Goal: Task Accomplishment & Management: Use online tool/utility

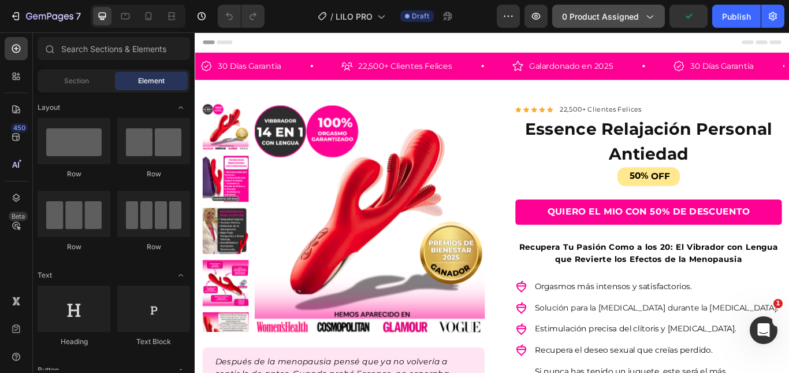
click at [634, 26] on button "0 product assigned" at bounding box center [608, 16] width 113 height 23
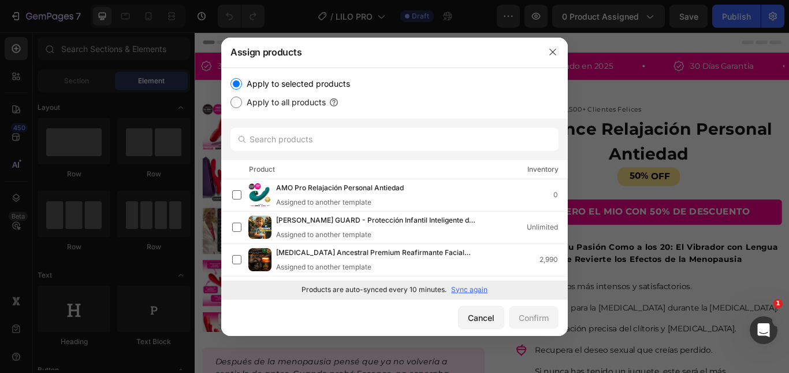
click at [464, 292] on p "Sync again" at bounding box center [469, 289] width 36 height 10
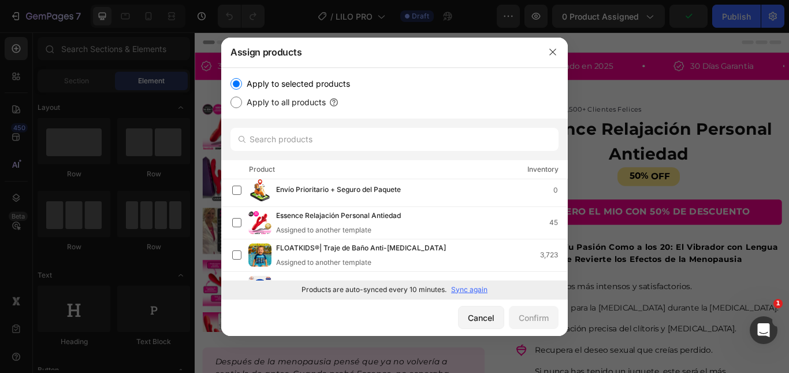
scroll to position [404, 0]
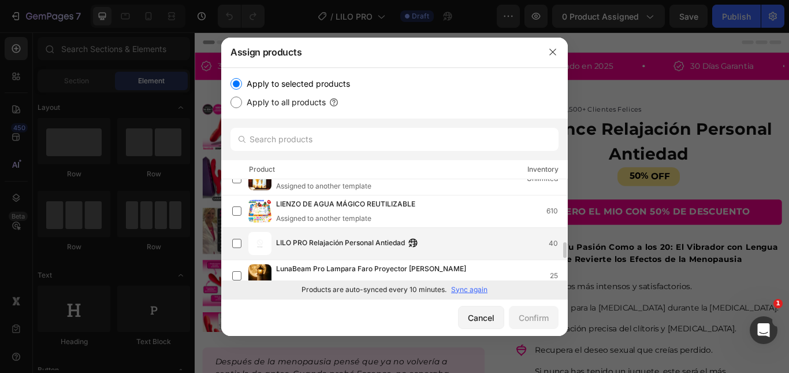
click at [329, 242] on span "LILO PRO Relajación Personal Antiedad" at bounding box center [340, 243] width 129 height 13
click at [548, 317] on div "Confirm" at bounding box center [534, 317] width 30 height 12
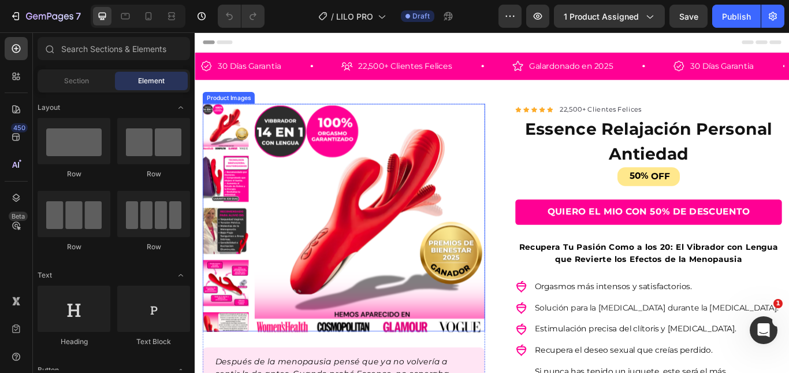
click at [271, 189] on img at bounding box center [398, 250] width 269 height 269
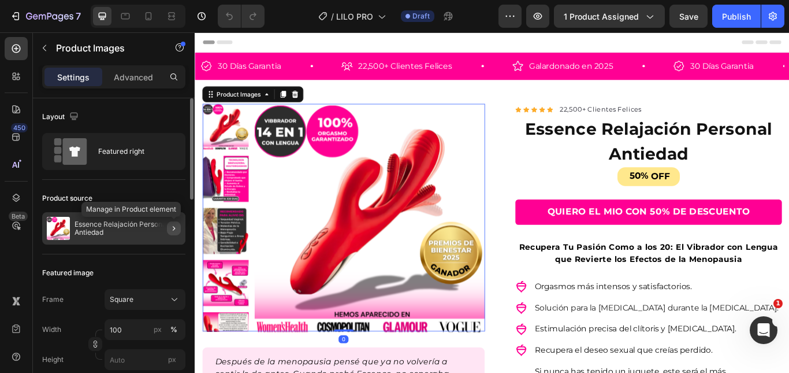
click at [172, 228] on icon "button" at bounding box center [173, 228] width 9 height 9
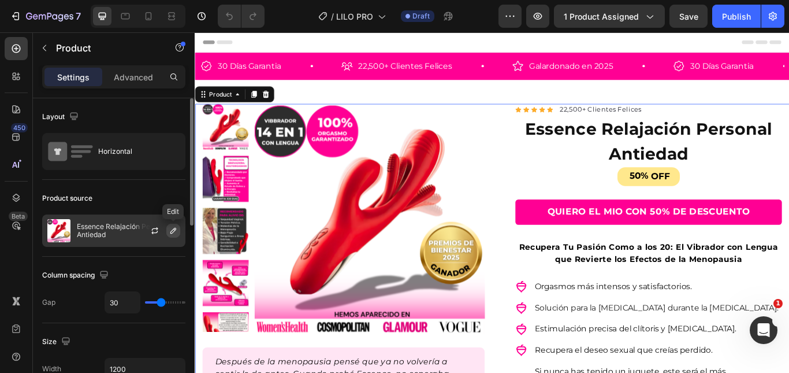
click at [171, 234] on icon "button" at bounding box center [173, 230] width 9 height 9
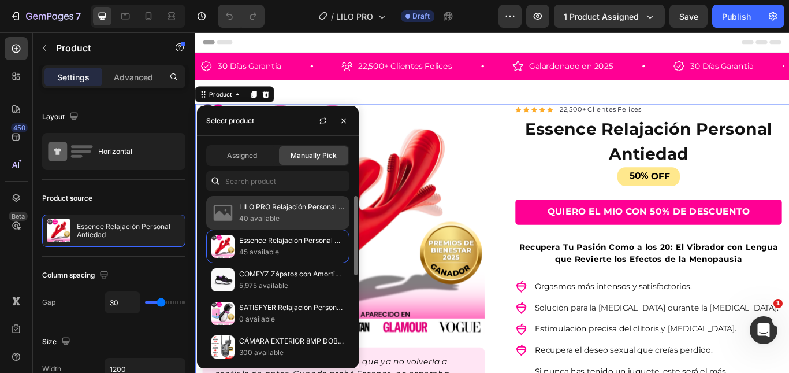
click at [279, 224] on p "40 available" at bounding box center [291, 219] width 105 height 12
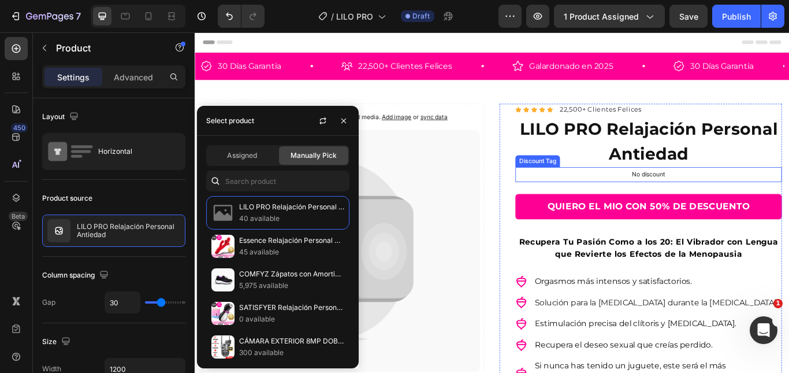
click at [555, 184] on div "Icon Icon Icon Icon Icon Icon List Hoz 22,500+ Clientes Felices Text block Row …" at bounding box center [714, 350] width 329 height 468
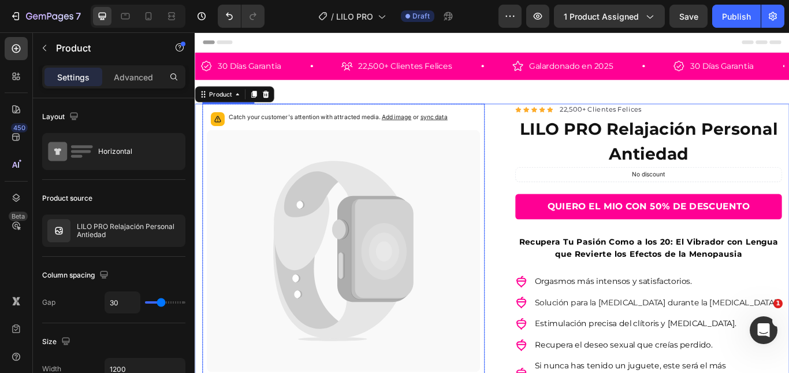
click at [453, 211] on icon at bounding box center [368, 287] width 319 height 282
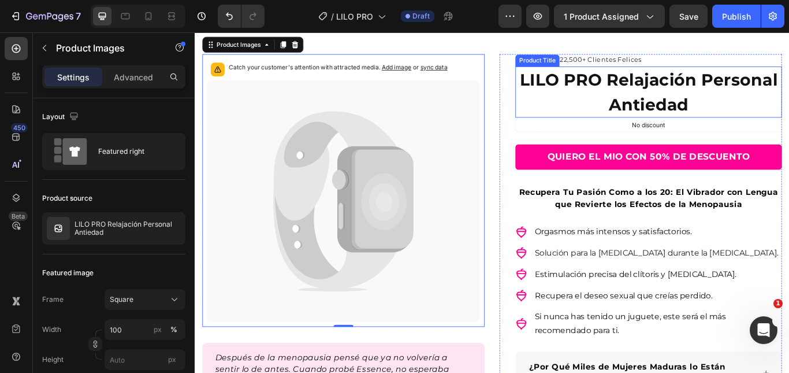
scroll to position [0, 0]
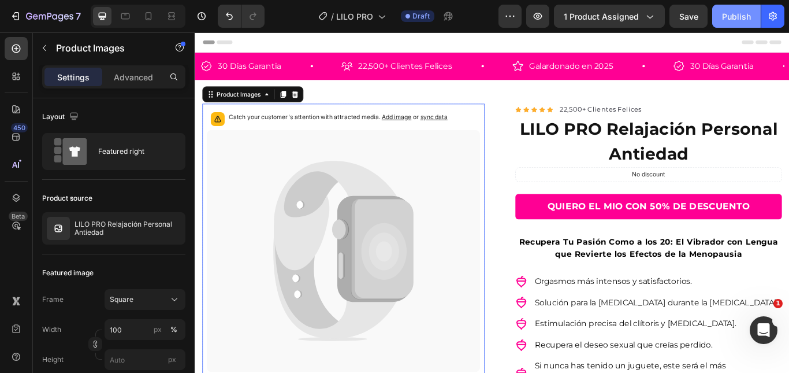
click at [727, 23] on button "Publish" at bounding box center [736, 16] width 49 height 23
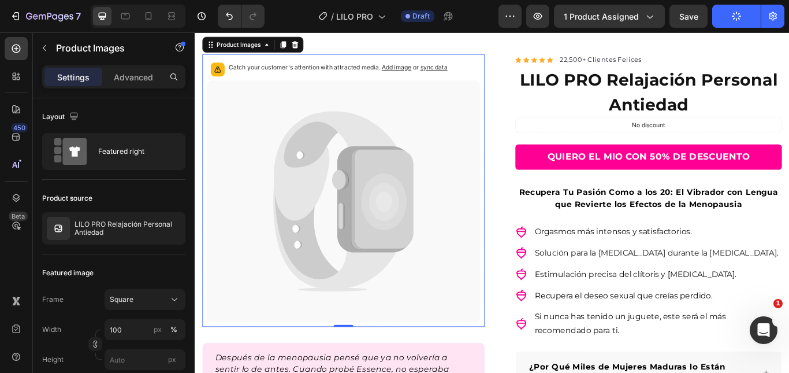
scroll to position [116, 0]
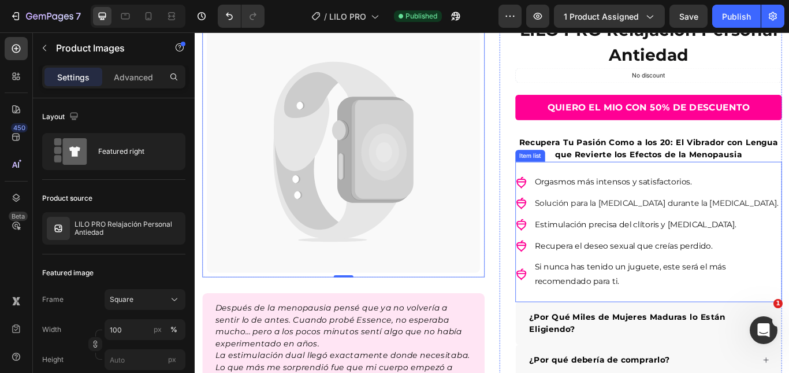
click at [761, 259] on span "Estimulación precisa del clítoris y punto G." at bounding box center [708, 256] width 235 height 11
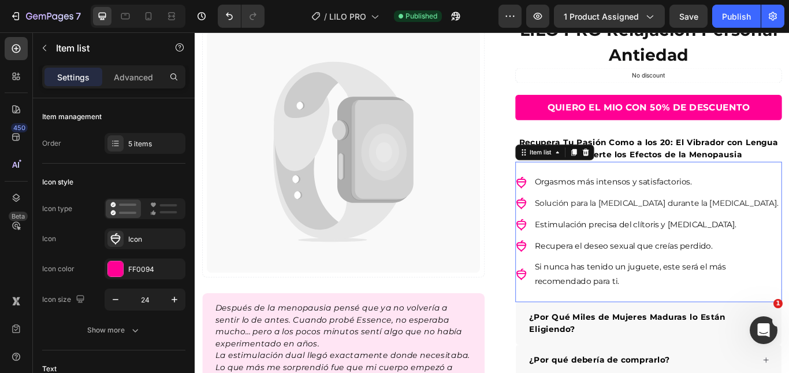
click at [789, 257] on p "Estimulación precisa del clítoris y punto G." at bounding box center [734, 256] width 287 height 17
click at [789, 256] on p "Estimulación precisa del clítoris y punto G." at bounding box center [734, 256] width 287 height 17
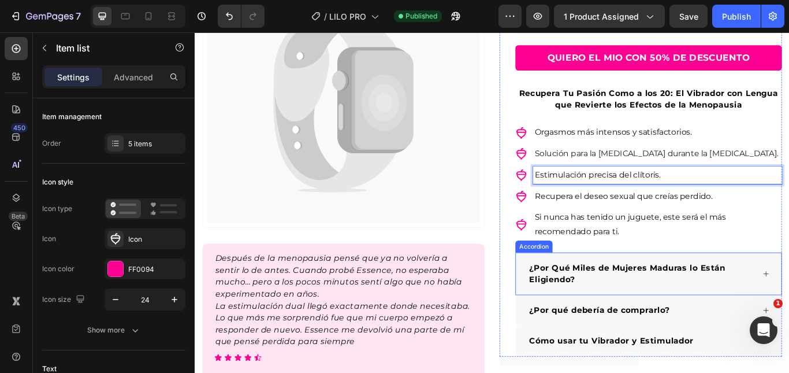
scroll to position [231, 0]
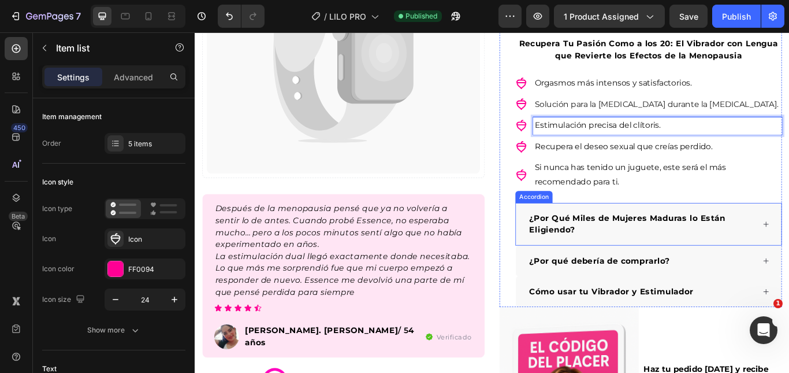
click at [789, 245] on div "¿Por Qué Miles de Mujeres Maduras lo Están Eligiendo?" at bounding box center [724, 256] width 310 height 50
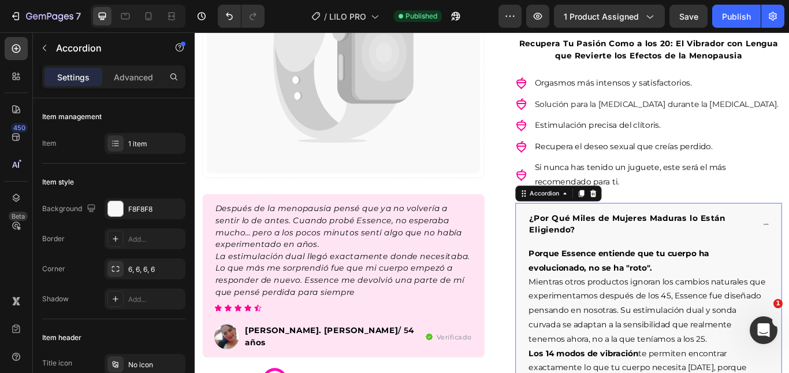
click at [655, 248] on strong "¿Por Qué Miles de Mujeres Maduras lo Están Eligiendo?" at bounding box center [699, 255] width 229 height 25
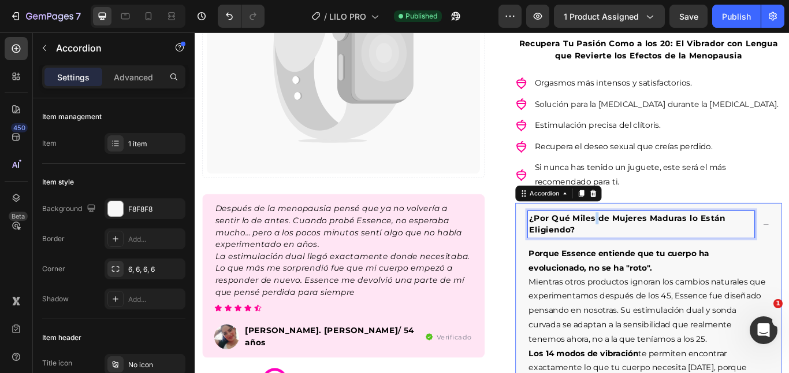
click at [655, 248] on strong "¿Por Qué Miles de Mujeres Maduras lo Están Eligiendo?" at bounding box center [699, 255] width 229 height 25
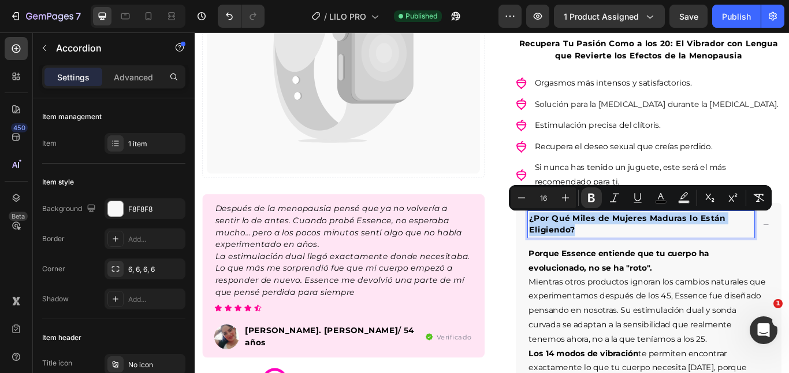
copy strong "¿Por Qué Miles de Mujeres Maduras lo Están Eligiendo?"
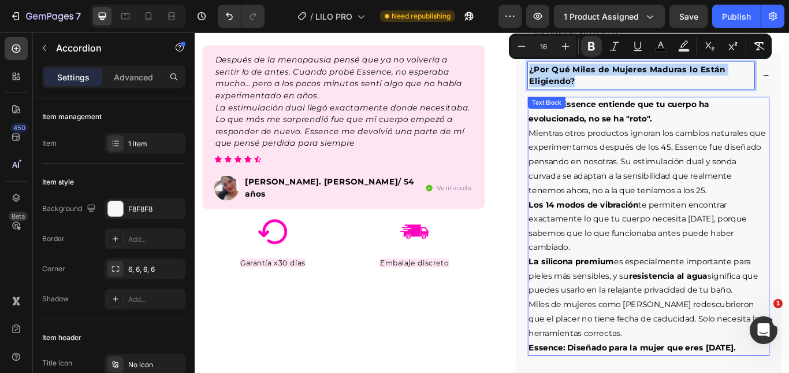
scroll to position [462, 0]
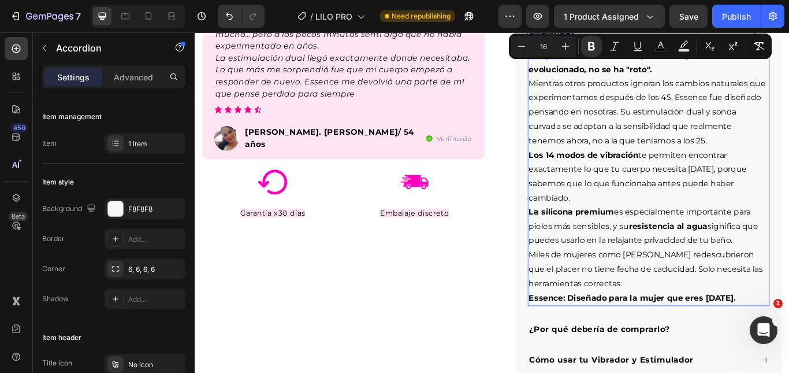
click at [750, 311] on p "Miles de mujeres como María ya redescubrieron que el placer no tiene fecha de c…" at bounding box center [724, 309] width 280 height 50
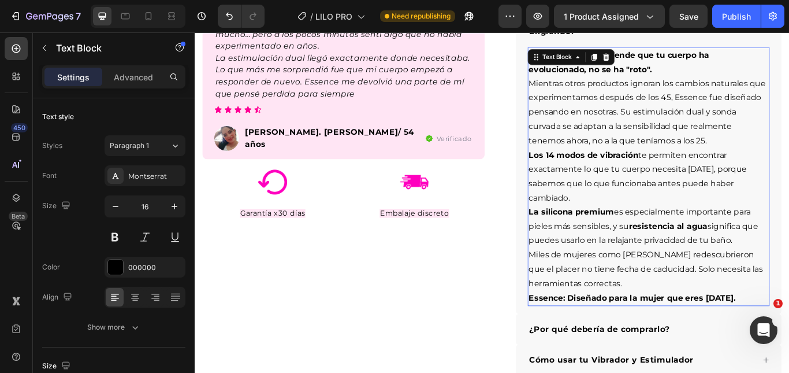
click at [789, 331] on p "Miles de mujeres como María ya redescubrieron que el placer no tiene fecha de c…" at bounding box center [724, 309] width 280 height 50
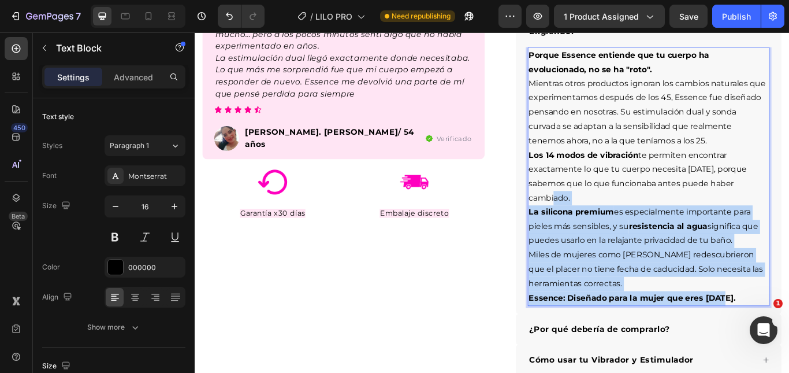
scroll to position [347, 0]
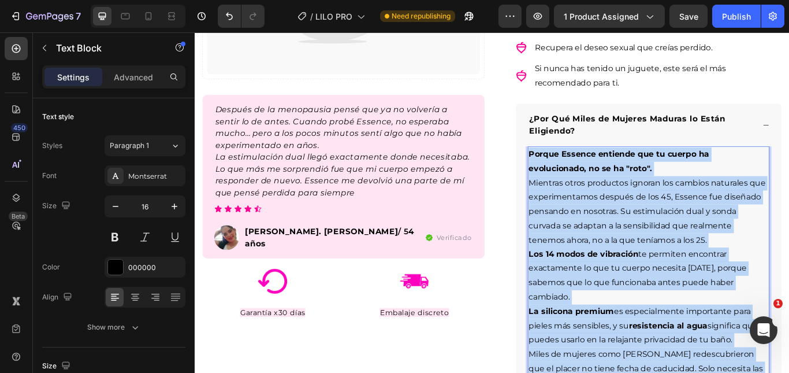
drag, startPoint x: 808, startPoint y: 344, endPoint x: 580, endPoint y: 168, distance: 287.5
click at [583, 168] on div "Porque Essence entiende que tu cuerpo ha evolucionado, no se ha "roto". Mientra…" at bounding box center [724, 316] width 282 height 302
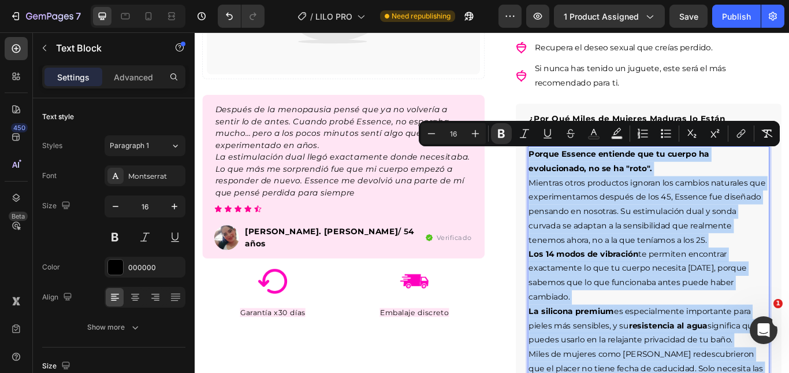
copy div "Porque Essence entiende que tu cuerpo ha evolucionado, no se ha "roto". Mientra…"
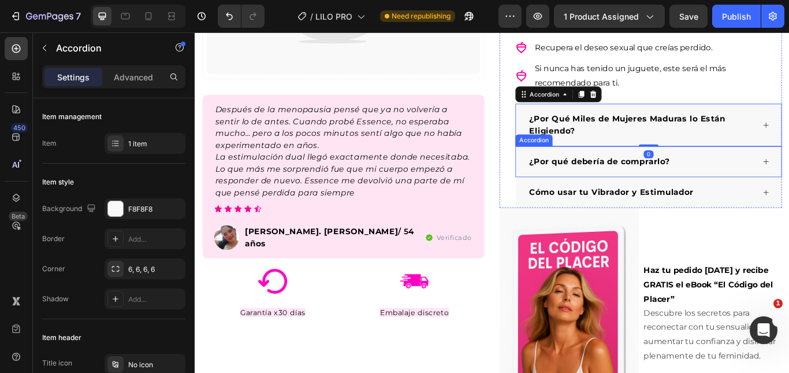
click at [633, 184] on strong "¿Por qué debería de comprarlo?" at bounding box center [666, 182] width 163 height 11
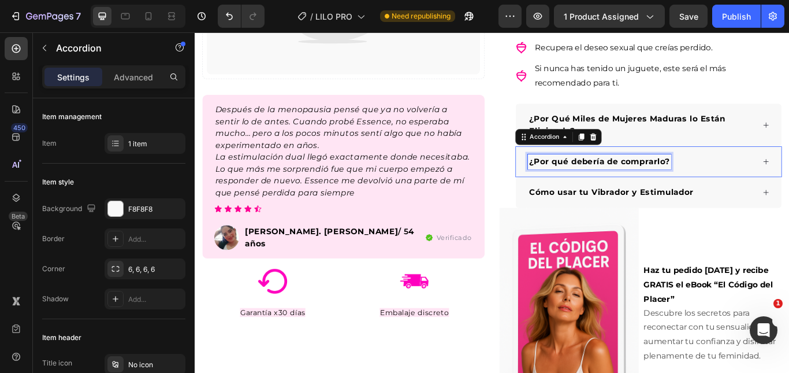
click at [633, 184] on strong "¿Por qué debería de comprarlo?" at bounding box center [666, 182] width 163 height 11
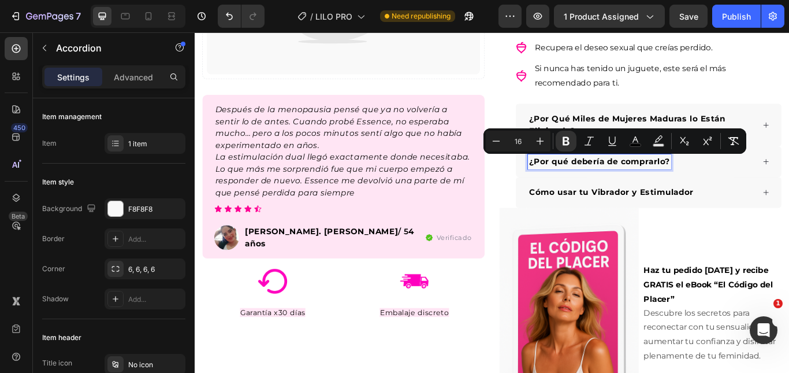
copy strong "¿Por qué debería de comprarlo?"
click at [789, 187] on div "¿Por qué debería de comprarlo?" at bounding box center [715, 182] width 265 height 17
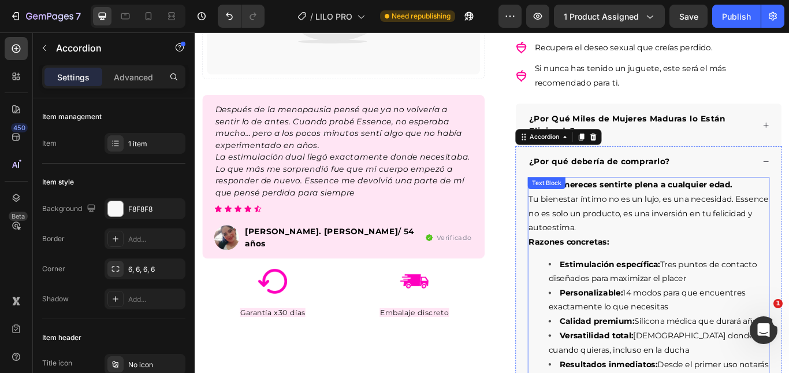
click at [718, 228] on span "Tu bienestar íntimo no es un lujo, es una necesidad. Essence no es solo un prod…" at bounding box center [724, 243] width 280 height 44
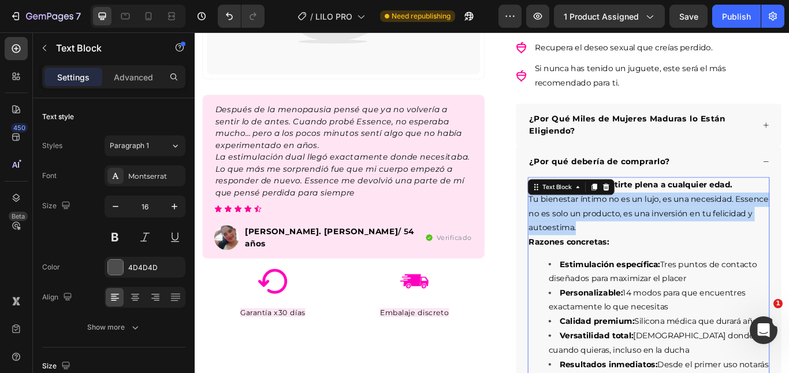
click at [718, 228] on span "Tu bienestar íntimo no es un lujo, es una necesidad. Essence no es solo un prod…" at bounding box center [724, 243] width 280 height 44
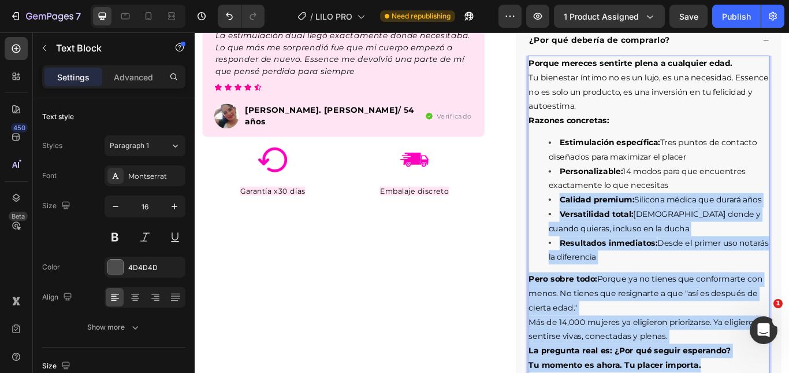
scroll to position [462, 0]
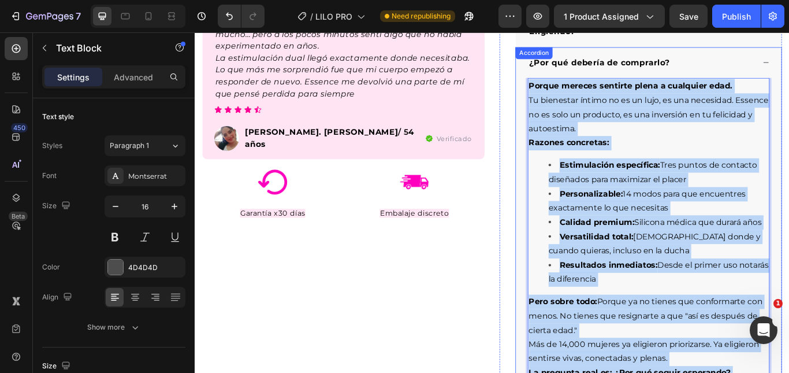
drag, startPoint x: 792, startPoint y: 270, endPoint x: 573, endPoint y: 95, distance: 280.8
click at [573, 95] on div "Porque mereces sentirte plena a cualquier edad. Tu bienestar íntimo no es un lu…" at bounding box center [724, 275] width 310 height 380
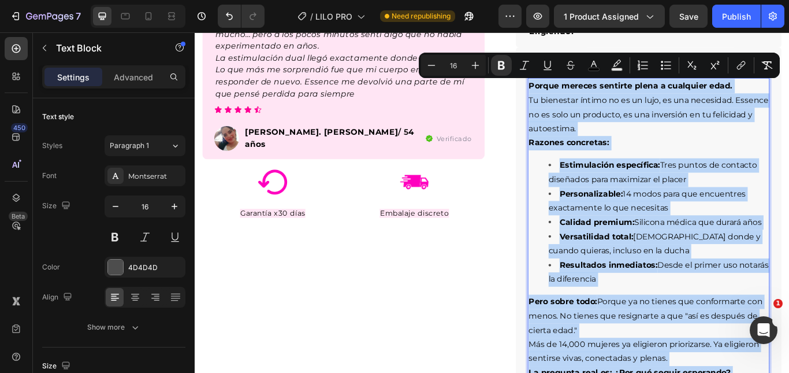
click at [593, 119] on p "Tu bienestar íntimo no es un lujo, es una necesidad. Essence no es solo un prod…" at bounding box center [724, 128] width 280 height 50
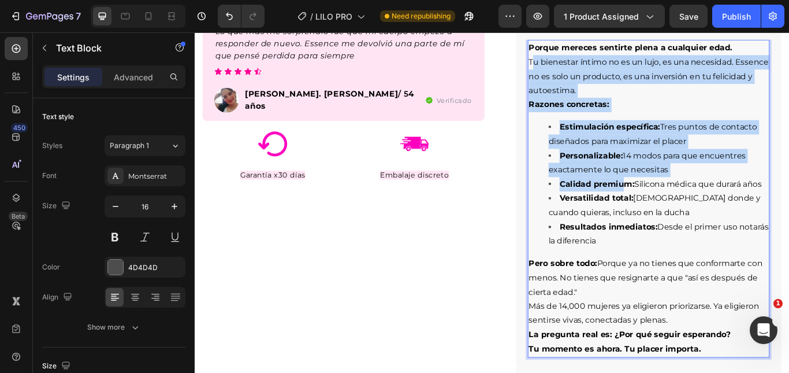
scroll to position [520, 0]
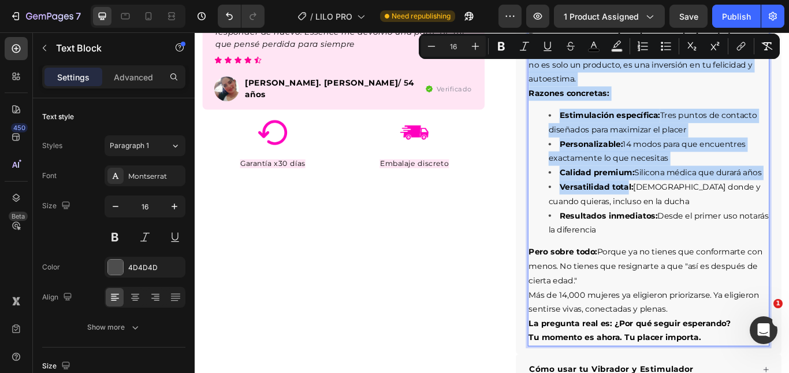
drag, startPoint x: 582, startPoint y: 109, endPoint x: 694, endPoint y: 209, distance: 150.2
click at [694, 209] on div "Porque mereces sentirte plena a cualquier edad. Tu bienestar íntimo no es un lu…" at bounding box center [724, 213] width 282 height 370
click at [634, 147] on span "Estimulación específica: Tres puntos de contacto diseñados para maximizar el pl…" at bounding box center [728, 138] width 243 height 28
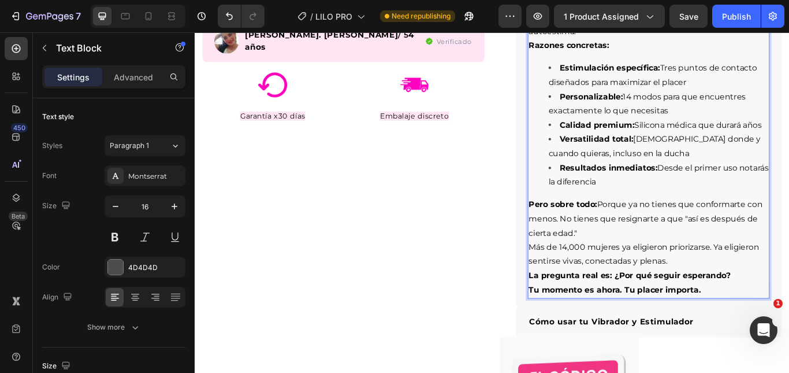
scroll to position [578, 0]
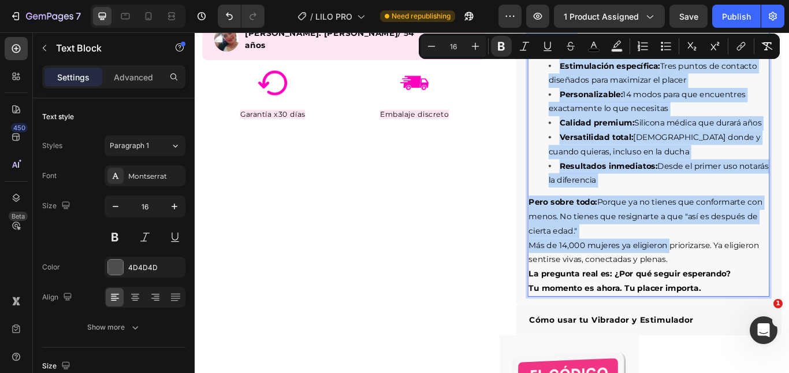
drag, startPoint x: 582, startPoint y: 94, endPoint x: 746, endPoint y: 282, distance: 249.8
click at [746, 282] on div "Porque mereces sentirte plena a cualquier edad. Tu bienestar íntimo no es un lu…" at bounding box center [724, 155] width 282 height 370
click at [730, 287] on p "Más de 14,000 mujeres ya eligieron priorizarse. Ya eligieron sentirse vivas, co…" at bounding box center [724, 290] width 280 height 34
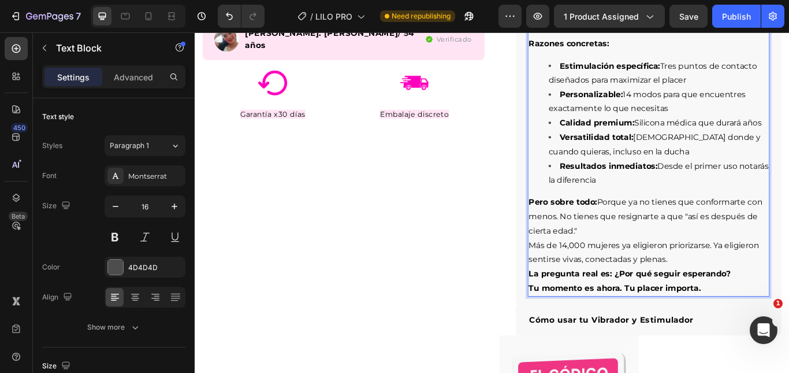
click at [756, 321] on p "La pregunta real es: ¿Por qué seguir esperando?" at bounding box center [724, 314] width 280 height 17
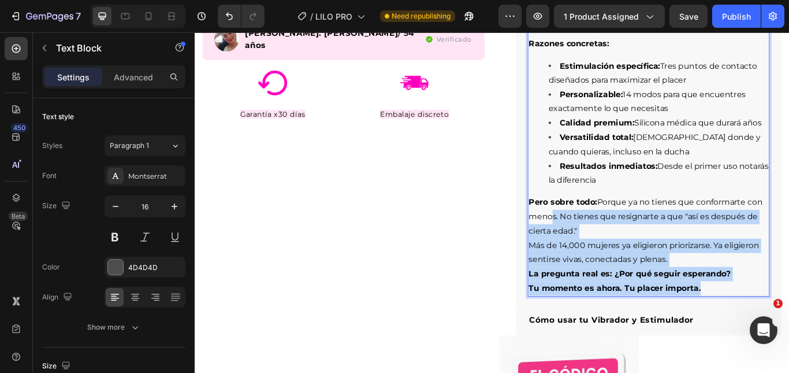
scroll to position [462, 0]
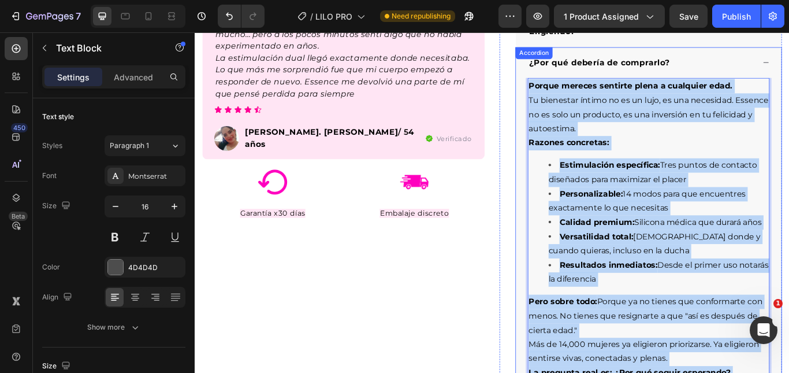
drag, startPoint x: 792, startPoint y: 332, endPoint x: 577, endPoint y: 98, distance: 318.1
click at [577, 98] on div "Porque mereces sentirte plena a cualquier edad. Tu bienestar íntimo no es un lu…" at bounding box center [724, 275] width 310 height 380
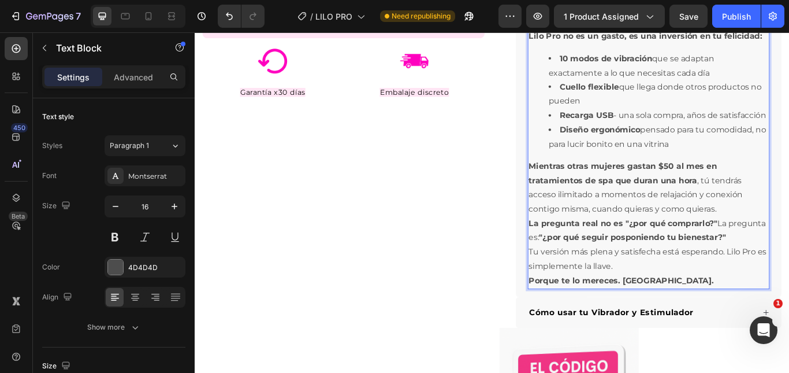
scroll to position [661, 0]
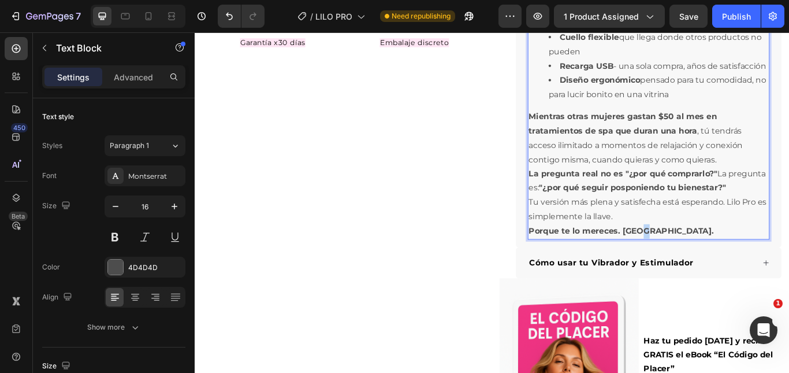
click at [715, 269] on strong "Porque te lo mereces. Punto." at bounding box center [691, 263] width 215 height 11
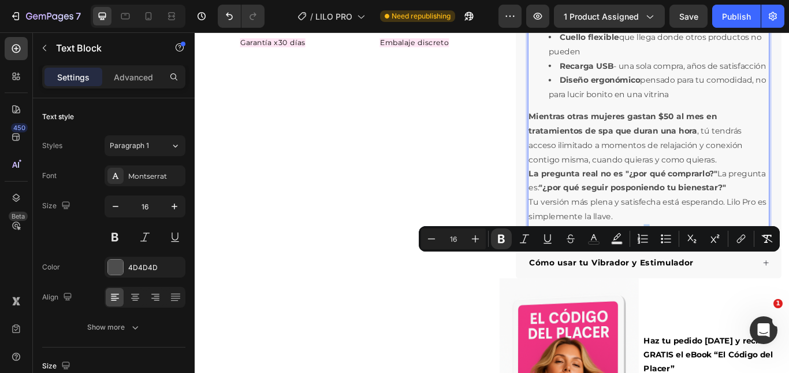
click at [717, 269] on strong "Porque te lo mereces. Punto." at bounding box center [691, 263] width 215 height 11
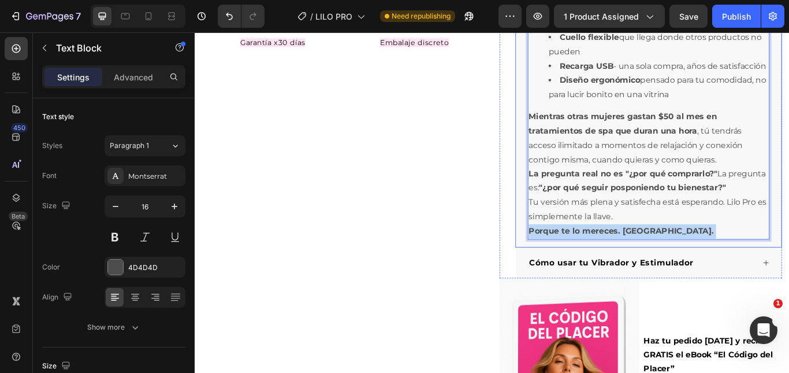
scroll to position [545, 0]
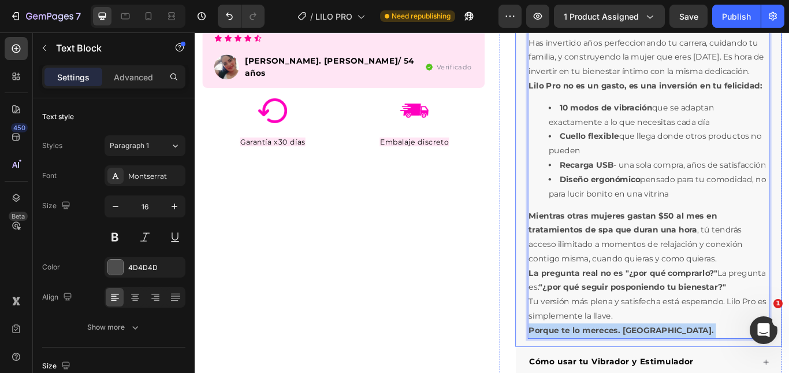
drag, startPoint x: 719, startPoint y: 298, endPoint x: 574, endPoint y: 229, distance: 160.2
click at [574, 229] on div "Porque tu placer merece la misma atención que le das a todo lo demás en tu vida…" at bounding box center [724, 200] width 310 height 396
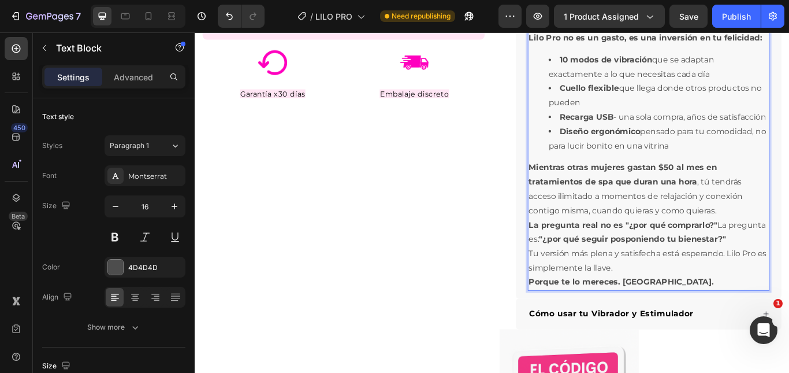
scroll to position [603, 0]
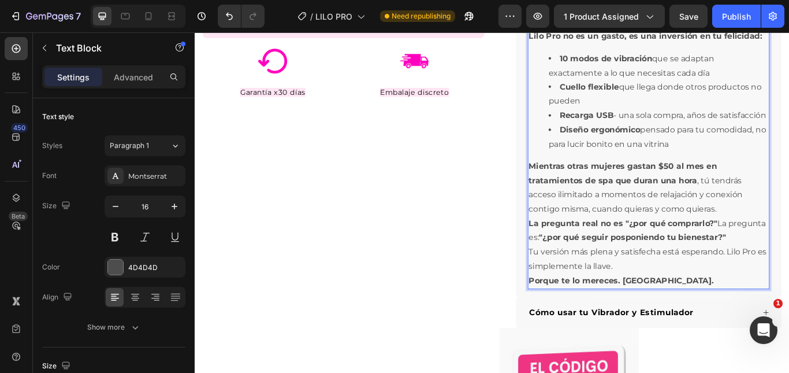
click at [686, 281] on p "La pregunta real no es "¿por qué comprarlo?" La pregunta es: "¿por qué seguir p…" at bounding box center [724, 264] width 280 height 34
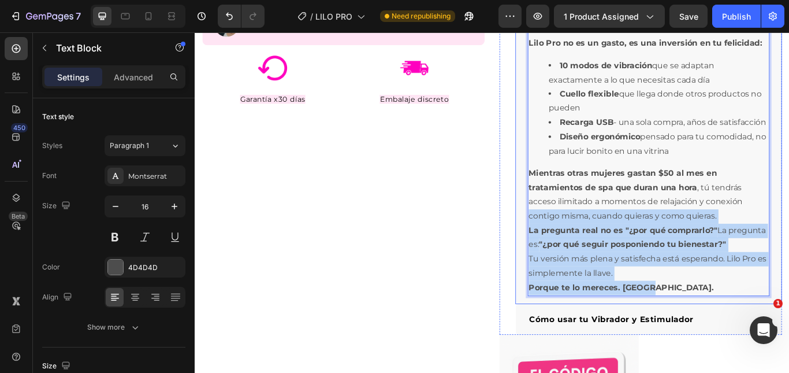
scroll to position [430, 0]
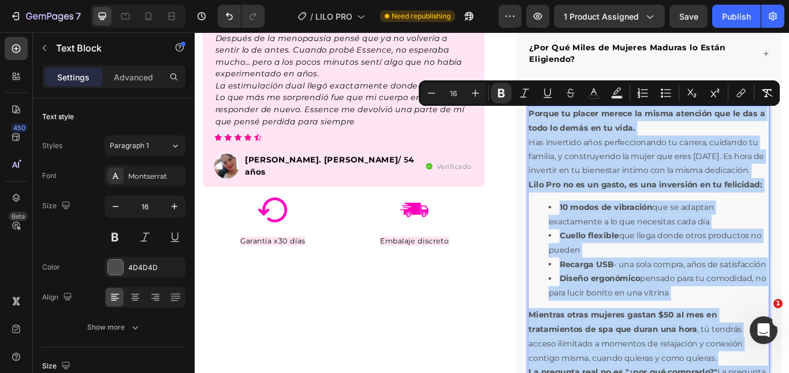
drag, startPoint x: 725, startPoint y: 358, endPoint x: 580, endPoint y: 125, distance: 274.3
click at [583, 125] on div "Porque tu placer merece la misma atención que le das a todo lo demás en tu vida…" at bounding box center [724, 311] width 282 height 387
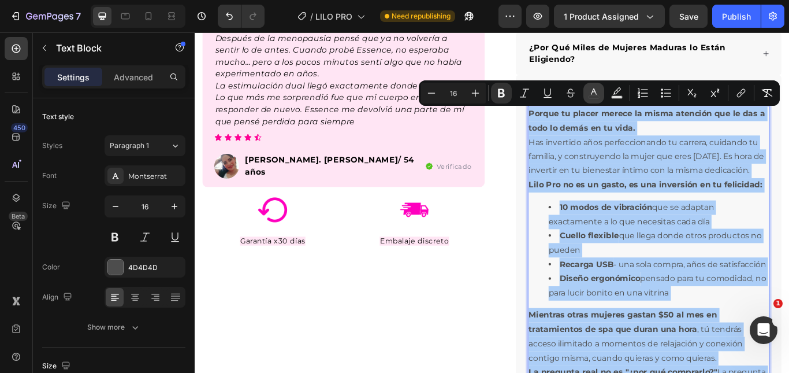
click at [601, 92] on button "color" at bounding box center [593, 93] width 21 height 21
type input "4D4D4D"
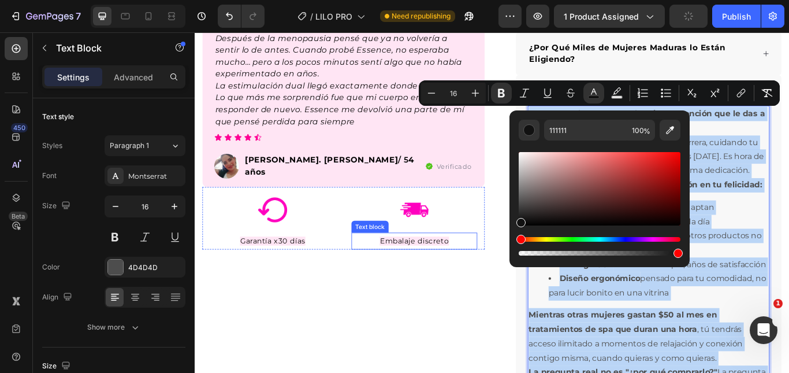
drag, startPoint x: 733, startPoint y: 250, endPoint x: 509, endPoint y: 267, distance: 224.8
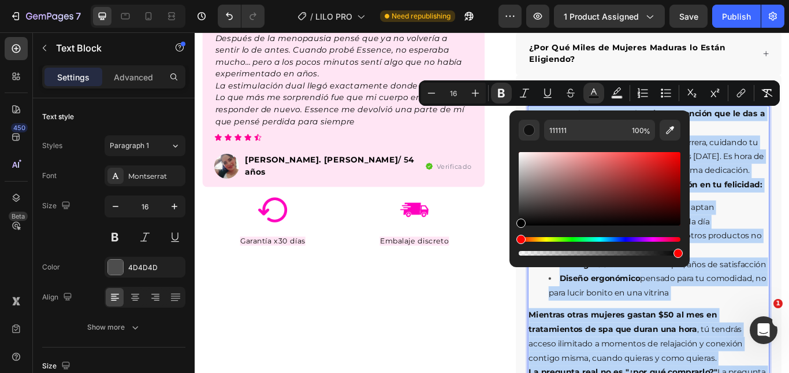
drag, startPoint x: 526, startPoint y: 210, endPoint x: 511, endPoint y: 236, distance: 30.0
click at [511, 236] on div "111111 100 %" at bounding box center [600, 183] width 180 height 147
type input "000000"
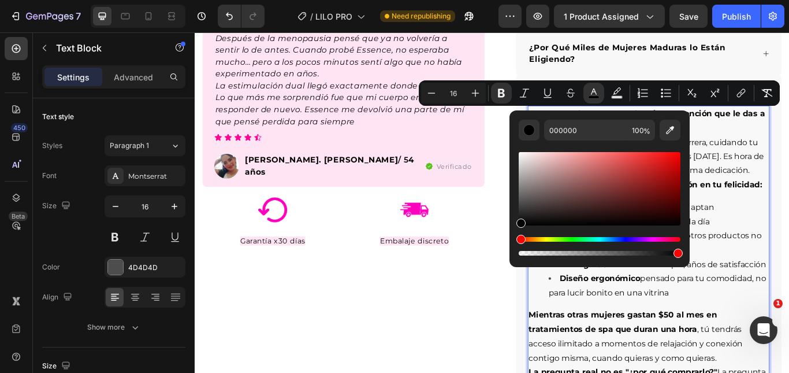
click at [789, 232] on span "10 modos de vibración que se adaptan exactamente a lo que necesitas cada día" at bounding box center [703, 245] width 193 height 28
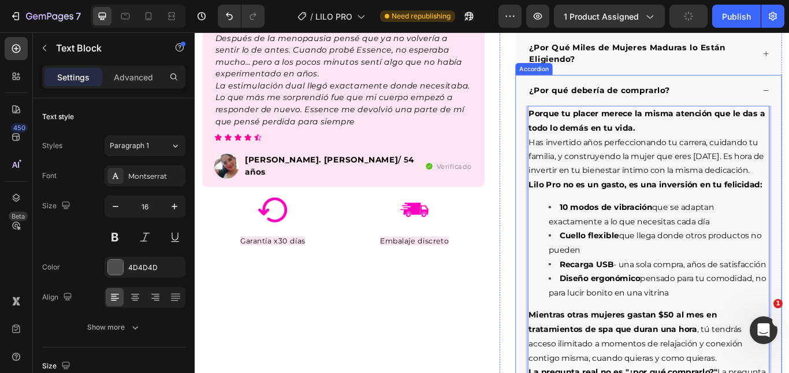
click at [789, 91] on div "¿Por qué debería de comprarlo?" at bounding box center [724, 100] width 310 height 36
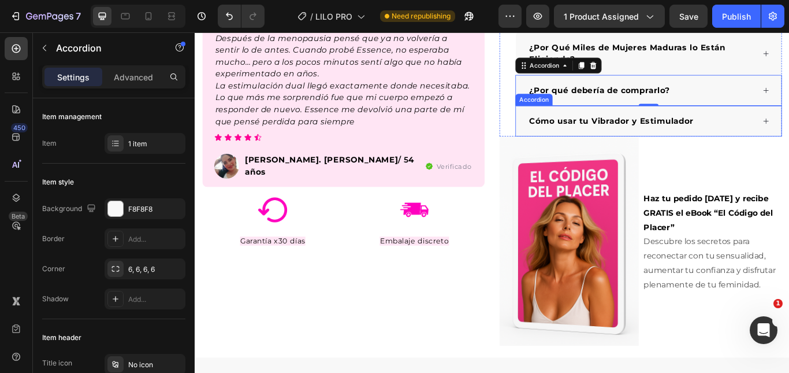
click at [664, 142] on p "Cómo usar tu Vibrador y Estimulador" at bounding box center [681, 136] width 192 height 14
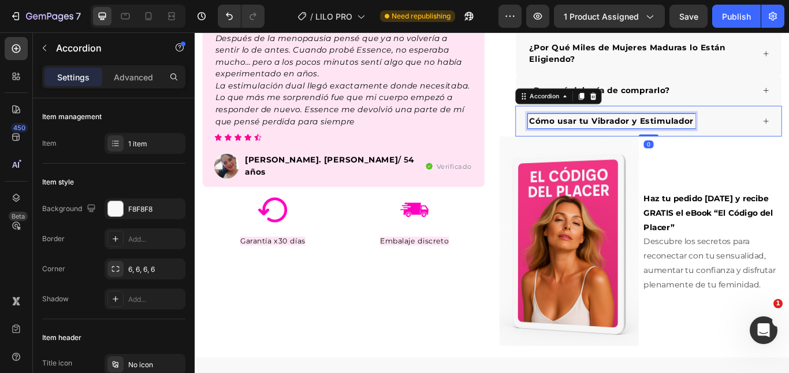
click at [663, 140] on strong "Cómo usar tu Vibrador y Estimulador" at bounding box center [681, 135] width 192 height 11
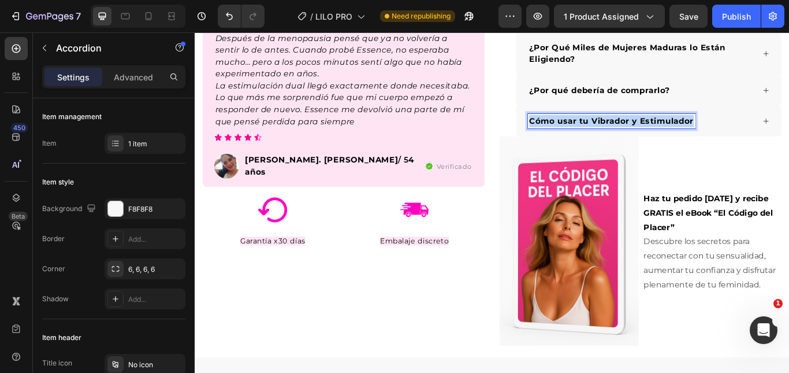
click at [663, 140] on strong "Cómo usar tu Vibrador y Estimulador" at bounding box center [681, 135] width 192 height 11
copy strong "Cómo usar tu Vibrador y Estimulador"
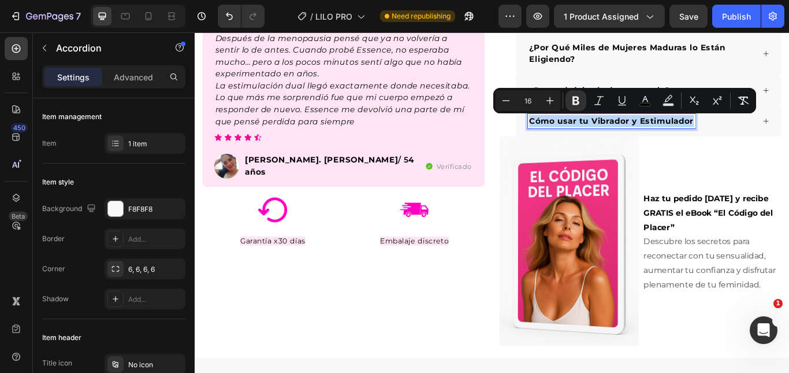
click at [789, 143] on div "Cómo usar tu Vibrador y Estimulador" at bounding box center [715, 135] width 265 height 17
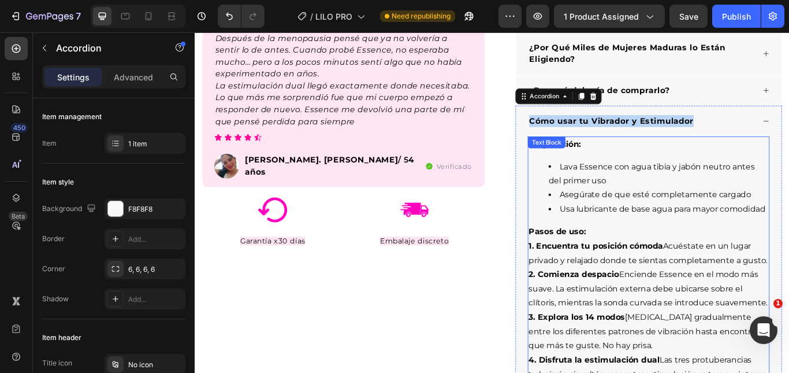
click at [624, 183] on li "Lava Essence con agua tibia y jabón neutro antes del primer uso" at bounding box center [735, 198] width 256 height 34
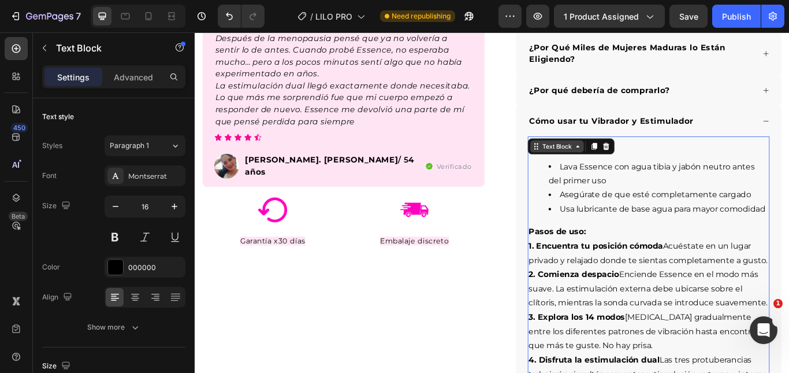
click at [596, 172] on div "Text Block" at bounding box center [617, 165] width 62 height 14
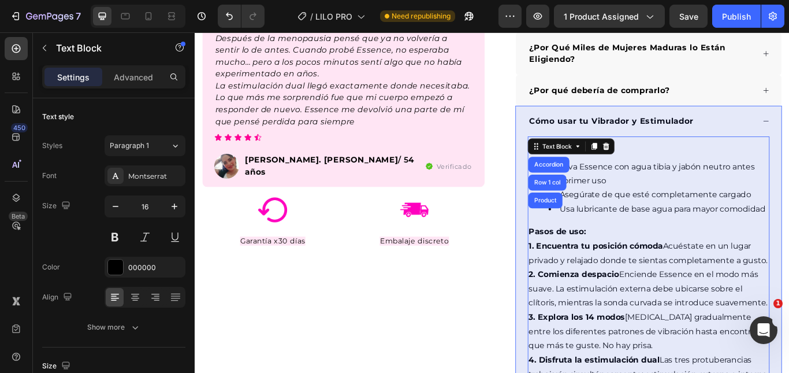
click at [747, 220] on li "Asegúrate de que esté completamente cargado" at bounding box center [735, 222] width 256 height 17
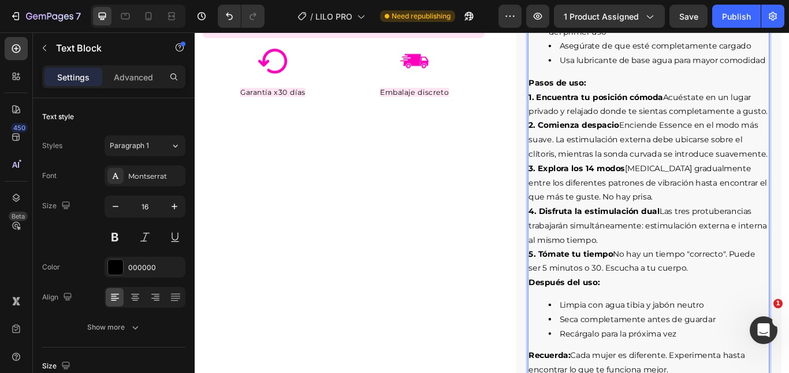
scroll to position [776, 0]
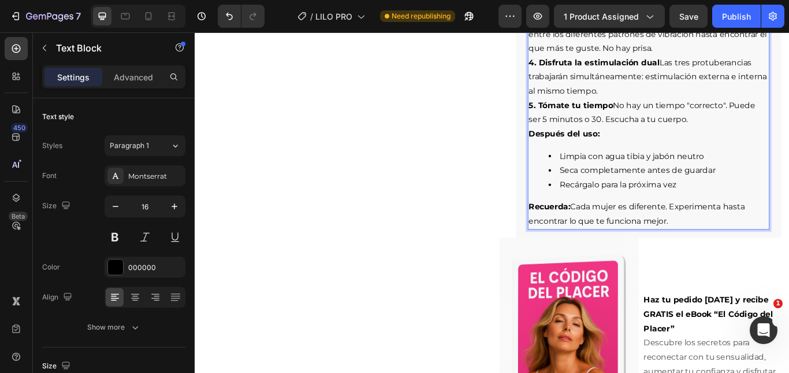
click at [728, 261] on p "Recuerda: Cada mujer es diferente. Experimenta hasta encontrar lo que te funcio…" at bounding box center [724, 245] width 280 height 34
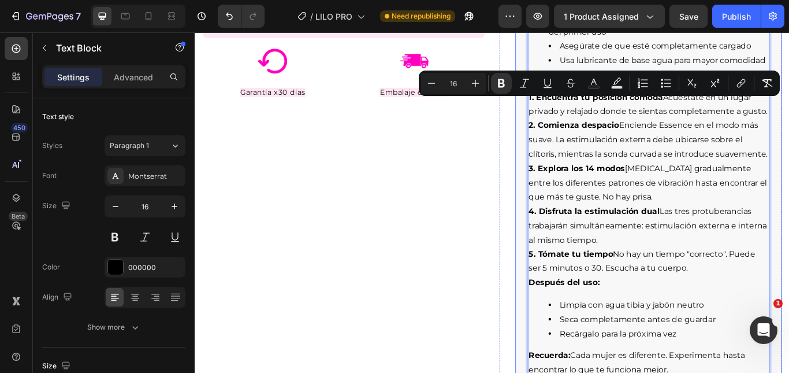
scroll to position [488, 0]
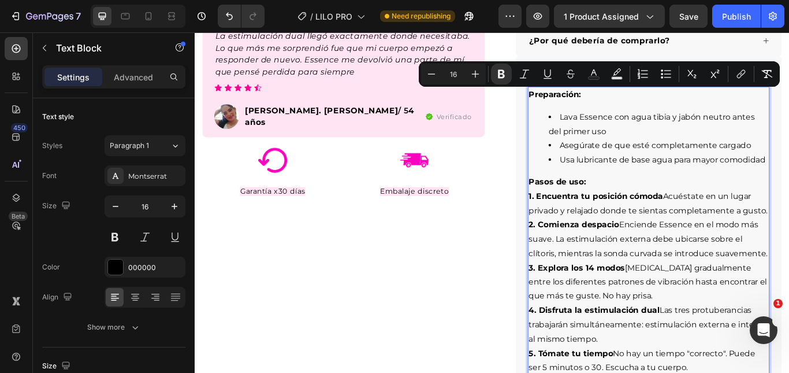
drag, startPoint x: 741, startPoint y: 303, endPoint x: 577, endPoint y: 107, distance: 255.0
click at [577, 107] on div "Preparación: Lava Essence con agua tibia y jabón neutro antes del primer uso As…" at bounding box center [724, 328] width 310 height 464
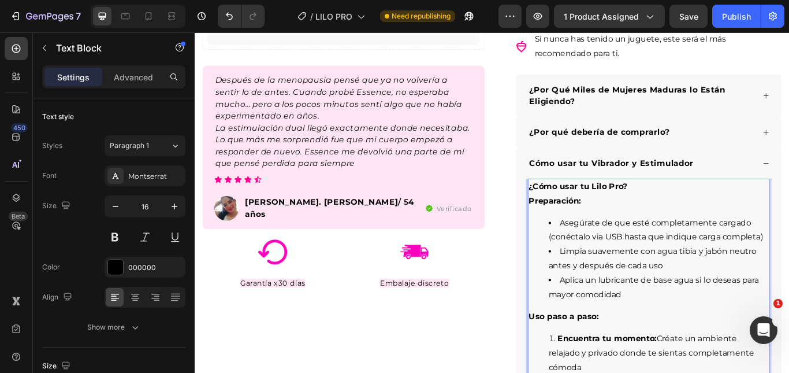
scroll to position [374, 0]
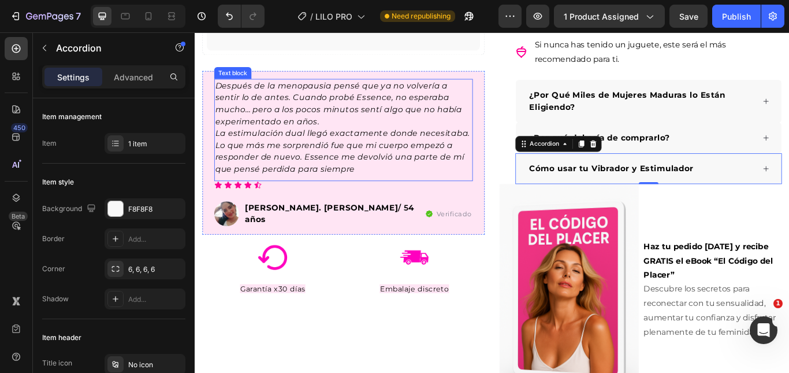
click at [250, 98] on p "Después de la menopausia pensé que ya no volvería a sentir lo de antes. Cuando …" at bounding box center [367, 115] width 299 height 55
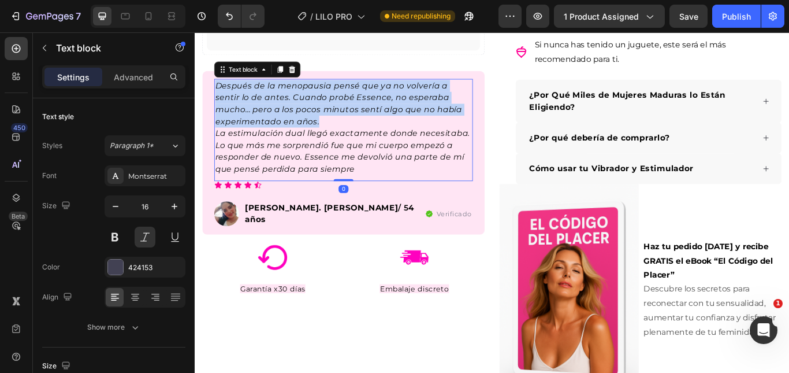
click at [250, 98] on p "Después de la menopausia pensé que ya no volvería a sentir lo de antes. Cuando …" at bounding box center [367, 115] width 299 height 55
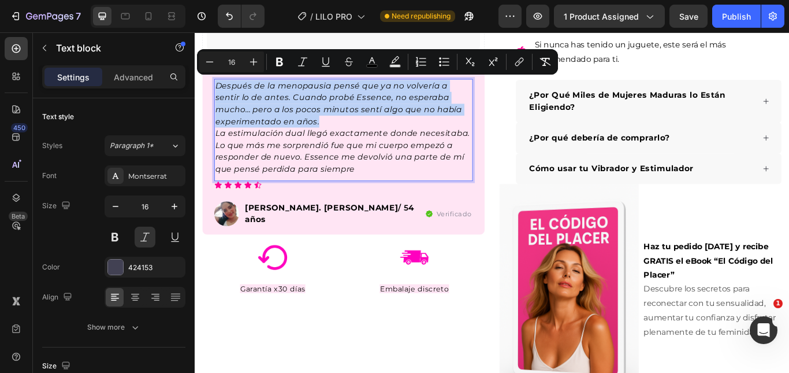
click at [250, 98] on p "Después de la menopausia pensé que ya no volvería a sentir lo de antes. Cuando …" at bounding box center [367, 115] width 299 height 55
click at [390, 105] on span "Después de la menopausia pensé que ya no volvería a sentir lo de antes. Cuando …" at bounding box center [362, 115] width 288 height 53
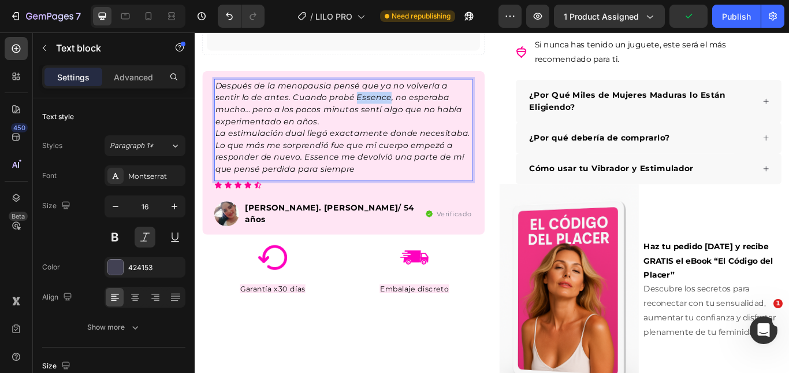
drag, startPoint x: 382, startPoint y: 103, endPoint x: 419, endPoint y: 107, distance: 37.2
click at [419, 107] on span "Después de la menopausia pensé que ya no volvería a sentir lo de antes. Cuando …" at bounding box center [362, 115] width 288 height 53
click at [407, 180] on p "La estimulación dual llegó exactamente donde necesitaba. Lo que más me sorprend…" at bounding box center [367, 170] width 299 height 55
drag, startPoint x: 388, startPoint y: 180, endPoint x: 382, endPoint y: 180, distance: 6.4
click at [382, 180] on p "La estimulación dual llegó exactamente donde necesitaba. Lo que más me sorprend…" at bounding box center [367, 170] width 299 height 55
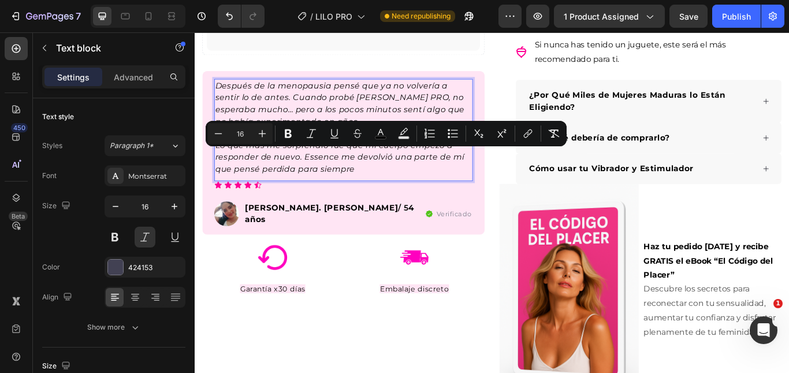
click at [382, 185] on p "La estimulación dual llegó exactamente donde necesitaba. Lo que más me sorprend…" at bounding box center [367, 170] width 299 height 55
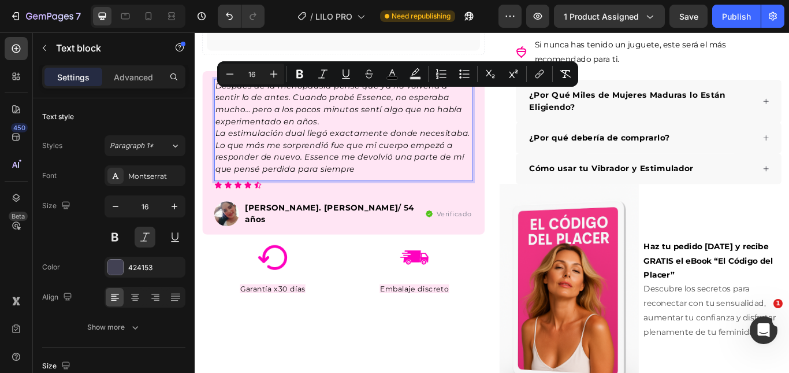
click at [382, 183] on p "La estimulación dual llegó exactamente donde necesitaba. Lo que más me sorprend…" at bounding box center [367, 170] width 299 height 55
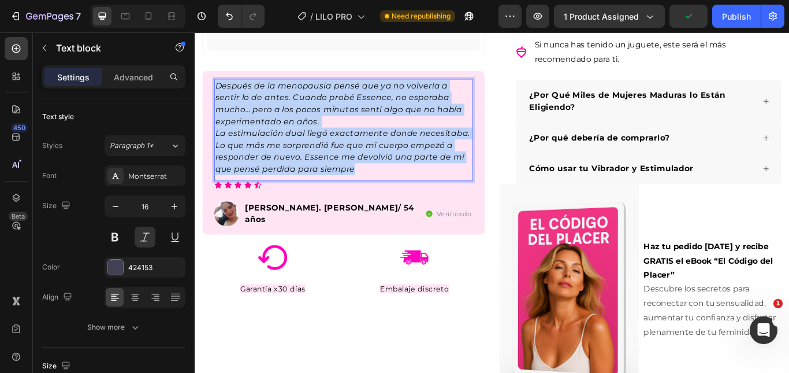
drag, startPoint x: 383, startPoint y: 188, endPoint x: 220, endPoint y: 90, distance: 190.2
click at [220, 90] on div "Después de la menopausia pensé que ya no volvería a sentir lo de antes. Cuando …" at bounding box center [368, 143] width 302 height 113
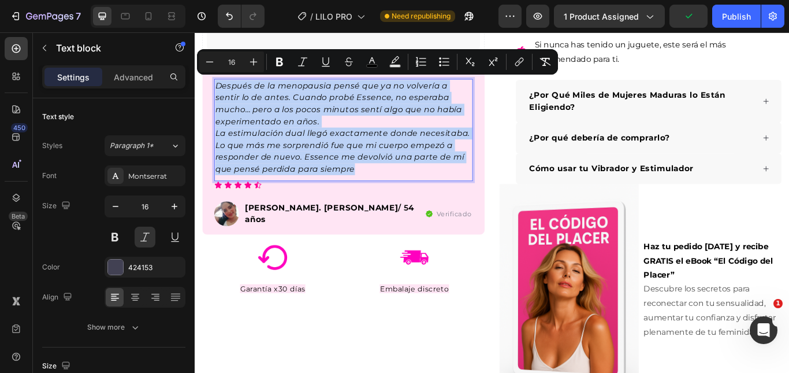
copy div "Después de la menopausia pensé que ya no volvería a sentir lo de antes. Cuando …"
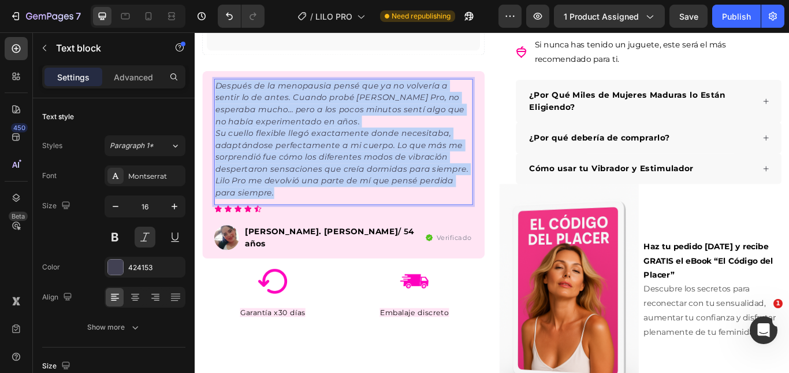
drag, startPoint x: 299, startPoint y: 215, endPoint x: 187, endPoint y: 87, distance: 169.5
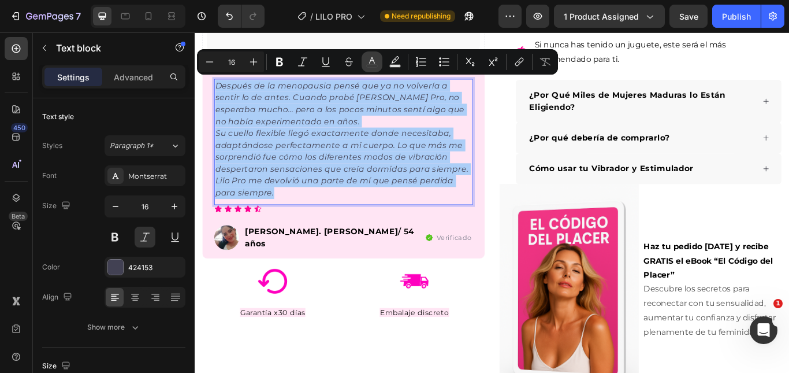
click at [370, 59] on icon "Editor contextual toolbar" at bounding box center [372, 62] width 12 height 12
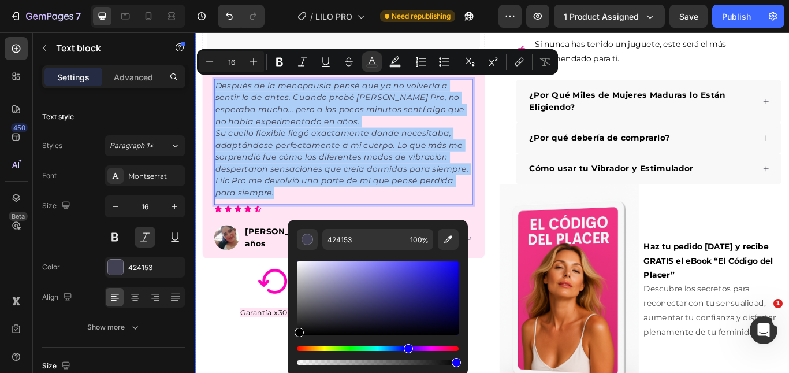
drag, startPoint x: 543, startPoint y: 333, endPoint x: 292, endPoint y: 329, distance: 250.8
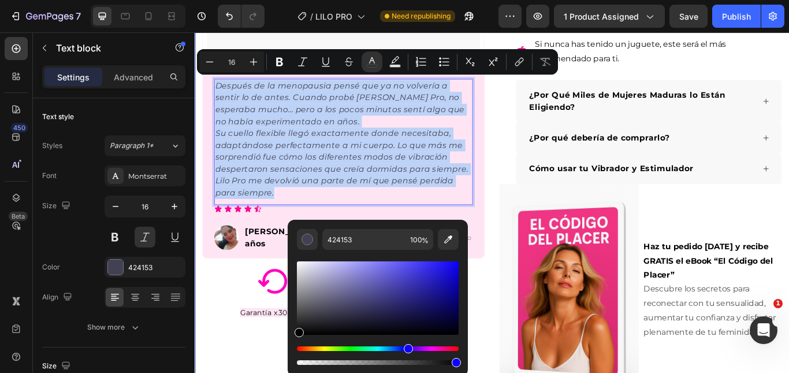
type input "000000"
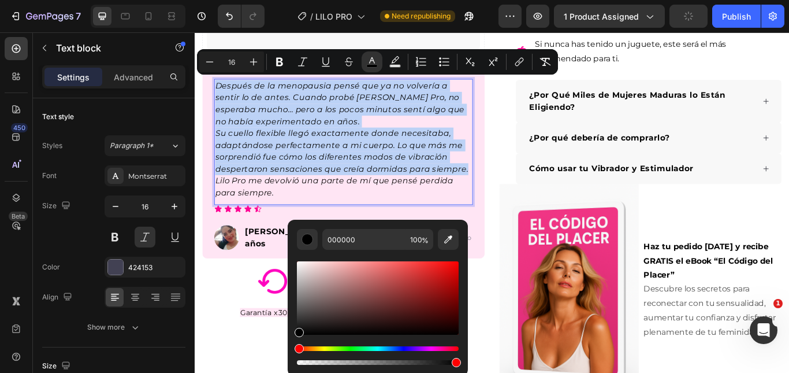
click at [369, 163] on span "Su cuello flexible llegó exactamente donde necesitaba, adaptándose perfectament…" at bounding box center [365, 170] width 295 height 53
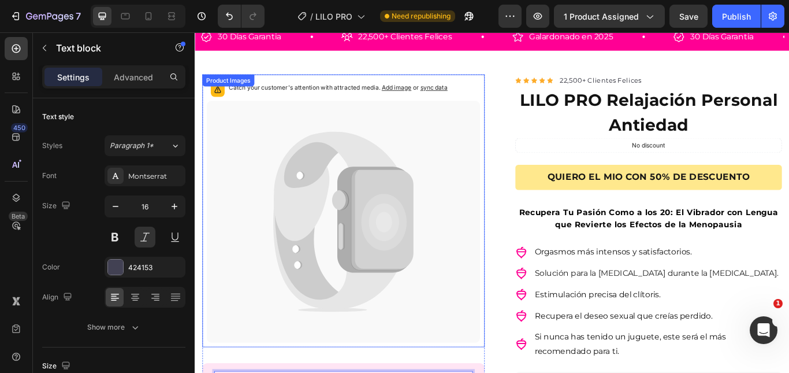
scroll to position [0, 0]
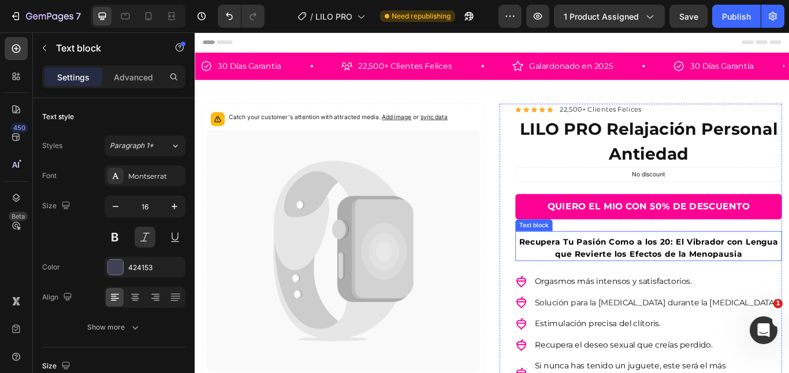
click at [750, 281] on strong "Recupera Tu Pasión Como a los 20: El Vibrador con Lengua que Revierte los Efect…" at bounding box center [724, 283] width 302 height 25
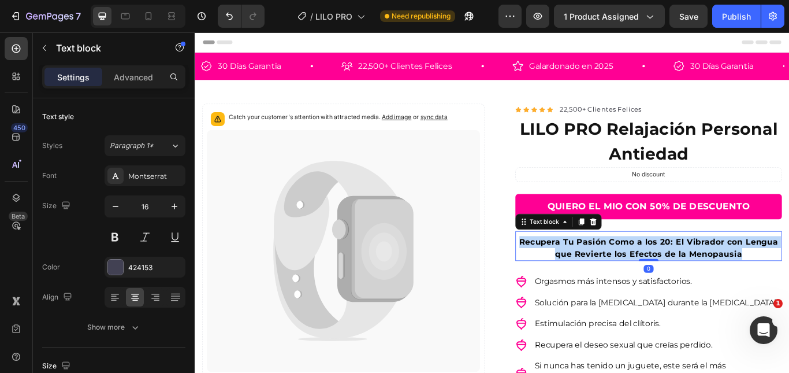
click at [750, 281] on strong "Recupera Tu Pasión Como a los 20: El Vibrador con Lengua que Revierte los Efect…" at bounding box center [724, 283] width 302 height 25
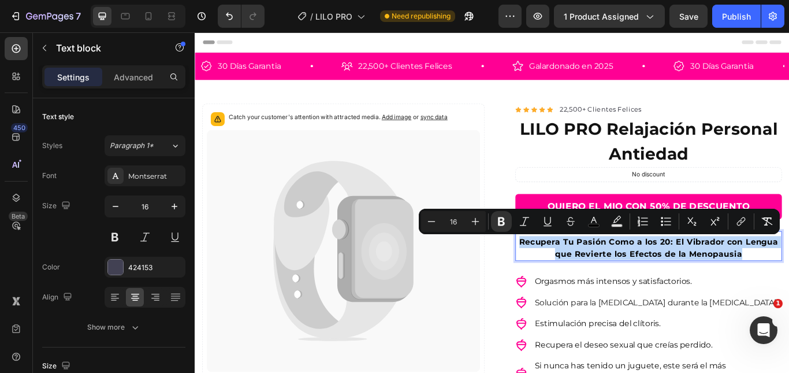
copy strong "Recupera Tu Pasión Como a los 20: El Vibrador con Lengua que Revierte los Efect…"
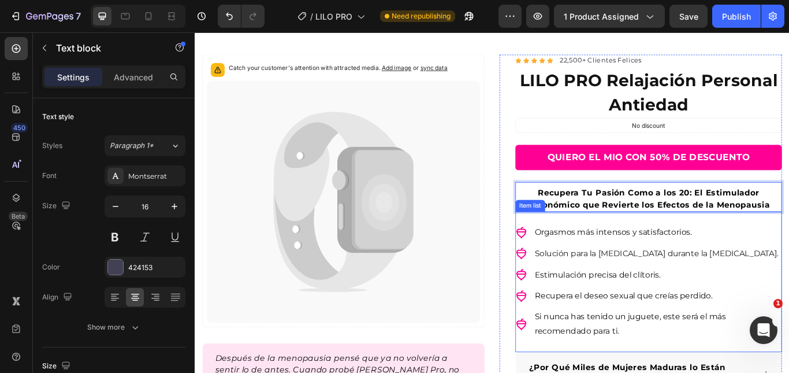
scroll to position [58, 0]
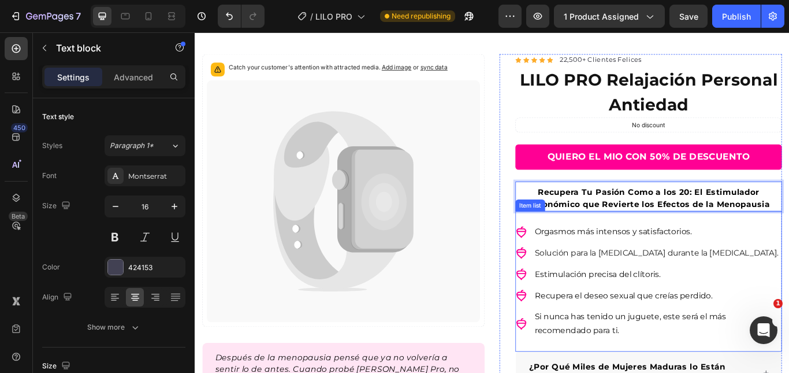
click at [757, 314] on p "Estimulación precisa del clítoris." at bounding box center [734, 314] width 287 height 17
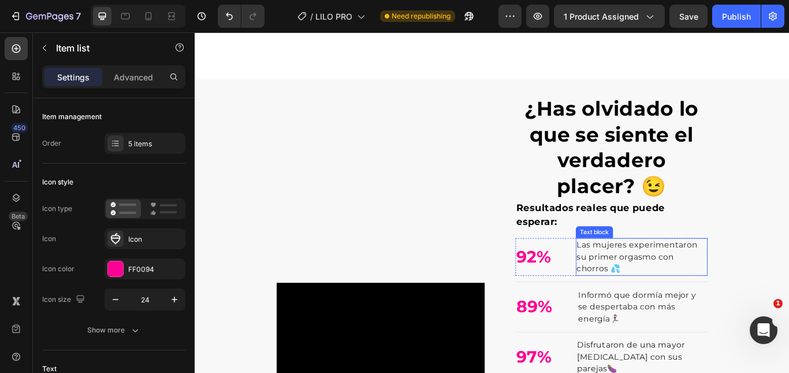
scroll to position [809, 0]
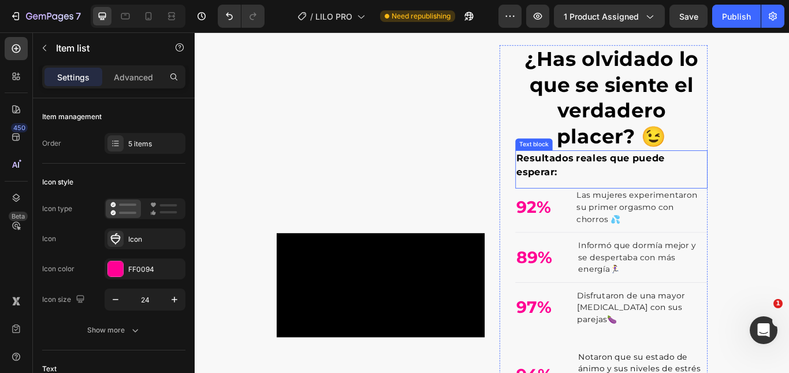
click at [666, 181] on strong "Resultados reales que puede esperar:" at bounding box center [656, 187] width 173 height 30
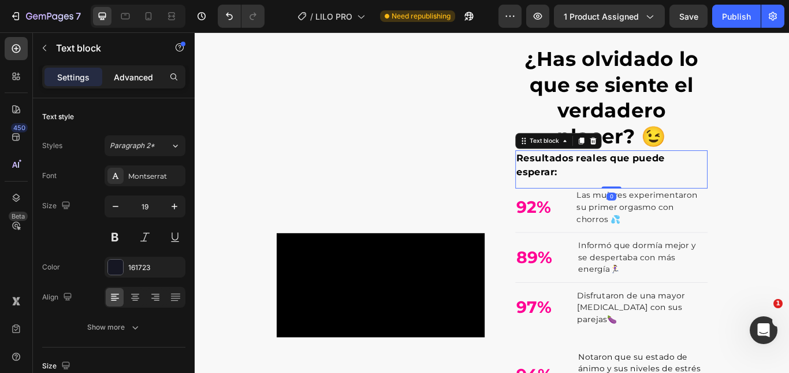
click at [144, 77] on p "Advanced" at bounding box center [133, 77] width 39 height 12
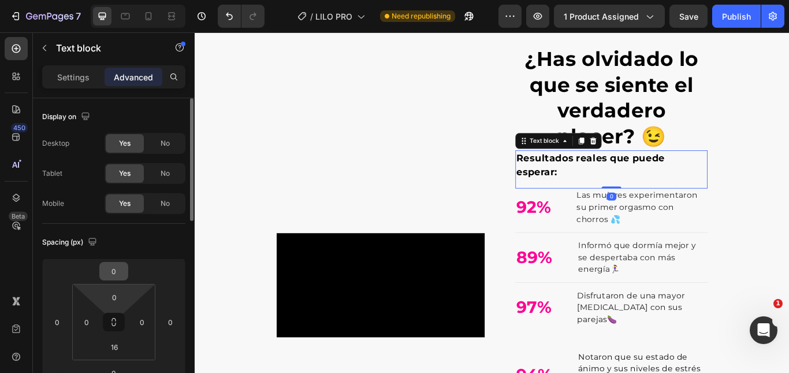
click at [116, 296] on input "0" at bounding box center [114, 296] width 23 height 17
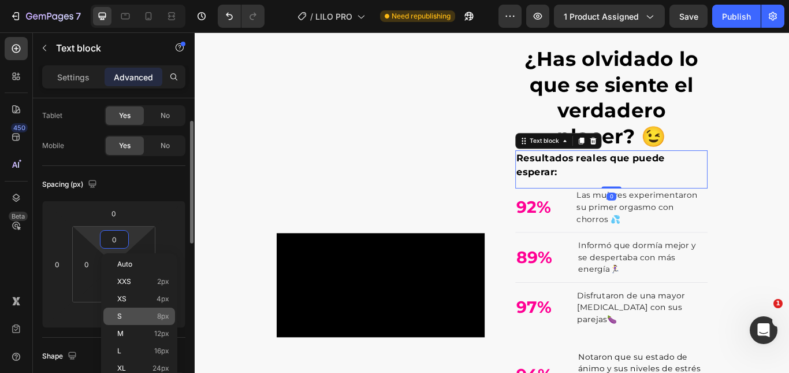
click at [142, 316] on p "S 8px" at bounding box center [143, 316] width 52 height 8
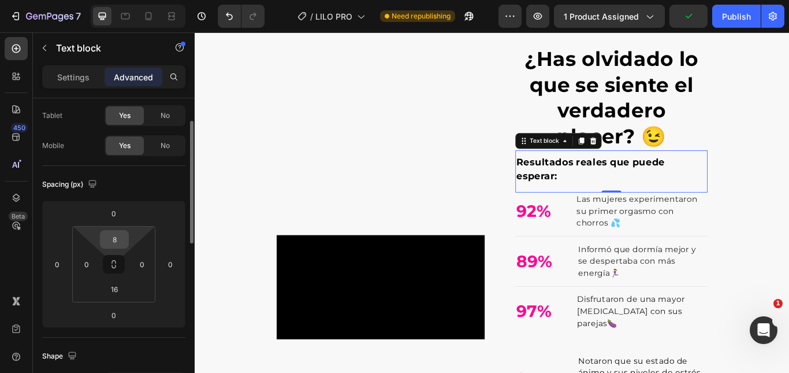
click at [113, 246] on input "8" at bounding box center [114, 239] width 23 height 17
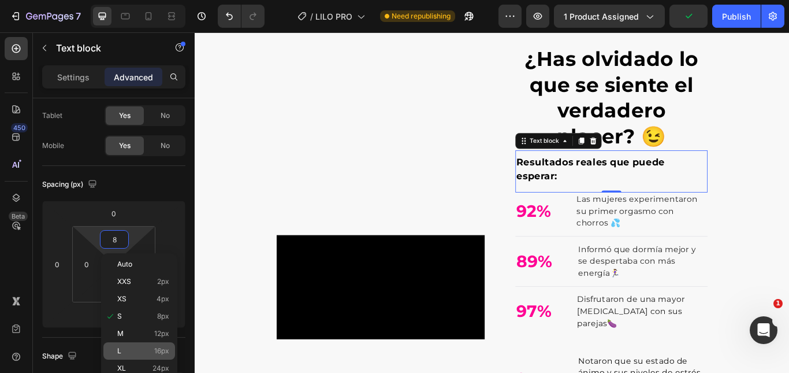
click at [140, 348] on p "L 16px" at bounding box center [143, 351] width 52 height 8
type input "16"
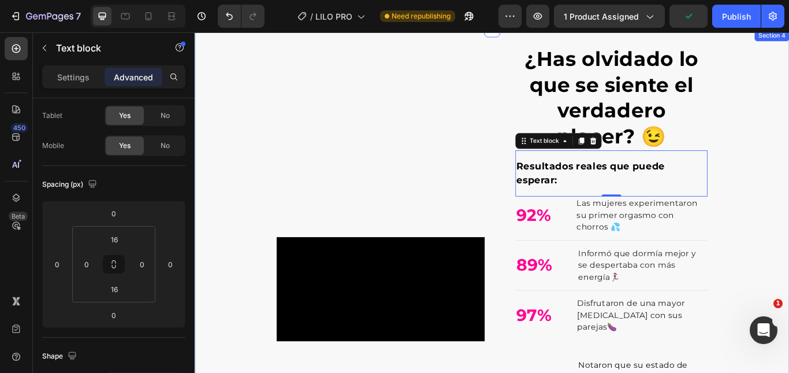
click at [789, 173] on div "COMPRAR CONTRA ENTREGA Button ¿Has olvidado lo que se siente el verdadero place…" at bounding box center [541, 322] width 693 height 587
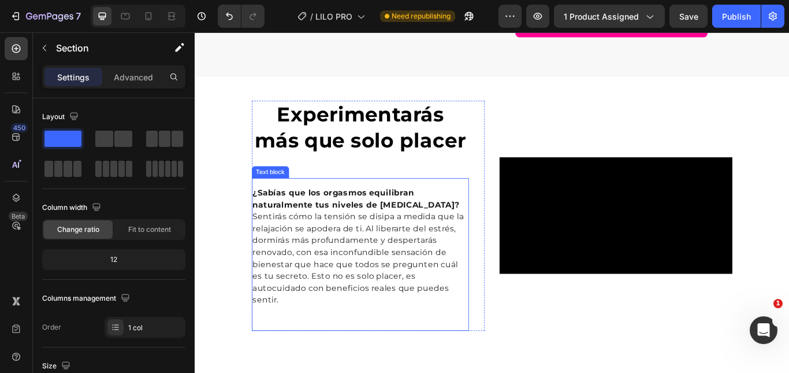
scroll to position [1444, 0]
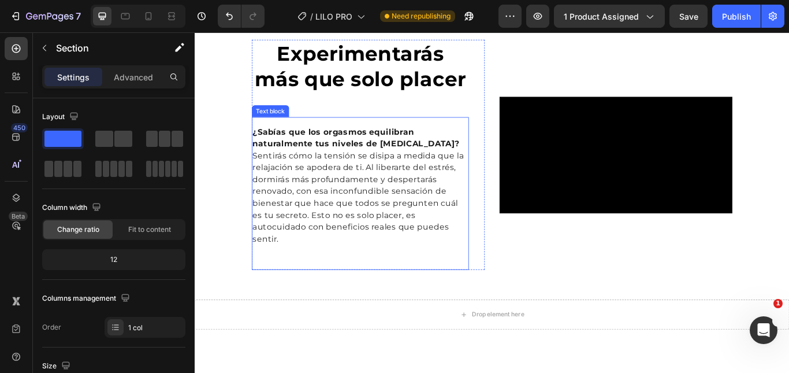
click at [397, 233] on span "Sentirás cómo la tensión se disipa a medida que la relajación se apodera de ti.…" at bounding box center [385, 224] width 246 height 108
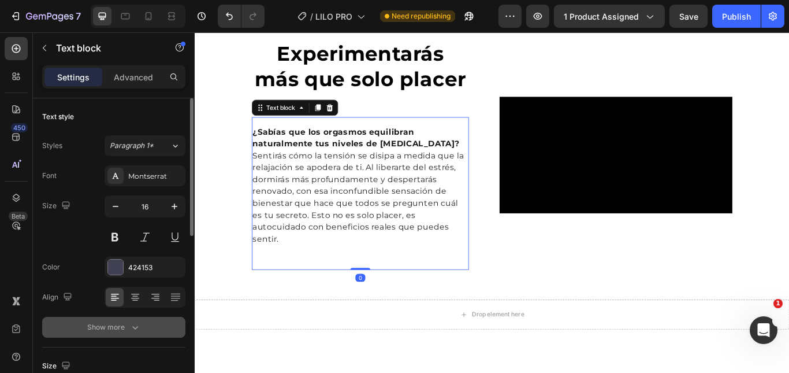
scroll to position [58, 0]
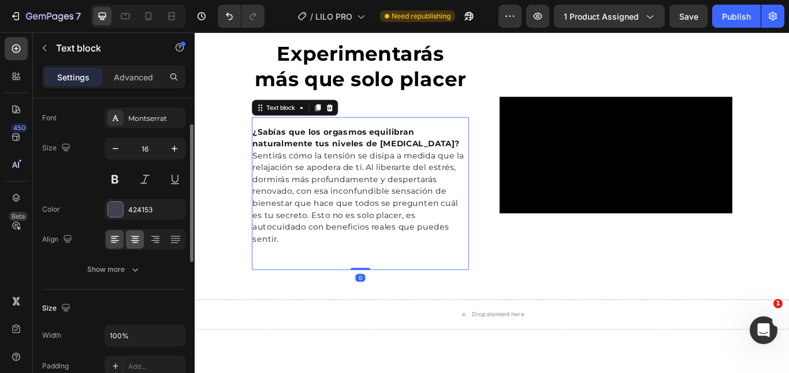
drag, startPoint x: 132, startPoint y: 239, endPoint x: 244, endPoint y: 108, distance: 172.1
click at [132, 239] on icon at bounding box center [135, 239] width 12 height 12
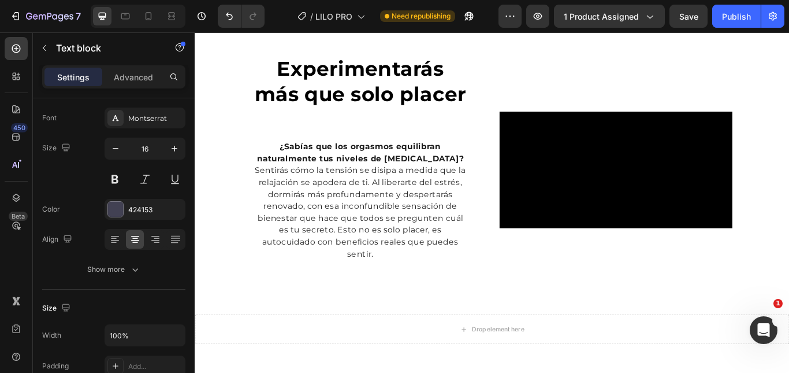
scroll to position [1471, 0]
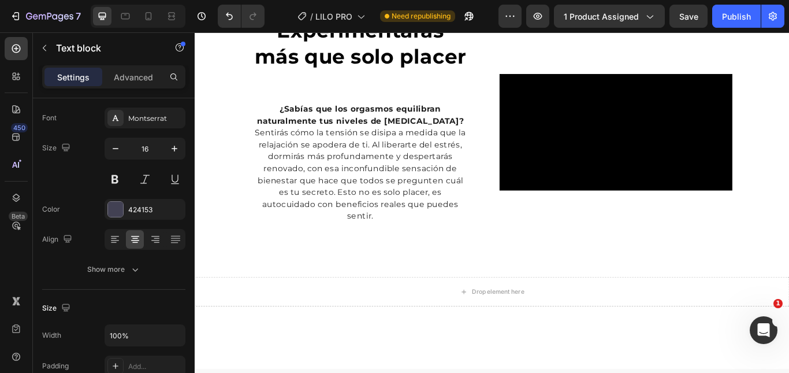
click at [369, 252] on span "Sentirás cómo la tensión se disipa a medida que la relajación se apodera de ti.…" at bounding box center [388, 198] width 246 height 108
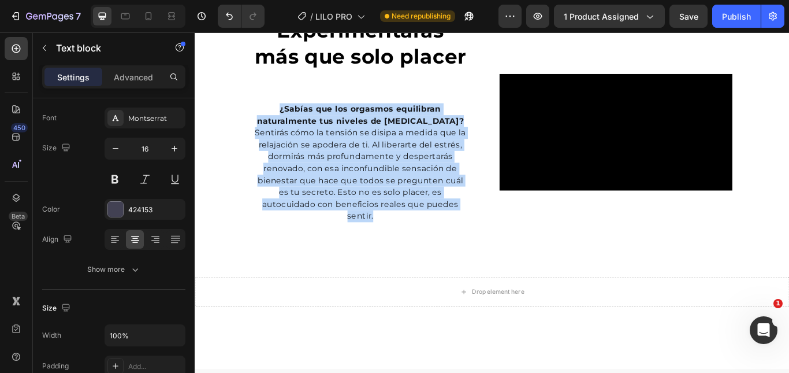
click at [369, 252] on span "Sentirás cómo la tensión se disipa a medida que la relajación se apodera de ti.…" at bounding box center [388, 198] width 246 height 108
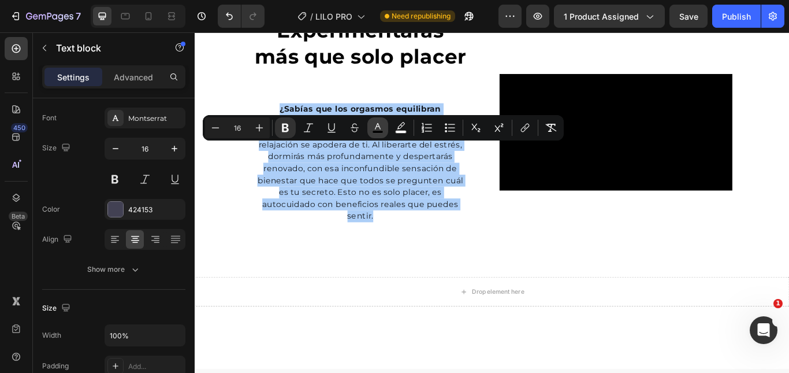
click at [369, 131] on button "color" at bounding box center [377, 127] width 21 height 21
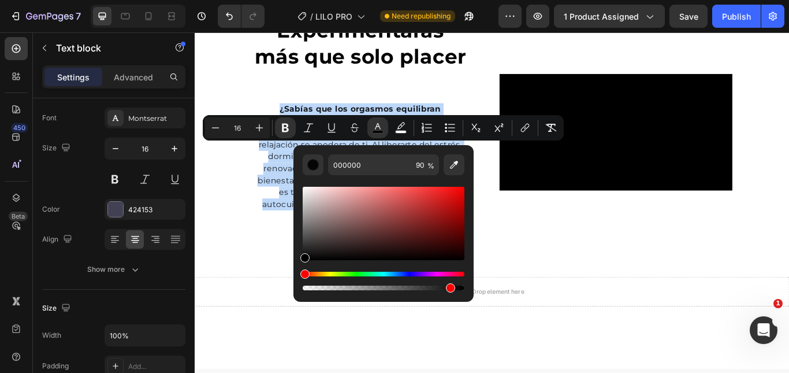
click at [299, 191] on span "Sentirás cómo la tensión se disipa a medida que la relajación se apodera de ti.…" at bounding box center [388, 198] width 246 height 108
click at [283, 208] on span "Sentirás cómo la tensión se disipa a medida que la relajación se apodera de ti.…" at bounding box center [388, 198] width 246 height 108
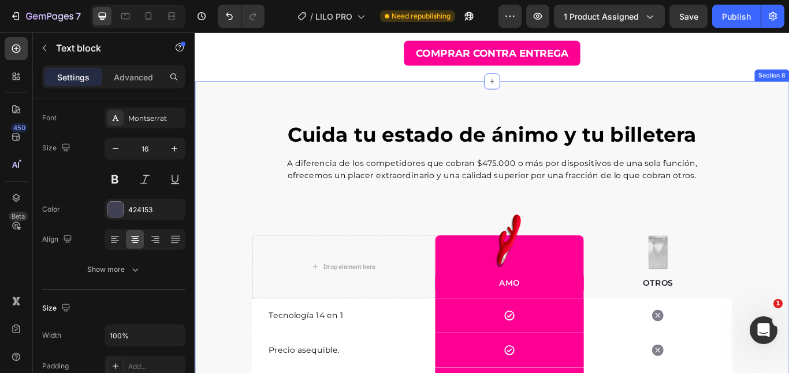
scroll to position [1679, 0]
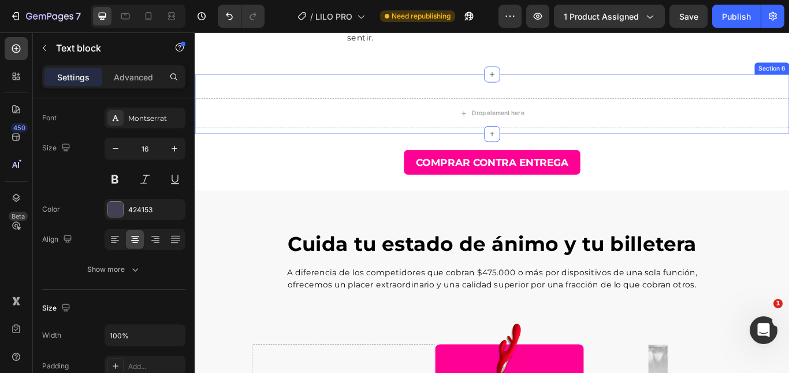
click at [327, 151] on div "Drop element here Section 6" at bounding box center [541, 115] width 693 height 69
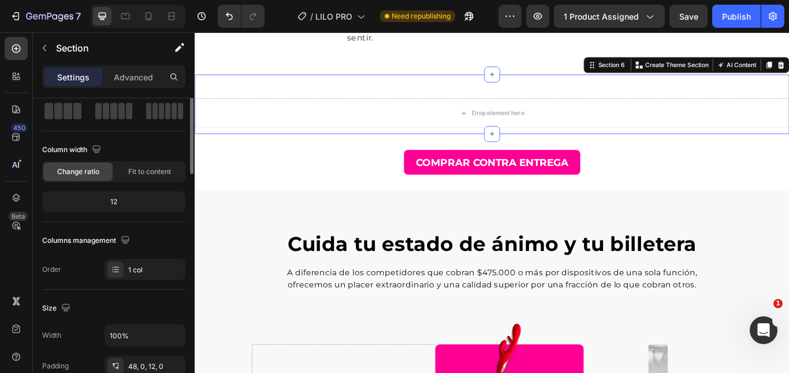
scroll to position [0, 0]
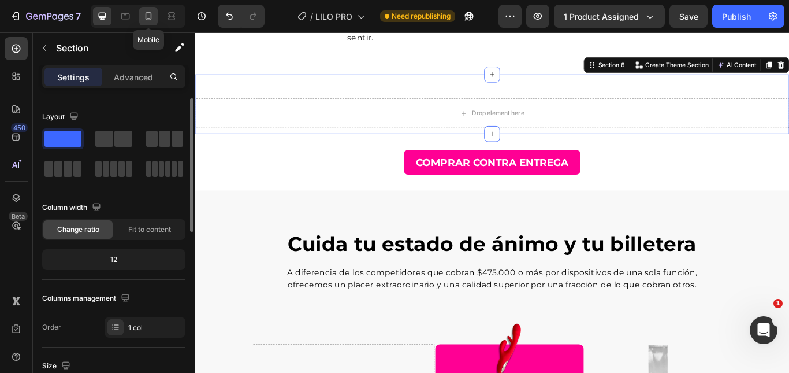
click at [148, 14] on icon at bounding box center [149, 16] width 12 height 12
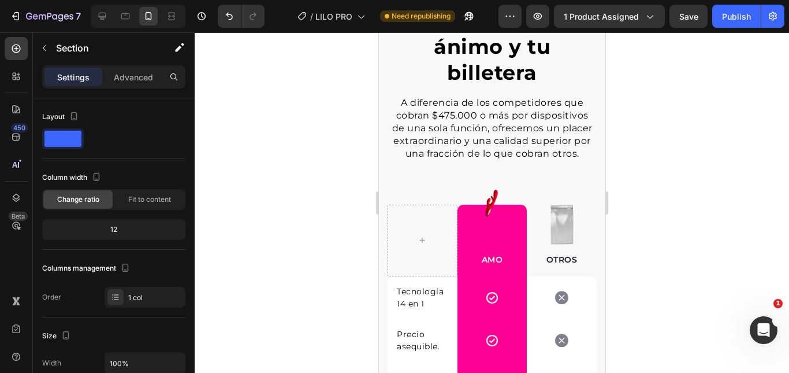
scroll to position [1969, 0]
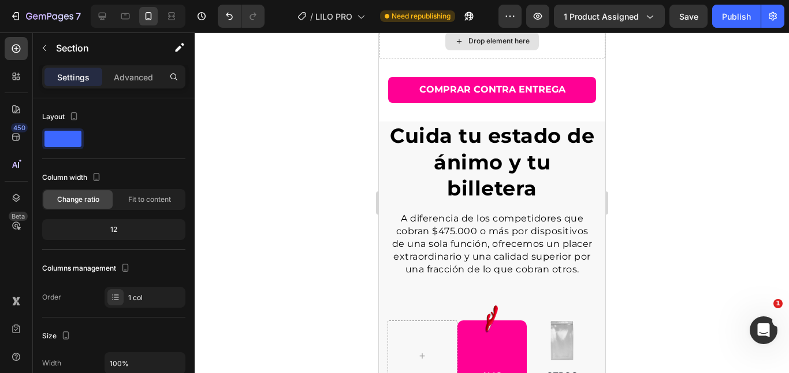
click at [575, 58] on div "Drop element here" at bounding box center [491, 41] width 226 height 35
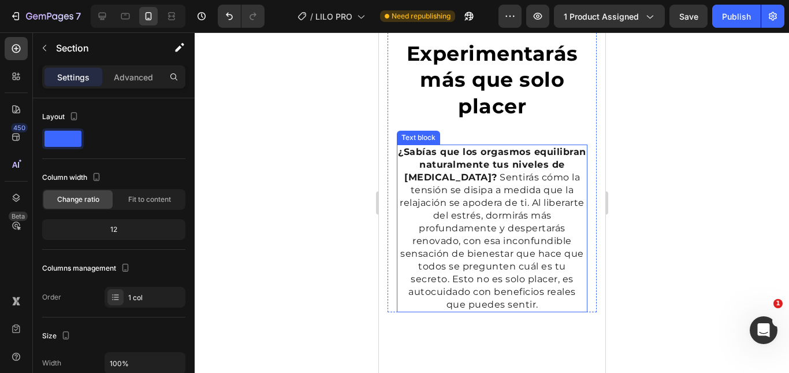
scroll to position [1681, 0]
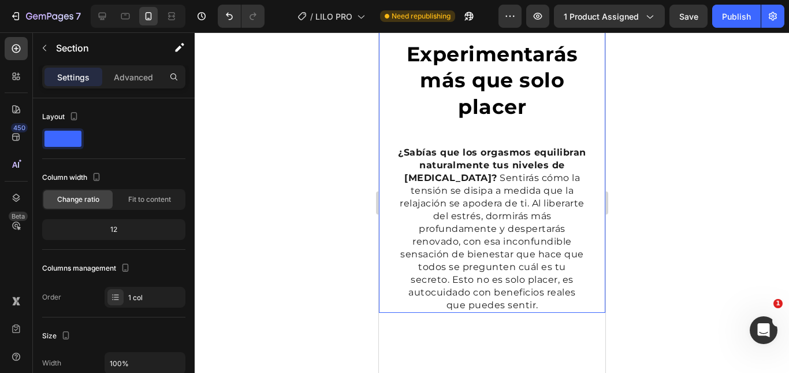
click at [588, 213] on div "Experimentarás más que solo placer Heading ¿Sabías que los orgasmos equilibran …" at bounding box center [491, 112] width 226 height 402
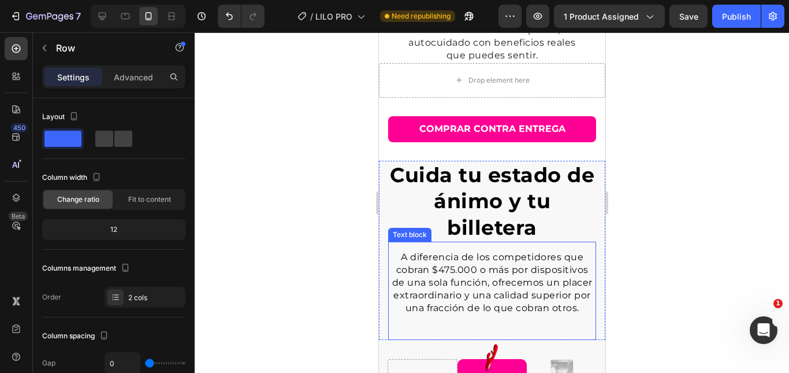
scroll to position [2499, 0]
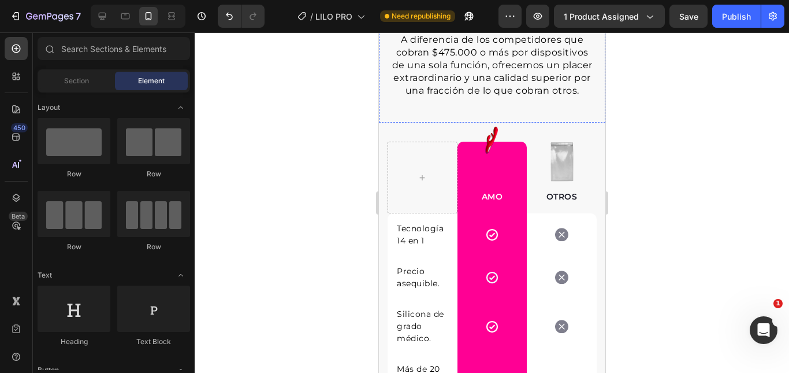
scroll to position [2441, 0]
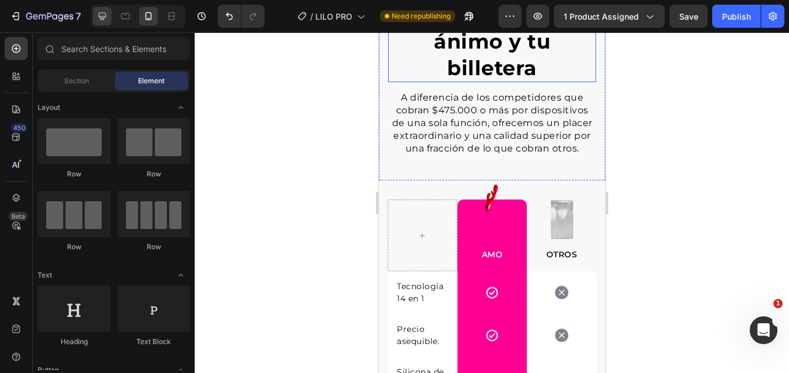
click at [106, 22] on div at bounding box center [102, 16] width 18 height 18
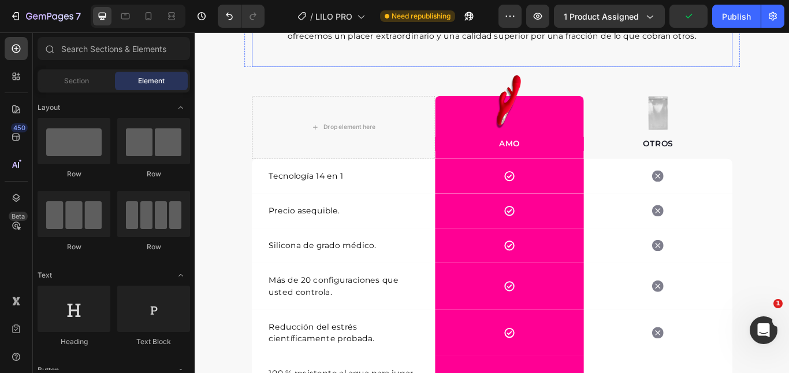
scroll to position [2062, 0]
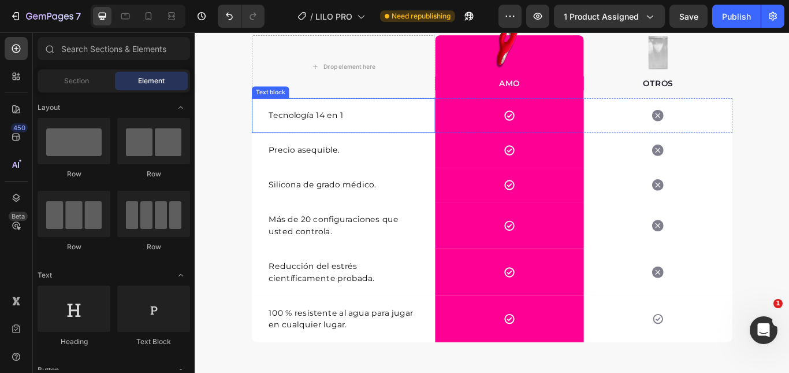
click at [318, 131] on span "Tecnología 14 en 1" at bounding box center [324, 129] width 87 height 11
click at [318, 130] on span "Tecnología 14 en 1" at bounding box center [324, 129] width 87 height 11
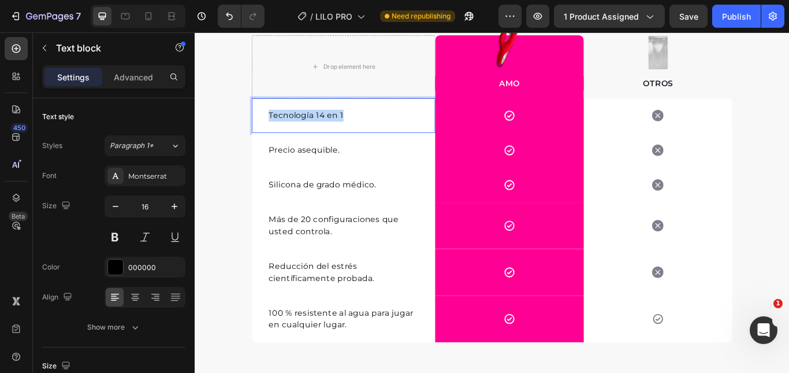
click at [318, 130] on span "Tecnología 14 en 1" at bounding box center [324, 129] width 87 height 11
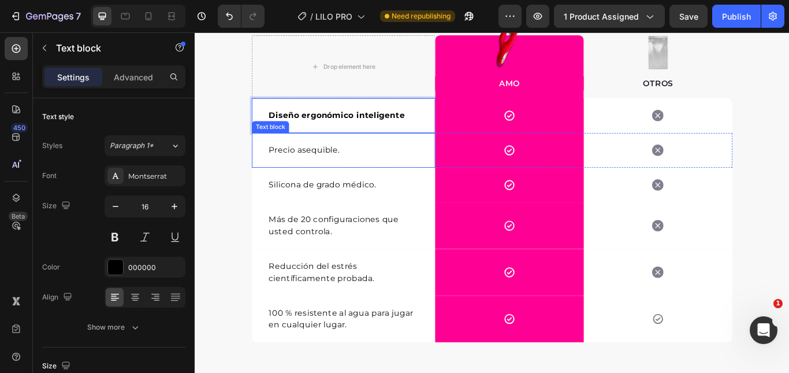
click at [339, 171] on p "Precio asequible." at bounding box center [368, 170] width 174 height 14
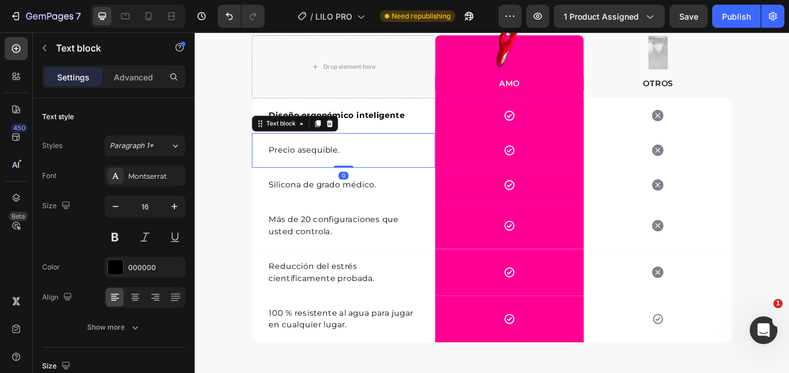
click at [339, 171] on p "Precio asequible." at bounding box center [368, 170] width 174 height 14
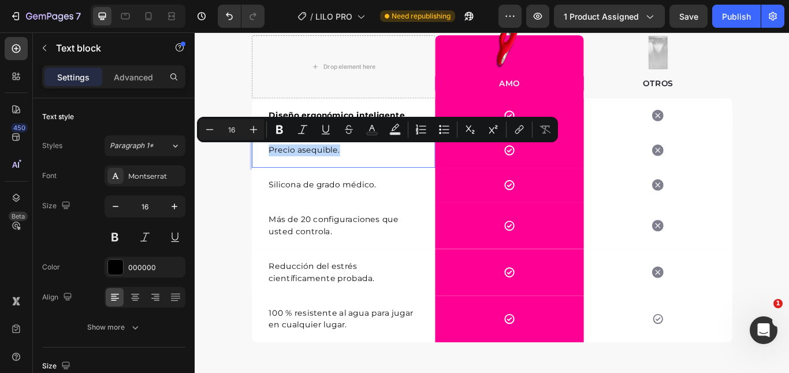
click at [329, 208] on p "Silicona de grado médico." at bounding box center [368, 210] width 174 height 14
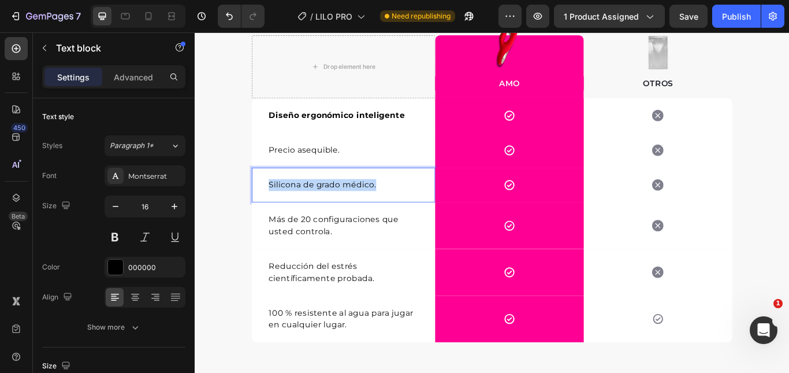
click at [329, 208] on p "Silicona de grado médico." at bounding box center [368, 210] width 174 height 14
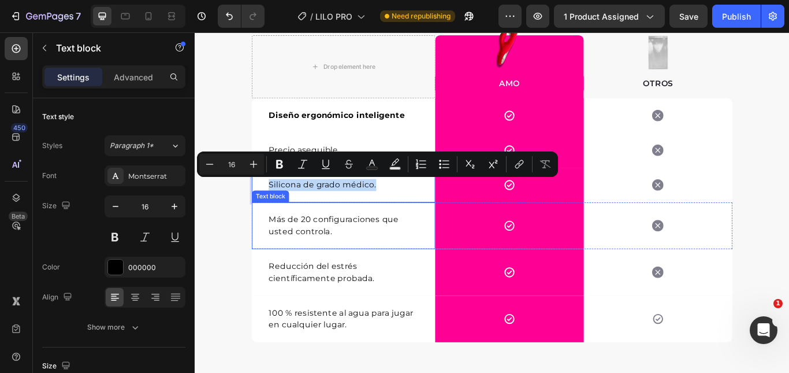
click at [321, 250] on p "Más de 20 configuraciones que usted controla." at bounding box center [368, 258] width 174 height 28
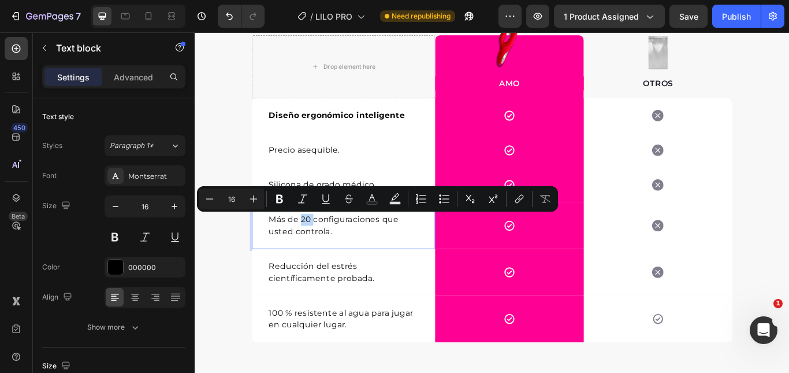
click at [321, 255] on p "Más de 20 configuraciones que usted controla." at bounding box center [368, 258] width 174 height 28
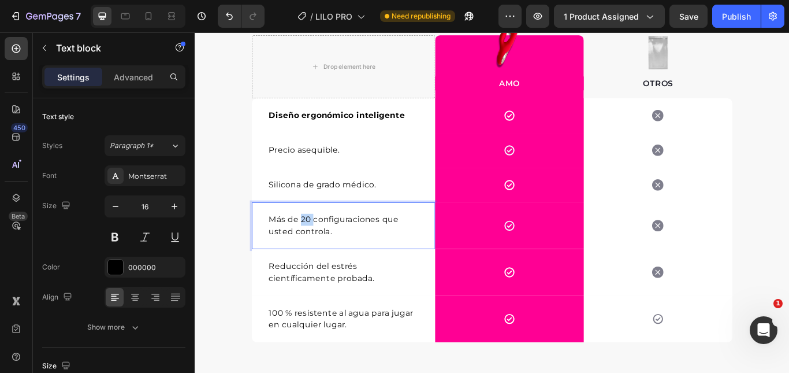
click at [321, 255] on p "Más de 20 configuraciones que usted controla." at bounding box center [368, 258] width 174 height 28
click at [324, 258] on p "Más de 20 configuraciones que usted controla." at bounding box center [368, 258] width 174 height 28
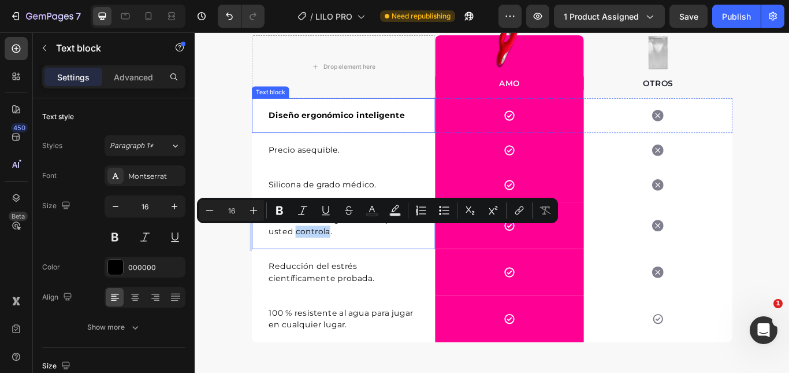
click at [330, 124] on strong "Diseño ergonómico inteligente" at bounding box center [360, 129] width 159 height 11
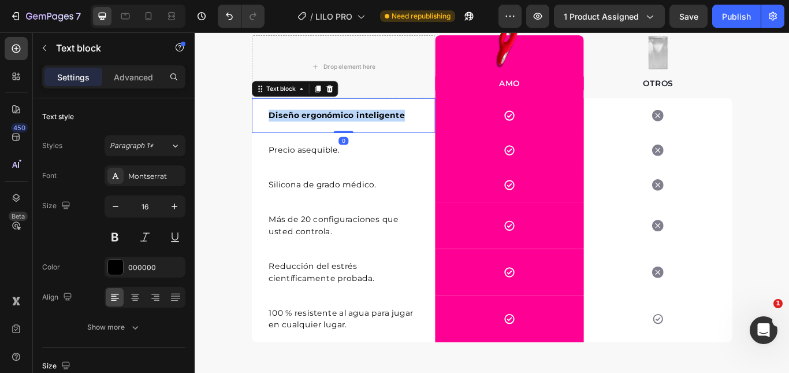
click at [330, 124] on strong "Diseño ergonómico inteligente" at bounding box center [360, 129] width 159 height 11
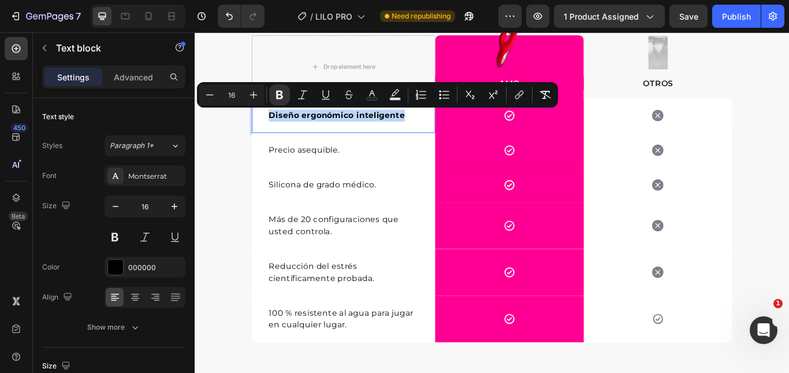
click at [350, 135] on p "Diseño ergonómico inteligente" at bounding box center [368, 129] width 174 height 14
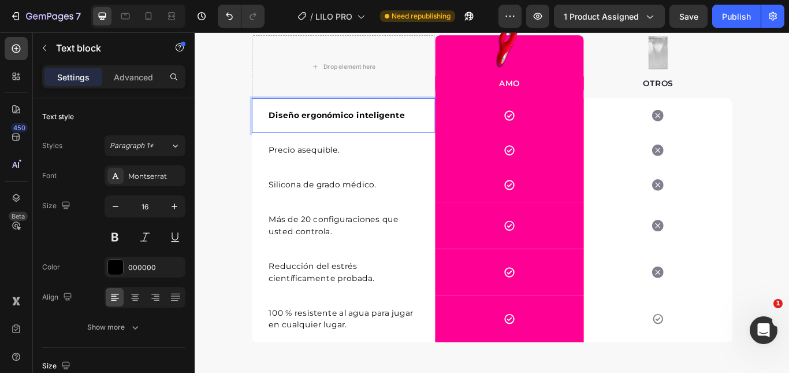
click at [422, 128] on strong "Diseño ergonómico inteligente" at bounding box center [360, 129] width 159 height 11
click at [437, 128] on p "Diseño ergonómico inteligente" at bounding box center [368, 129] width 174 height 14
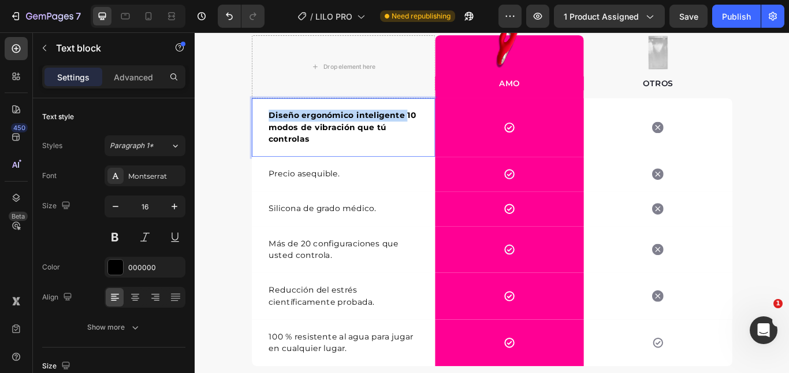
drag, startPoint x: 437, startPoint y: 127, endPoint x: 258, endPoint y: 128, distance: 179.1
click at [261, 128] on div "Diseño ergonómico inteligente 10 modos de vibración que tú controlas Text block…" at bounding box center [368, 143] width 214 height 68
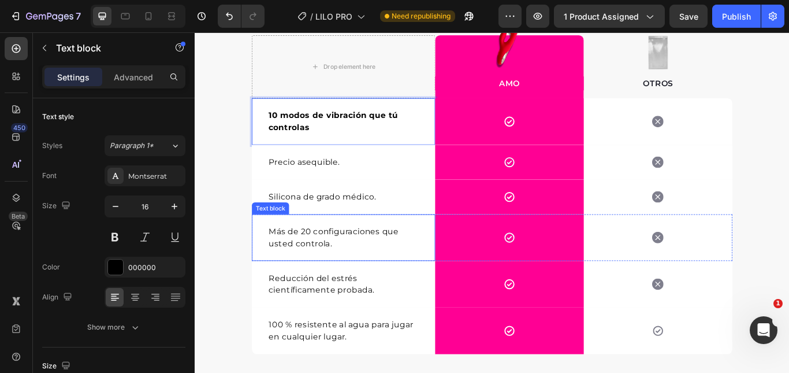
click at [327, 270] on p "Más de 20 configuraciones que usted controla." at bounding box center [368, 272] width 174 height 28
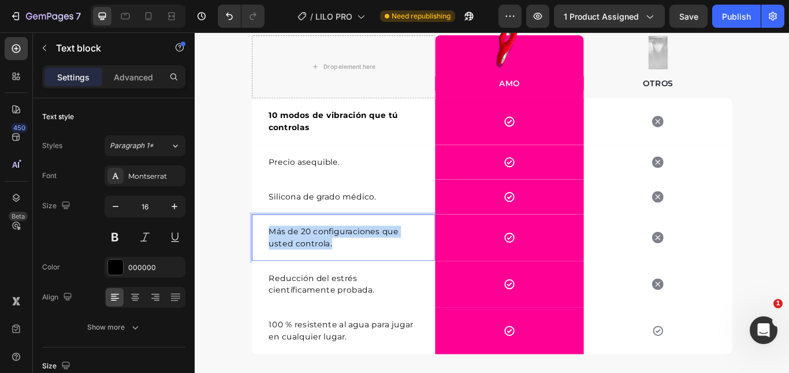
click at [327, 269] on p "Más de 20 configuraciones que usted controla." at bounding box center [368, 272] width 174 height 28
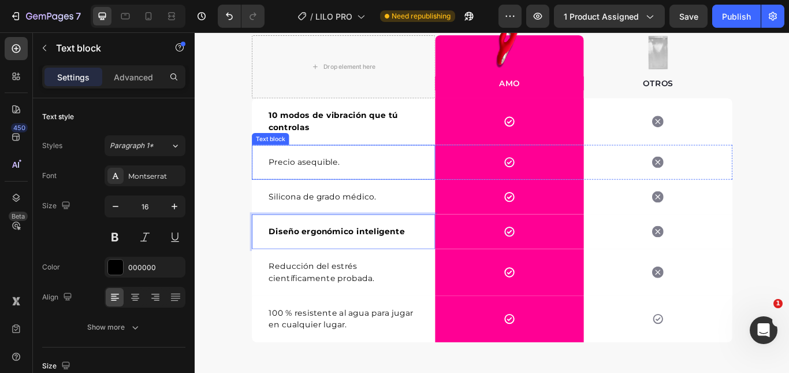
click at [311, 187] on p "Precio asequible." at bounding box center [368, 184] width 174 height 14
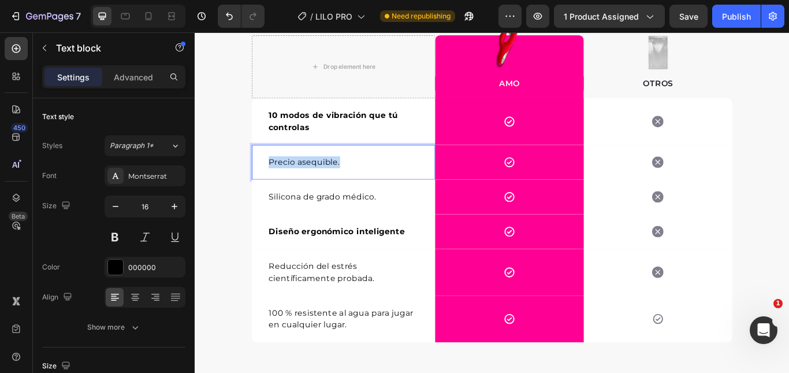
click at [311, 187] on p "Precio asequible." at bounding box center [368, 184] width 174 height 14
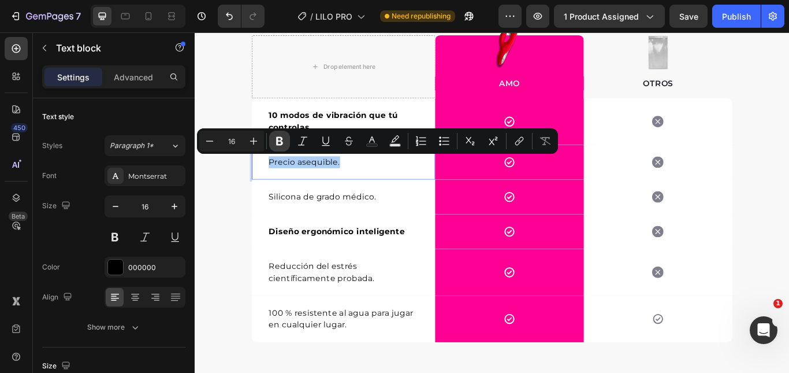
click at [280, 143] on icon "Editor contextual toolbar" at bounding box center [280, 141] width 12 height 12
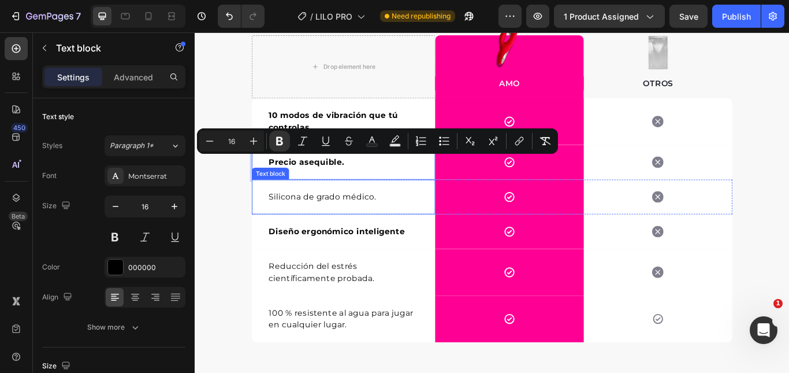
click at [318, 218] on p "Silicona de grado médico." at bounding box center [368, 224] width 174 height 14
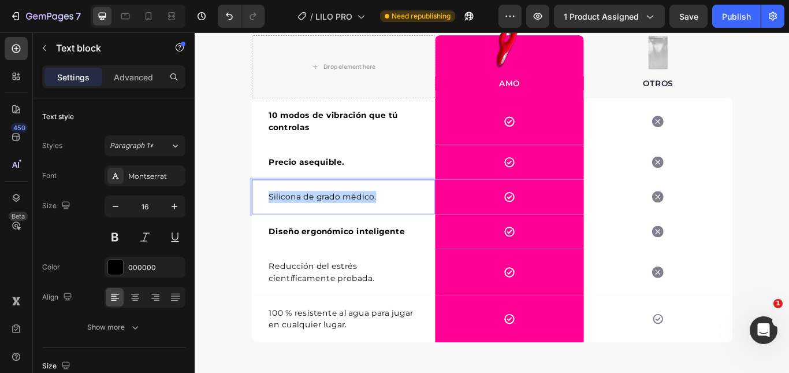
click at [318, 218] on p "Silicona de grado médico." at bounding box center [368, 224] width 174 height 14
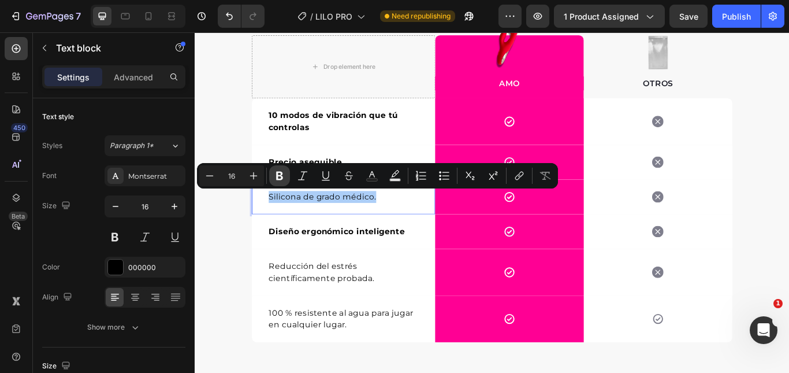
click at [274, 173] on icon "Editor contextual toolbar" at bounding box center [280, 176] width 12 height 12
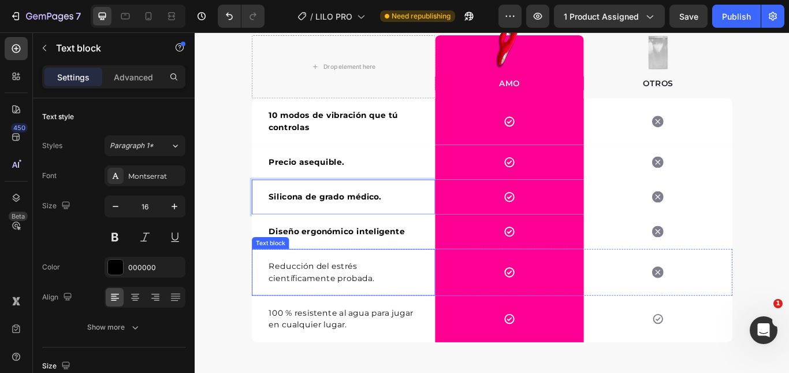
click at [310, 299] on p "Reducción del estrés científicamente probada." at bounding box center [368, 312] width 174 height 28
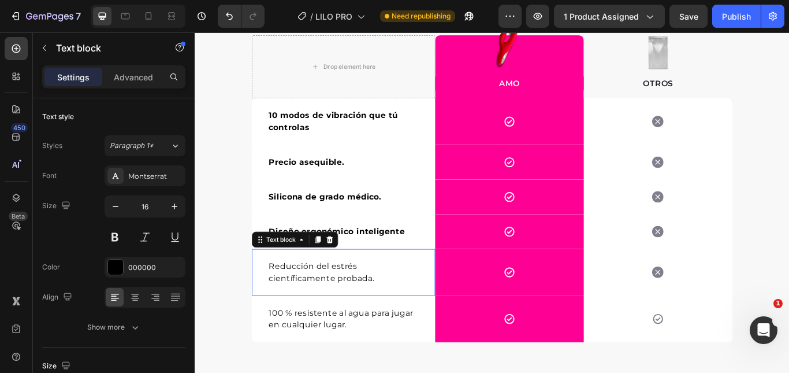
click at [310, 299] on p "Reducción del estrés científicamente probada." at bounding box center [368, 312] width 174 height 28
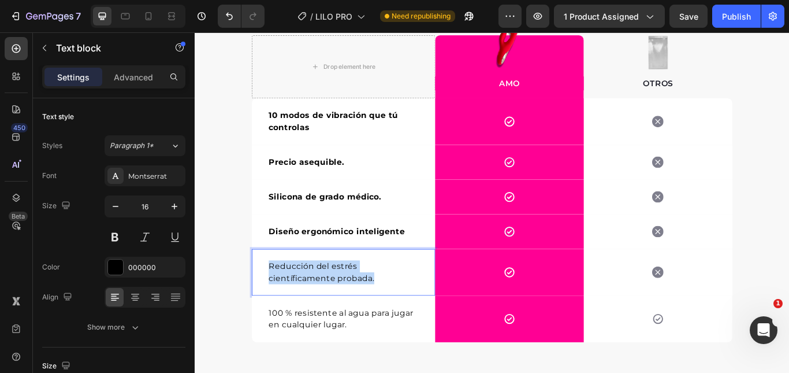
click at [310, 299] on p "Reducción del estrés científicamente probada." at bounding box center [368, 312] width 174 height 28
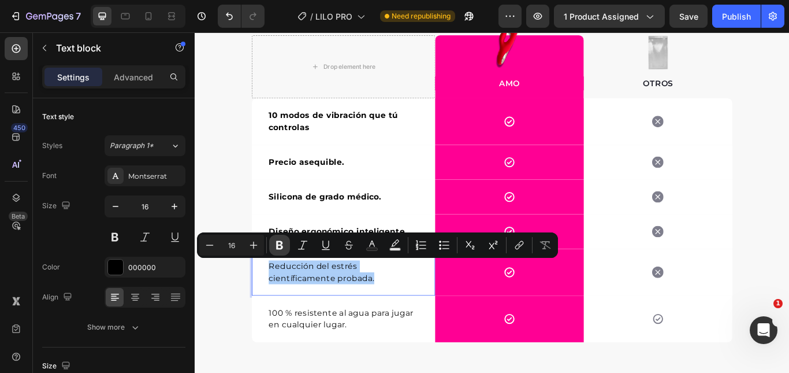
click at [278, 246] on icon "Editor contextual toolbar" at bounding box center [280, 245] width 12 height 12
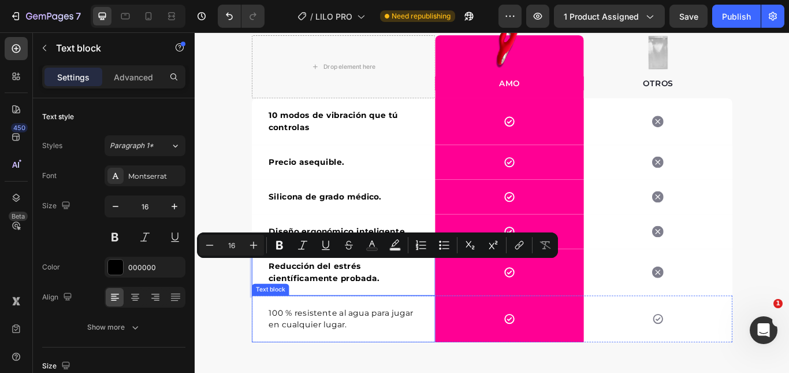
click at [299, 358] on p "100 % resistente al agua para jugar en cualquier lugar." at bounding box center [368, 366] width 174 height 28
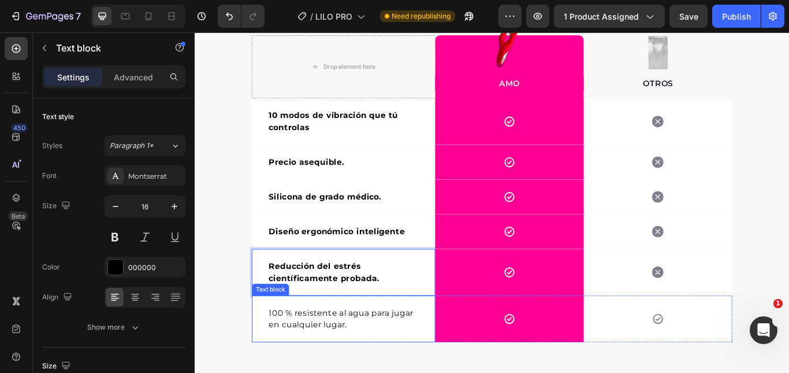
click at [299, 358] on p "100 % resistente al agua para jugar en cualquier lugar." at bounding box center [368, 366] width 174 height 28
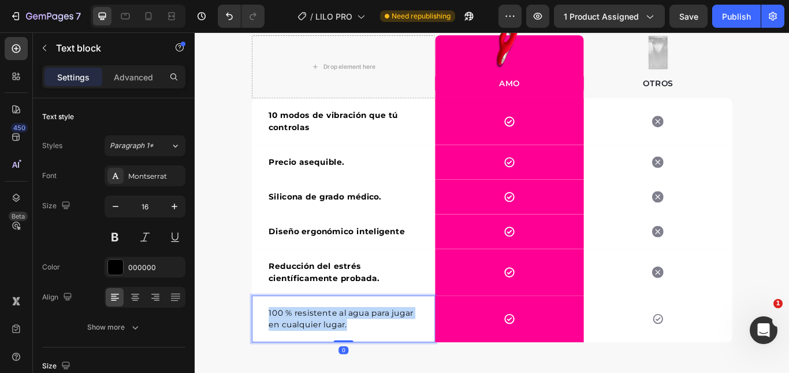
click at [299, 358] on p "100 % resistente al agua para jugar en cualquier lugar." at bounding box center [368, 366] width 174 height 28
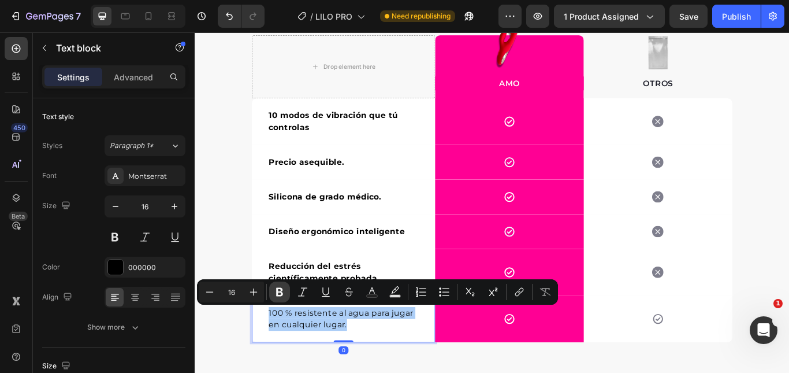
click at [281, 295] on icon "Editor contextual toolbar" at bounding box center [279, 292] width 7 height 9
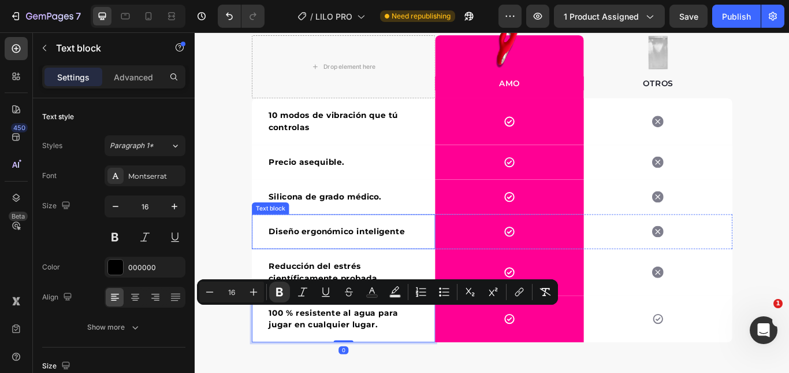
click at [354, 252] on div "Diseño ergonómico inteligente Text block" at bounding box center [368, 264] width 214 height 40
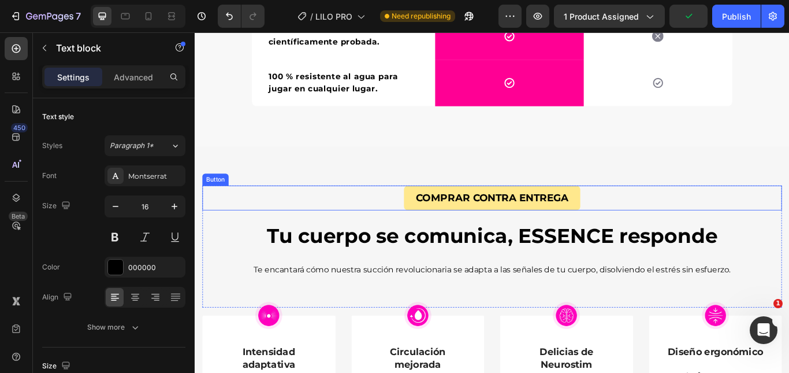
scroll to position [2395, 0]
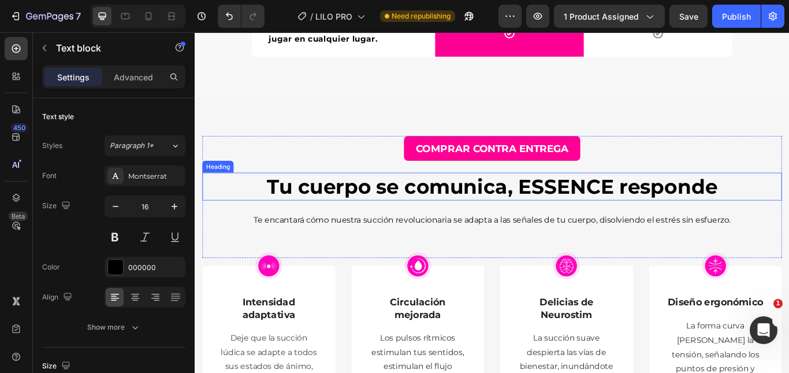
click at [597, 210] on strong "Tu cuerpo se comunica, ESSENCE responde" at bounding box center [541, 212] width 526 height 28
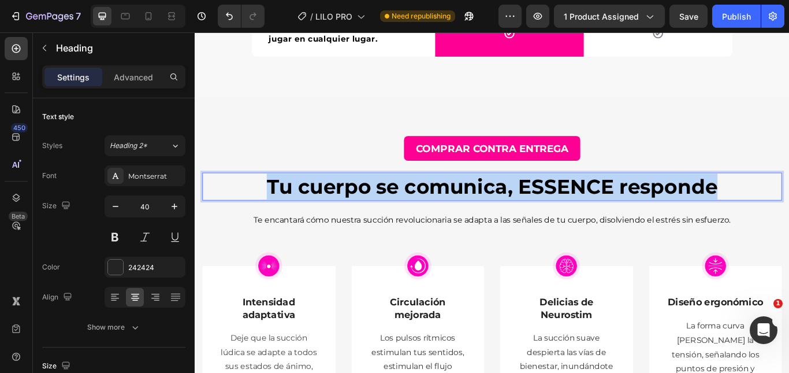
click at [597, 210] on strong "Tu cuerpo se comunica, ESSENCE responde" at bounding box center [541, 212] width 526 height 28
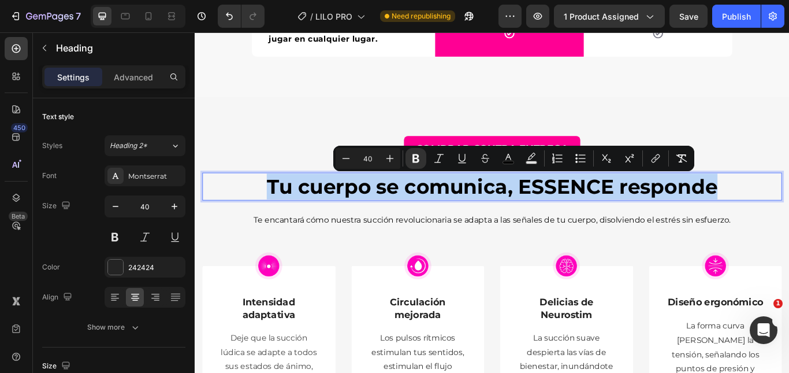
click at [590, 210] on strong "Tu cuerpo se comunica, ESSENCE responde" at bounding box center [541, 212] width 526 height 28
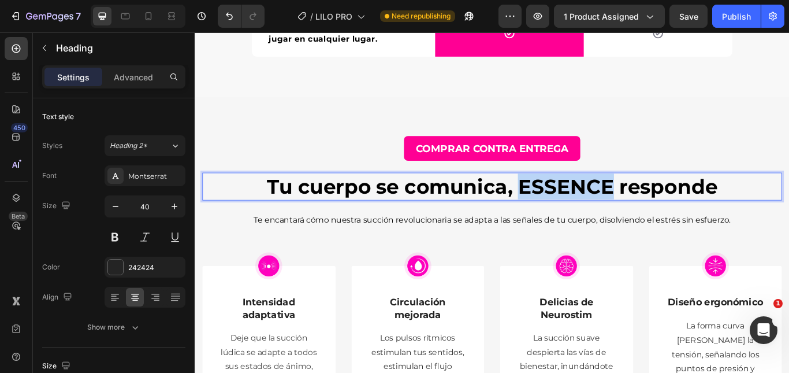
drag, startPoint x: 568, startPoint y: 210, endPoint x: 676, endPoint y: 209, distance: 108.0
click at [676, 209] on strong "Tu cuerpo se comunica, ESSENCE responde" at bounding box center [541, 212] width 526 height 28
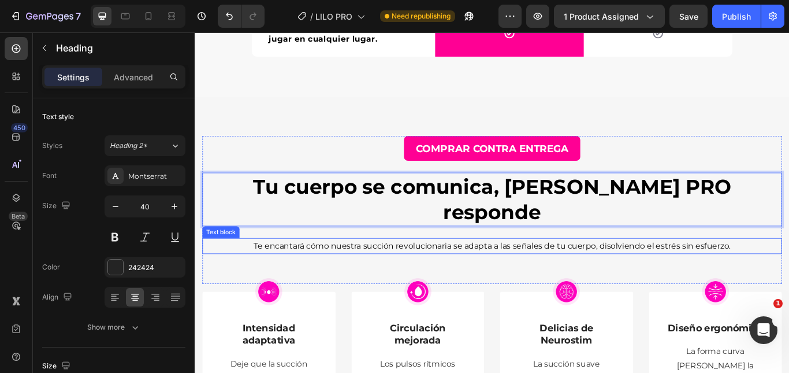
click at [359, 276] on span "Te encantará cómo nuestra succión revolucionaria se adapta a las señales de tu …" at bounding box center [541, 281] width 556 height 11
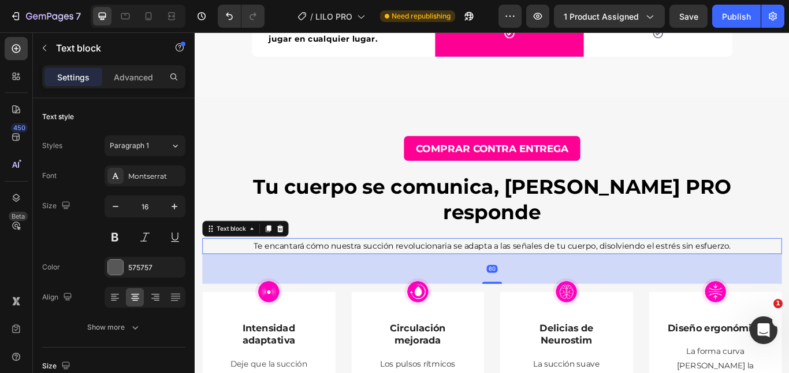
click at [392, 276] on span "Te encantará cómo nuestra succión revolucionaria se adapta a las señales de tu …" at bounding box center [541, 281] width 556 height 11
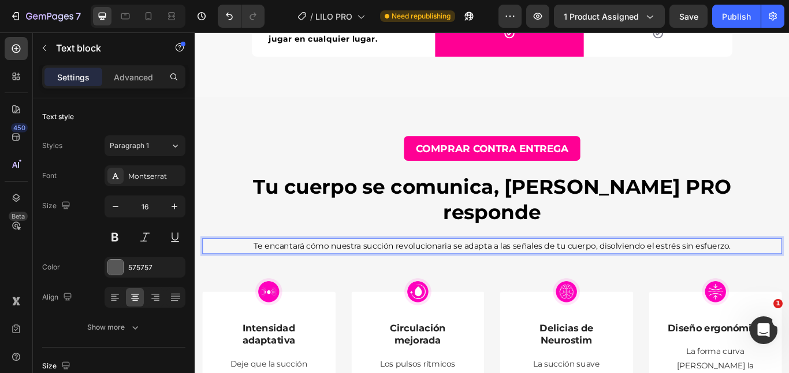
click at [398, 276] on span "Te encantará cómo nuestra succión revolucionaria se adapta a las señales de tu …" at bounding box center [541, 281] width 556 height 11
drag, startPoint x: 388, startPoint y: 248, endPoint x: 488, endPoint y: 252, distance: 99.4
click at [488, 276] on span "Te encantará cómo nuestra succión revolucionaria se adapta a las señales de tu …" at bounding box center [541, 281] width 556 height 11
click at [386, 276] on span "Te encantará cómo nuestra 10 modos de vibración se adapta a las señales de tu c…" at bounding box center [541, 281] width 556 height 11
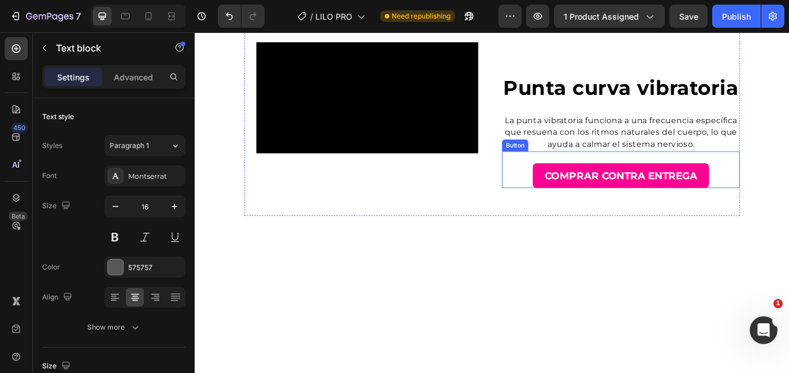
scroll to position [2972, 0]
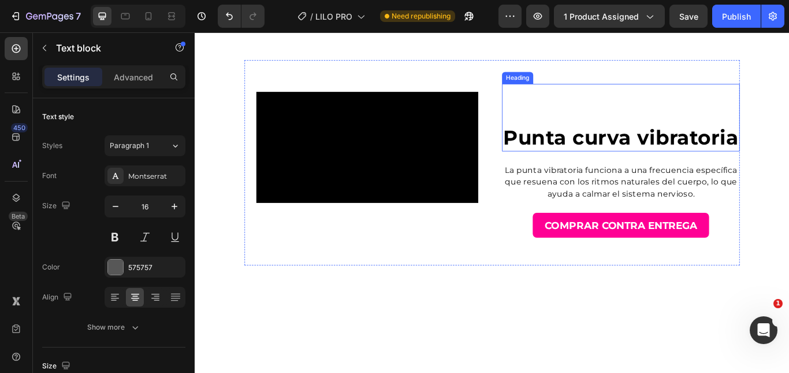
click at [678, 169] on strong "Punta curva vibratoria" at bounding box center [692, 154] width 274 height 28
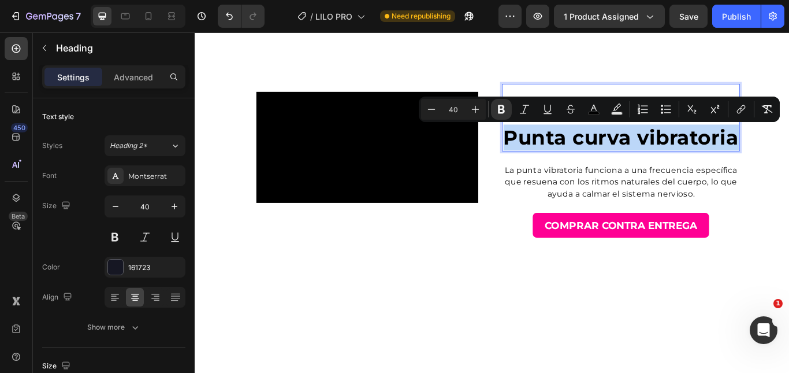
copy strong "Punta curva vibratoria"
click at [700, 226] on span "La punta vibratoria funciona a una frecuencia específica que resuena con los ri…" at bounding box center [692, 206] width 272 height 39
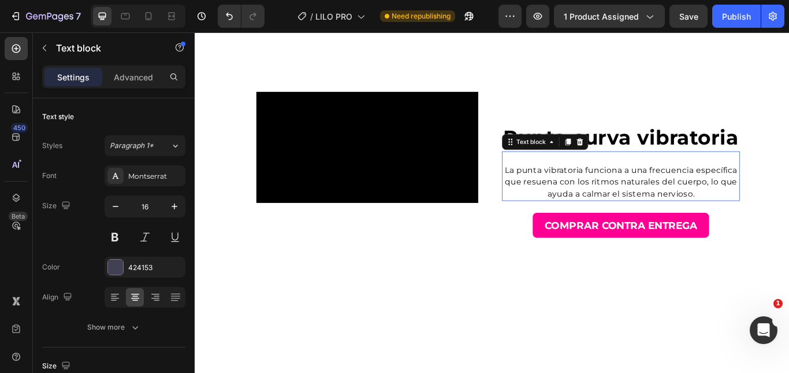
click at [700, 226] on span "La punta vibratoria funciona a una frecuencia específica que resuena con los ri…" at bounding box center [692, 206] width 272 height 39
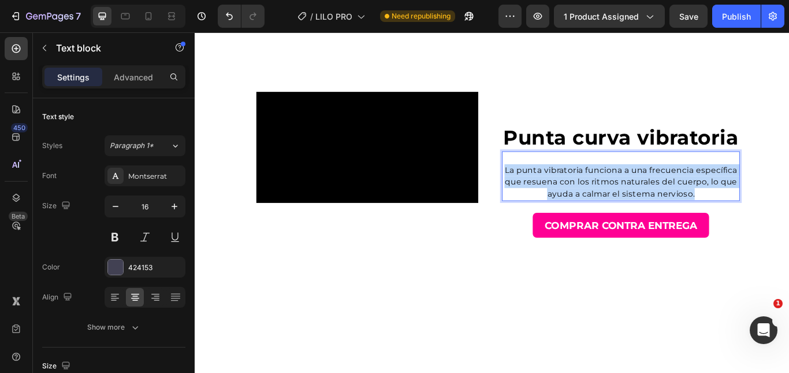
click at [700, 226] on span "La punta vibratoria funciona a una frecuencia específica que resuena con los ri…" at bounding box center [692, 206] width 272 height 39
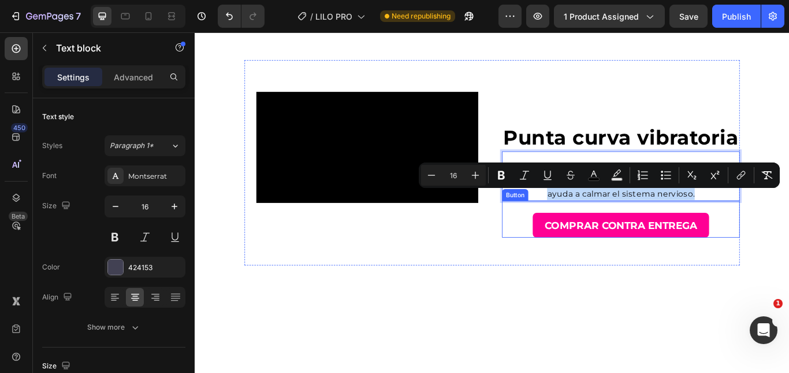
copy span "La punta vibratoria funciona a una frecuencia específica que resuena con los ri…"
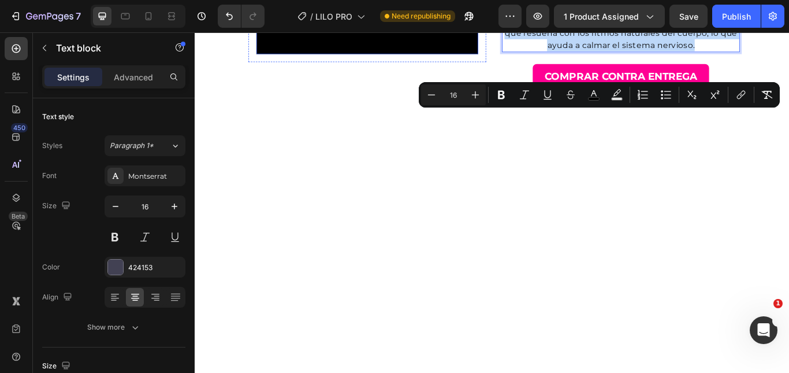
scroll to position [3030, 0]
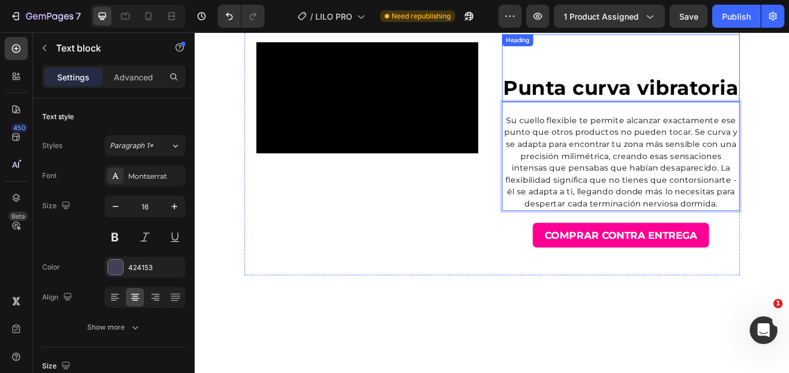
click at [705, 111] on strong "Punta curva vibratoria" at bounding box center [692, 97] width 274 height 28
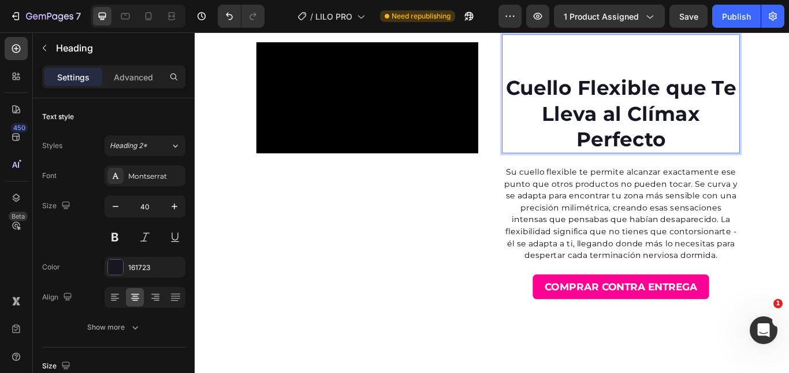
click at [562, 91] on strong "Cuello Flexible que Te Lleva al Clímax Perfecto" at bounding box center [691, 127] width 269 height 88
click at [559, 91] on strong "Cuello Flexible que Te Lleva al Clímax Perfecto" at bounding box center [691, 127] width 269 height 88
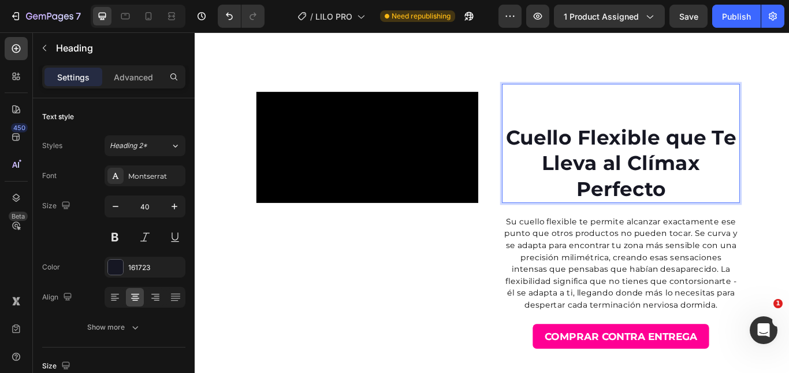
click at [675, 141] on strong "Cuello Flexible que Te Lleva al Clímax Perfecto" at bounding box center [691, 184] width 269 height 88
click at [642, 94] on div "Cuello Flexible que Te Lleva al Clímax Perfecto Heading 0" at bounding box center [691, 161] width 277 height 139
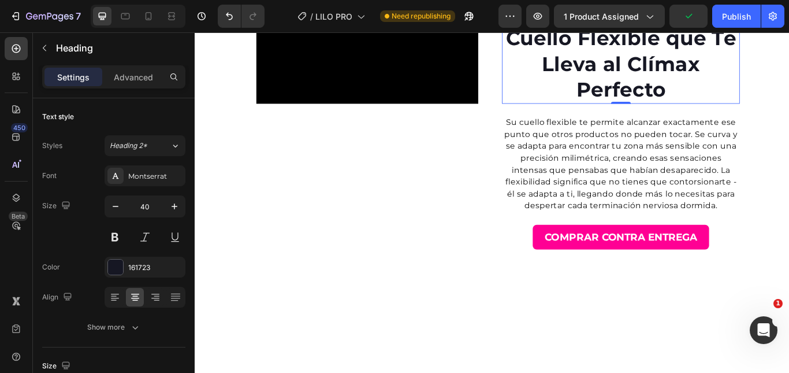
scroll to position [3203, 0]
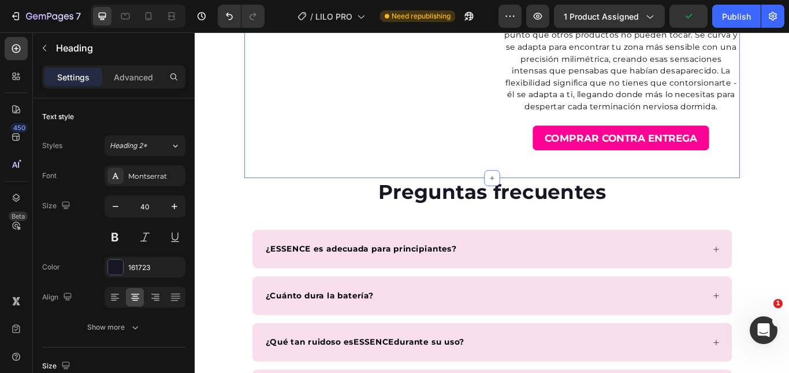
click at [616, 184] on div "Cuello Flexible que Te Lleva al Clímax Perfecto Heading 0 Su cuello flexible te…" at bounding box center [691, 22] width 277 height 322
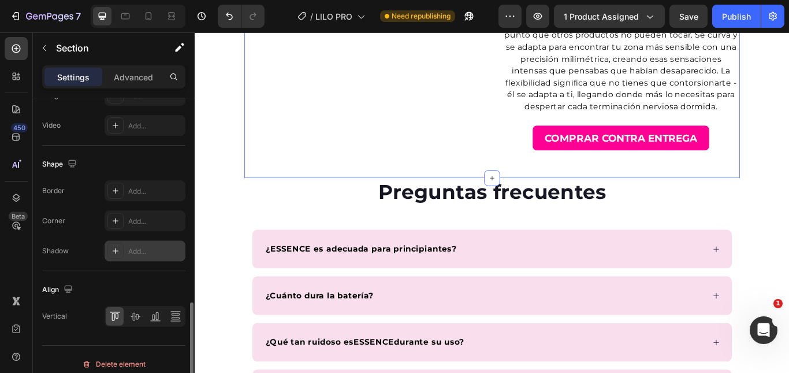
scroll to position [529, 0]
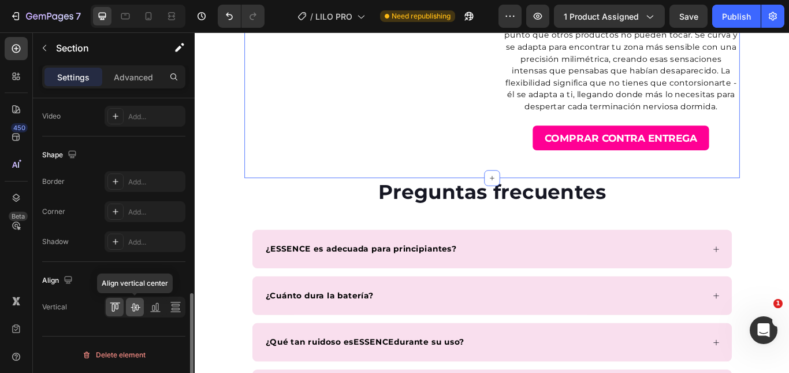
click at [129, 309] on icon at bounding box center [135, 307] width 12 height 12
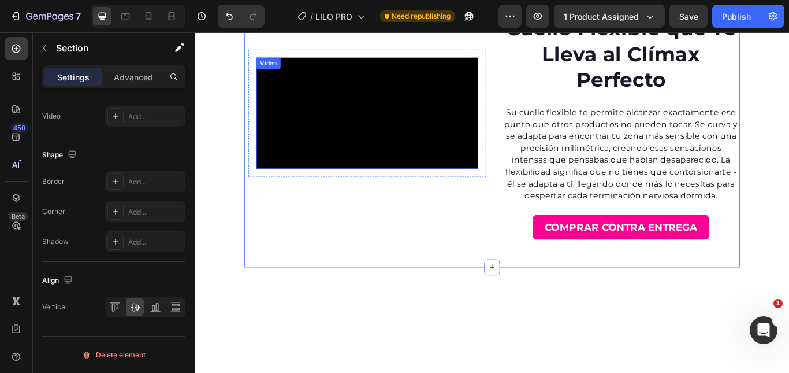
scroll to position [2914, 0]
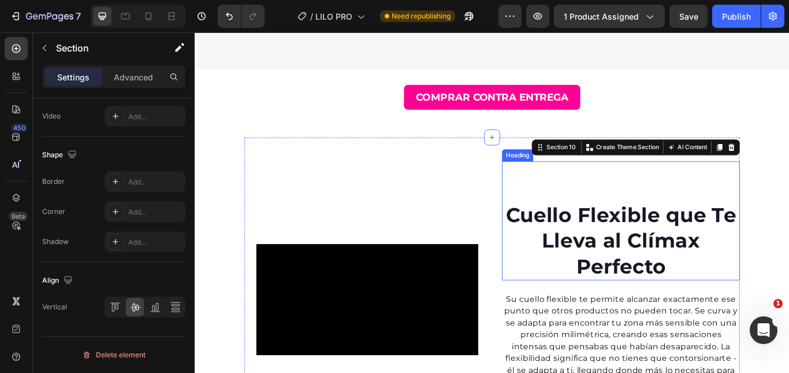
click at [638, 284] on strong "Cuello Flexible que Te Lleva al Clímax Perfecto" at bounding box center [691, 275] width 269 height 88
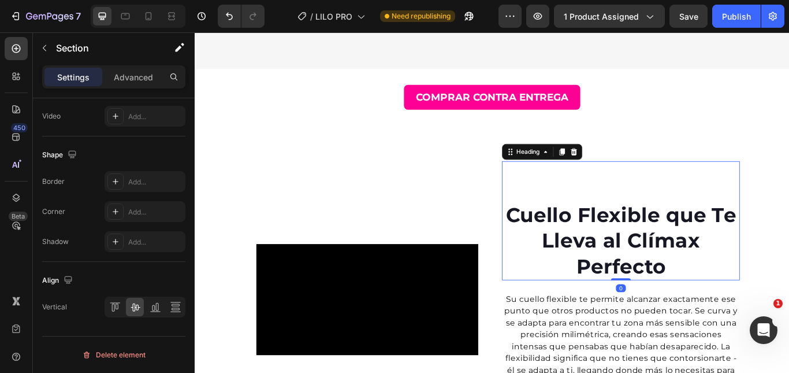
click at [638, 284] on strong "Cuello Flexible que Te Lleva al Clímax Perfecto" at bounding box center [691, 275] width 269 height 88
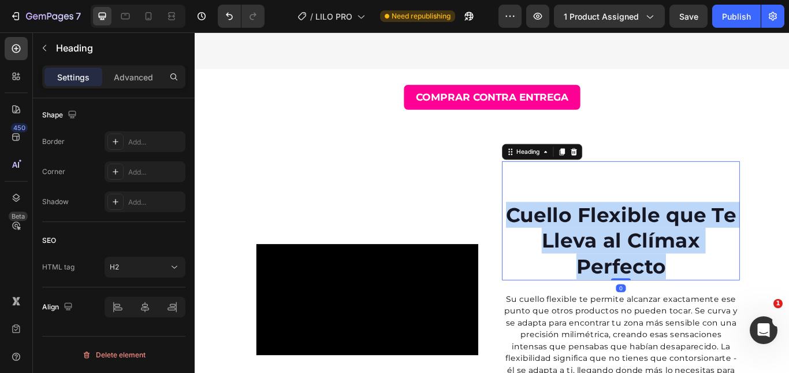
scroll to position [0, 0]
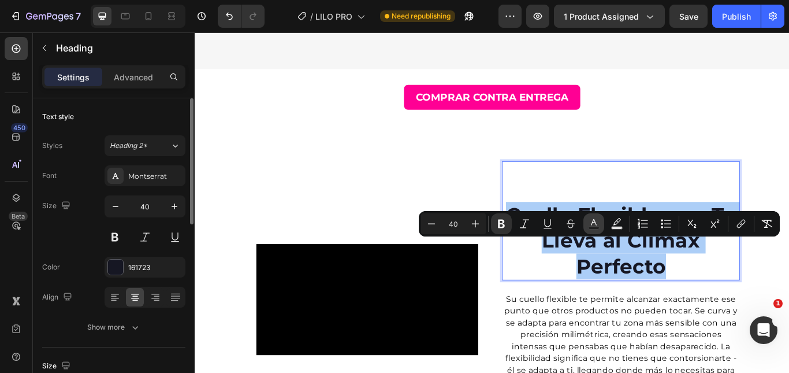
click at [589, 222] on icon "Editor contextual toolbar" at bounding box center [594, 224] width 12 height 12
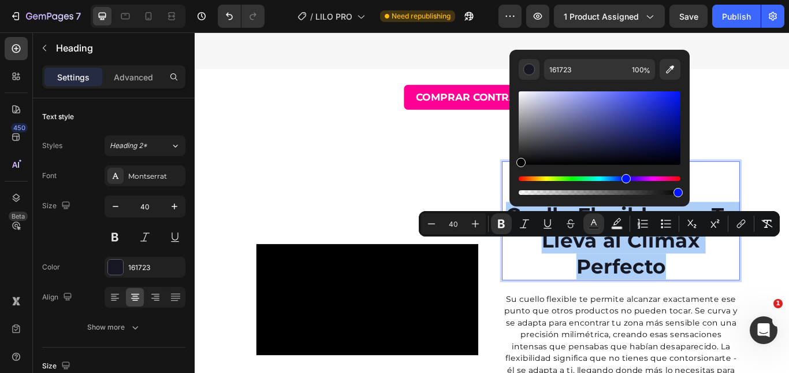
drag, startPoint x: 545, startPoint y: 150, endPoint x: 511, endPoint y: 166, distance: 37.7
click at [511, 166] on div "161723 100 %" at bounding box center [600, 123] width 180 height 147
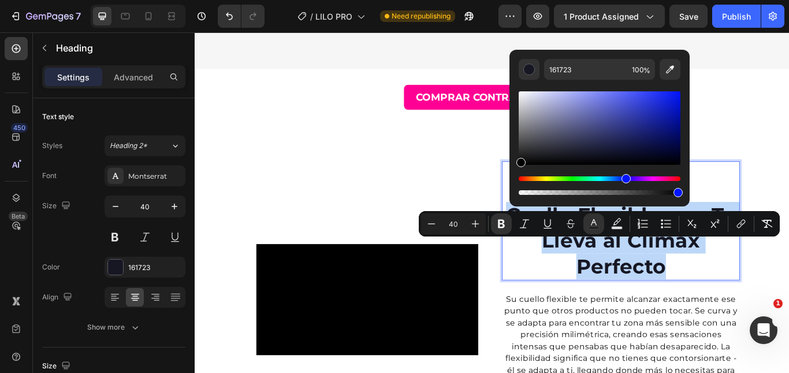
type input "000000"
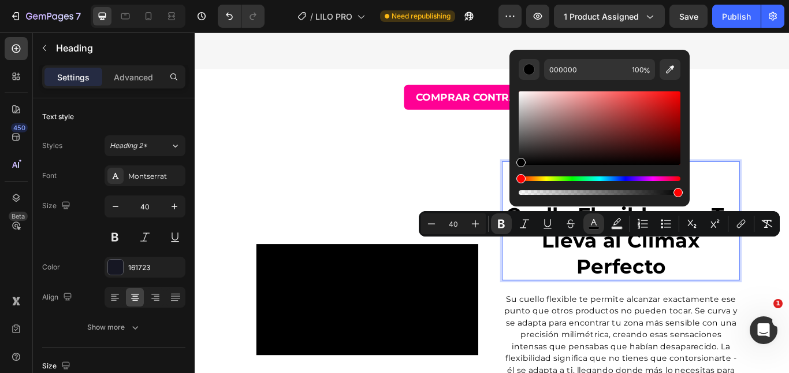
click at [611, 311] on strong "Cuello Flexible que Te Lleva al Clímax Perfecto" at bounding box center [691, 275] width 269 height 88
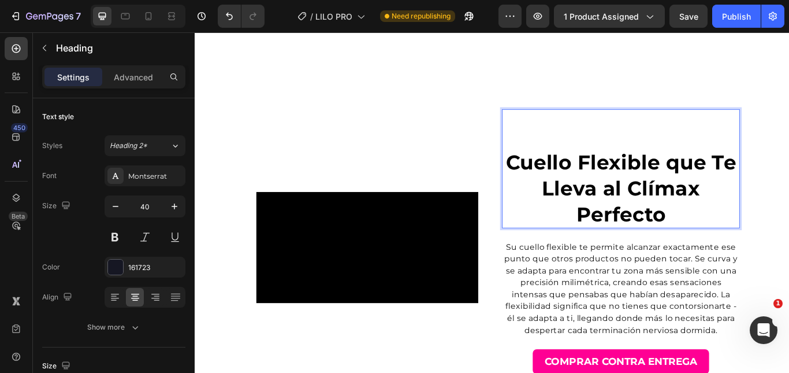
scroll to position [3088, 0]
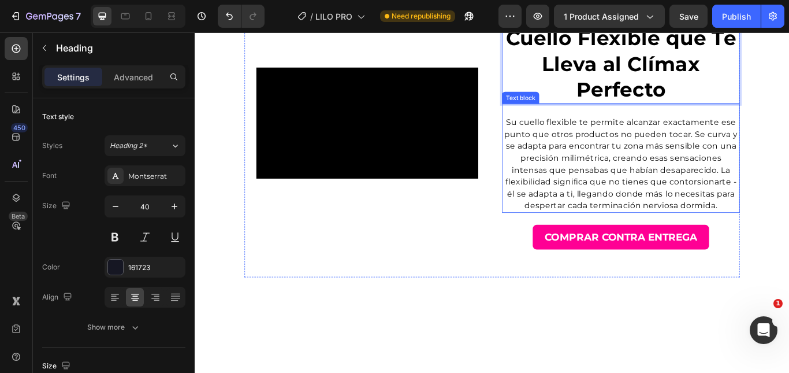
click at [627, 240] on span "Su cuello flexible te permite alcanzar exactamente ese punto que otros producto…" at bounding box center [692, 186] width 272 height 108
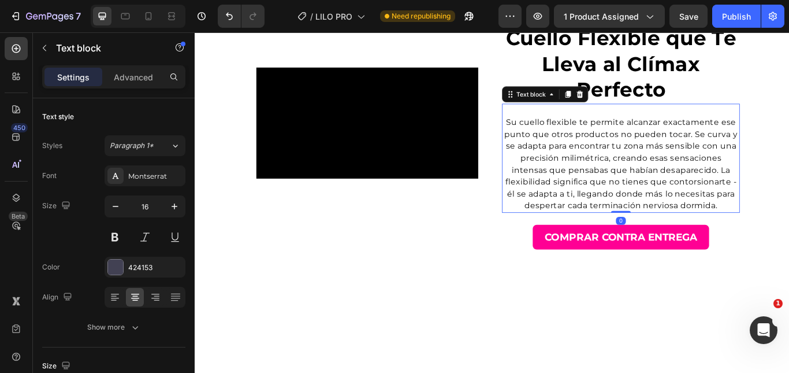
click at [627, 240] on span "Su cuello flexible te permite alcanzar exactamente ese punto que otros producto…" at bounding box center [692, 186] width 272 height 108
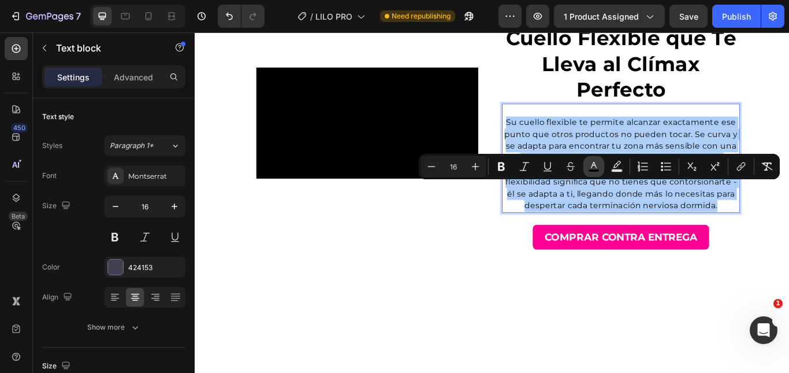
click at [589, 169] on icon "Editor contextual toolbar" at bounding box center [594, 167] width 12 height 12
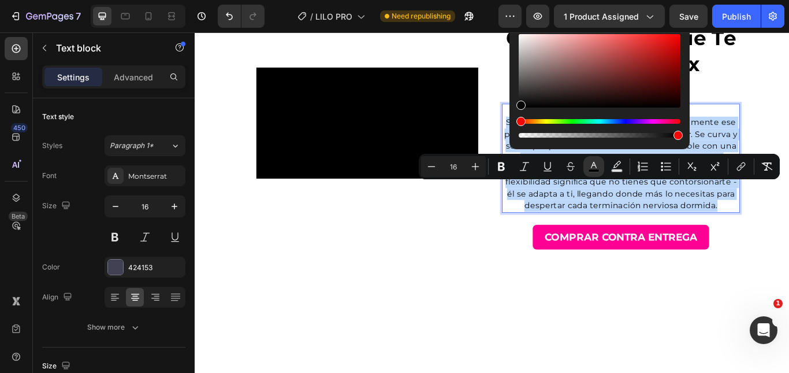
click at [599, 240] on span "Su cuello flexible te permite alcanzar exactamente ese punto que otros producto…" at bounding box center [692, 186] width 272 height 108
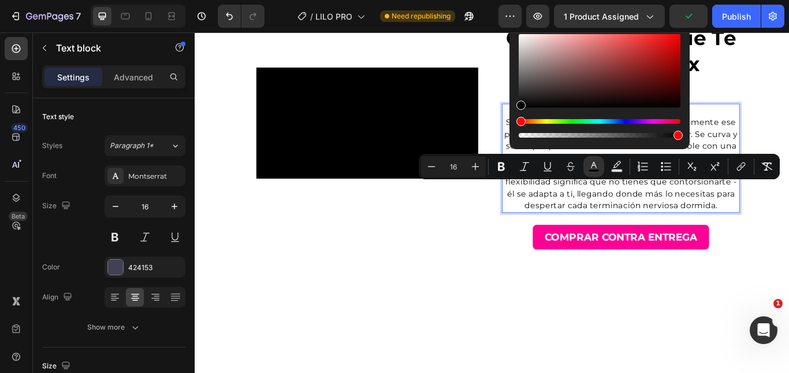
click at [741, 240] on span "Su cuello flexible te permite alcanzar exactamente ese punto que otros producto…" at bounding box center [692, 186] width 272 height 108
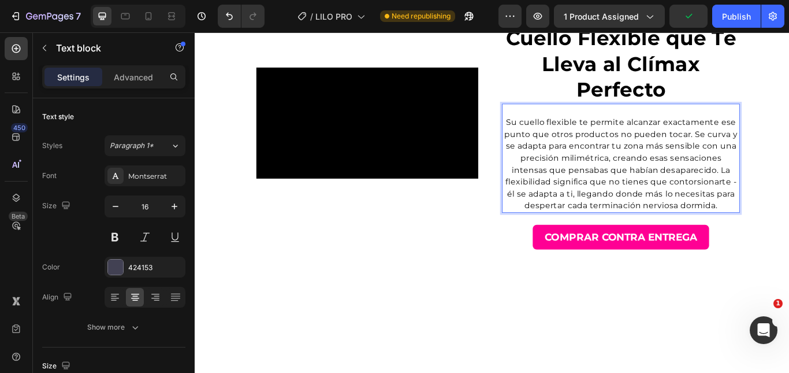
click at [789, 258] on section "Video Row ⁠⁠⁠⁠⁠⁠⁠ Cuello Flexible que Te Lleva al Clímax Perfecto Heading Su cu…" at bounding box center [541, 133] width 642 height 369
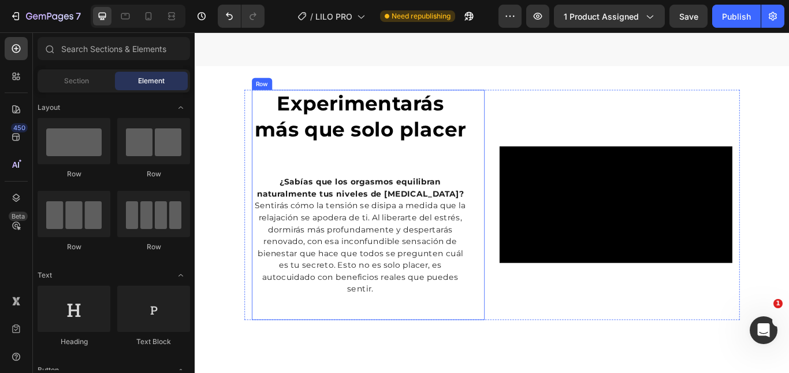
scroll to position [1441, 0]
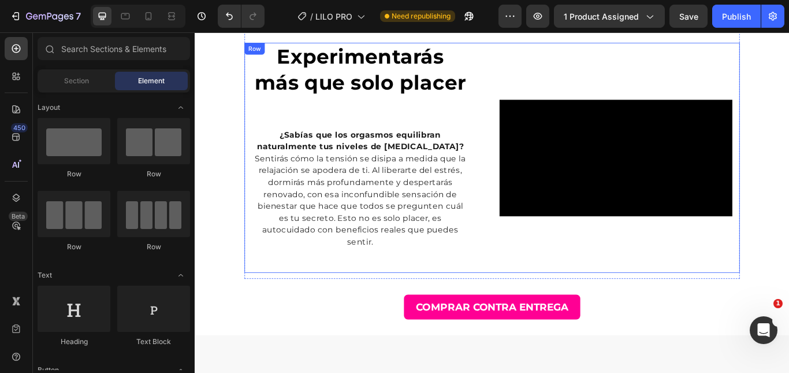
click at [530, 313] on div "Experimentarás más que solo placer Heading ¿Sabías que los orgasmos equilibran …" at bounding box center [541, 178] width 578 height 268
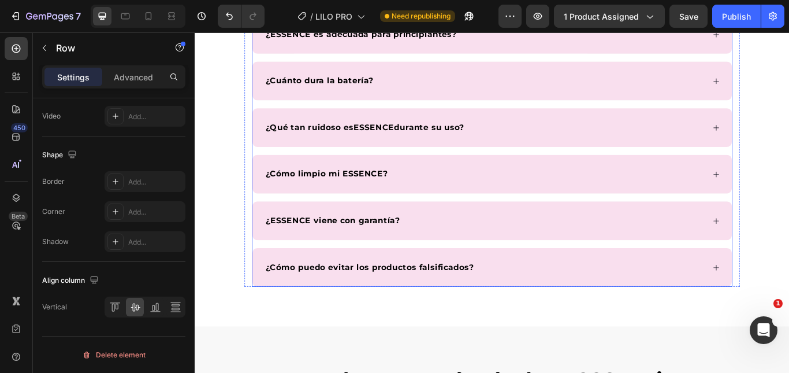
scroll to position [3396, 0]
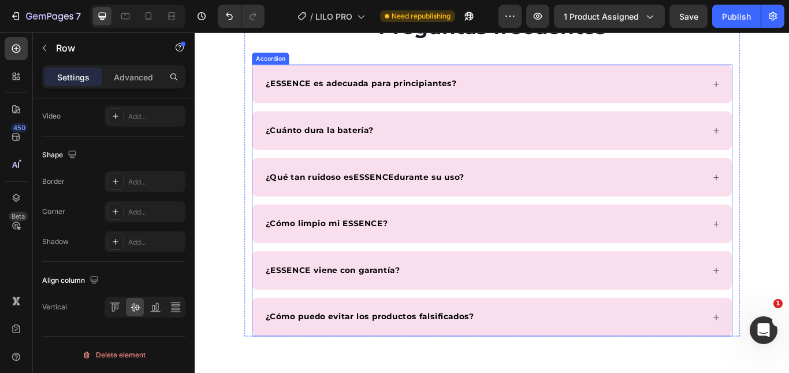
click at [319, 91] on strong "¿ESSENCE es adecuada para principiantes?" at bounding box center [388, 92] width 222 height 11
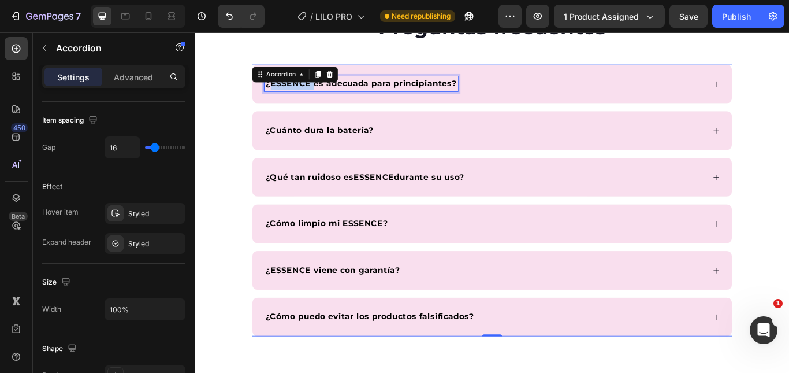
scroll to position [0, 0]
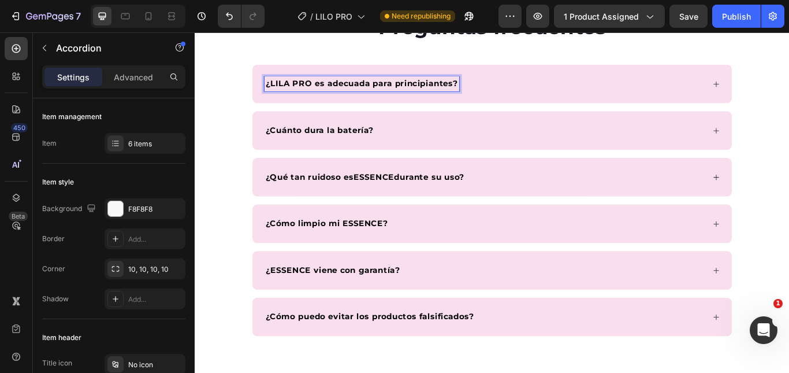
click at [323, 90] on strong "¿LILA PRO es adecuada para principiantes?" at bounding box center [389, 92] width 224 height 11
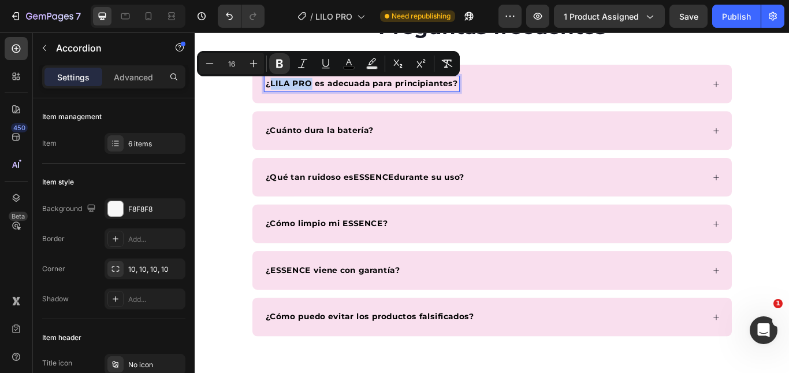
drag, startPoint x: 326, startPoint y: 90, endPoint x: 277, endPoint y: 88, distance: 48.5
click at [277, 88] on strong "¿LILA PRO es adecuada para principiantes?" at bounding box center [389, 92] width 224 height 11
copy strong "LILA PRO"
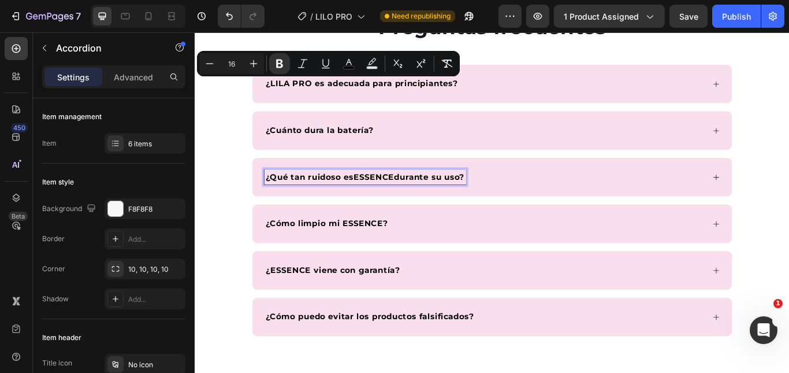
click at [350, 204] on strong "¿Qué tan ruidoso es" at bounding box center [328, 200] width 103 height 11
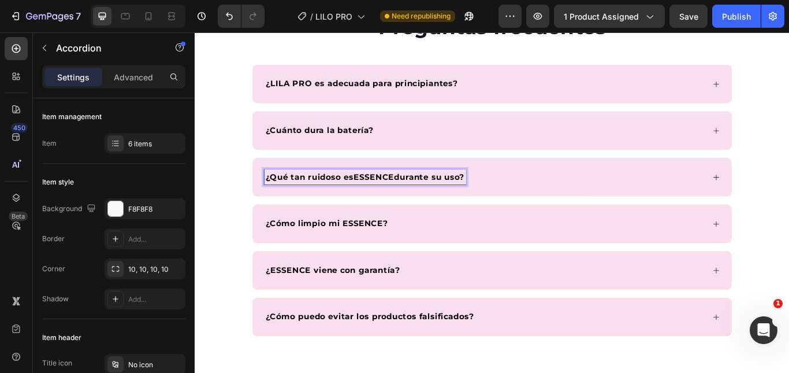
click at [384, 205] on strong "ESSENCE" at bounding box center [403, 200] width 47 height 11
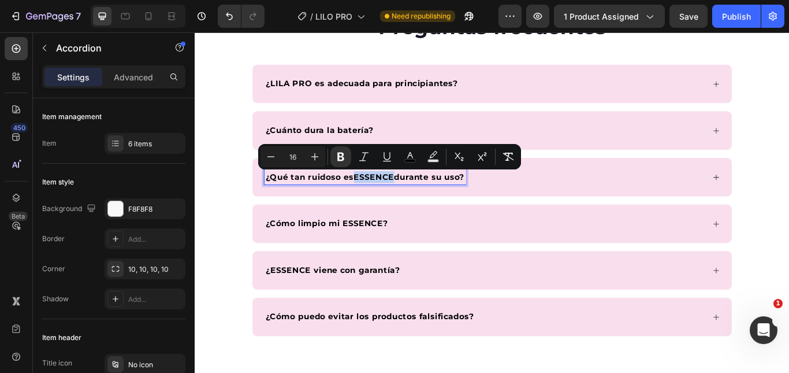
drag, startPoint x: 379, startPoint y: 200, endPoint x: 423, endPoint y: 199, distance: 43.9
click at [423, 199] on strong "ESSENCE" at bounding box center [403, 200] width 47 height 11
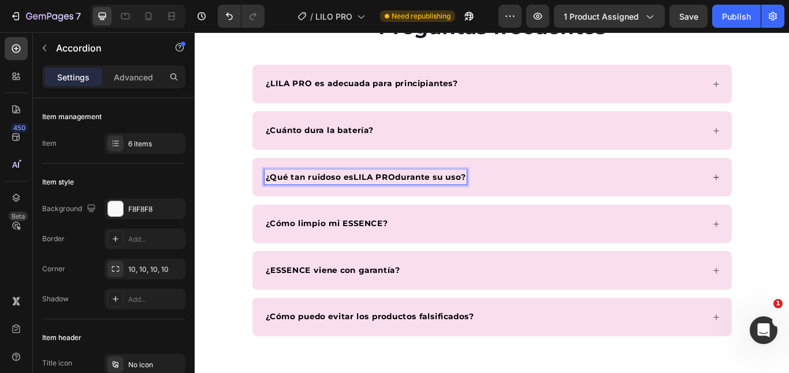
click at [373, 256] on strong "¿Cómo limpio mi ESSENCE?" at bounding box center [348, 255] width 142 height 11
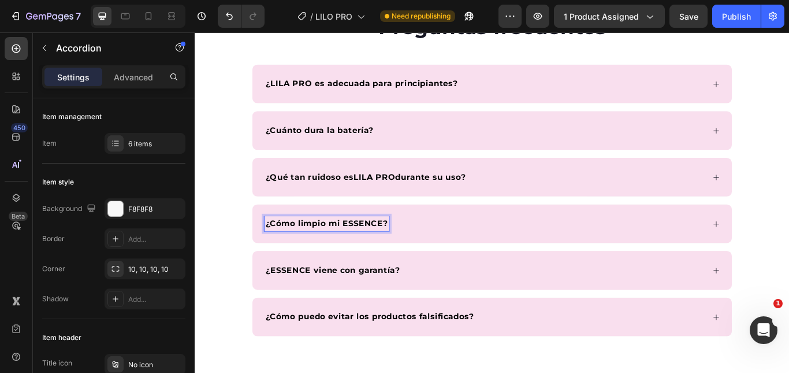
click at [366, 252] on strong "¿Cómo limpio mi ESSENCE?" at bounding box center [348, 255] width 142 height 11
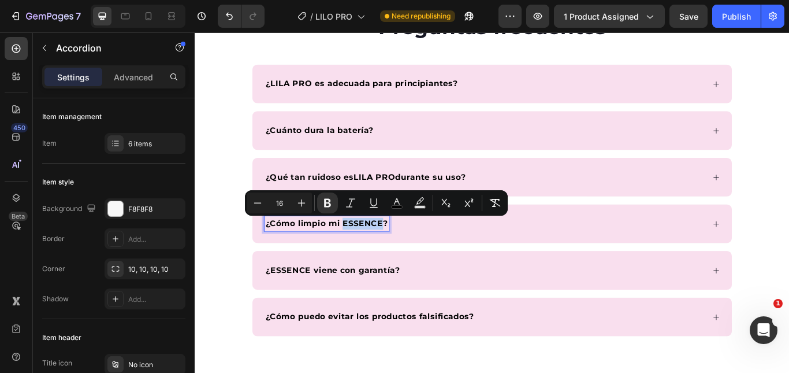
drag, startPoint x: 364, startPoint y: 252, endPoint x: 407, endPoint y: 258, distance: 43.7
click at [407, 258] on strong "¿Cómo limpio mi ESSENCE?" at bounding box center [348, 255] width 142 height 11
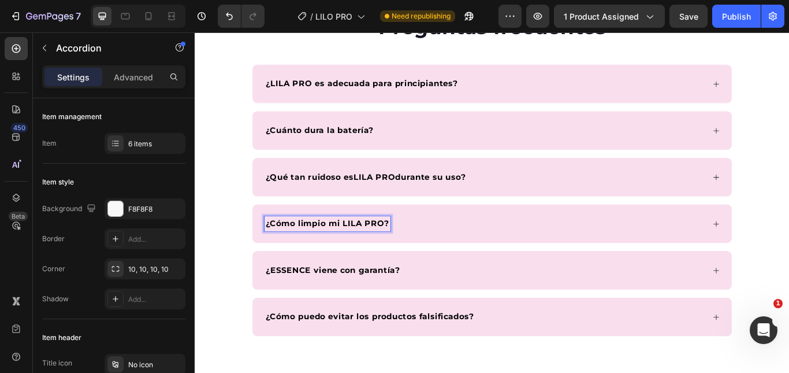
click at [309, 311] on strong "¿ESSENCE viene con garantía?" at bounding box center [355, 309] width 156 height 11
click at [322, 308] on strong "¿ESSENCE viene con garantía?" at bounding box center [355, 309] width 156 height 11
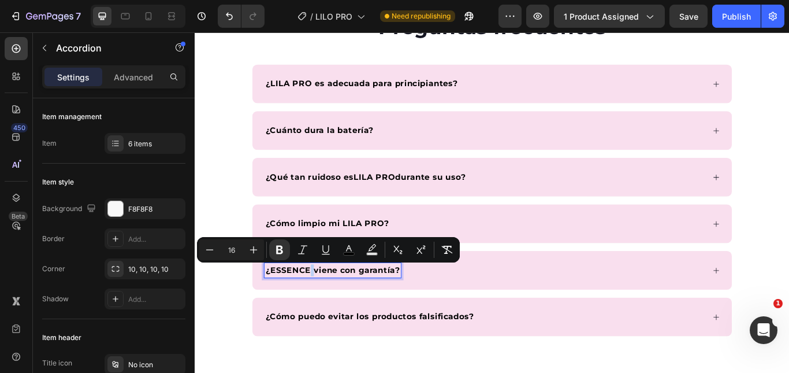
click at [323, 307] on strong "¿ESSENCE viene con garantía?" at bounding box center [355, 309] width 156 height 11
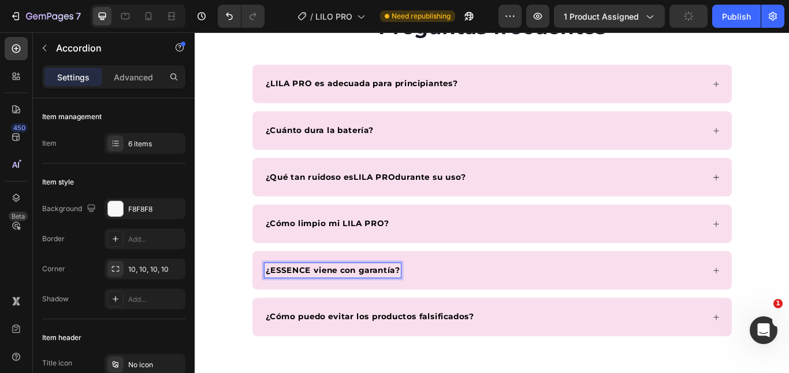
click at [318, 307] on strong "¿ESSENCE viene con garantía?" at bounding box center [355, 309] width 156 height 11
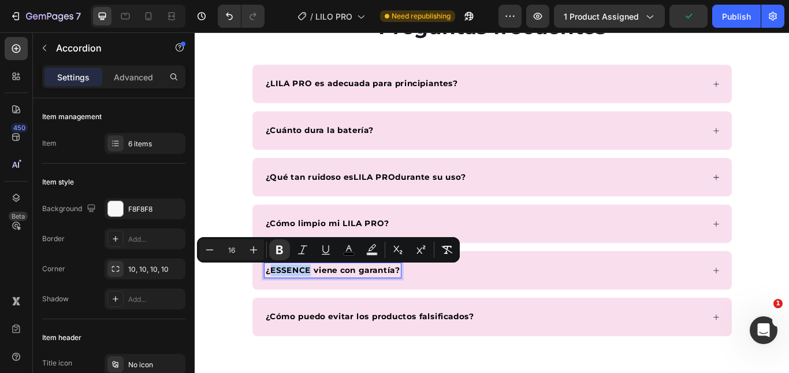
drag, startPoint x: 325, startPoint y: 309, endPoint x: 281, endPoint y: 306, distance: 44.0
click at [281, 306] on strong "¿ESSENCE viene con garantía?" at bounding box center [355, 309] width 156 height 11
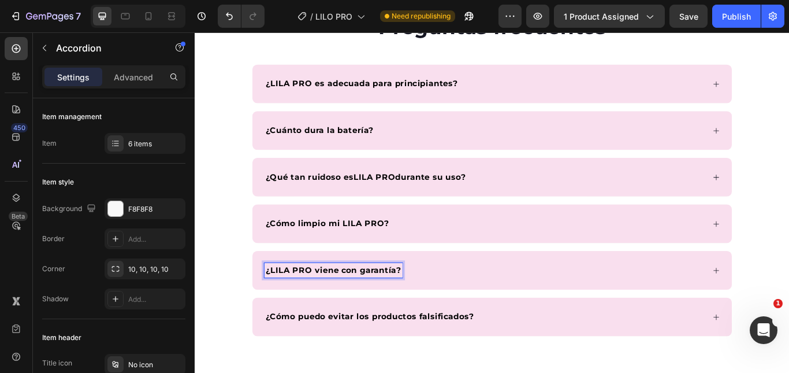
click at [523, 99] on div "¿LILA PRO es adecuada para principiantes?" at bounding box center [533, 92] width 514 height 17
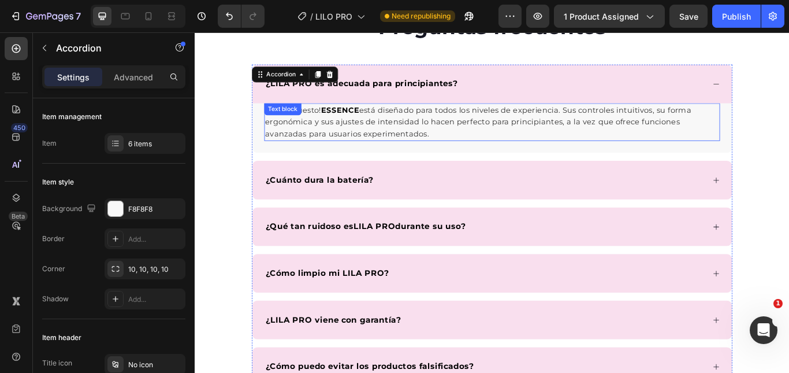
click at [361, 135] on span "está diseñado para todos los niveles de experiencia. Sus controles intuitivos, …" at bounding box center [525, 136] width 497 height 39
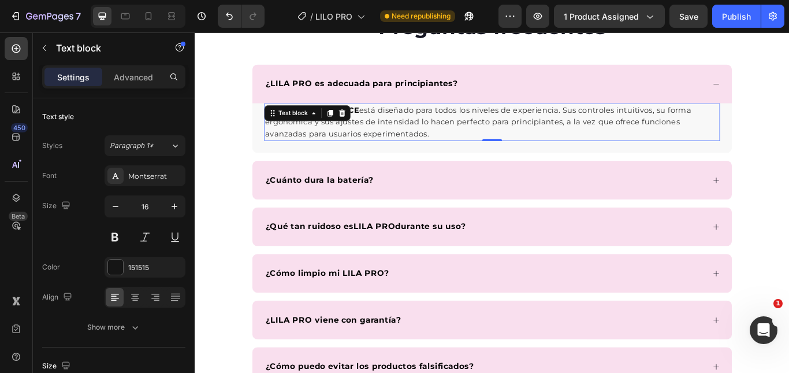
click at [455, 143] on p "¡Por supuesto! ESSENCE está diseñado para todos los niveles de experiencia. Sus…" at bounding box center [541, 137] width 529 height 42
drag, startPoint x: 343, startPoint y: 120, endPoint x: 385, endPoint y: 124, distance: 42.4
click at [385, 124] on p "¡Por supuesto! ESSENCE está diseñado para todos los niveles de experiencia. Sus…" at bounding box center [541, 137] width 529 height 42
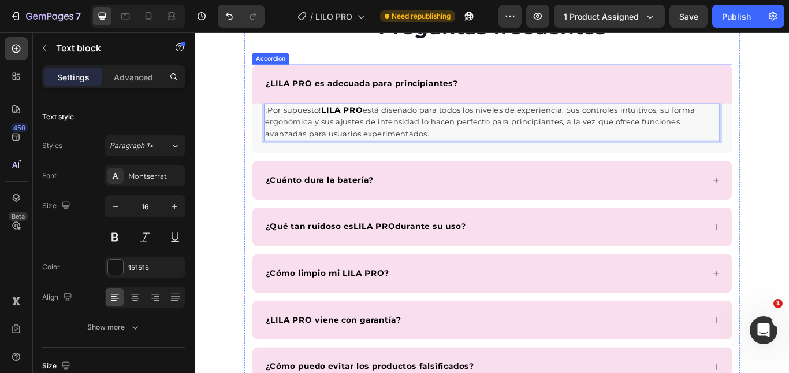
click at [681, 196] on div "¿Cuánto dura la batería?" at bounding box center [533, 204] width 514 height 17
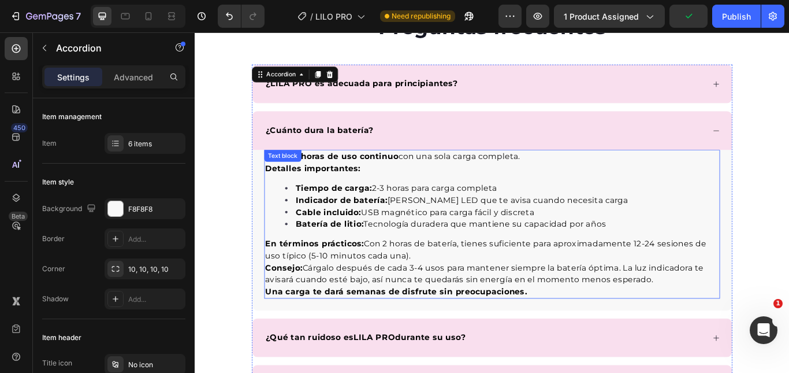
click at [371, 204] on div "Hasta 2 horas de uso continuo con una sola carga completa. Detalles importantes…" at bounding box center [541, 255] width 531 height 173
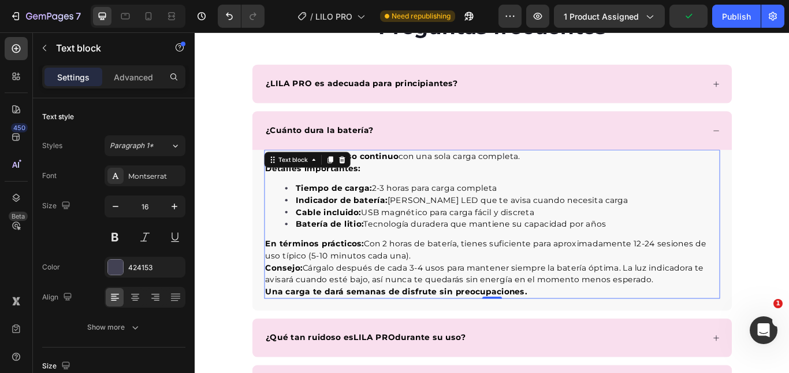
click at [402, 233] on strong "Indicador de batería:" at bounding box center [366, 227] width 107 height 11
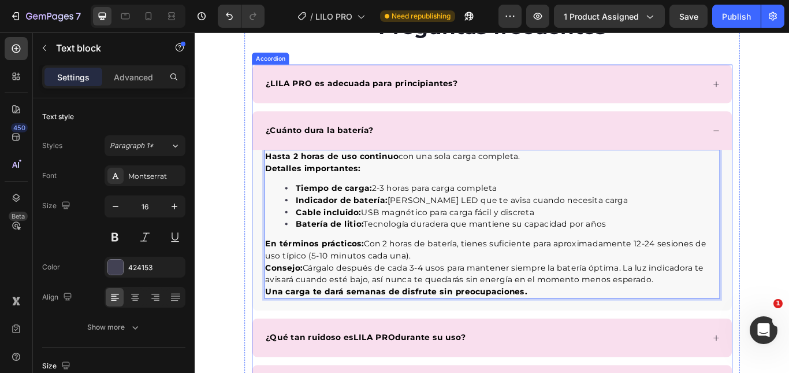
click at [337, 143] on strong "¿Cuánto dura la batería?" at bounding box center [339, 146] width 125 height 11
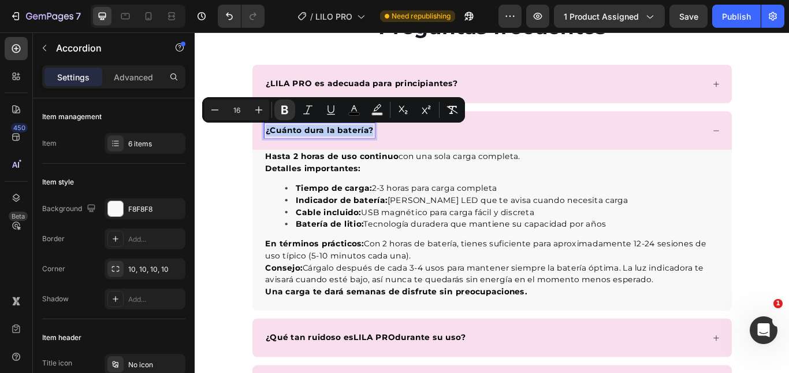
copy strong "¿Cuánto dura la batería?"
click at [427, 233] on span "Indicador de batería: Luz LED que te avisa cuando necesita carga" at bounding box center [507, 227] width 388 height 11
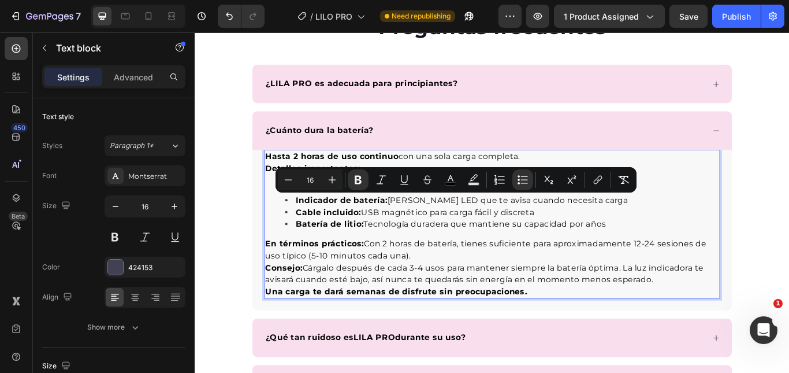
click at [536, 307] on span "Consejo: Cárgalo después de cada 3-4 usos para mantener siempre la batería ópti…" at bounding box center [532, 313] width 511 height 25
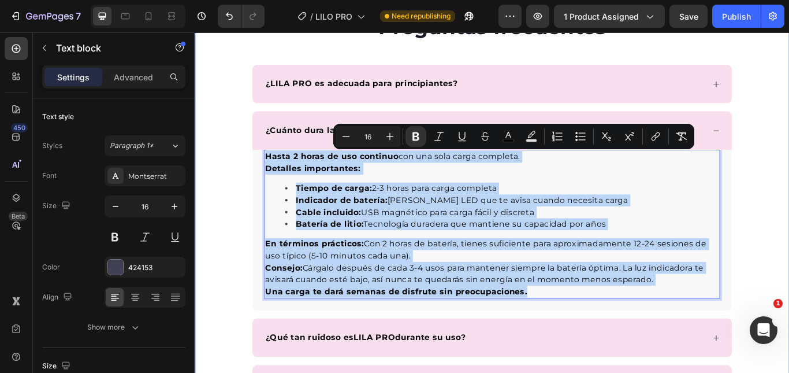
drag, startPoint x: 577, startPoint y: 332, endPoint x: 246, endPoint y: 177, distance: 365.2
click at [246, 177] on div "Preguntas frecuentes Heading ¿LILA PRO es adecuada para principiantes? ¿Cuánto …" at bounding box center [541, 292] width 693 height 564
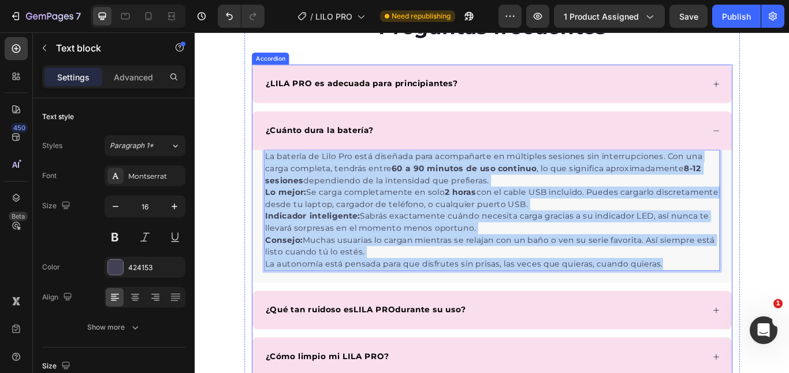
drag, startPoint x: 742, startPoint y: 302, endPoint x: 270, endPoint y: 164, distance: 491.8
click at [270, 164] on div "¿Cuánto dura la batería? La batería de Lilo Pro está diseñada para acompañarte …" at bounding box center [541, 224] width 559 height 200
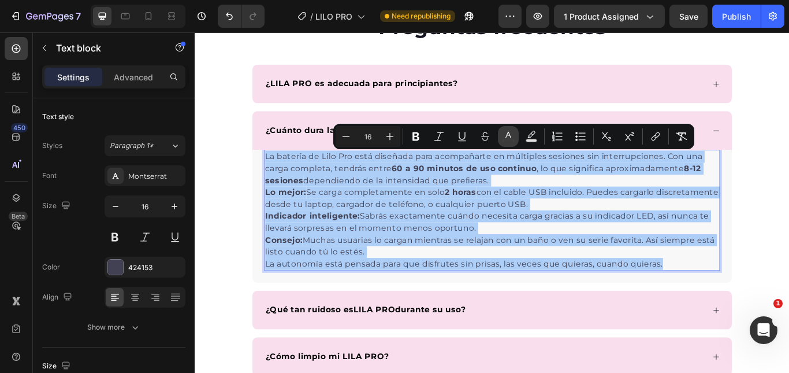
click at [510, 137] on icon "Editor contextual toolbar" at bounding box center [509, 137] width 12 height 12
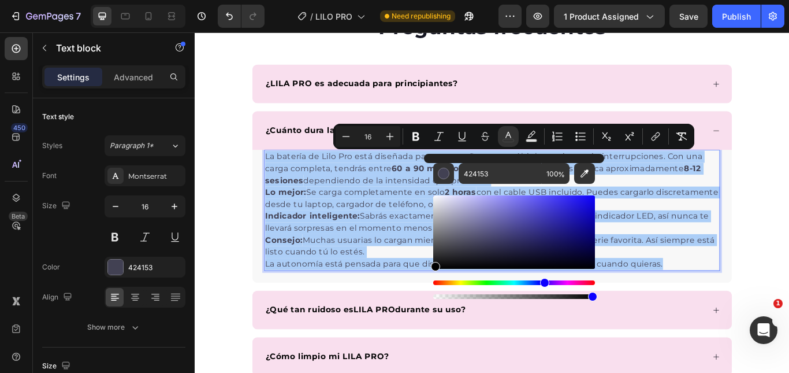
drag, startPoint x: 494, startPoint y: 221, endPoint x: 433, endPoint y: 271, distance: 78.9
click at [433, 271] on div "Editor contextual toolbar" at bounding box center [514, 247] width 162 height 108
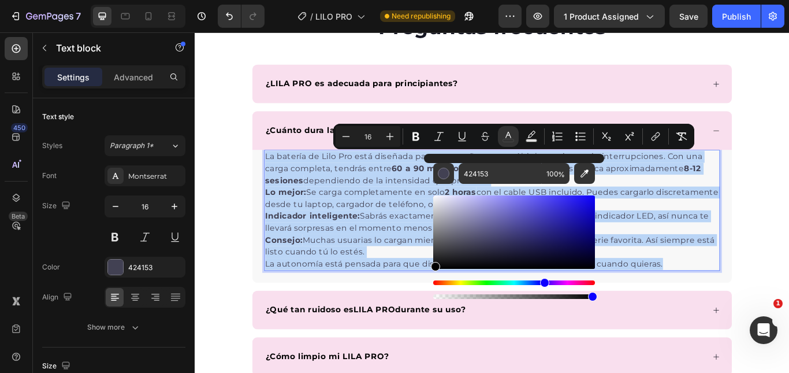
type input "000000"
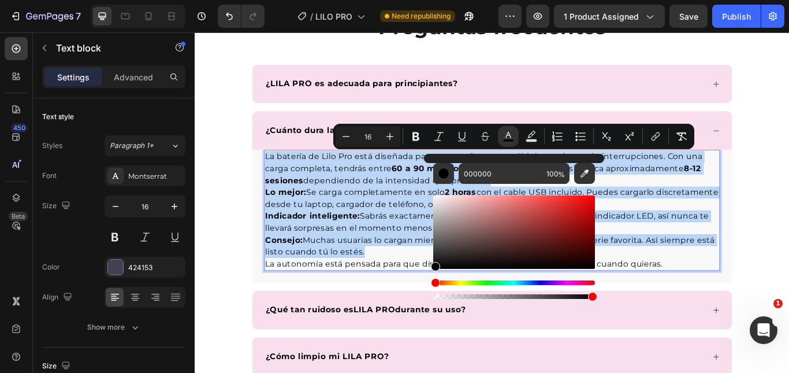
click at [769, 231] on p "Lo mejor: Se carga completamente en solo 2 horas con el cable USB incluido. Pue…" at bounding box center [541, 226] width 529 height 28
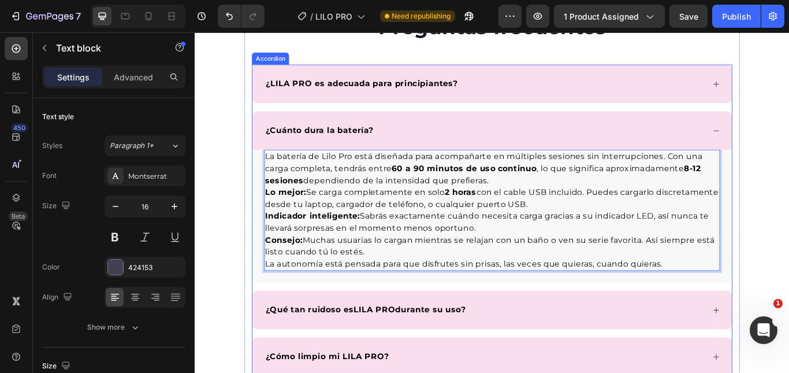
click at [789, 143] on icon at bounding box center [802, 147] width 9 height 9
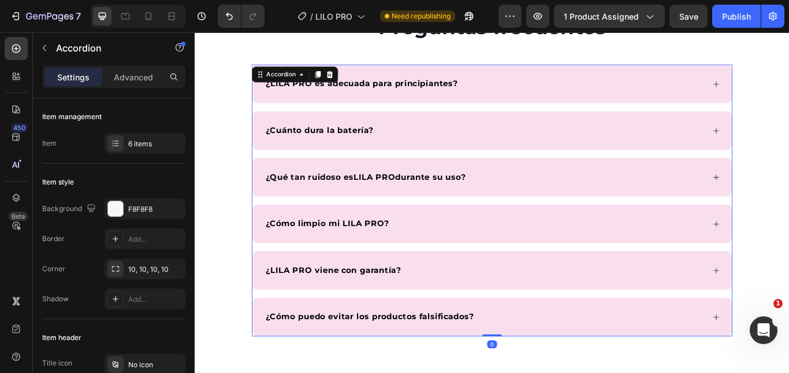
click at [733, 143] on div "¿Cuánto dura la batería?" at bounding box center [533, 146] width 514 height 17
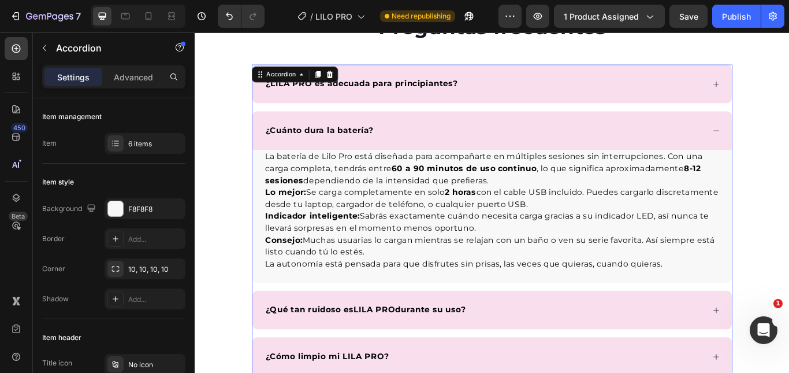
click at [743, 87] on div "¿LILA PRO es adecuada para principiantes?" at bounding box center [533, 92] width 514 height 17
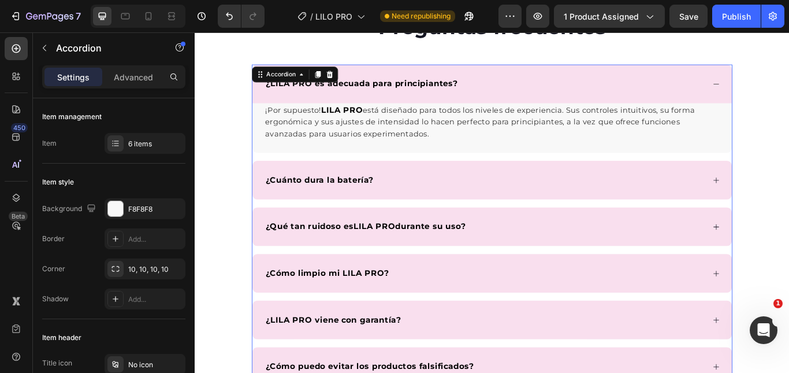
click at [742, 88] on div "¿LILA PRO es adecuada para principiantes?" at bounding box center [533, 92] width 514 height 17
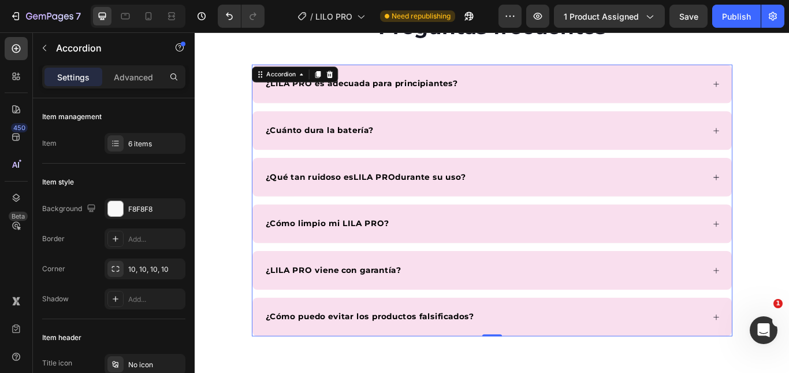
click at [732, 138] on div "¿Cuánto dura la batería?" at bounding box center [533, 146] width 514 height 17
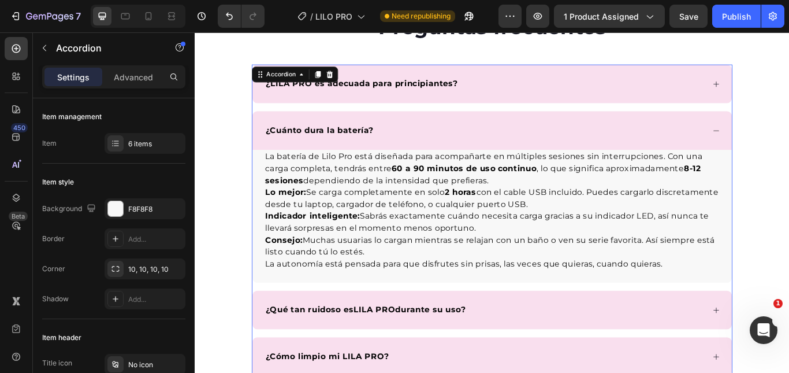
click at [730, 140] on div "¿Cuánto dura la batería?" at bounding box center [533, 146] width 514 height 17
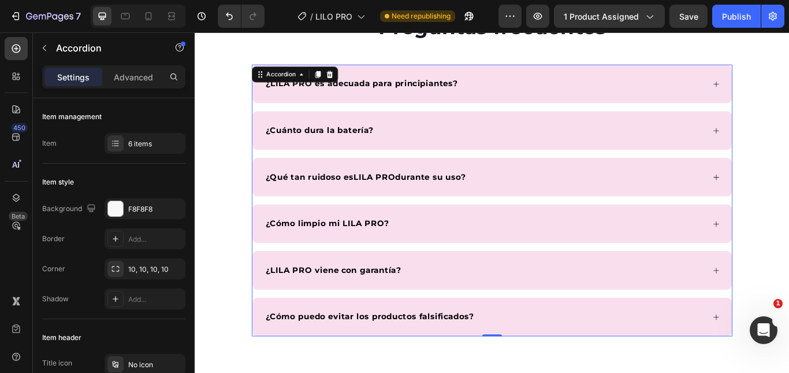
click at [696, 189] on div "¿Qué tan ruidoso es LILA PRO durante su uso?" at bounding box center [541, 201] width 559 height 45
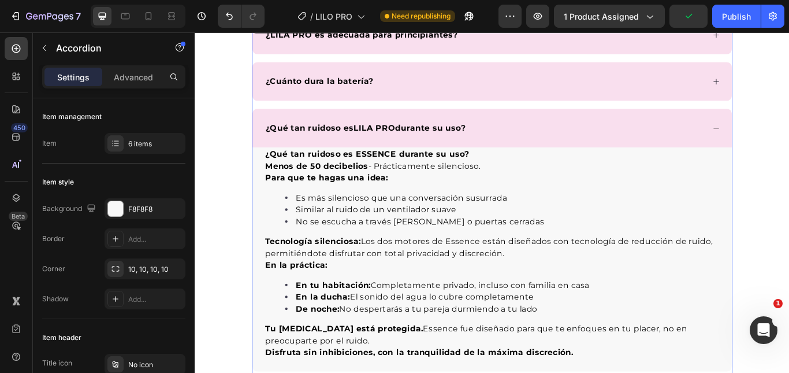
scroll to position [3453, 0]
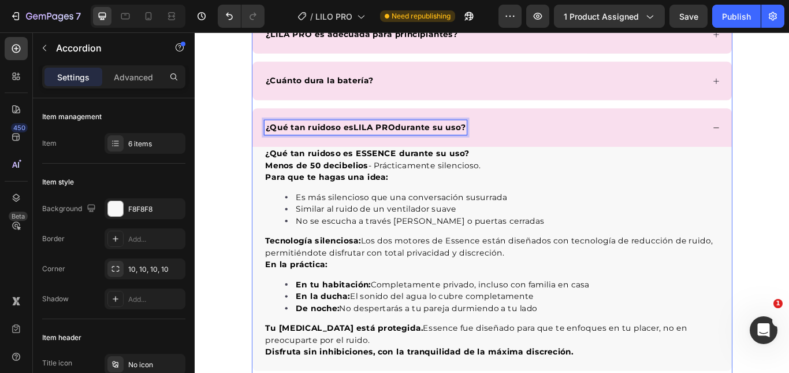
click at [357, 146] on strong "¿Qué tan ruidoso es" at bounding box center [328, 142] width 103 height 11
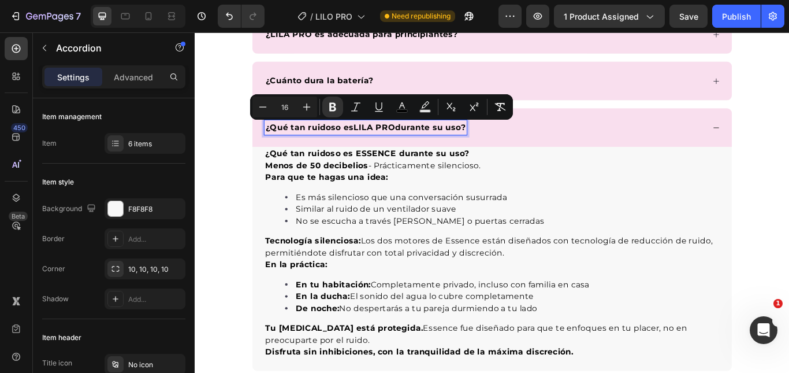
copy p "¿Qué tan ruidoso es LILA PRO durante su uso?"
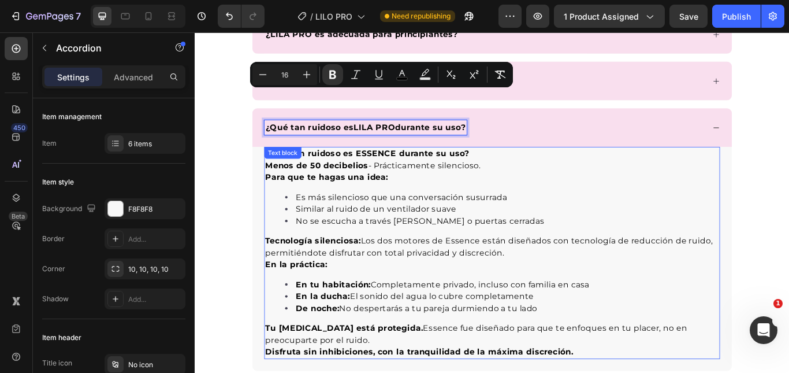
scroll to position [3511, 0]
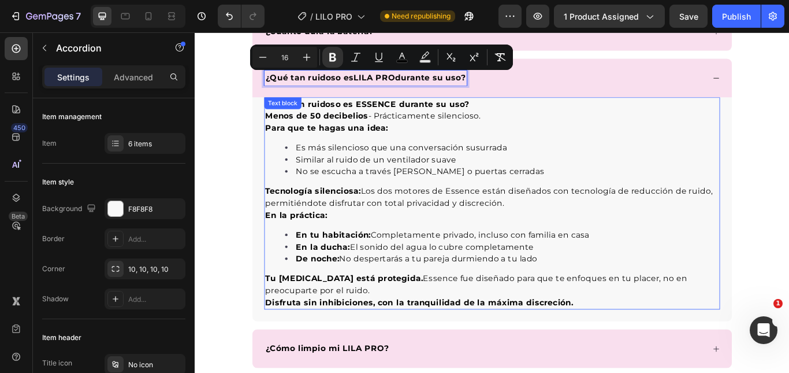
click at [463, 254] on div "¿Qué tan ruidoso es ESSENCE durante su uso? Menos de 50 decibelios - Prácticame…" at bounding box center [541, 231] width 531 height 247
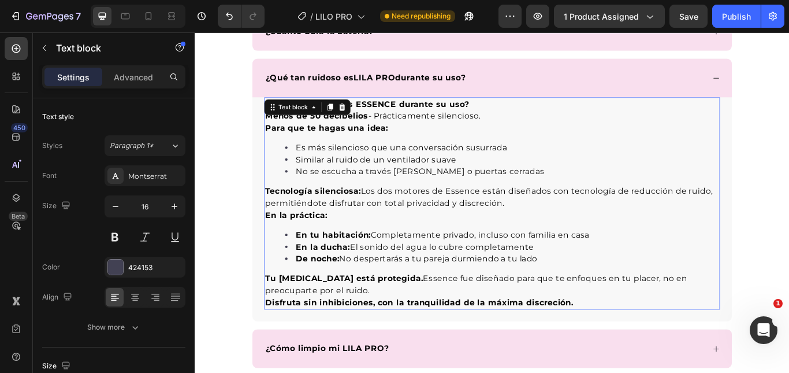
click at [692, 325] on p "Tu [MEDICAL_DATA] está protegida. Essence fue diseñado para que te enfoques en …" at bounding box center [541, 327] width 529 height 28
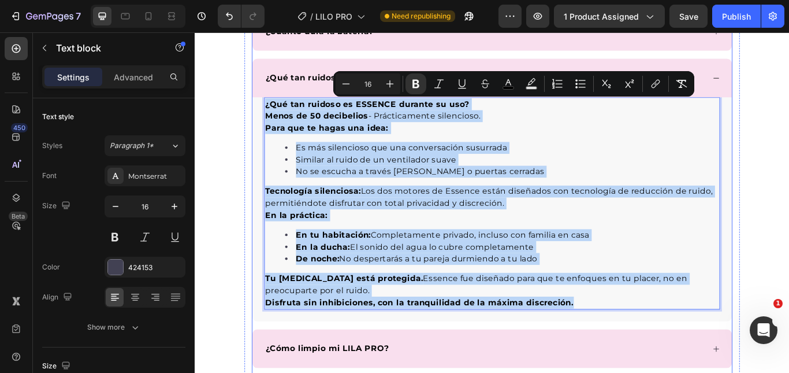
drag, startPoint x: 648, startPoint y: 342, endPoint x: 262, endPoint y: 120, distance: 444.9
click at [262, 120] on div "¿Qué tan ruidoso es ESSENCE durante su uso? Menos de 50 decibelios - Prácticame…" at bounding box center [541, 238] width 559 height 261
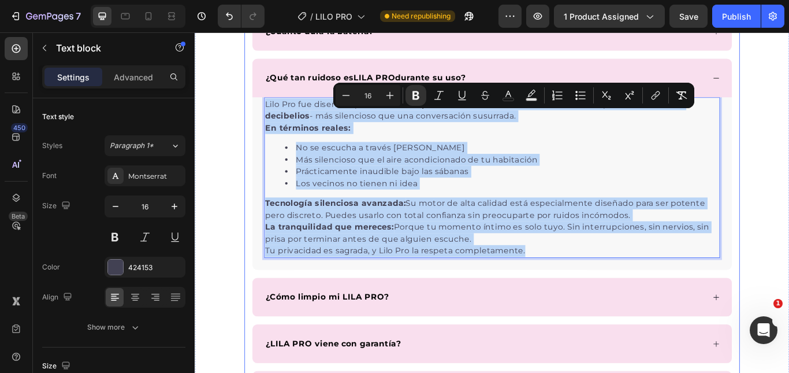
drag, startPoint x: 587, startPoint y: 286, endPoint x: 254, endPoint y: 116, distance: 373.6
click at [254, 116] on div "Preguntas frecuentes Heading ¿LILA PRO es adecuada para principiantes? ¿Cuánto …" at bounding box center [541, 183] width 578 height 578
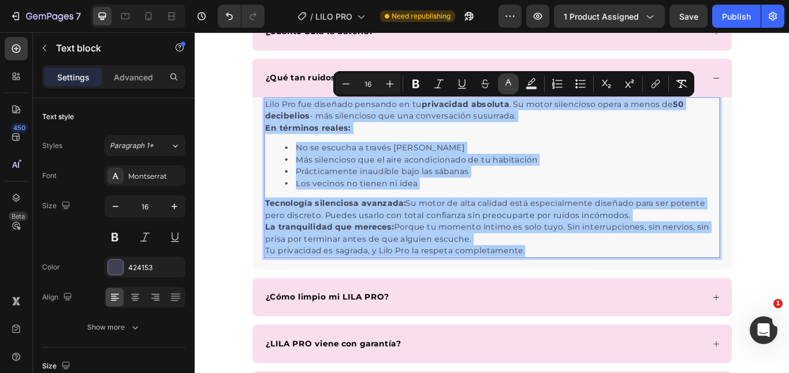
click at [507, 84] on icon "Editor contextual toolbar" at bounding box center [509, 84] width 12 height 12
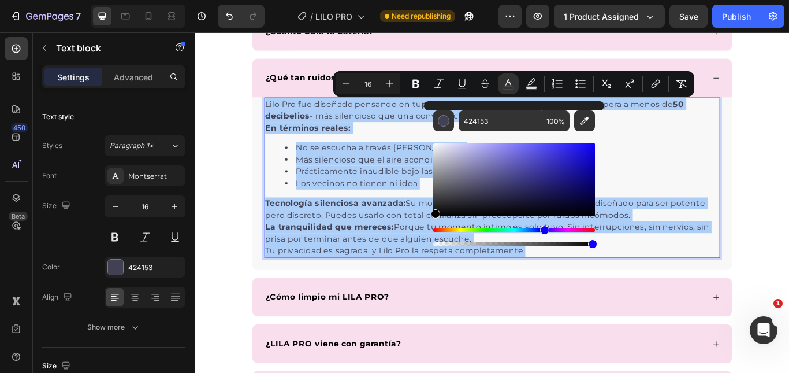
drag, startPoint x: 682, startPoint y: 244, endPoint x: 444, endPoint y: 252, distance: 238.1
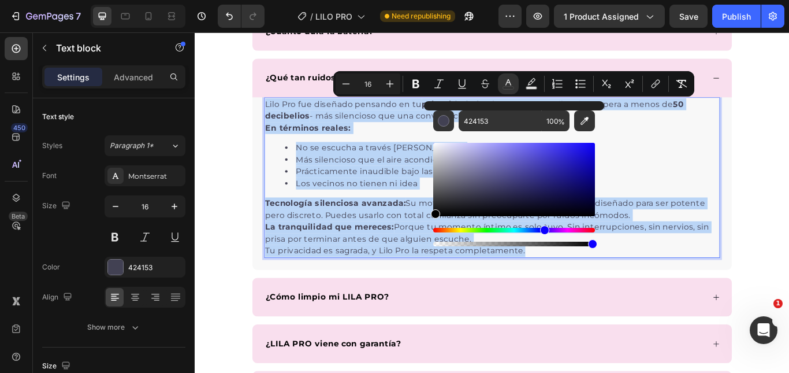
type input "000000"
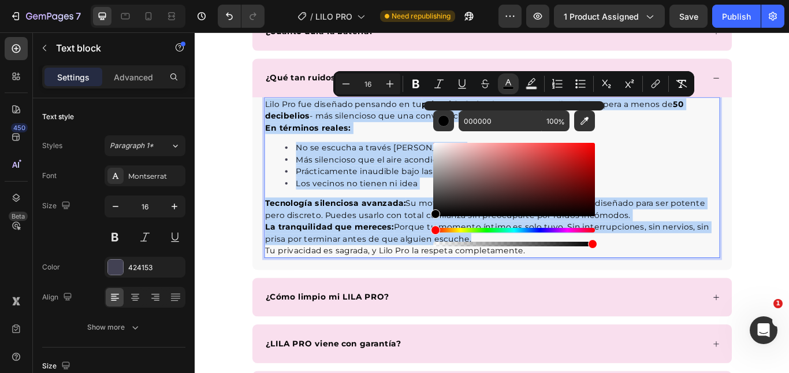
click at [391, 244] on span "Tecnología silenciosa avanzada: Su motor de alta calidad está especialmente dis…" at bounding box center [533, 238] width 513 height 25
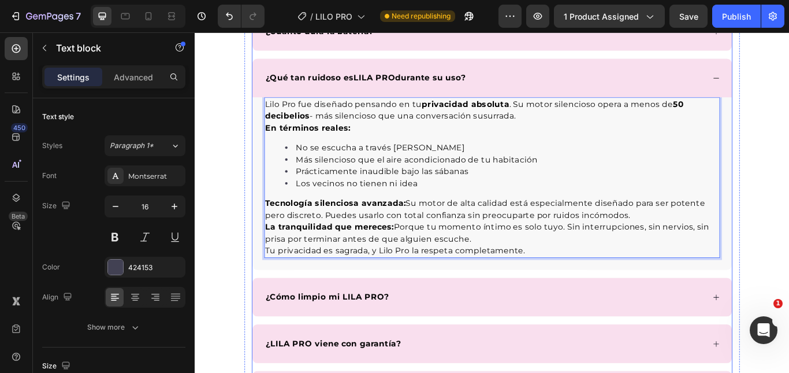
click at [785, 91] on div "¿Qué tan ruidoso es LILA PRO durante su uso?" at bounding box center [541, 85] width 559 height 45
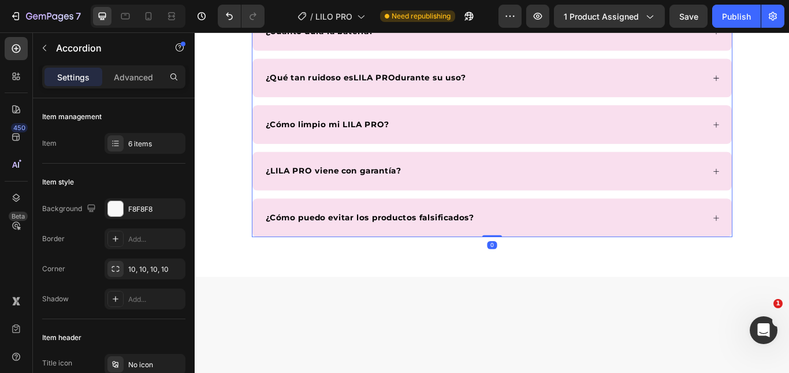
click at [735, 140] on div "¿Cómo limpio mi LILA PRO?" at bounding box center [533, 139] width 514 height 17
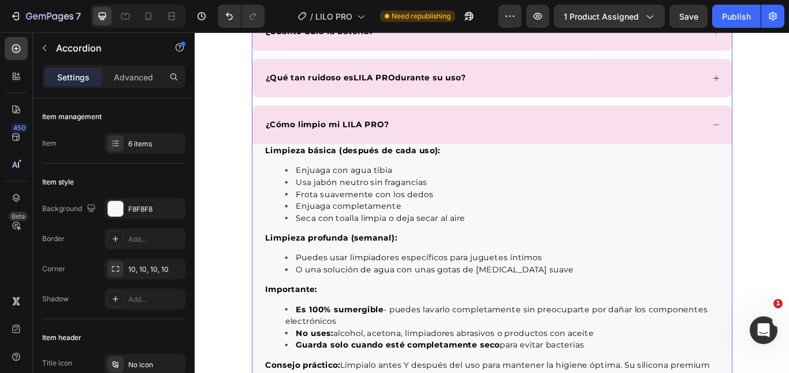
click at [391, 139] on strong "¿Cómo limpio mi LILA PRO?" at bounding box center [349, 139] width 144 height 11
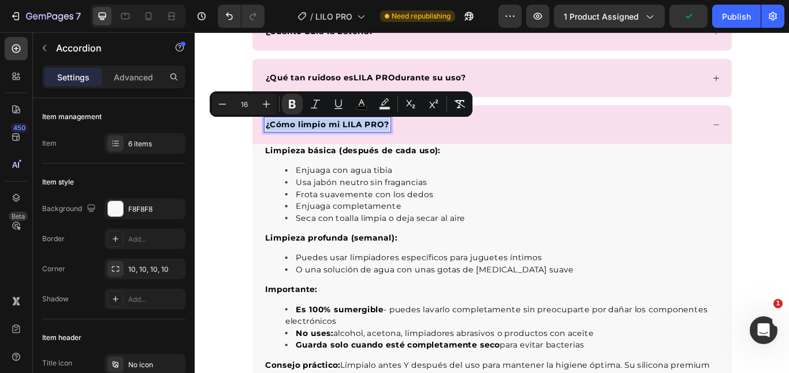
copy strong "¿Cómo limpio mi LILA PRO?"
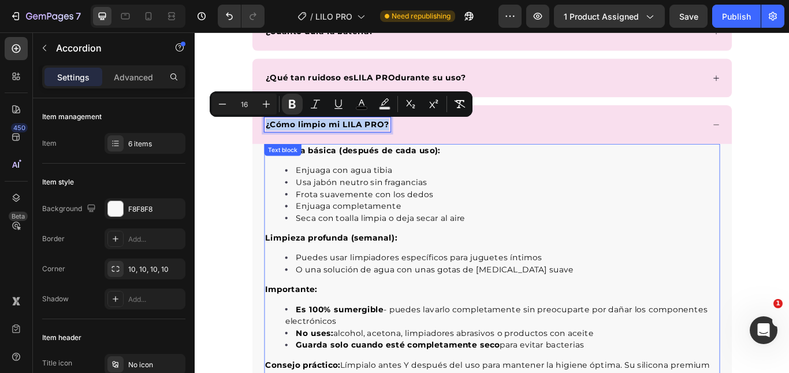
click at [334, 185] on div "Limpieza básica (después de cada uso): Enjuaga con agua tibia Usa jabón neutro …" at bounding box center [541, 308] width 531 height 293
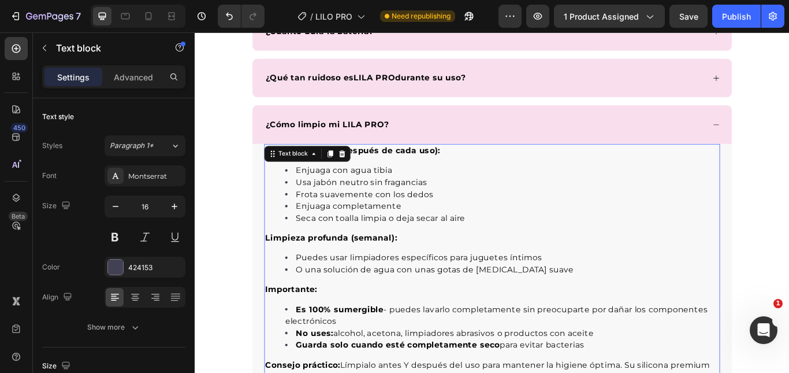
click at [311, 183] on div "Text block" at bounding box center [326, 174] width 101 height 18
click at [306, 192] on li "Enjuaga con agua tibia" at bounding box center [553, 194] width 506 height 14
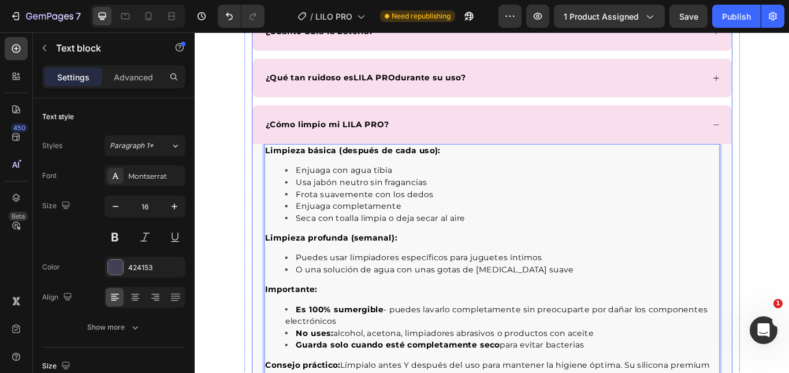
scroll to position [3685, 0]
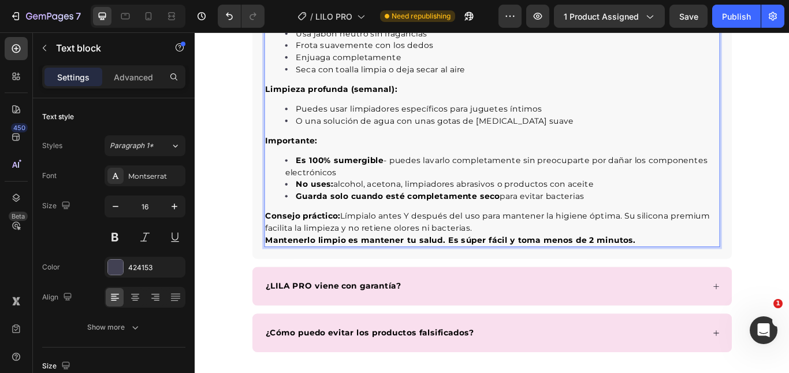
click at [701, 266] on p "Consejo práctico: Límpialo antes Y después del uso para mantener la higiene ópt…" at bounding box center [541, 254] width 529 height 28
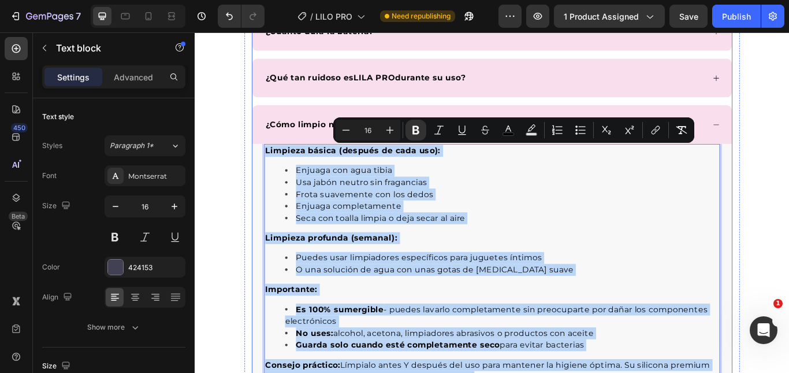
drag, startPoint x: 703, startPoint y: 270, endPoint x: 270, endPoint y: 150, distance: 449.6
click at [270, 150] on div "¿Cómo limpio mi LILA PRO? Limpieza básica (después de cada uso): Enjuaga con ag…" at bounding box center [541, 293] width 559 height 352
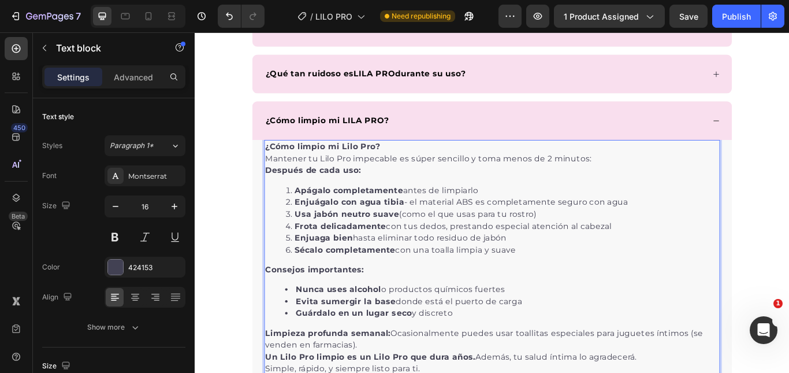
scroll to position [3528, 0]
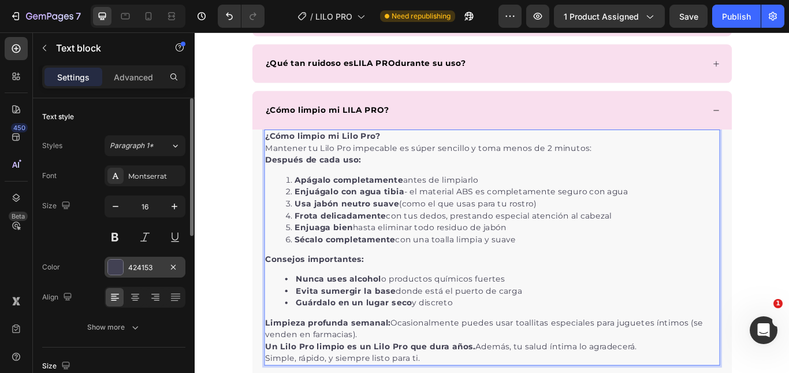
click at [140, 267] on div "424153" at bounding box center [145, 267] width 34 height 10
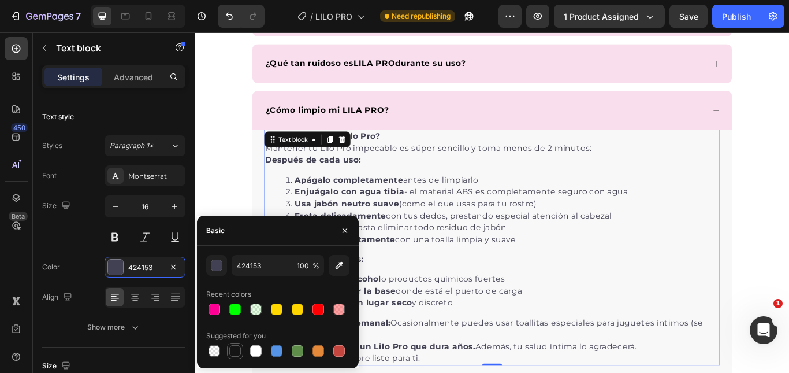
click at [233, 349] on div at bounding box center [235, 351] width 12 height 12
type input "151515"
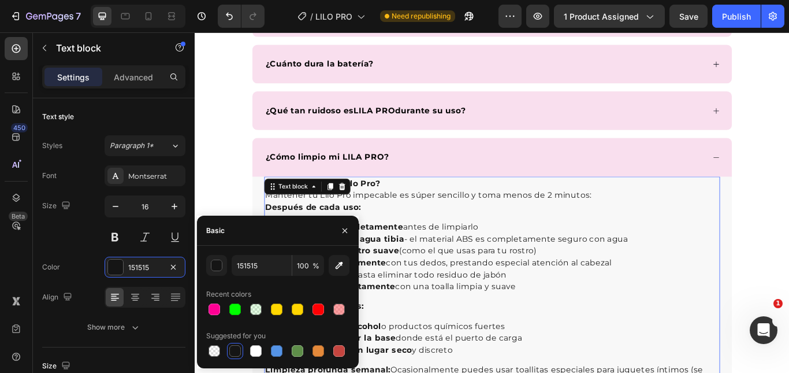
scroll to position [3470, 0]
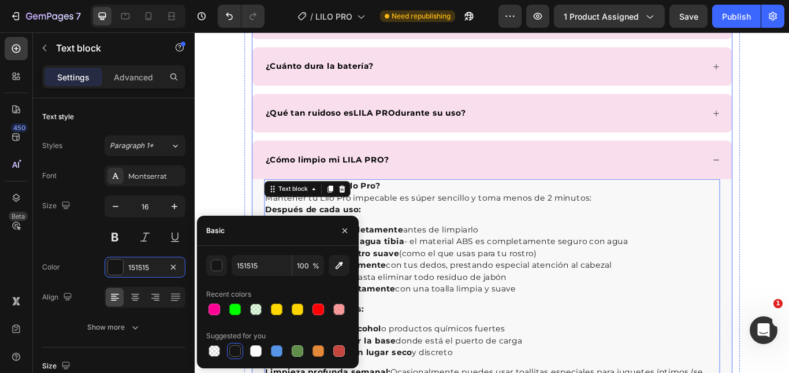
click at [789, 191] on div "¿Cómo limpio mi LILA PRO?" at bounding box center [541, 180] width 559 height 45
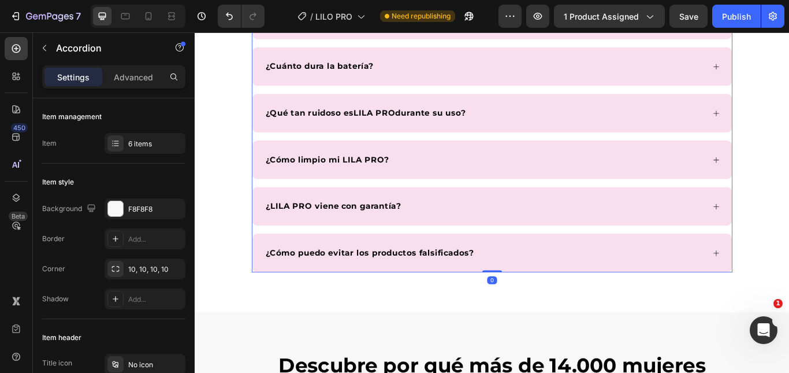
scroll to position [3528, 0]
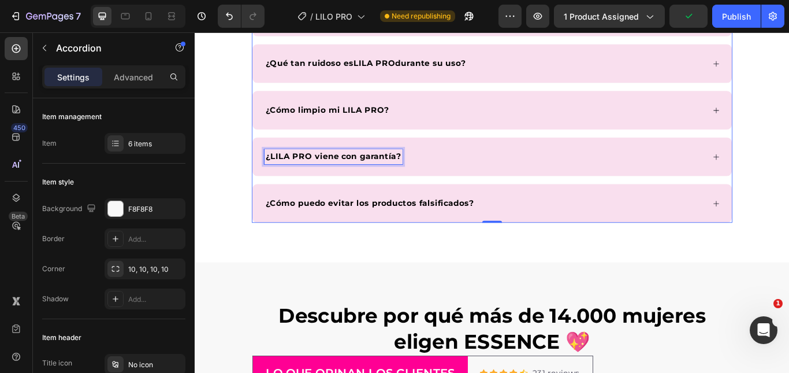
click at [331, 177] on strong "¿LILA PRO viene con garantía?" at bounding box center [356, 177] width 158 height 11
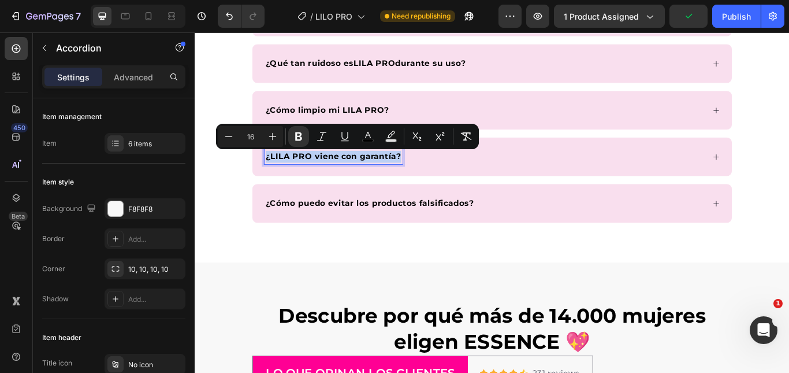
copy strong "¿LILA PRO viene con garantía?"
click at [635, 187] on div "¿LILA PRO viene con garantía?" at bounding box center [541, 177] width 559 height 45
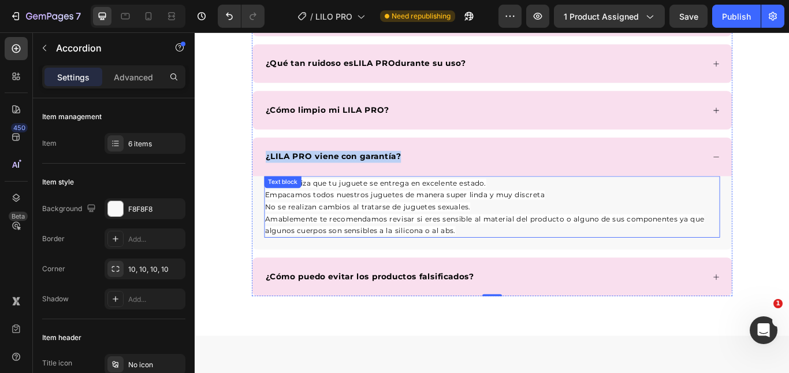
click at [467, 220] on span "Empacamos todos nuestros juguetes de manera super linda y muy discreta" at bounding box center [440, 222] width 326 height 10
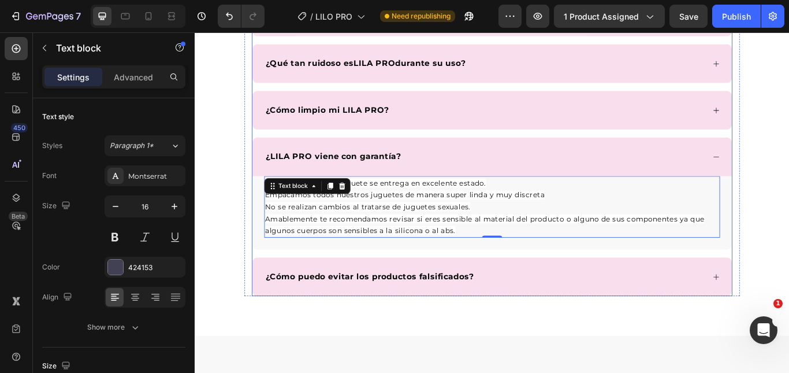
click at [622, 130] on div "¿Cómo limpio mi LILA PRO?" at bounding box center [533, 122] width 514 height 17
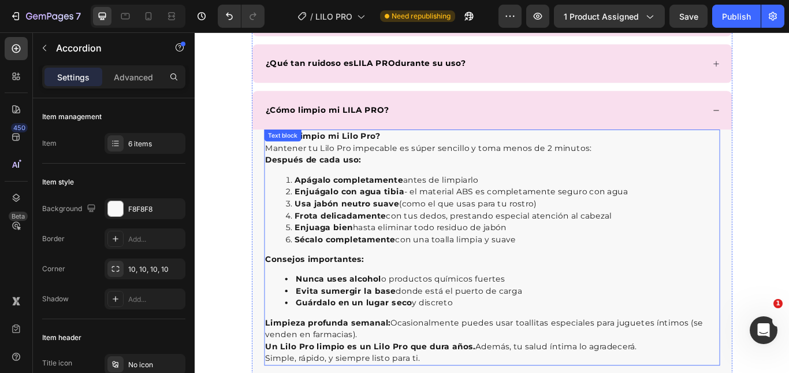
click at [517, 200] on li "Apágalo completamente antes de limpiarlo" at bounding box center [553, 205] width 506 height 14
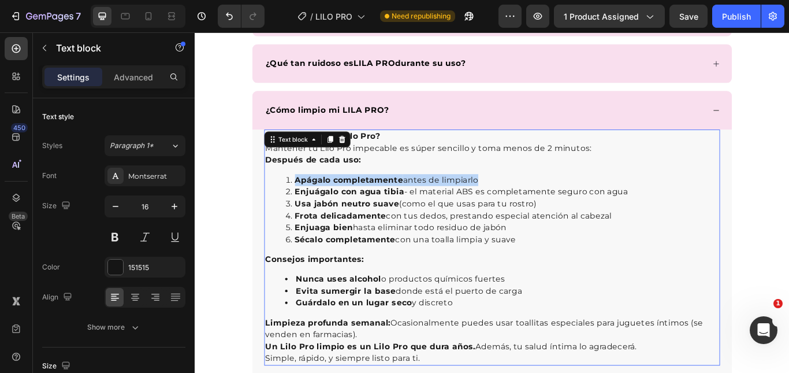
click at [517, 200] on li "Apágalo completamente antes de limpiarlo" at bounding box center [553, 205] width 506 height 14
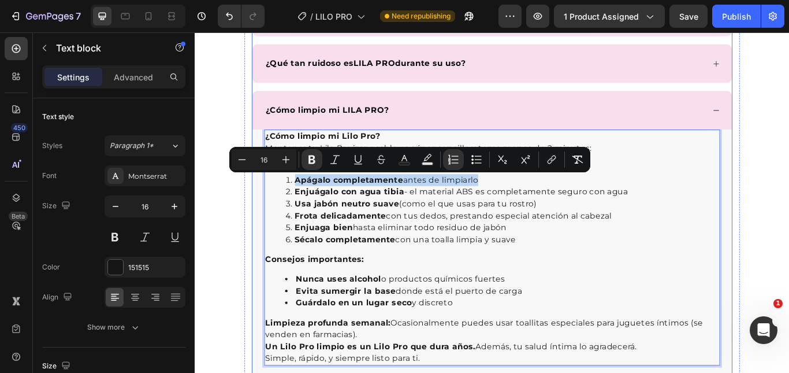
click at [657, 120] on div "¿Cómo limpio mi LILA PRO?" at bounding box center [533, 122] width 514 height 17
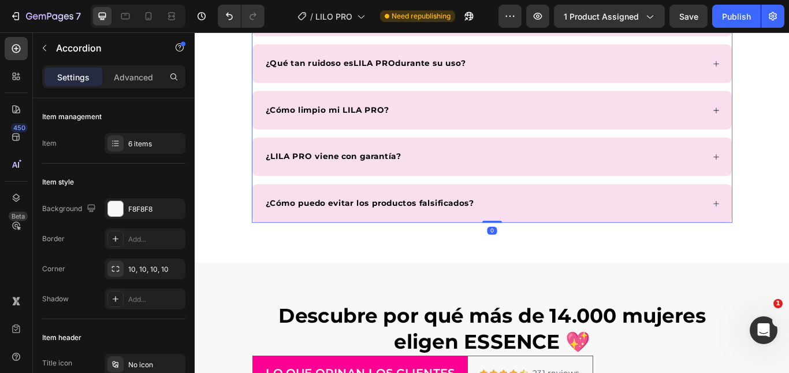
click at [635, 172] on div "¿LILA PRO viene con garantía?" at bounding box center [533, 177] width 514 height 17
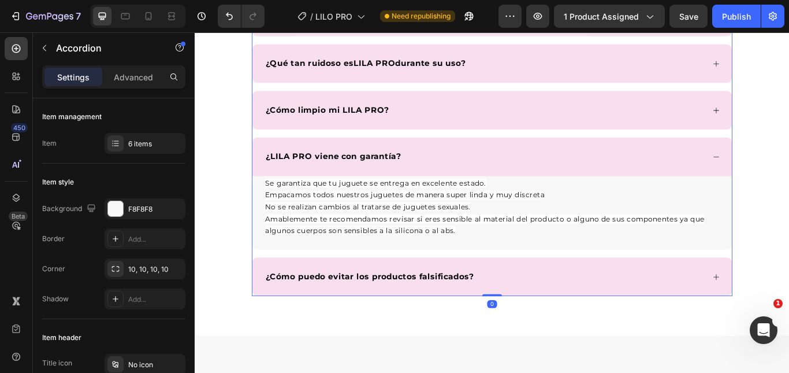
click at [514, 272] on div "Se garantiza que tu juguete se entrega en excelente estado. Empacamos todos nue…" at bounding box center [541, 242] width 559 height 85
click at [504, 265] on p "Se garantiza que tu juguete se entrega en excelente estado. Empacamos todos nue…" at bounding box center [541, 235] width 529 height 69
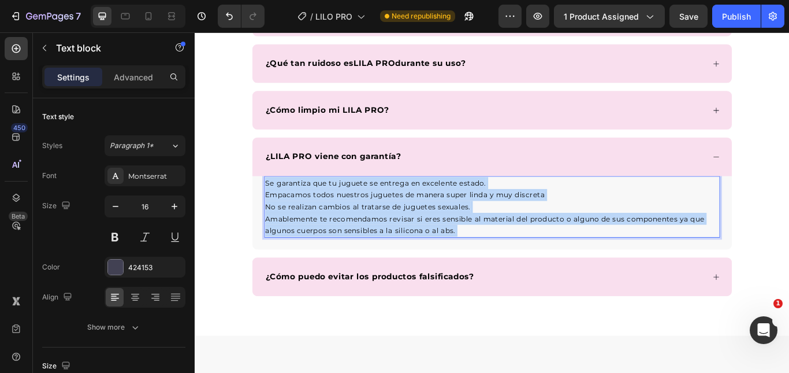
drag, startPoint x: 495, startPoint y: 263, endPoint x: 270, endPoint y: 219, distance: 229.0
click at [276, 219] on div "Se garantiza que tu juguete se entrega en excelente estado. Empacamos todos nue…" at bounding box center [541, 236] width 531 height 72
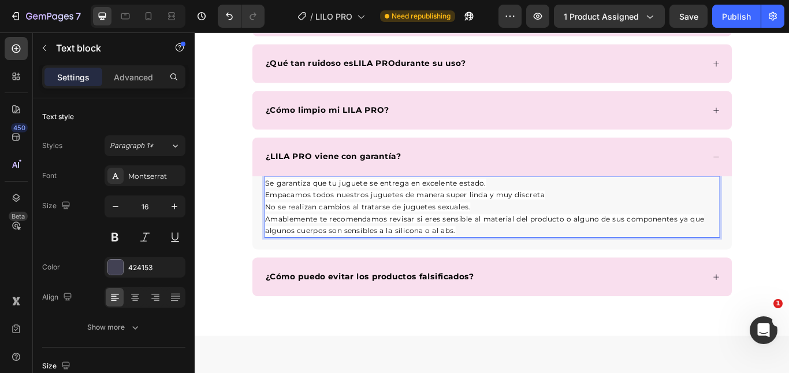
click at [285, 215] on p "Se garantiza que tu juguete se entrega en excelente estado. Empacamos todos nue…" at bounding box center [541, 235] width 529 height 69
click at [277, 205] on span "Se garantiza que tu juguete se entrega en excelente estado." at bounding box center [406, 208] width 258 height 10
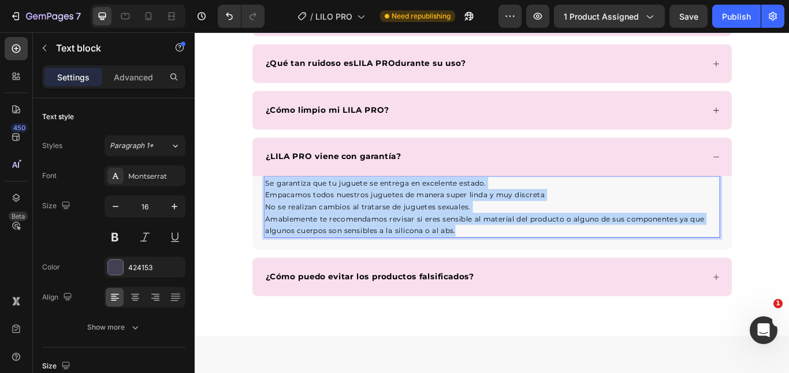
drag, startPoint x: 274, startPoint y: 205, endPoint x: 561, endPoint y: 262, distance: 292.3
click at [561, 262] on p "Se garantiza que tu juguete se entrega en excelente estado. Empacamos todos nue…" at bounding box center [541, 235] width 529 height 69
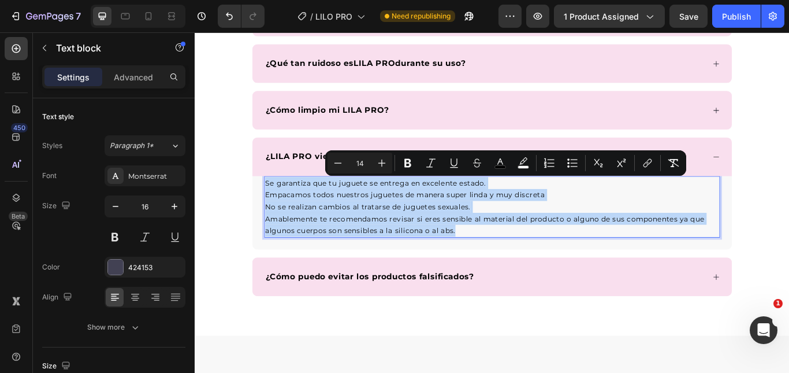
click at [293, 183] on p "¿LILA PRO viene con garantía?" at bounding box center [356, 177] width 158 height 14
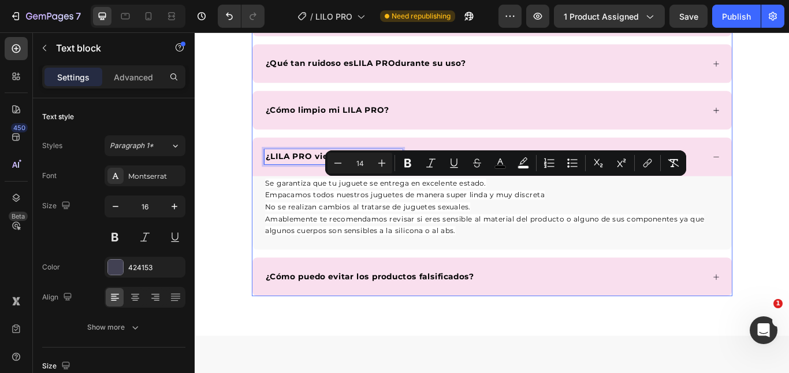
click at [293, 183] on p "¿LILA PRO viene con garantía?" at bounding box center [356, 177] width 158 height 14
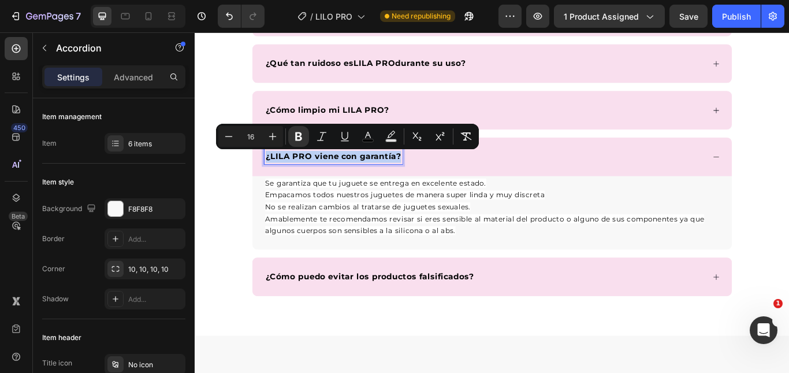
copy strong "¿LILA PRO viene con garantía?"
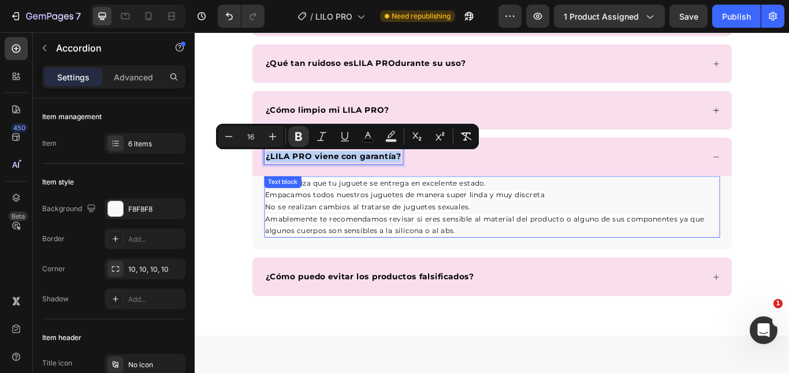
click at [449, 224] on span "Empacamos todos nuestros juguetes de manera super linda y muy discreta" at bounding box center [440, 222] width 326 height 10
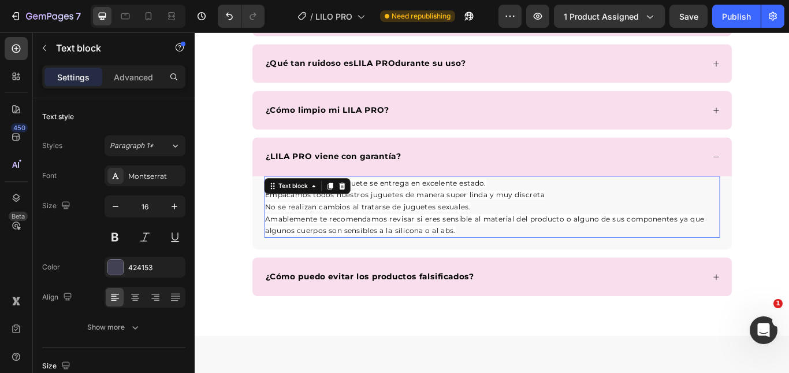
click at [449, 224] on span "Empacamos todos nuestros juguetes de manera super linda y muy discreta" at bounding box center [440, 222] width 326 height 10
click at [479, 270] on p "Se garantiza que tu juguete se entrega en excelente estado. Empacamos todos nue…" at bounding box center [541, 235] width 529 height 69
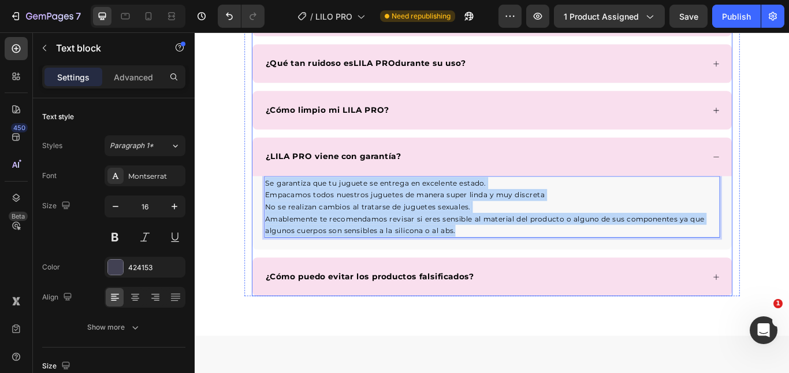
drag, startPoint x: 498, startPoint y: 266, endPoint x: 233, endPoint y: 200, distance: 273.2
click at [233, 200] on div "Preguntas frecuentes Heading ¿LILA PRO es adecuada para principiantes? ¿Cuánto …" at bounding box center [541, 109] width 693 height 462
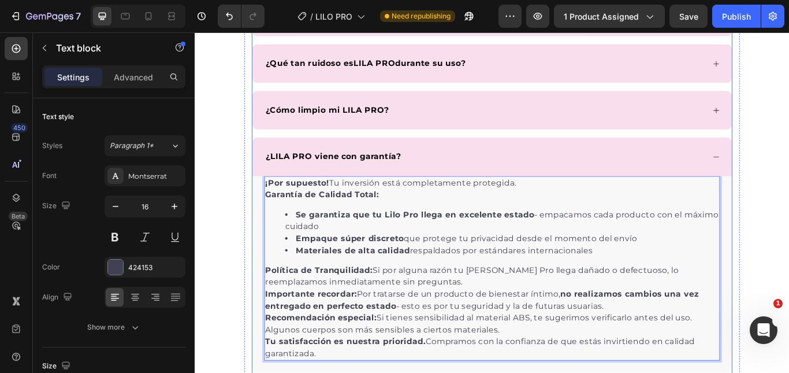
drag, startPoint x: 340, startPoint y: 400, endPoint x: 268, endPoint y: 194, distance: 218.3
click at [269, 194] on div "¿LILA PRO viene con garantía? ¡Por supuesto! Tu inversión está completamente pr…" at bounding box center [541, 292] width 559 height 274
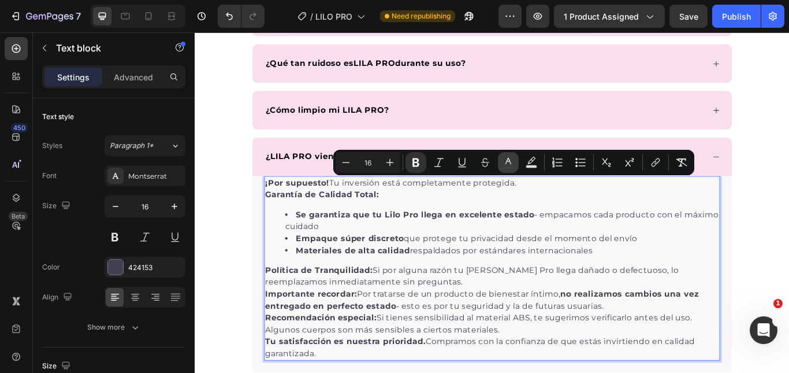
click at [504, 160] on icon "Editor contextual toolbar" at bounding box center [509, 163] width 12 height 12
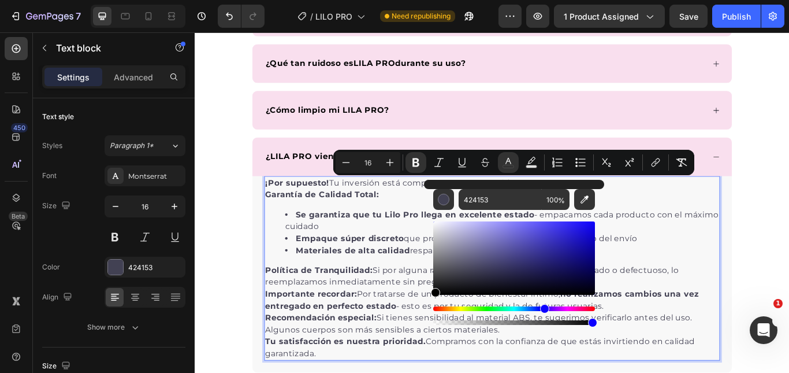
drag, startPoint x: 681, startPoint y: 288, endPoint x: 448, endPoint y: 361, distance: 244.5
type input "000000"
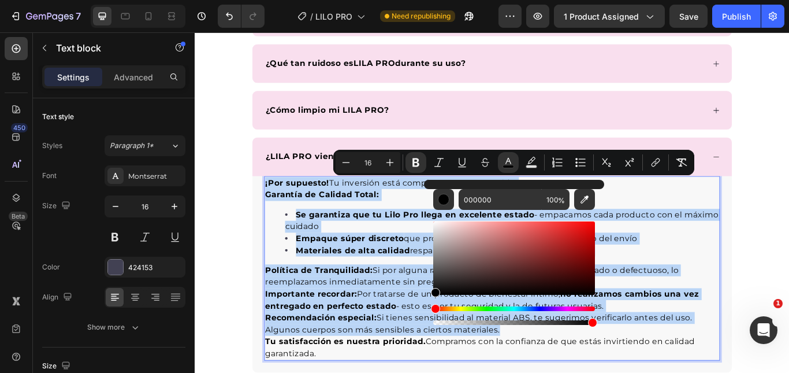
click at [721, 277] on li "Empaque súper discreto que protege tu privacidad desde el momento del envío" at bounding box center [553, 273] width 506 height 14
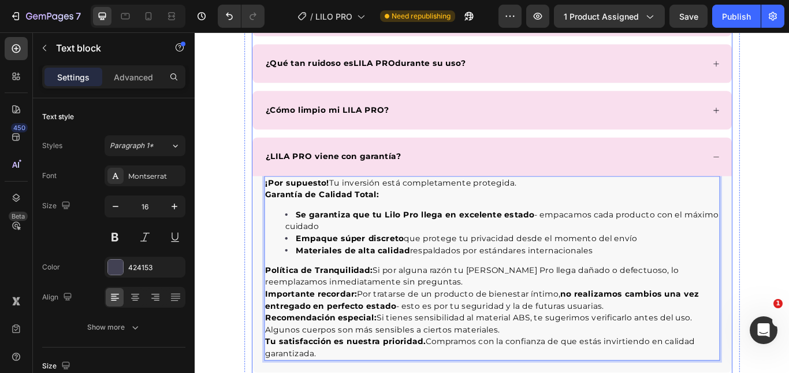
click at [765, 184] on div "¿LILA PRO viene con garantía?" at bounding box center [533, 177] width 514 height 17
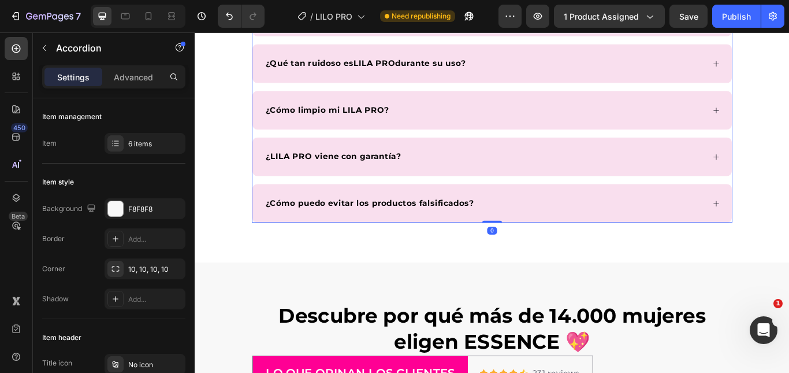
click at [687, 222] on div "¿Cómo puedo evitar los productos falsificados?" at bounding box center [541, 231] width 559 height 45
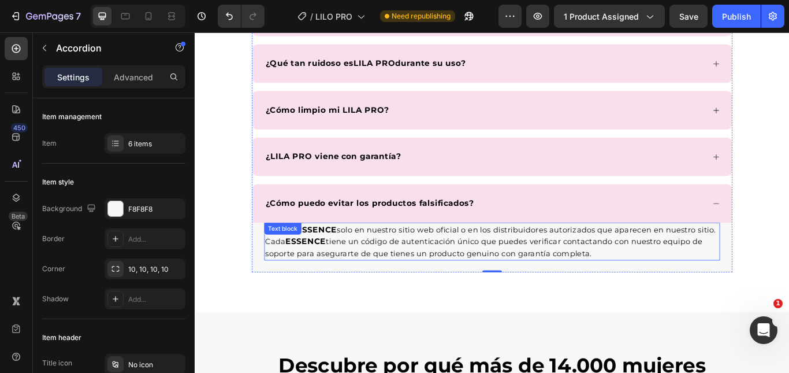
click at [418, 275] on span "tiene un código de autenticación único que puedes verificar contactando con nue…" at bounding box center [532, 282] width 510 height 25
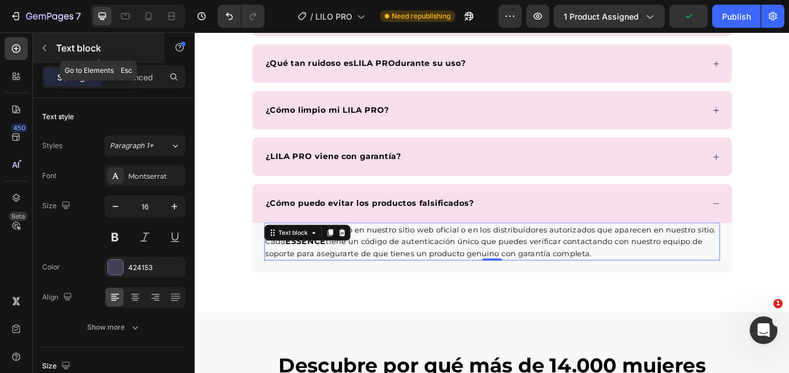
click at [46, 34] on div "Text block" at bounding box center [99, 48] width 132 height 30
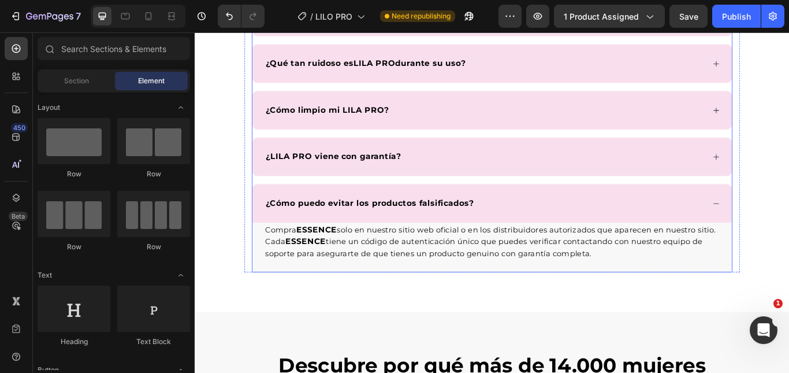
click at [311, 219] on div "¿Cómo puedo evitar los productos falsificados?" at bounding box center [541, 231] width 559 height 45
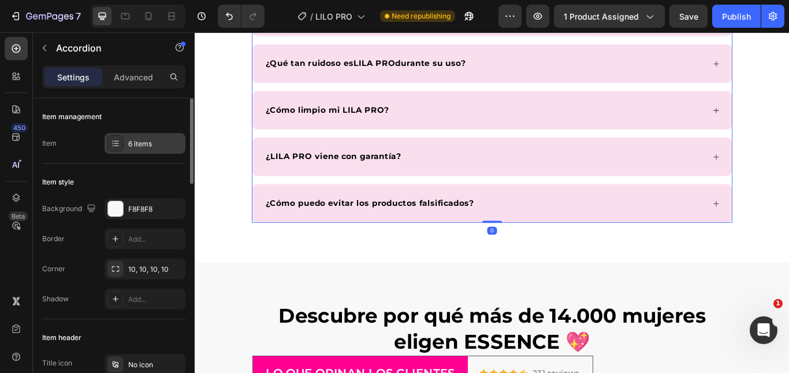
click at [142, 150] on div "6 items" at bounding box center [145, 143] width 81 height 21
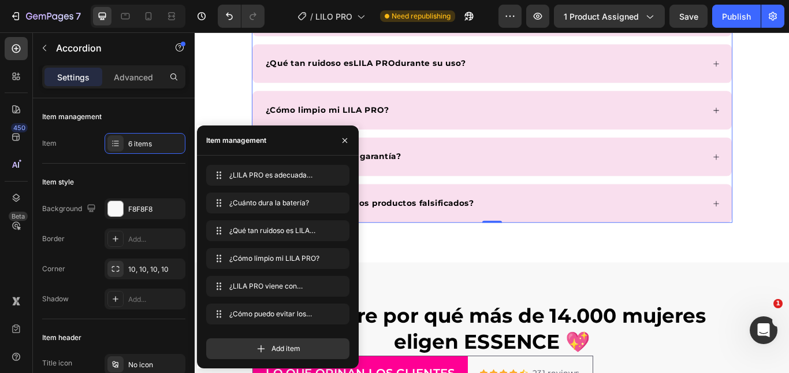
click at [582, 232] on div "¿Cómo puedo evitar los productos falsificados?" at bounding box center [533, 231] width 514 height 17
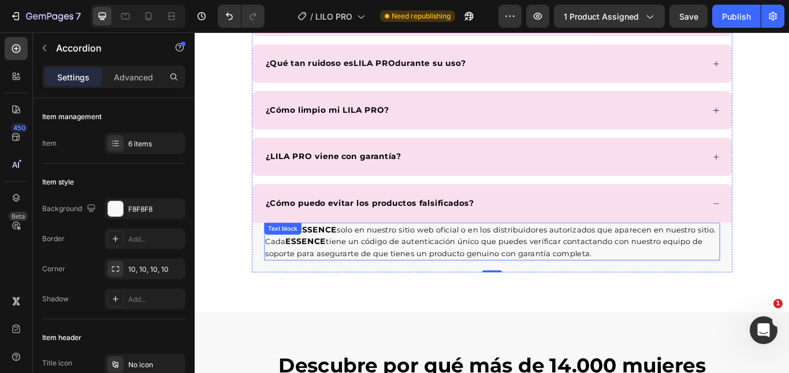
click at [337, 277] on strong "ESSENCE" at bounding box center [323, 275] width 47 height 11
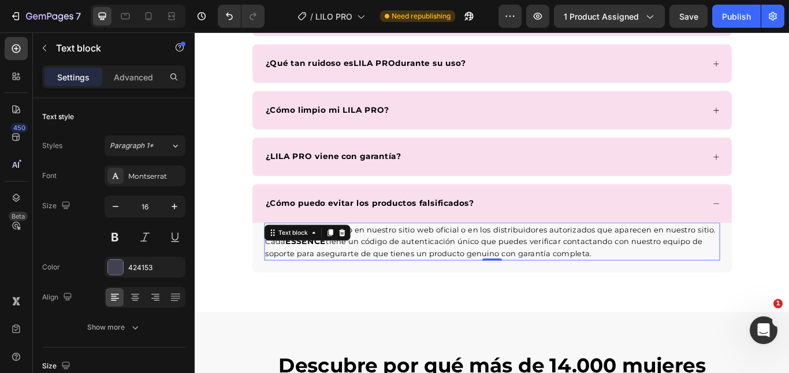
click at [337, 277] on strong "ESSENCE" at bounding box center [323, 275] width 47 height 11
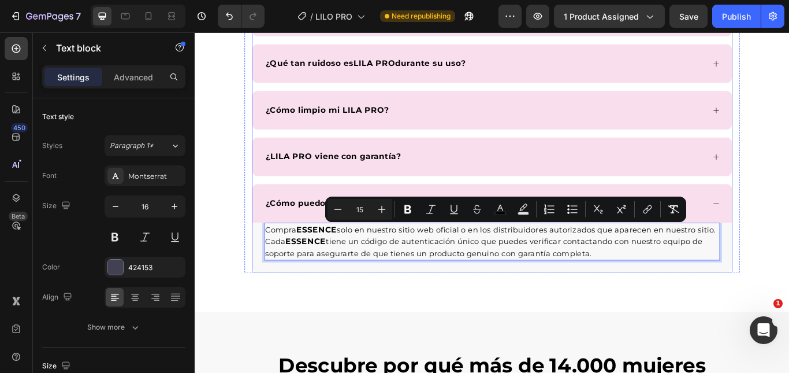
click at [319, 226] on strong "¿Cómo puedo evitar los productos falsificados?" at bounding box center [398, 231] width 243 height 11
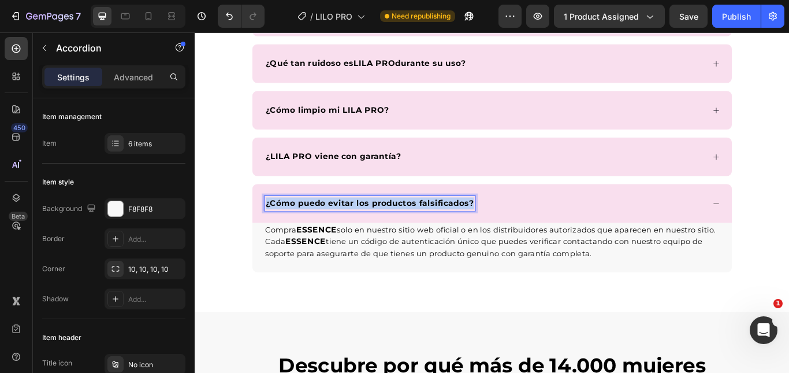
copy strong "¿Cómo puedo evitar los productos falsificados?"
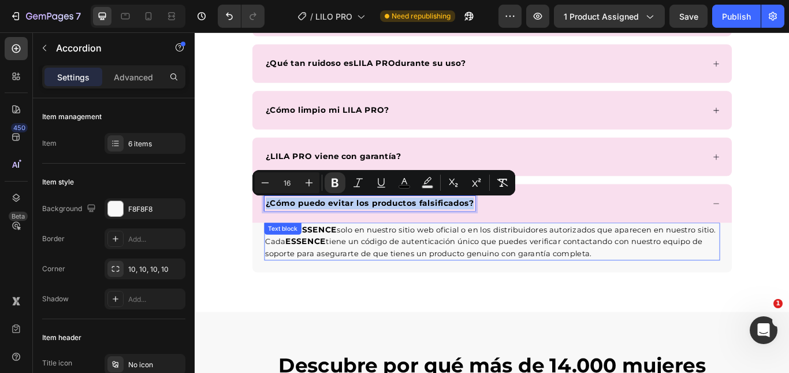
click at [495, 268] on p "Compra ESSENCE solo en nuestro sitio web oficial o en los distribuidores autori…" at bounding box center [541, 276] width 529 height 42
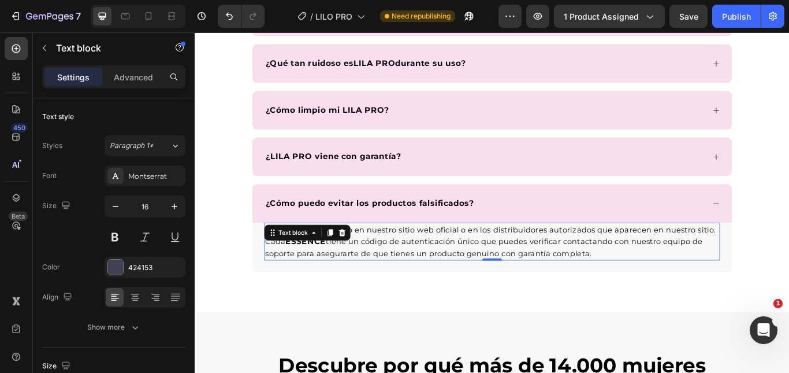
click at [495, 268] on p "Compra ESSENCE solo en nuestro sitio web oficial o en los distribuidores autori…" at bounding box center [541, 276] width 529 height 42
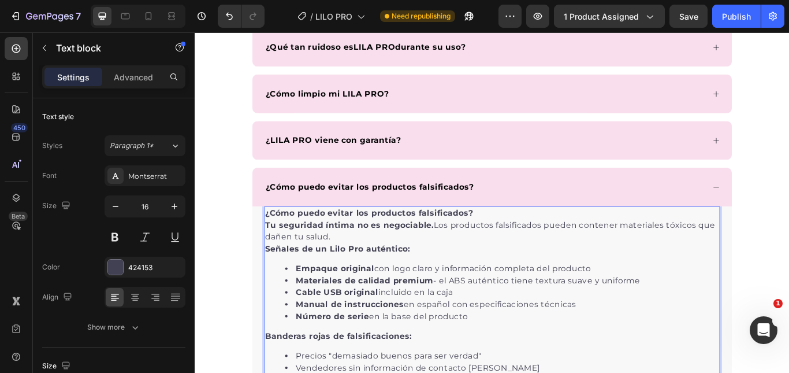
scroll to position [3664, 0]
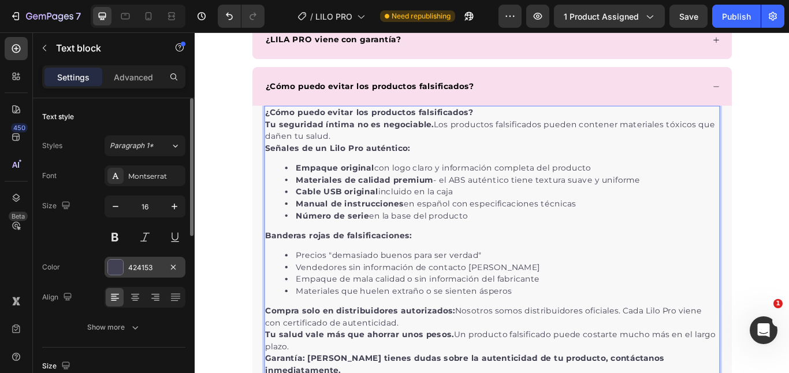
click at [120, 263] on div at bounding box center [115, 266] width 15 height 15
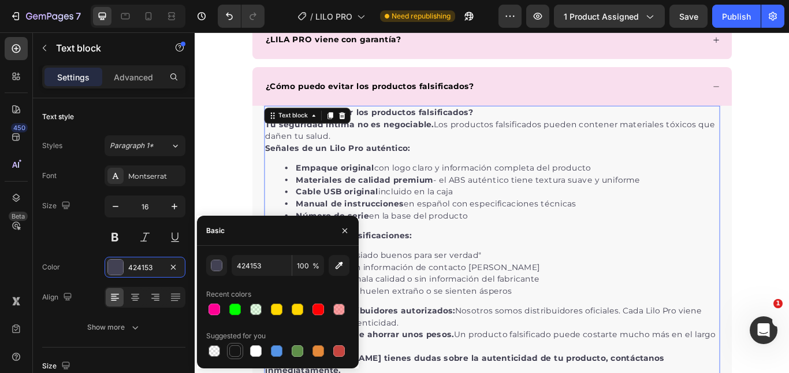
click at [233, 352] on div at bounding box center [235, 351] width 12 height 12
type input "151515"
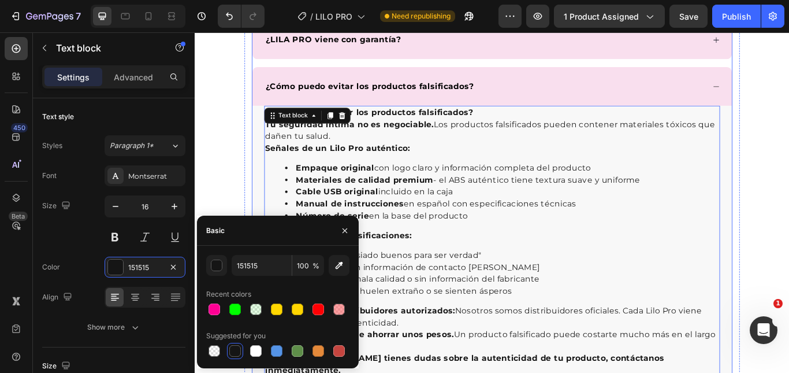
click at [763, 98] on div "¿Cómo puedo evitar los productos falsificados?" at bounding box center [533, 95] width 514 height 17
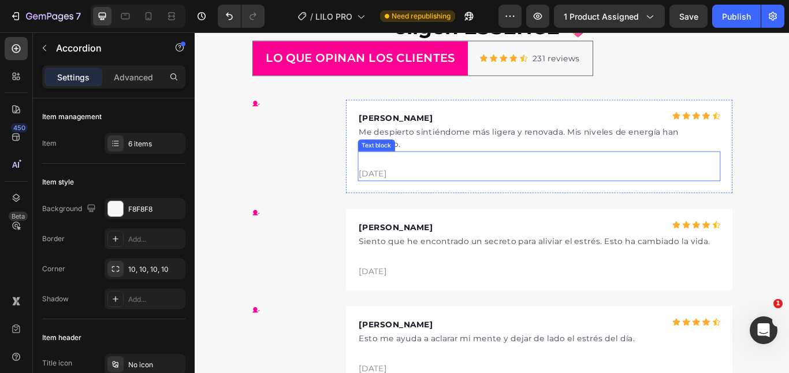
scroll to position [3895, 0]
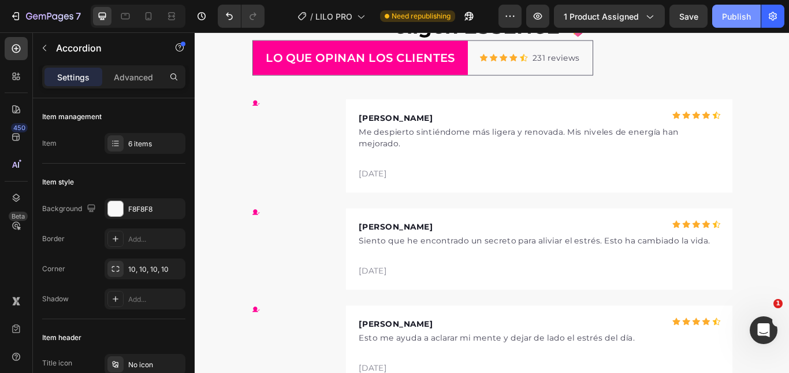
click at [739, 11] on div "Publish" at bounding box center [736, 16] width 29 height 12
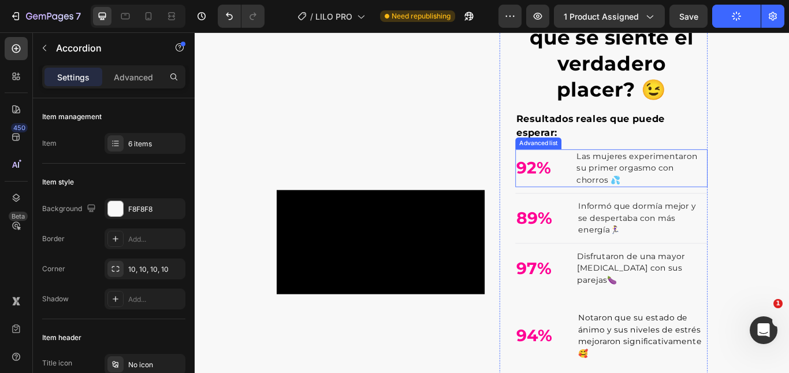
scroll to position [0, 0]
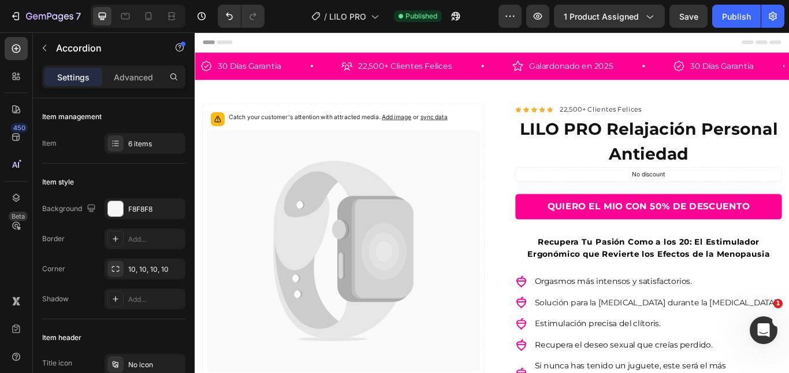
drag, startPoint x: 392, startPoint y: 40, endPoint x: 525, endPoint y: 103, distance: 147.0
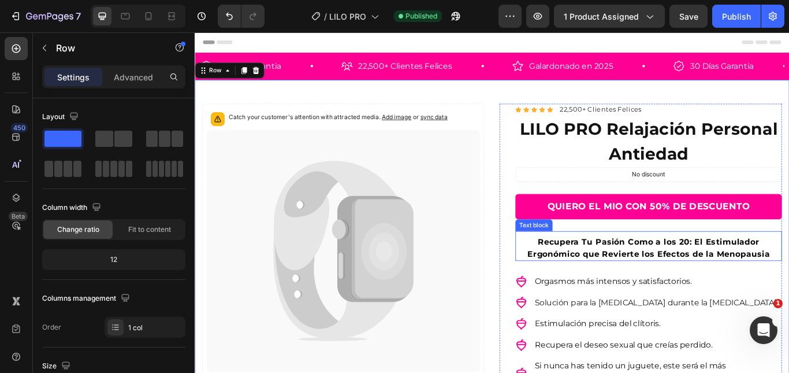
click at [789, 271] on strong "Recupera Tu Pasión Como a los 20: El Estimulador Ergonómico que Revierte los Ef…" at bounding box center [724, 283] width 282 height 25
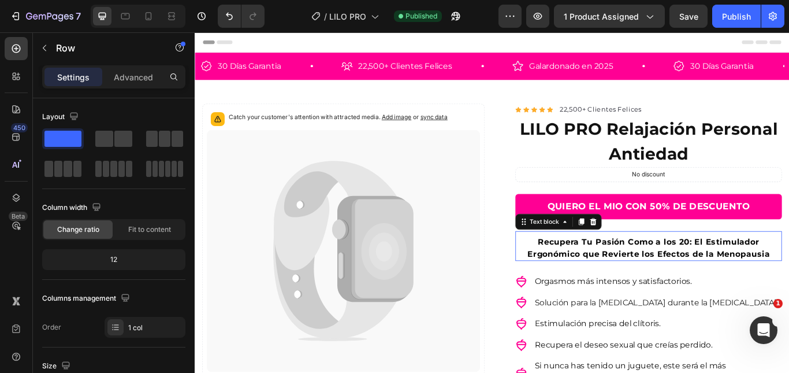
click at [789, 271] on strong "Recupera Tu Pasión Como a los 20: El Estimulador Ergonómico que Revierte los Ef…" at bounding box center [724, 283] width 282 height 25
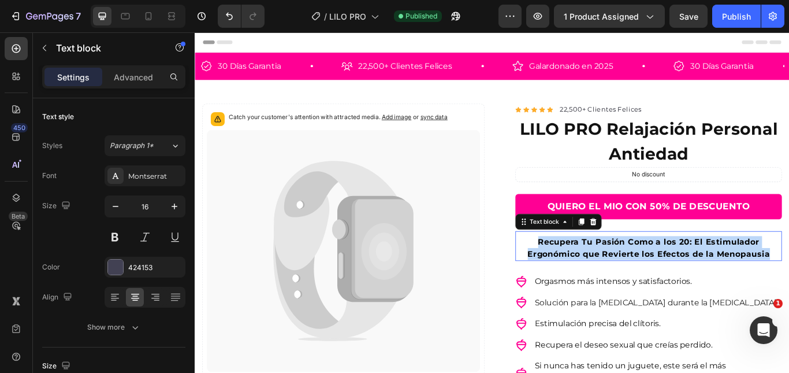
click at [789, 271] on strong "Recupera Tu Pasión Como a los 20: El Estimulador Ergonómico que Revierte los Ef…" at bounding box center [724, 283] width 282 height 25
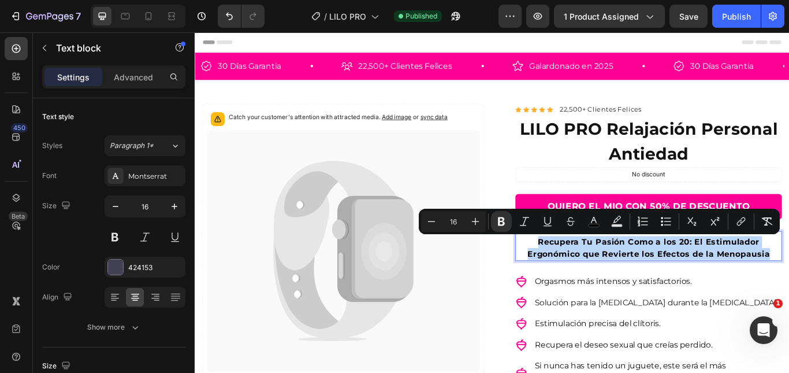
copy strong "Recupera Tu Pasión Como a los 20: El Estimulador Ergonómico que Revierte los Ef…"
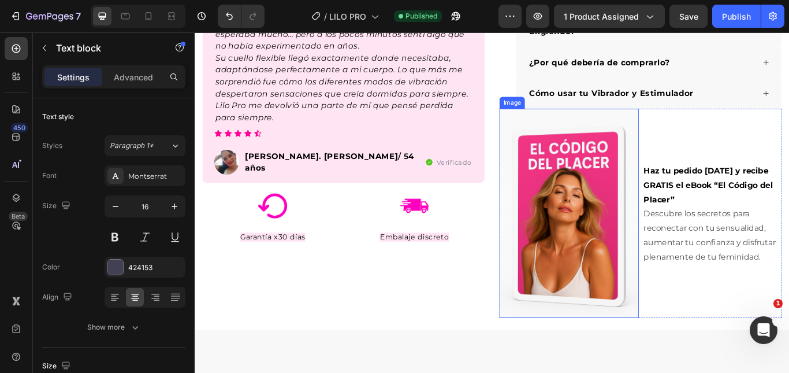
scroll to position [347, 0]
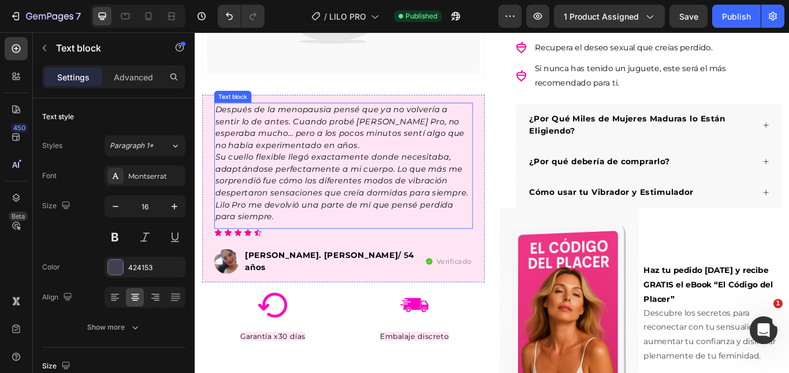
click at [301, 187] on span "Su cuello flexible llegó exactamente donde necesitaba, adaptándose perfectament…" at bounding box center [365, 198] width 295 height 53
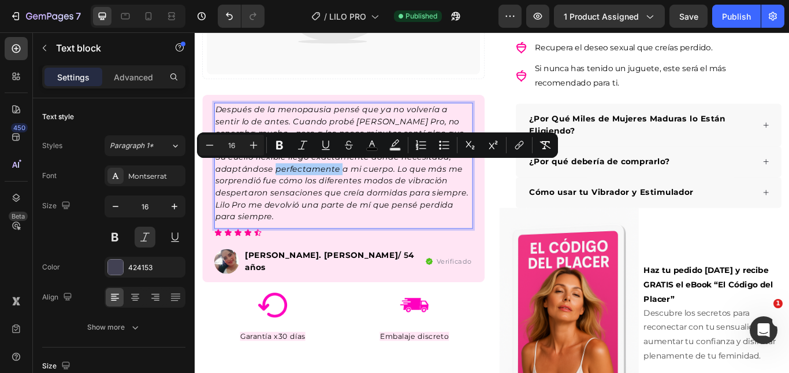
click at [319, 138] on button "Underline" at bounding box center [325, 145] width 21 height 21
click at [319, 140] on button "Underline" at bounding box center [325, 145] width 21 height 21
click at [353, 184] on span "Su cuello flexible llegó exactamente donde necesitaba, adaptándose perfectament…" at bounding box center [365, 198] width 295 height 53
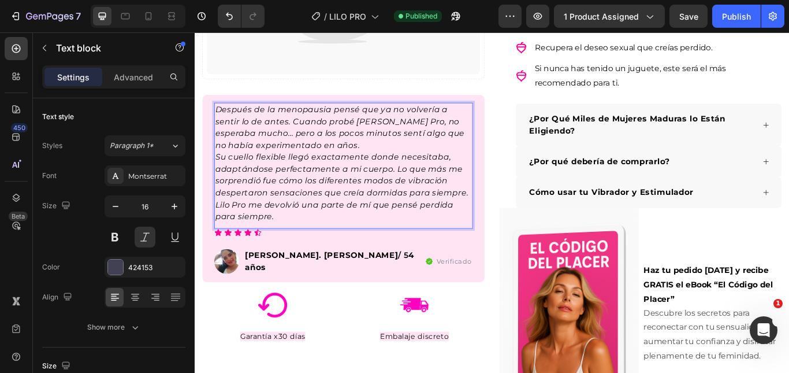
click at [357, 197] on span "Su cuello flexible llegó exactamente donde necesitaba, adaptándose perfectament…" at bounding box center [365, 198] width 295 height 53
click at [351, 165] on p "Después de la menopausia pensé que ya no volvería a sentir lo de antes. Cuando …" at bounding box center [367, 143] width 299 height 55
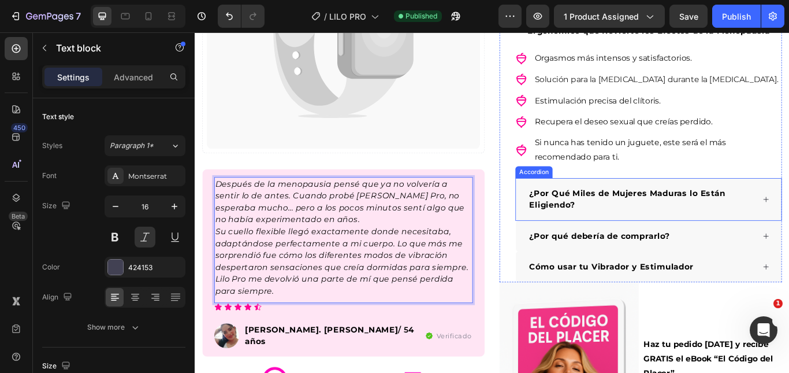
scroll to position [289, 0]
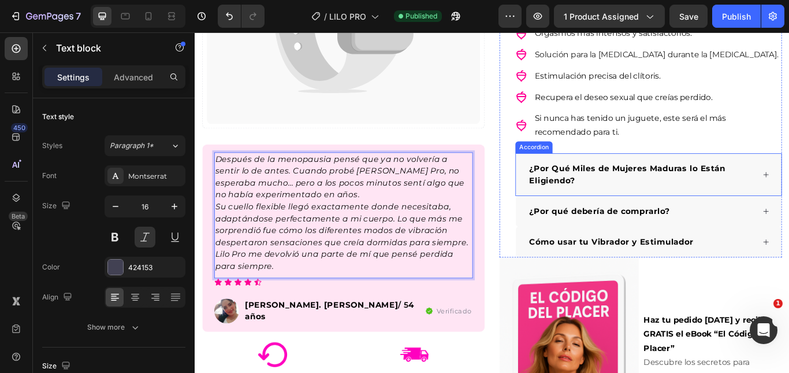
click at [789, 185] on p "¿Por Qué Miles de Mujeres Maduras lo Están Eligiendo?" at bounding box center [715, 198] width 261 height 28
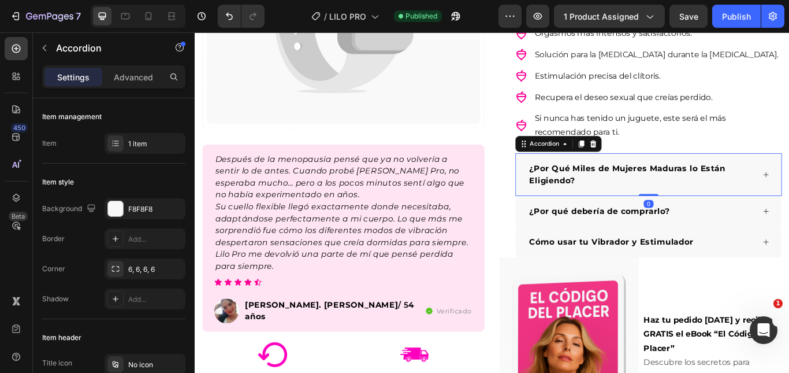
click at [789, 192] on div "¿Por Qué Miles de Mujeres Maduras lo Están Eligiendo?" at bounding box center [724, 198] width 310 height 50
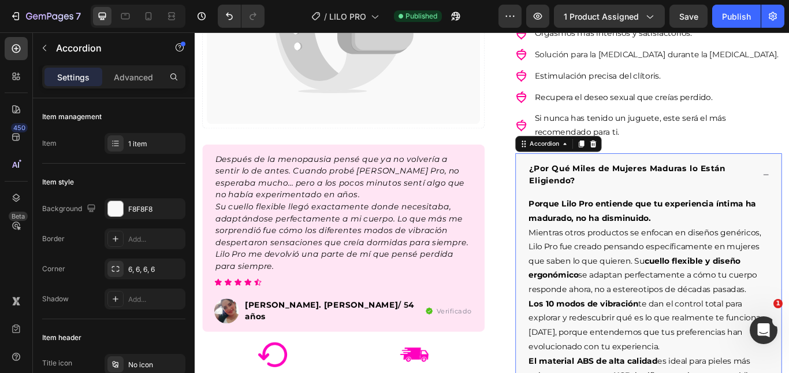
click at [789, 192] on div "¿Por Qué Miles de Mujeres Maduras lo Están Eligiendo?" at bounding box center [724, 198] width 310 height 50
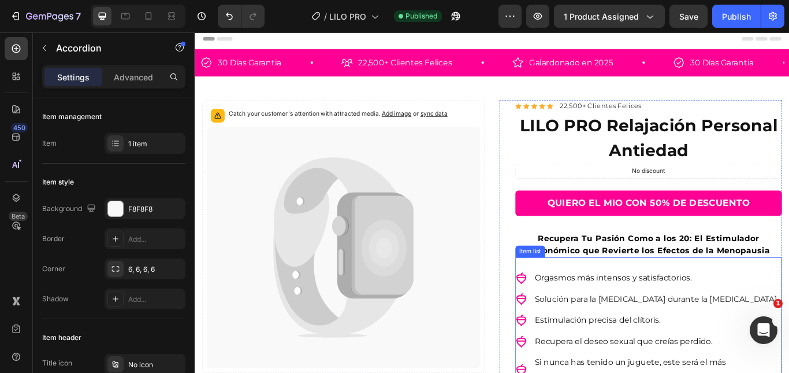
scroll to position [0, 0]
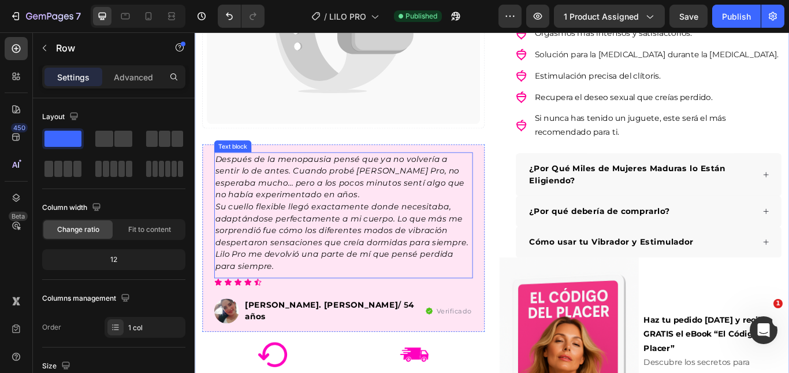
scroll to position [231, 0]
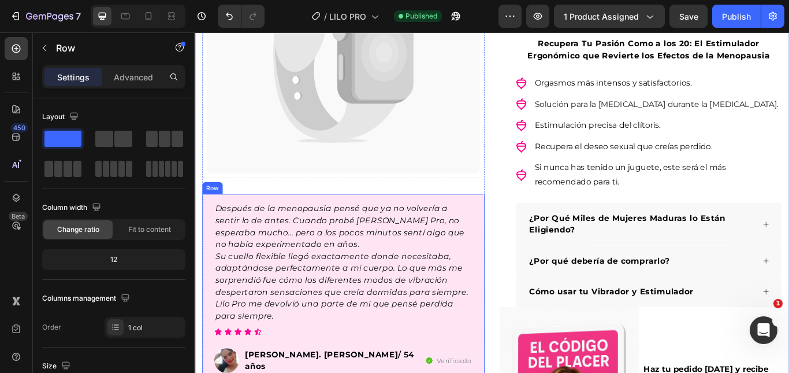
click at [518, 372] on div "Después de la menopausia pensé que ya no volvería a sentir lo de antes. Cuando …" at bounding box center [367, 330] width 329 height 218
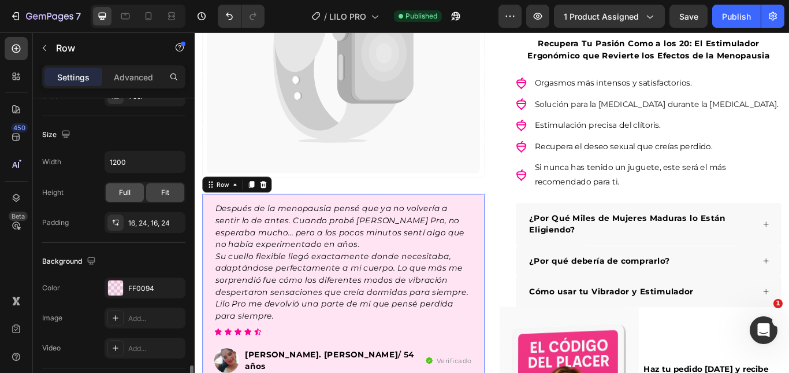
scroll to position [347, 0]
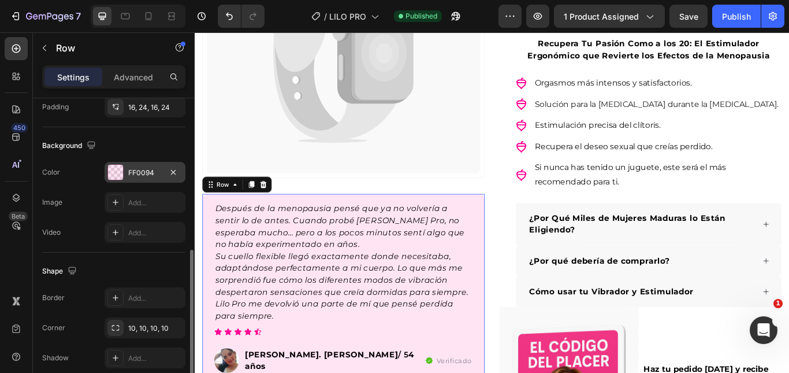
click at [132, 171] on div "FF0094" at bounding box center [145, 173] width 34 height 10
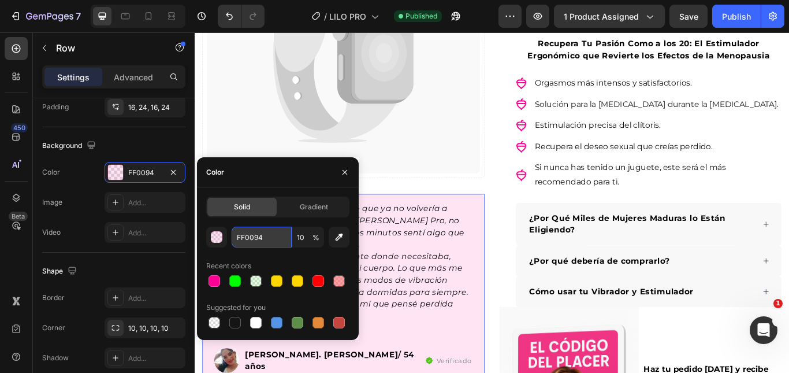
click at [241, 230] on input "FF0094" at bounding box center [262, 236] width 60 height 21
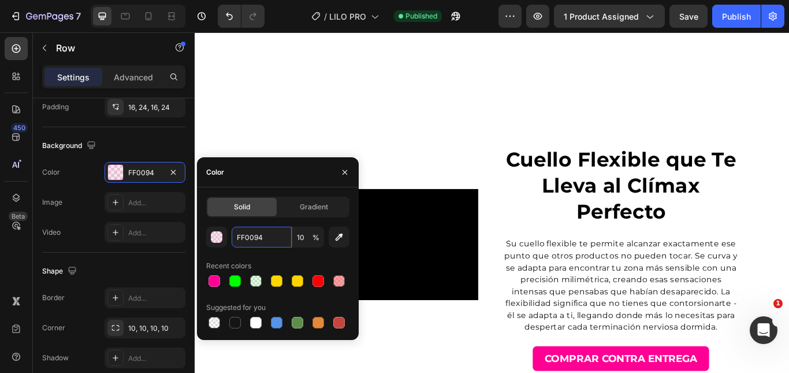
scroll to position [3235, 0]
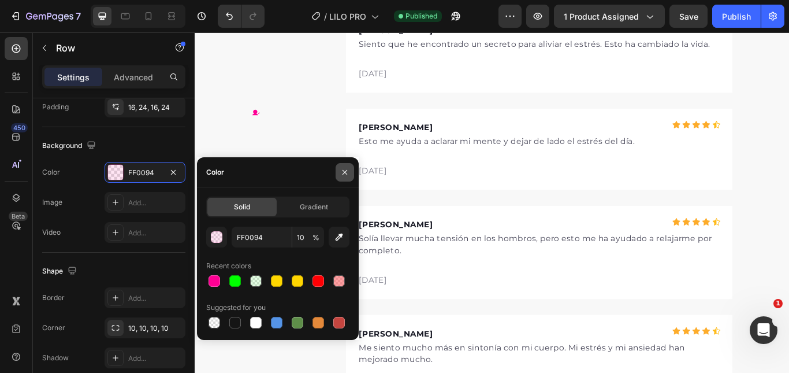
click at [344, 172] on icon "button" at bounding box center [345, 171] width 5 height 5
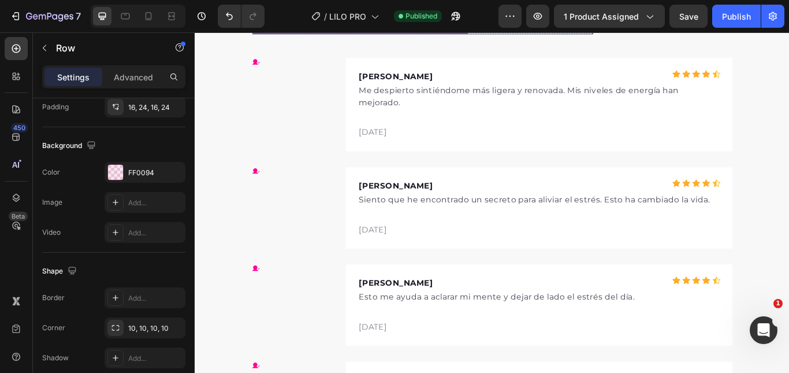
scroll to position [3928, 0]
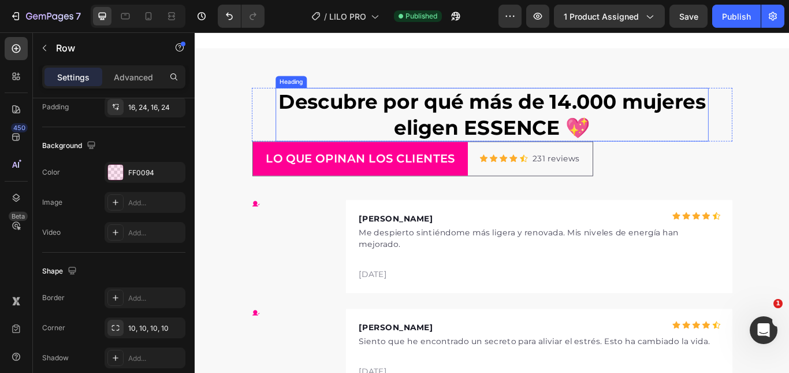
click at [558, 140] on strong "Descubre por qué más de 14.000 mujeres eligen ESSENCE 💖" at bounding box center [541, 128] width 498 height 58
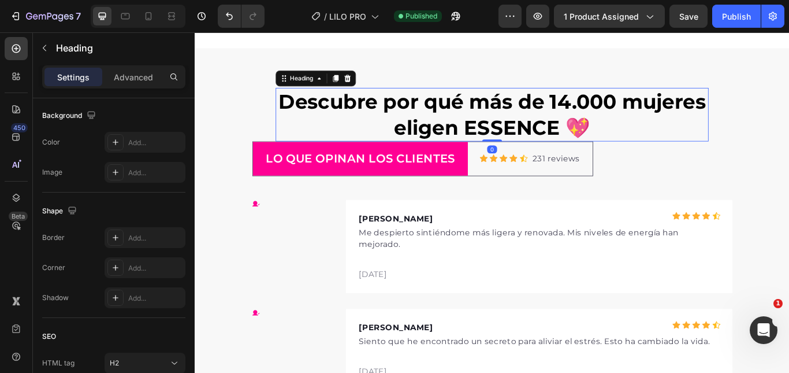
scroll to position [0, 0]
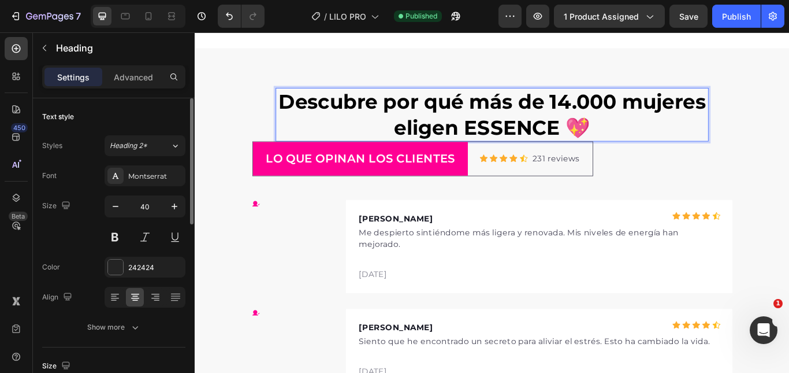
click at [517, 140] on strong "Descubre por qué más de 14.000 mujeres eligen ESSENCE 💖" at bounding box center [541, 128] width 498 height 58
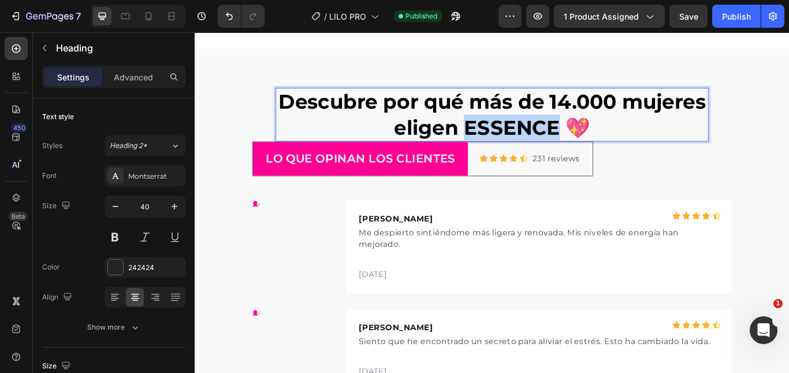
drag, startPoint x: 507, startPoint y: 140, endPoint x: 607, endPoint y: 144, distance: 99.5
click at [607, 144] on strong "Descubre por qué más de 14.000 mujeres eligen ESSENCE 💖" at bounding box center [541, 128] width 498 height 58
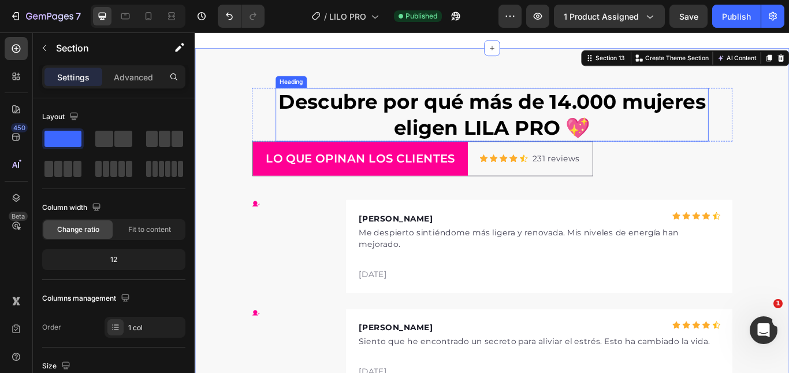
click at [296, 119] on strong "Descubre por qué más de 14.000 mujeres eligen LILA PRO 💖" at bounding box center [541, 128] width 498 height 58
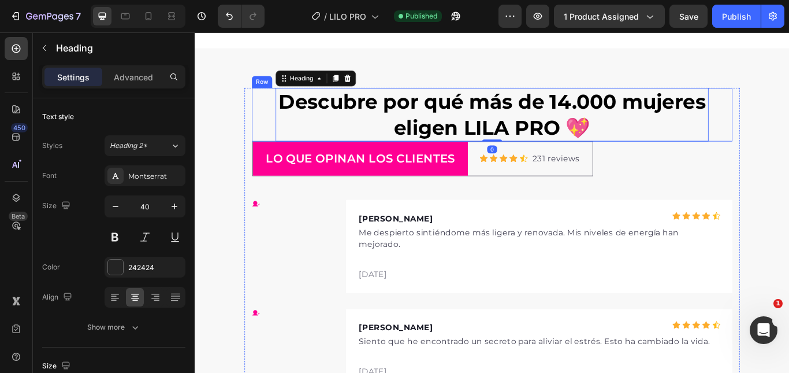
click at [268, 132] on div "⁠⁠⁠⁠⁠⁠⁠ Descubre por qué más de 14.000 mujeres eligen LILA PRO 💖 Heading 0" at bounding box center [541, 128] width 560 height 62
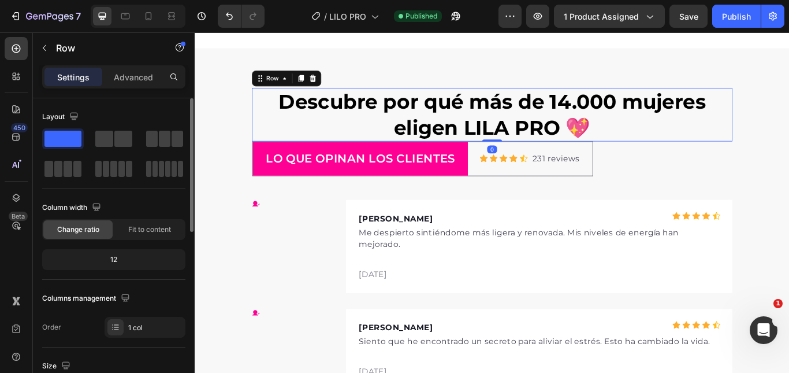
click at [137, 85] on div "Advanced" at bounding box center [134, 77] width 58 height 18
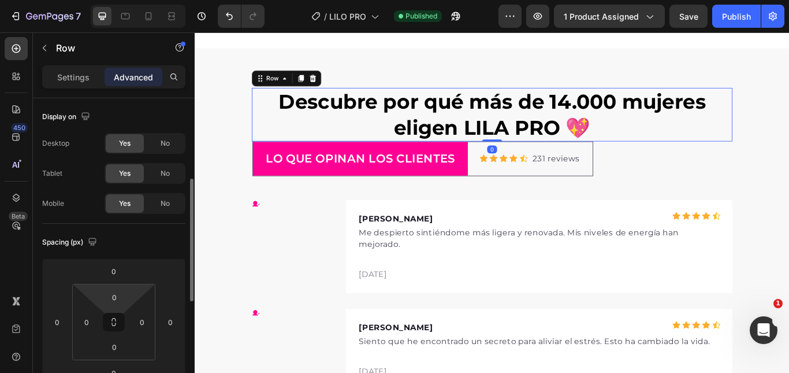
scroll to position [58, 0]
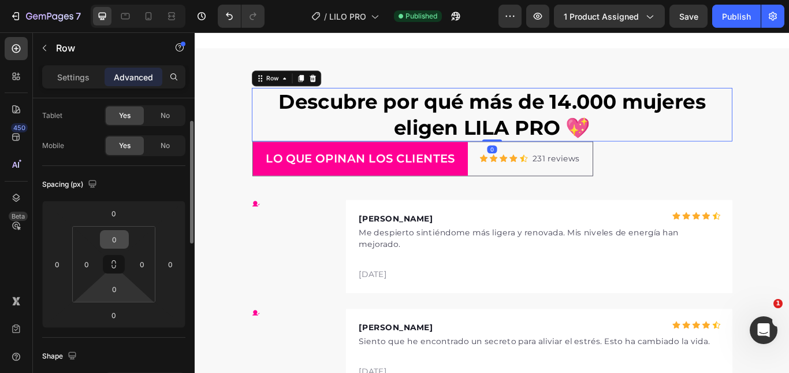
click at [116, 284] on input "0" at bounding box center [114, 288] width 23 height 17
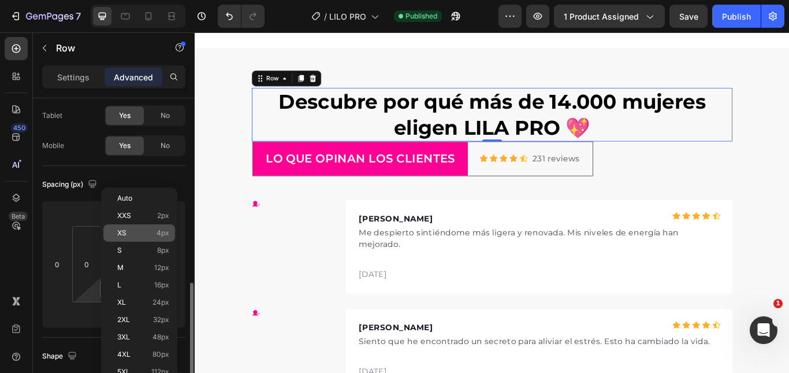
scroll to position [173, 0]
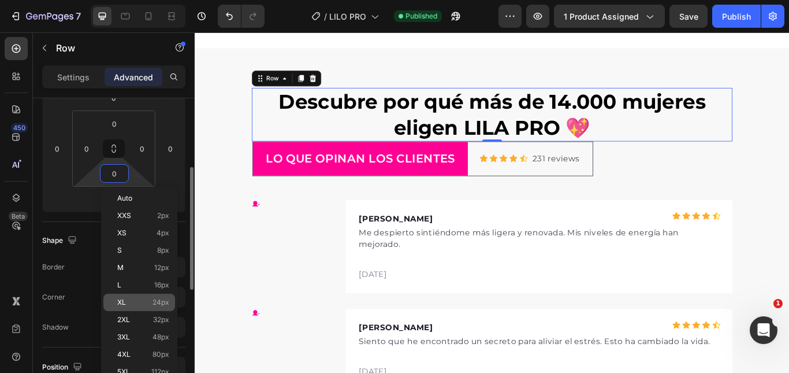
click at [148, 299] on p "XL 24px" at bounding box center [143, 302] width 52 height 8
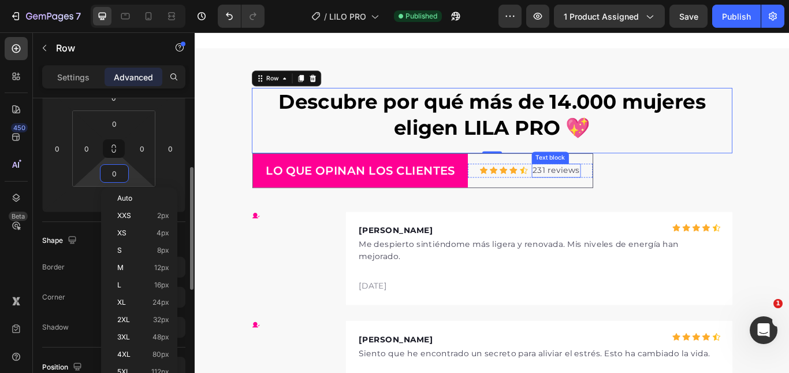
type input "24"
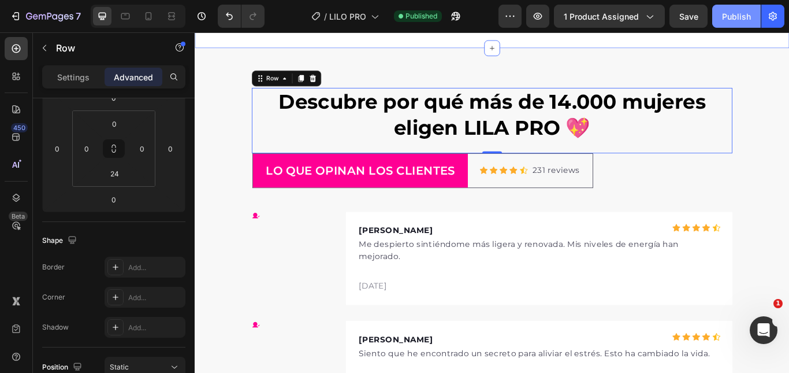
click at [733, 23] on button "Publish" at bounding box center [736, 16] width 49 height 23
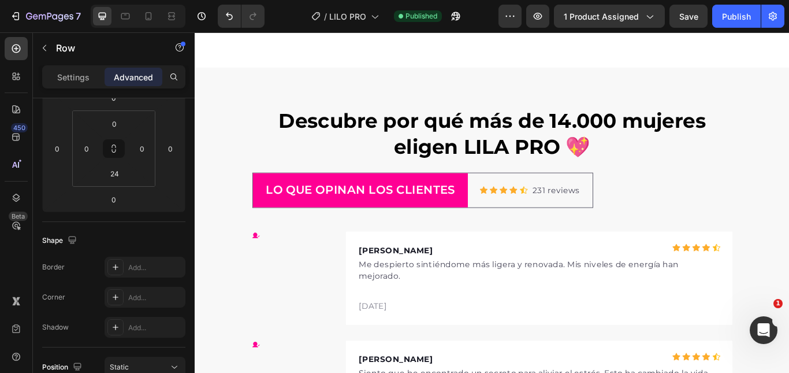
scroll to position [3002, 0]
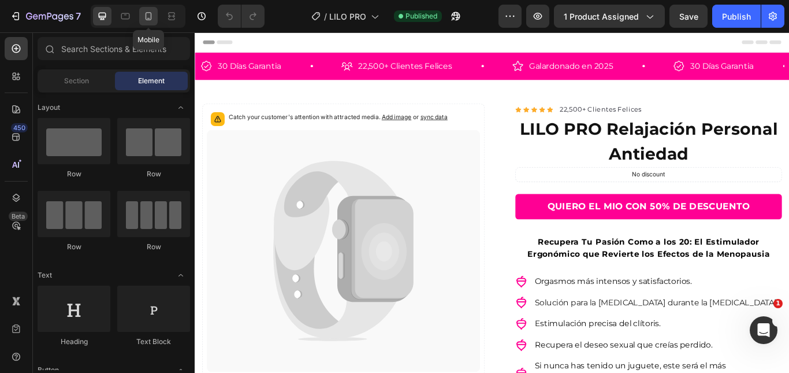
click at [155, 15] on div at bounding box center [148, 16] width 18 height 18
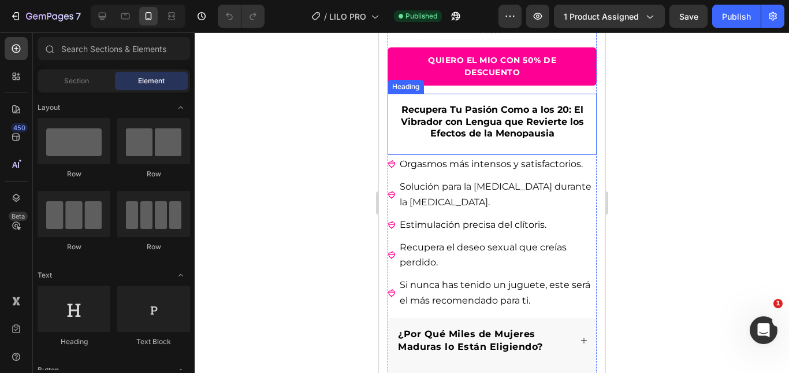
scroll to position [404, 0]
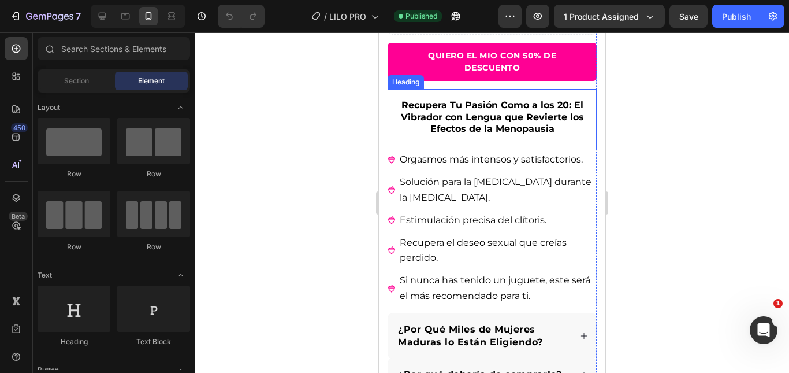
click at [471, 125] on strong "Recupera Tu Pasión Como a los 20: El Vibrador con Lengua que Revierte los Efect…" at bounding box center [491, 116] width 183 height 35
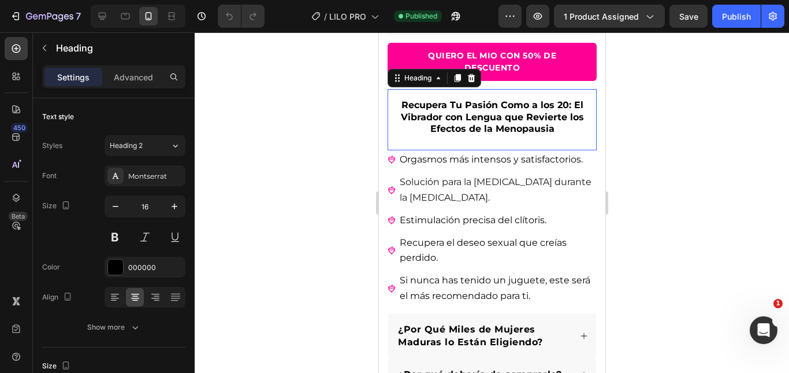
click at [471, 125] on strong "Recupera Tu Pasión Como a los 20: El Vibrador con Lengua que Revierte los Efect…" at bounding box center [491, 116] width 183 height 35
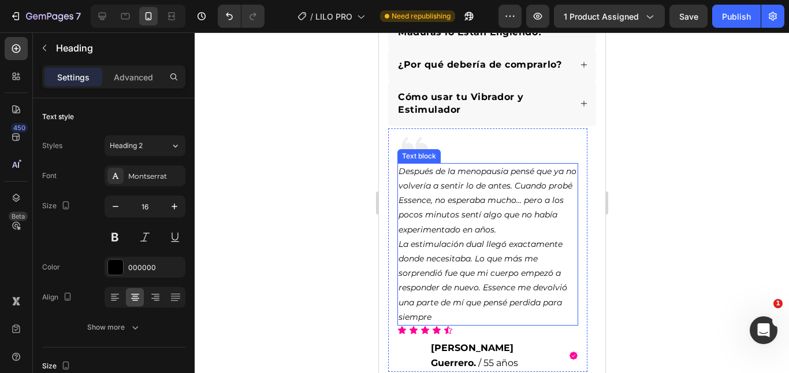
scroll to position [751, 0]
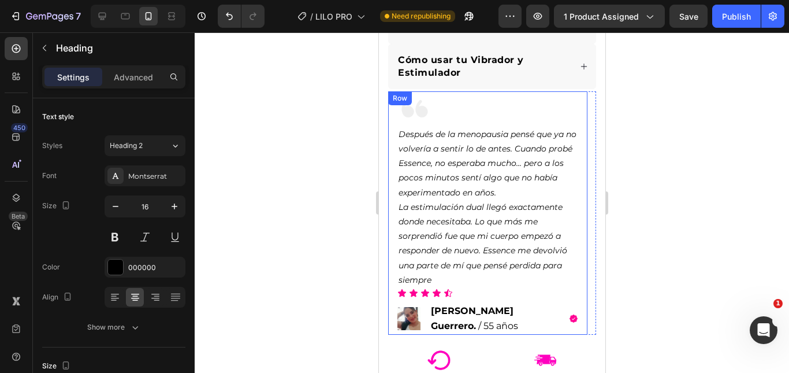
click at [391, 142] on div "Image Después de la menopausia pensé que ya no volvería a sentir lo de antes. C…" at bounding box center [487, 213] width 199 height 244
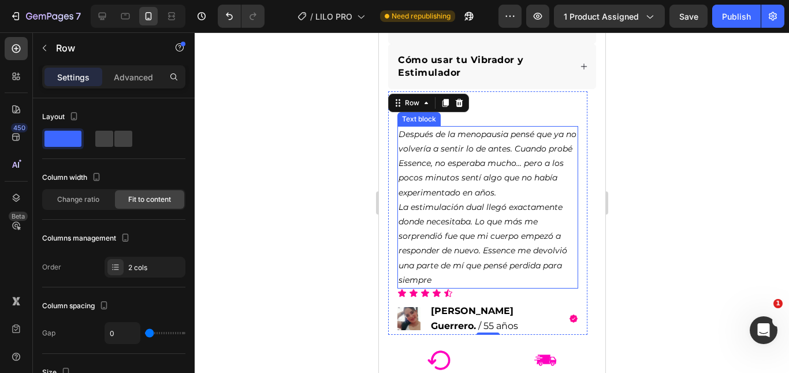
click at [437, 168] on span "Después de la menopausia pensé que ya no volvería a sentir lo de antes. Cuando …" at bounding box center [487, 163] width 178 height 69
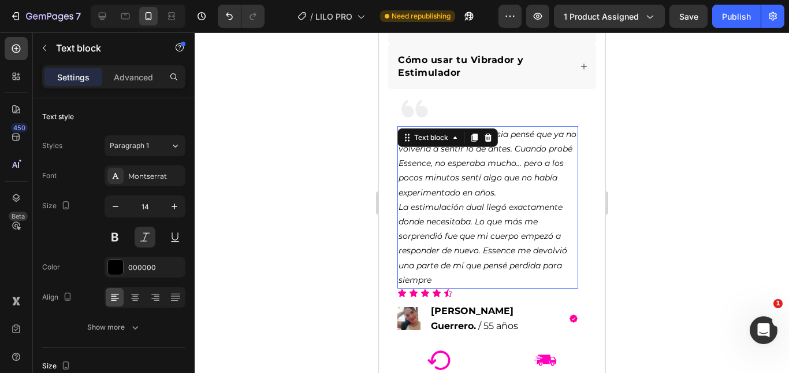
click at [437, 168] on span "Después de la menopausia pensé que ya no volvería a sentir lo de antes. Cuando …" at bounding box center [487, 163] width 178 height 69
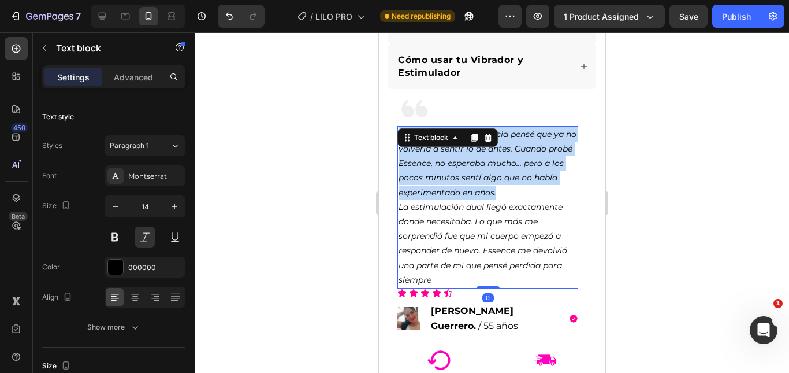
click at [437, 168] on span "Después de la menopausia pensé que ya no volvería a sentir lo de antes. Cuando …" at bounding box center [487, 163] width 178 height 69
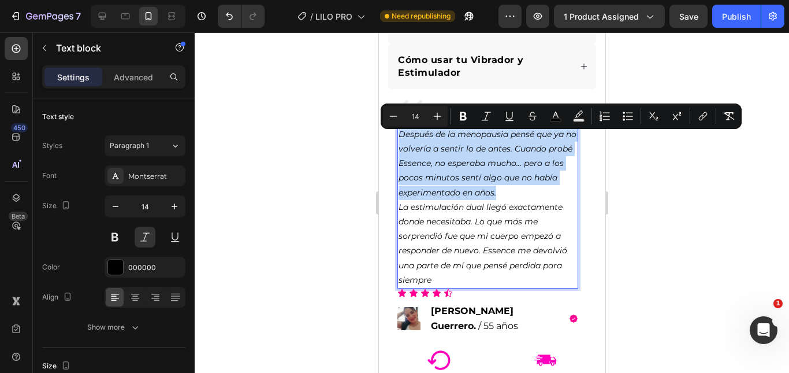
click at [437, 168] on span "Después de la menopausia pensé que ya no volvería a sentir lo de antes. Cuando …" at bounding box center [487, 163] width 178 height 69
click at [586, 274] on div "Image Después de la menopausia pensé que ya no volvería a sentir lo de antes. C…" at bounding box center [487, 213] width 199 height 244
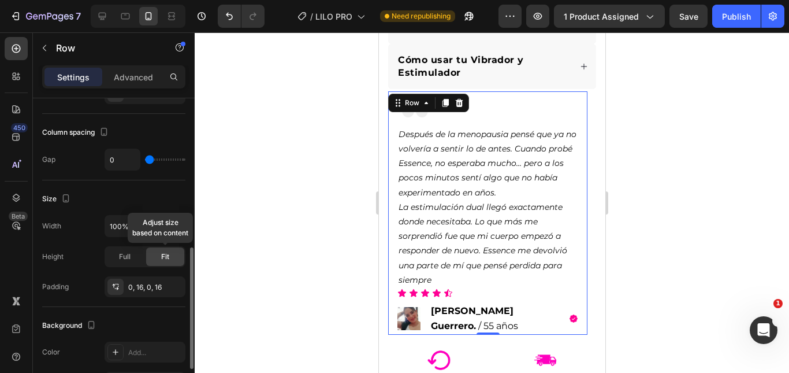
scroll to position [231, 0]
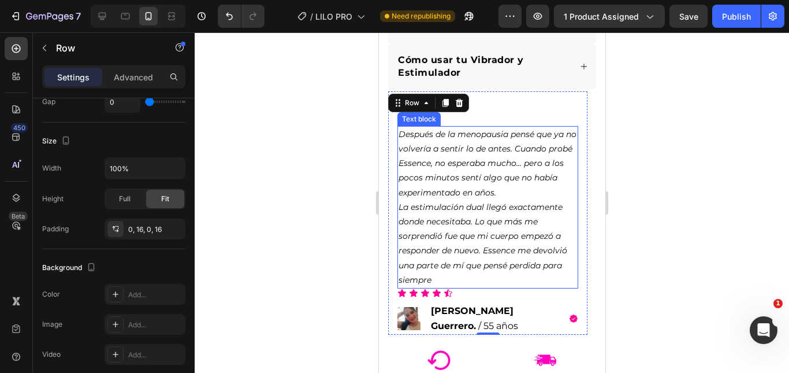
click at [574, 287] on p "La estimulación dual llegó exactamente donde necesitaba. Lo que más me sorprend…" at bounding box center [487, 243] width 179 height 87
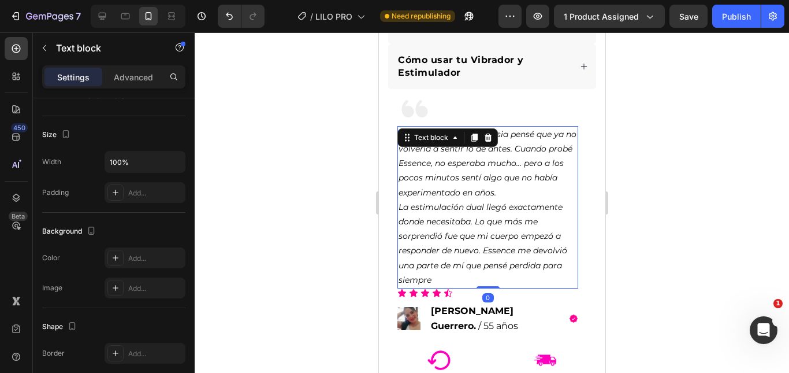
scroll to position [0, 0]
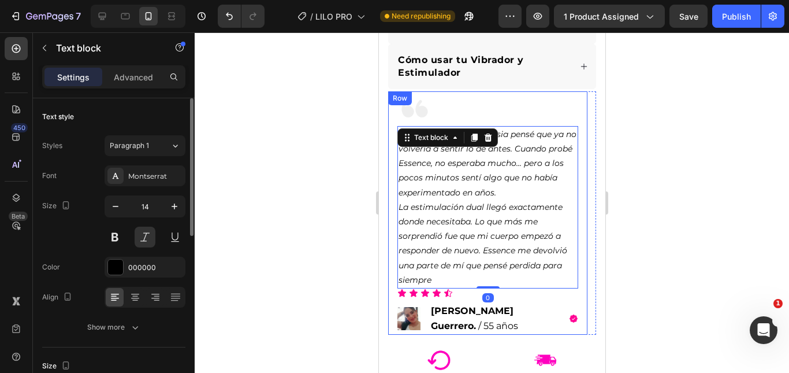
click at [581, 293] on div "Image Después de la menopausia pensé que ya no volvería a sentir lo de antes. C…" at bounding box center [487, 213] width 199 height 244
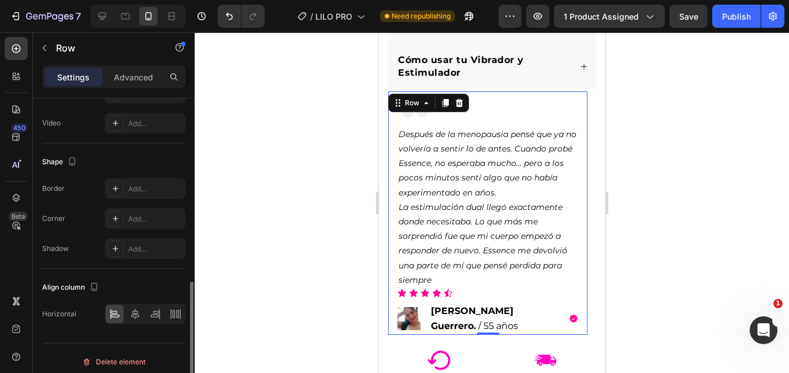
scroll to position [404, 0]
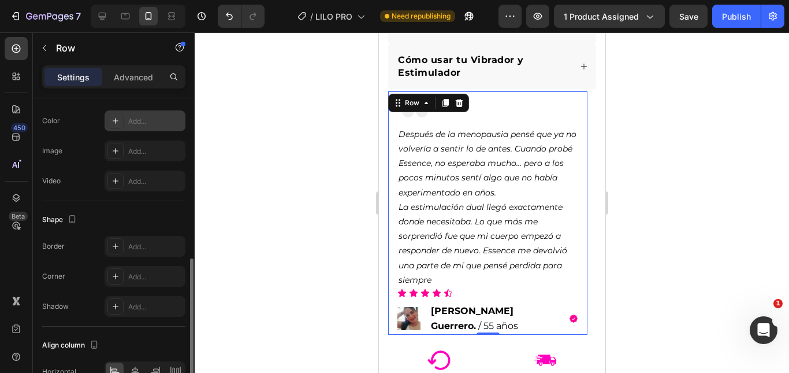
click at [136, 118] on div "Add..." at bounding box center [155, 121] width 54 height 10
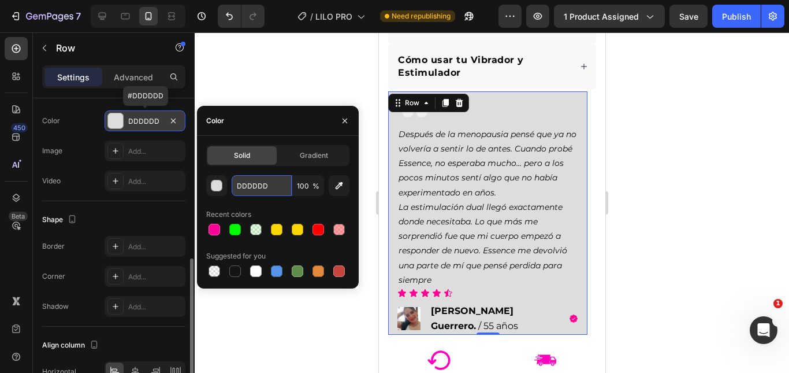
click at [242, 191] on input "DDDDDD" at bounding box center [262, 185] width 60 height 21
paste input "FF0094"
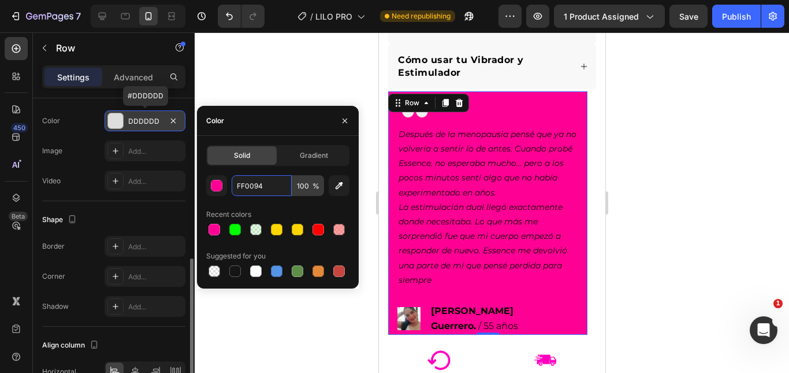
type input "FF0094"
click at [302, 179] on input "100" at bounding box center [308, 185] width 32 height 21
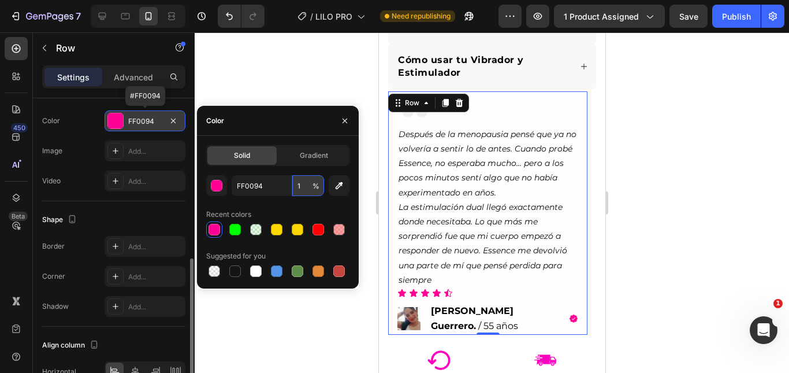
type input "10"
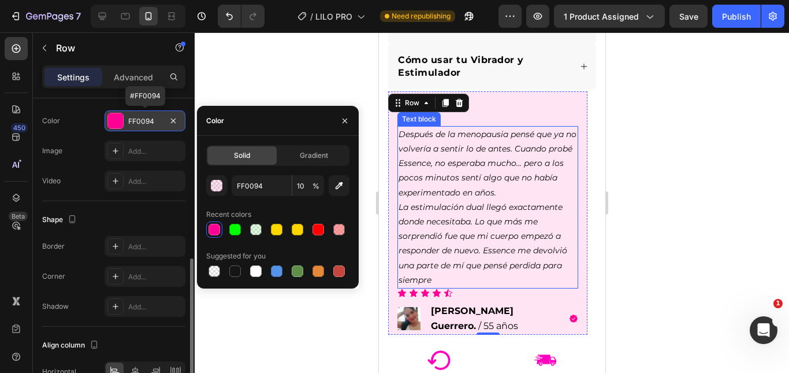
click at [625, 158] on div at bounding box center [492, 202] width 594 height 340
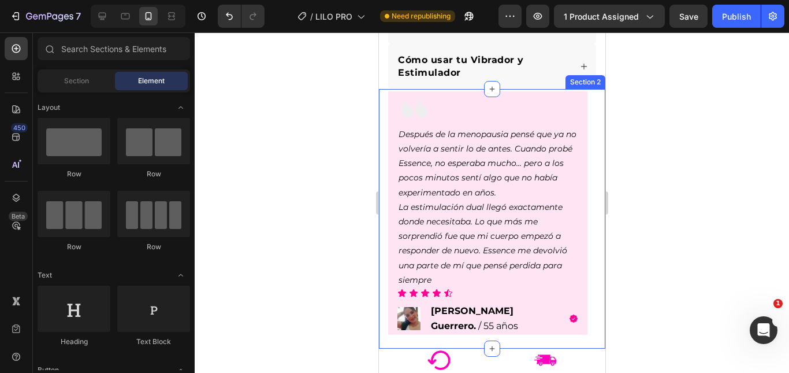
click at [653, 163] on div at bounding box center [492, 202] width 594 height 340
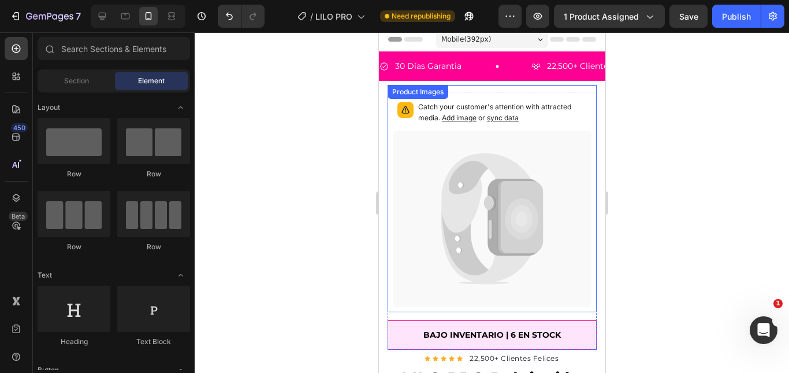
scroll to position [0, 0]
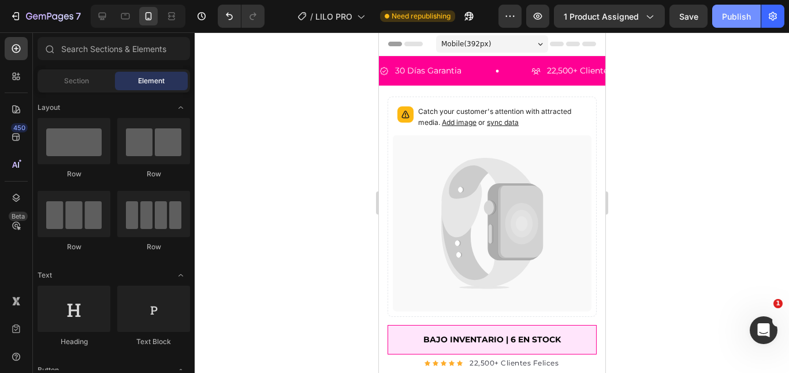
click at [737, 24] on button "Publish" at bounding box center [736, 16] width 49 height 23
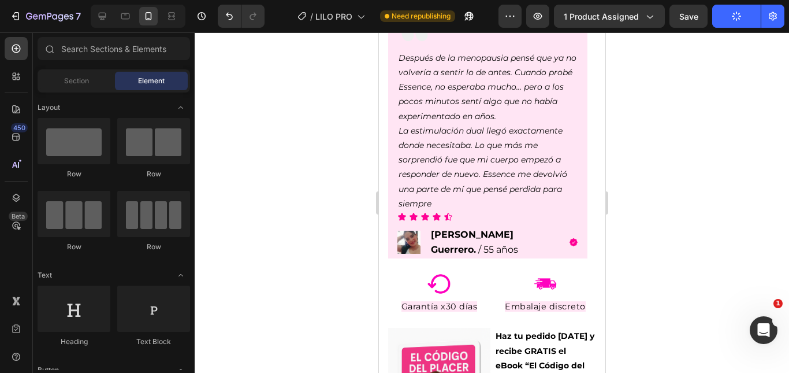
scroll to position [809, 0]
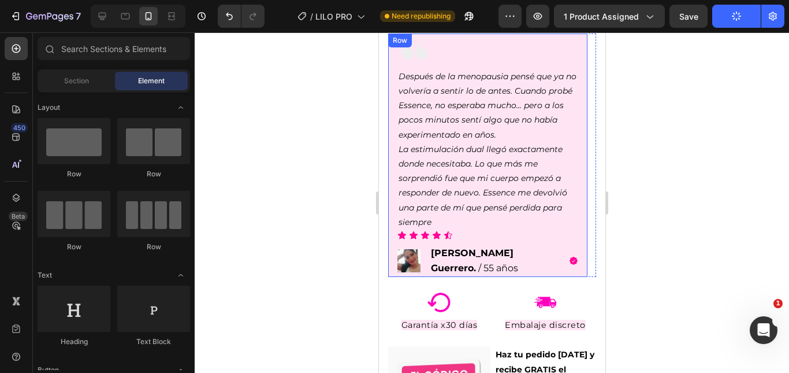
click at [393, 223] on div "Image Después de la menopausia pensé que ya no volvería a sentir lo de antes. C…" at bounding box center [487, 156] width 199 height 244
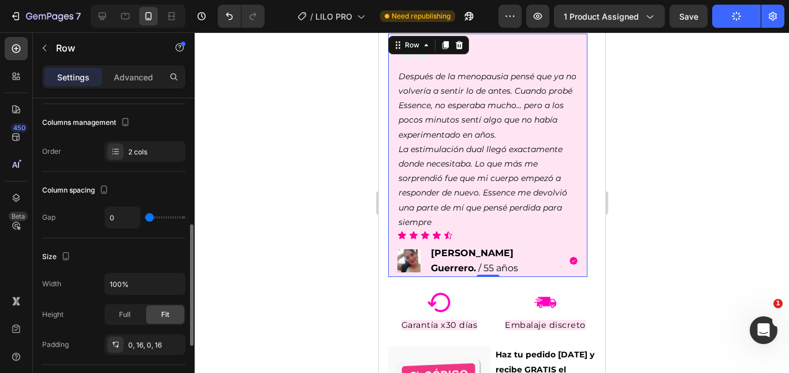
scroll to position [173, 0]
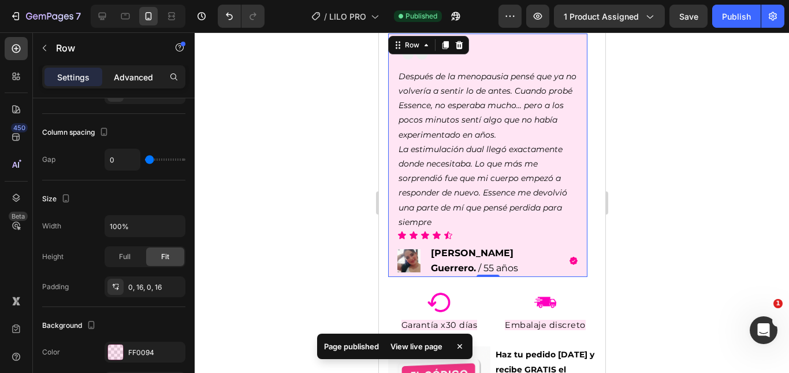
click at [146, 78] on p "Advanced" at bounding box center [133, 77] width 39 height 12
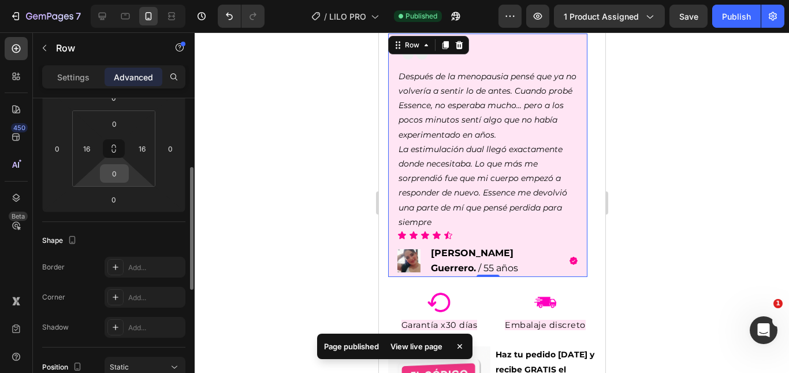
click at [111, 173] on input "0" at bounding box center [114, 173] width 23 height 17
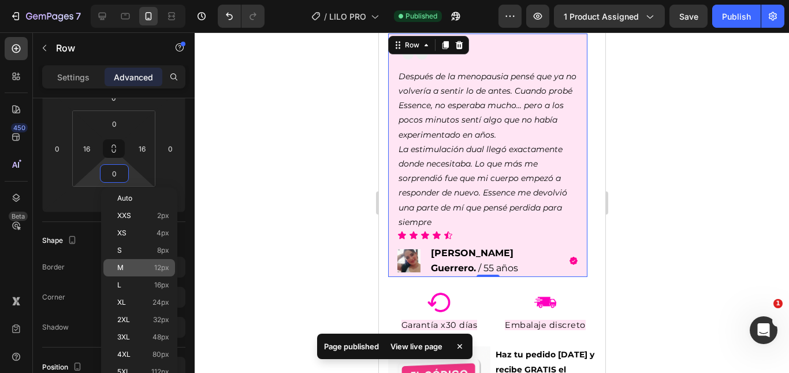
click at [137, 270] on p "M 12px" at bounding box center [143, 267] width 52 height 8
type input "12"
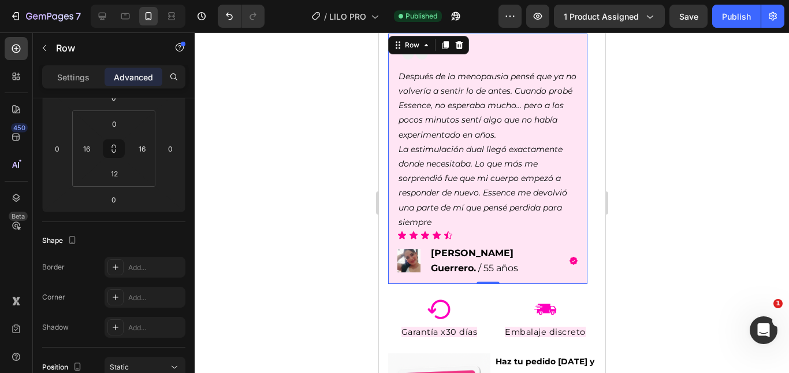
click at [651, 256] on div at bounding box center [492, 202] width 594 height 340
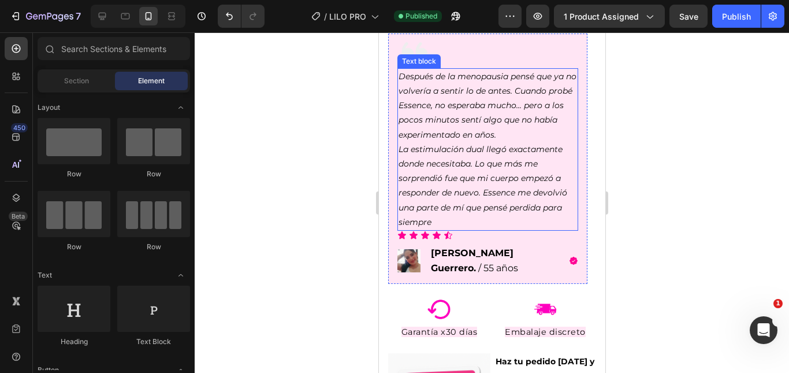
scroll to position [693, 0]
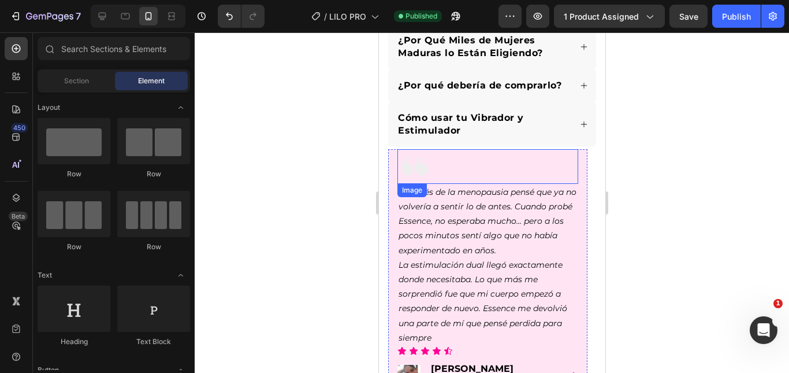
click at [567, 182] on div at bounding box center [487, 166] width 181 height 35
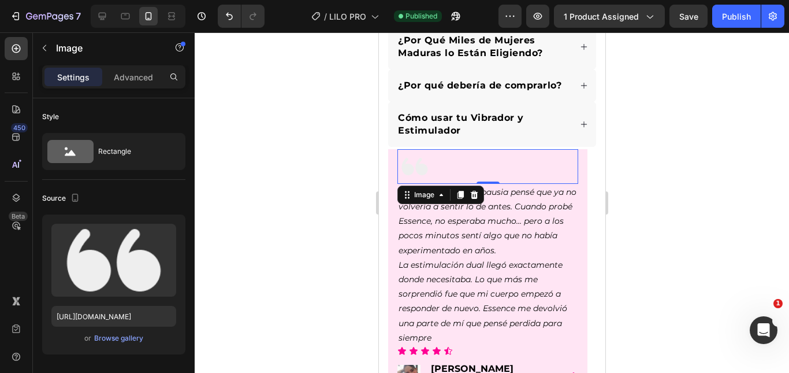
click at [475, 199] on icon at bounding box center [473, 194] width 9 height 9
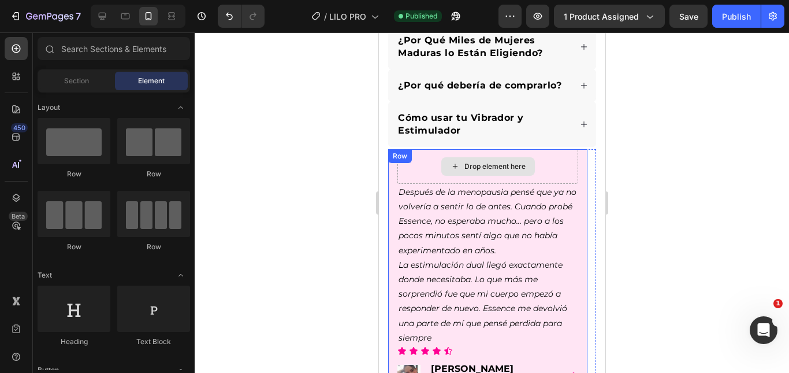
click at [528, 176] on div "Drop element here" at bounding box center [488, 166] width 94 height 18
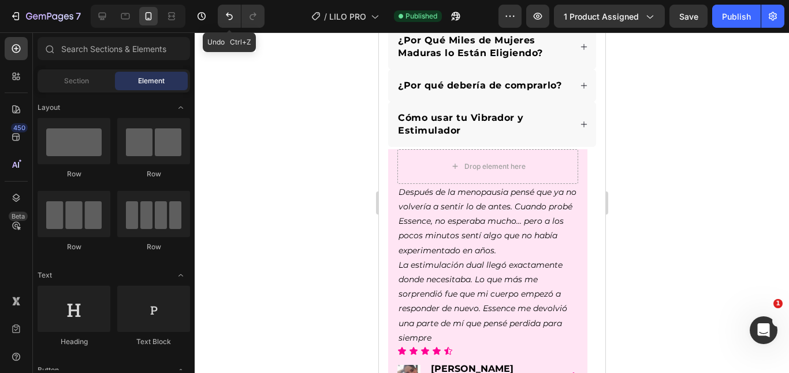
click at [232, 13] on icon "Undo/Redo" at bounding box center [230, 16] width 12 height 12
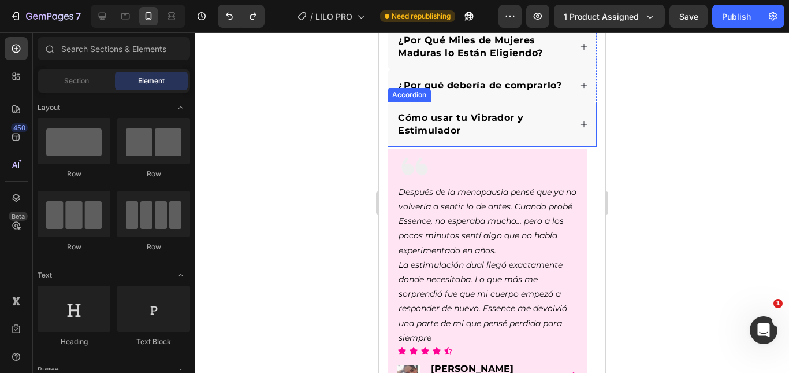
click at [579, 131] on div "Cómo usar tu Vibrador y Estimulador" at bounding box center [492, 124] width 208 height 45
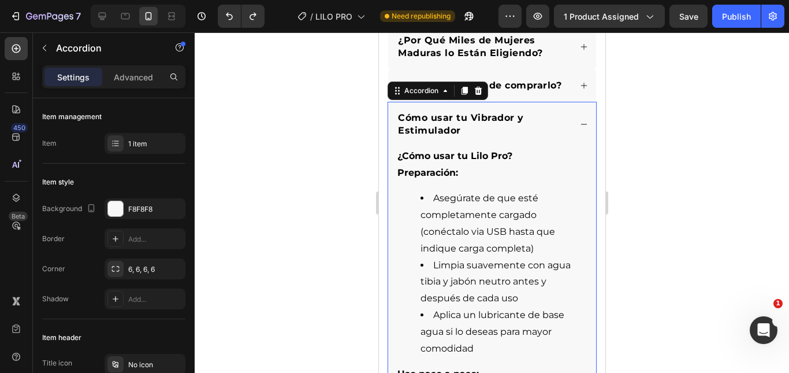
click at [579, 128] on icon at bounding box center [583, 124] width 8 height 8
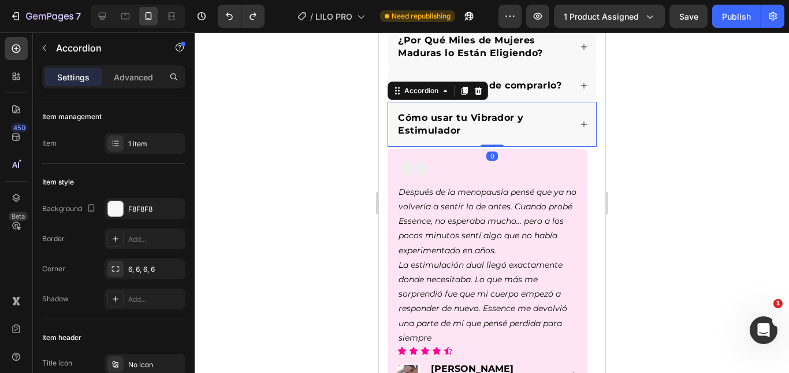
scroll to position [635, 0]
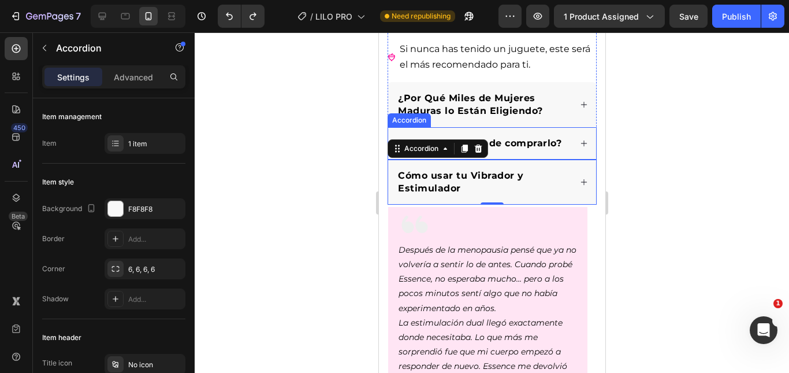
click at [569, 108] on div "¿Por Qué Miles de Mujeres Maduras lo Están Eligiendo?" at bounding box center [492, 104] width 208 height 45
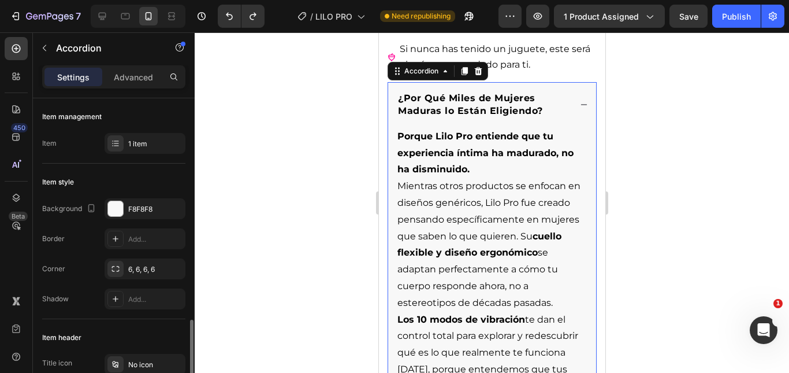
scroll to position [173, 0]
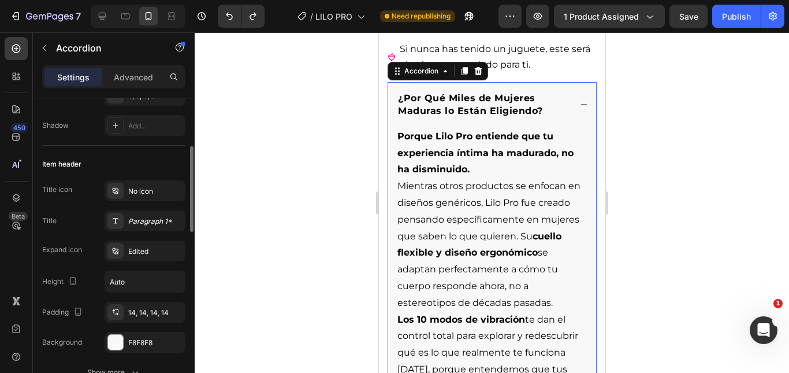
click at [570, 101] on div "¿Por Qué Miles de Mujeres Maduras lo Están Eligiendo?" at bounding box center [492, 104] width 208 height 45
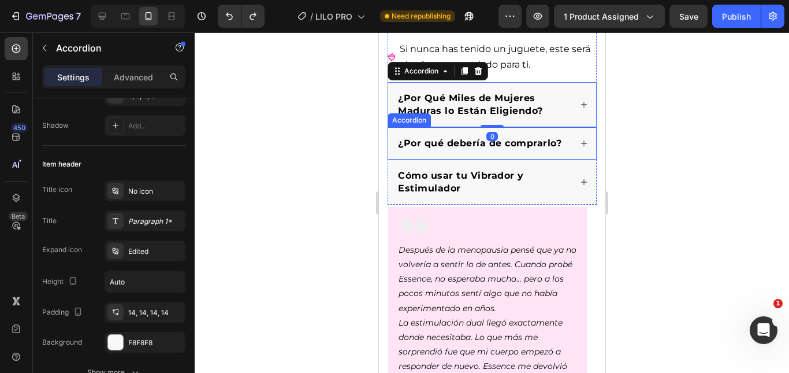
click at [573, 128] on div "¿Por qué debería de comprarlo?" at bounding box center [492, 143] width 208 height 32
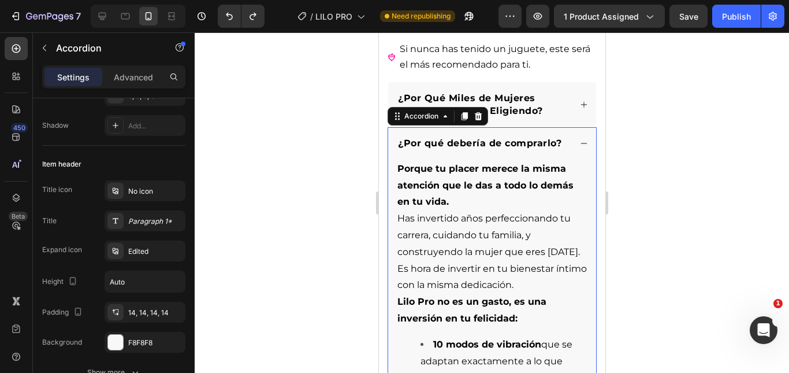
click at [579, 139] on icon at bounding box center [583, 143] width 8 height 8
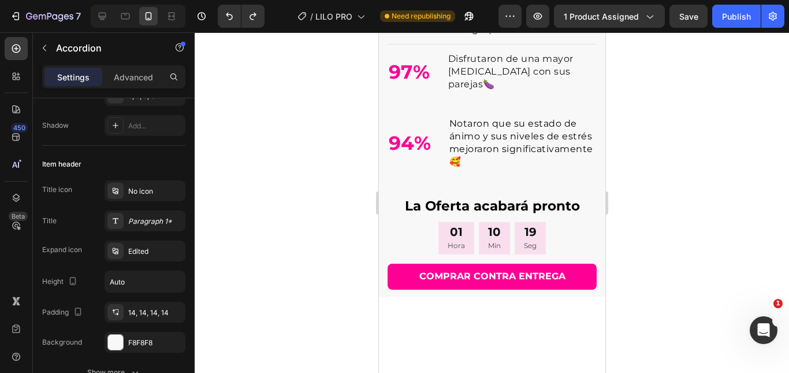
scroll to position [1733, 0]
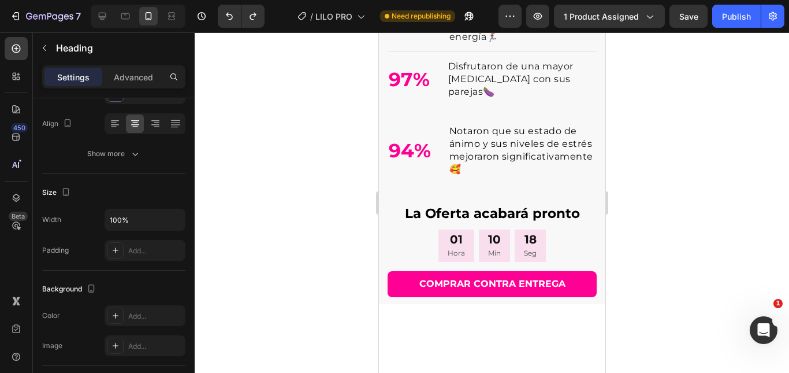
scroll to position [0, 0]
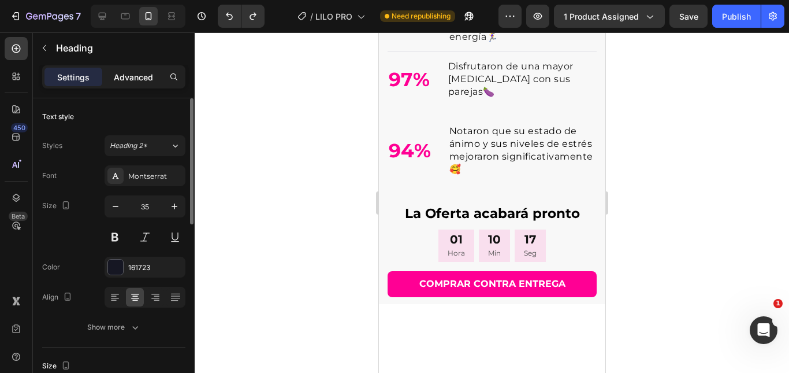
click at [147, 77] on p "Advanced" at bounding box center [133, 77] width 39 height 12
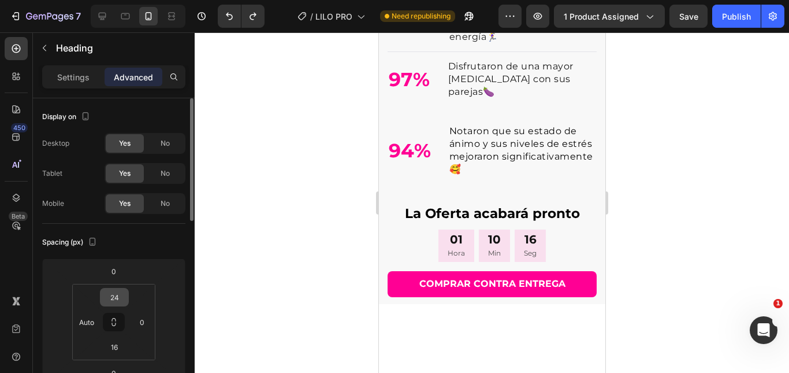
scroll to position [116, 0]
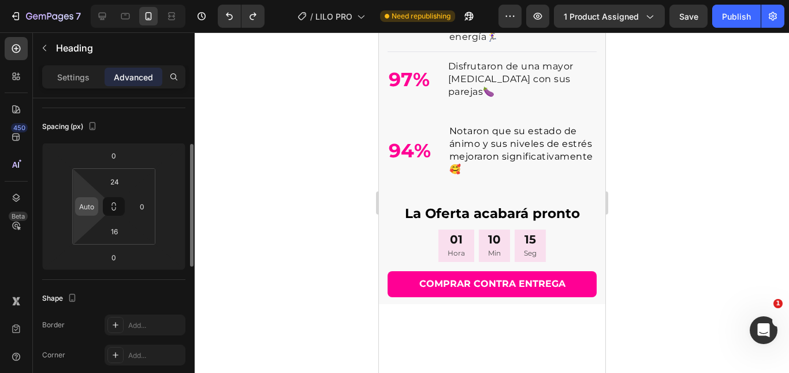
click at [84, 200] on input "Auto" at bounding box center [86, 206] width 17 height 17
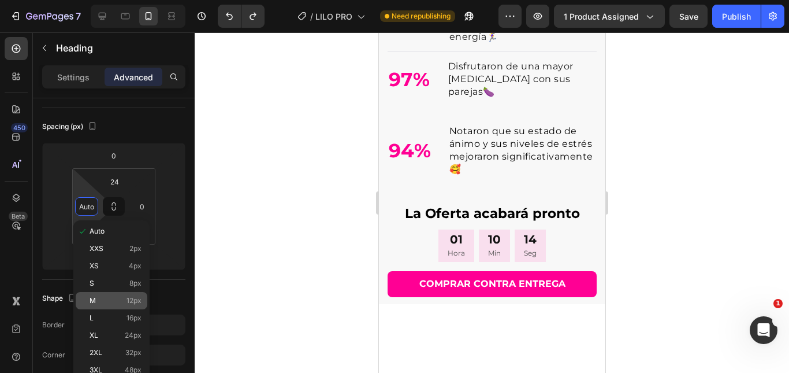
click at [111, 293] on div "M 12px" at bounding box center [112, 300] width 72 height 17
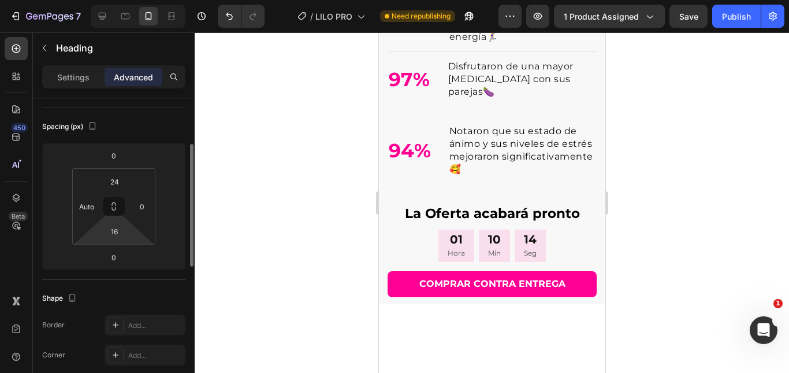
type input "12"
click at [146, 212] on input "0" at bounding box center [141, 206] width 17 height 17
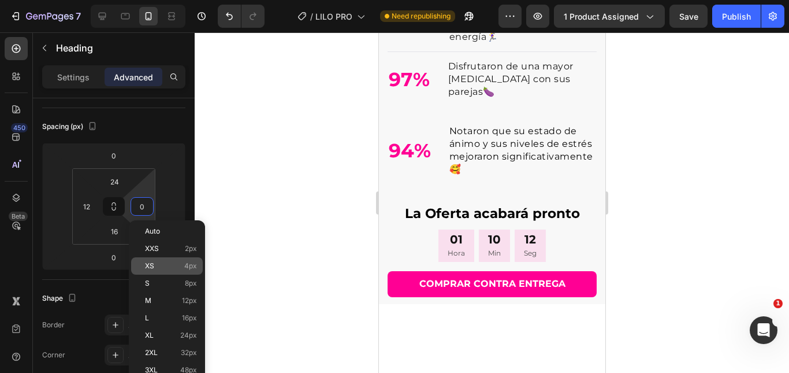
drag, startPoint x: 148, startPoint y: 284, endPoint x: 139, endPoint y: 272, distance: 14.9
click at [148, 284] on span "S" at bounding box center [147, 283] width 5 height 8
type input "8"
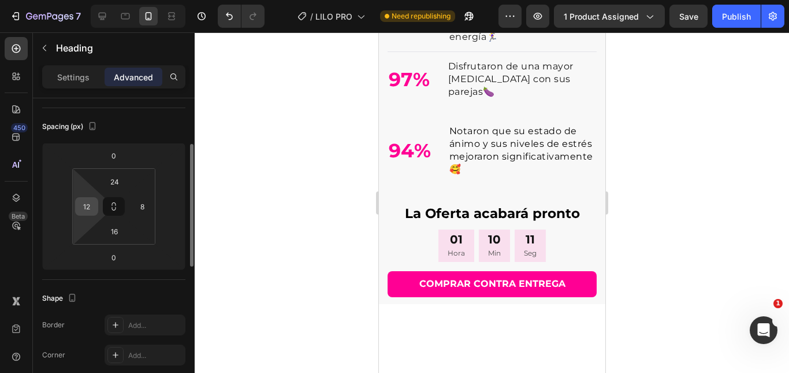
click at [80, 201] on input "12" at bounding box center [86, 206] width 17 height 17
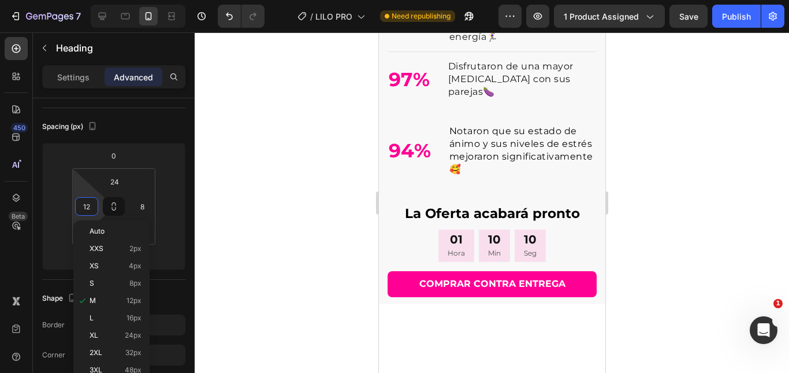
click at [103, 277] on div "S 8px" at bounding box center [112, 282] width 72 height 17
type input "8"
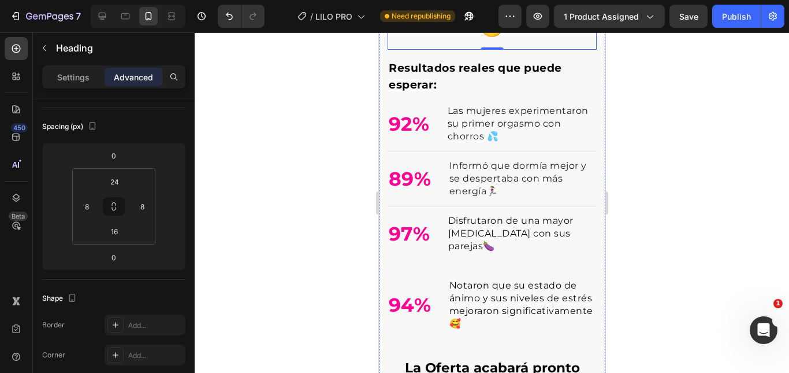
scroll to position [1560, 0]
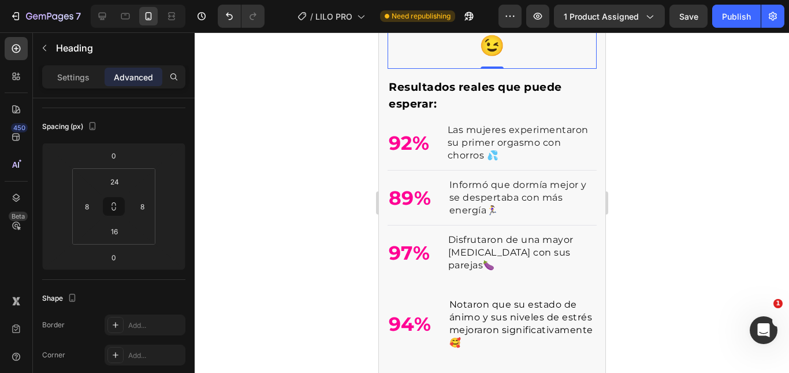
click at [687, 111] on div at bounding box center [492, 202] width 594 height 340
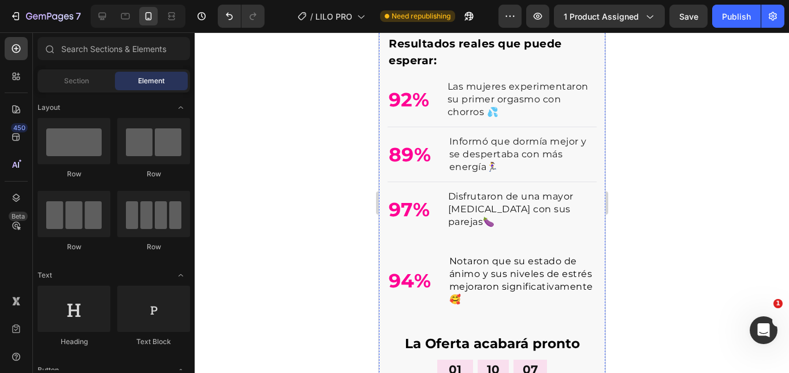
scroll to position [1675, 0]
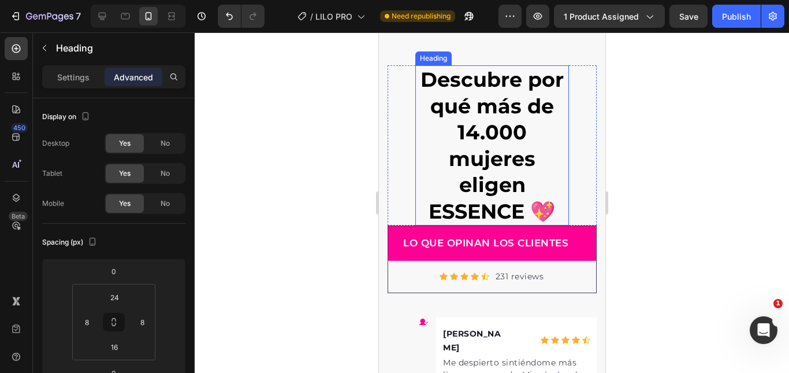
scroll to position [6009, 0]
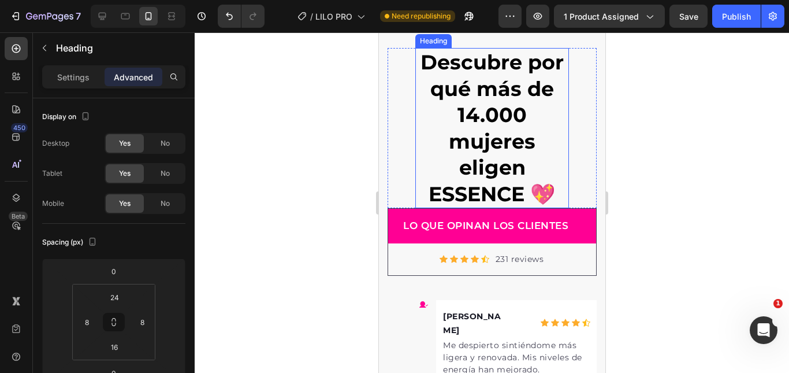
click at [522, 184] on strong "Descubre por qué más de 14.000 mujeres eligen ESSENCE 💖" at bounding box center [491, 128] width 143 height 157
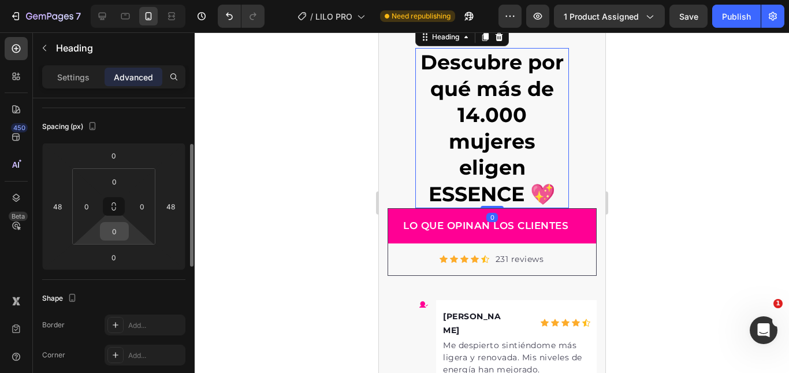
click at [119, 227] on input "0" at bounding box center [114, 230] width 23 height 17
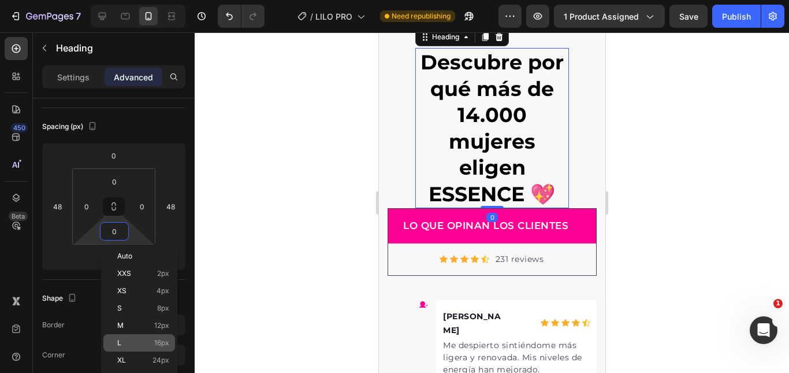
click at [141, 348] on div "L 16px" at bounding box center [139, 342] width 72 height 17
type input "16"
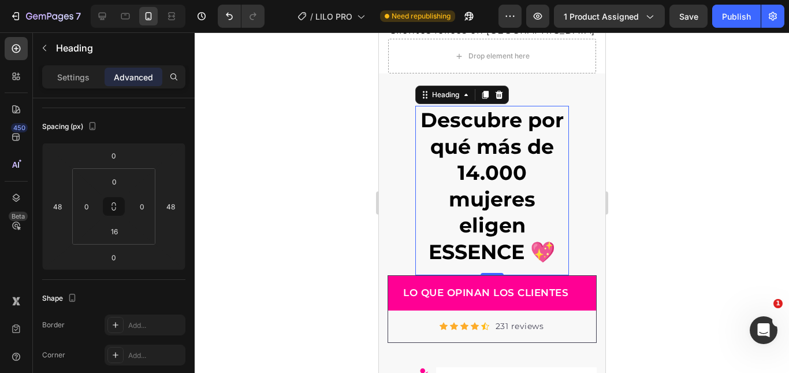
click at [667, 153] on div at bounding box center [492, 202] width 594 height 340
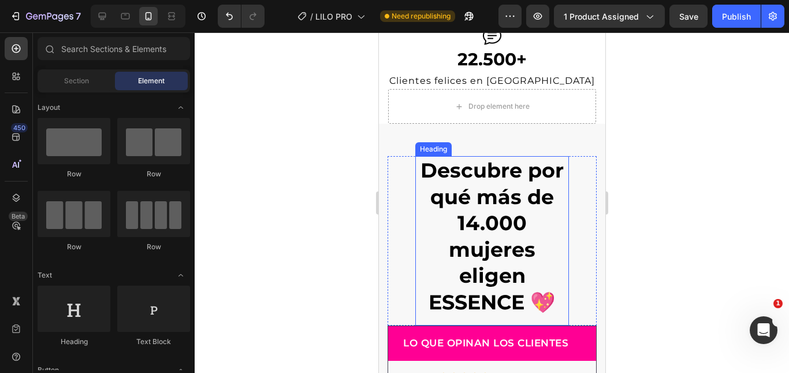
scroll to position [5951, 0]
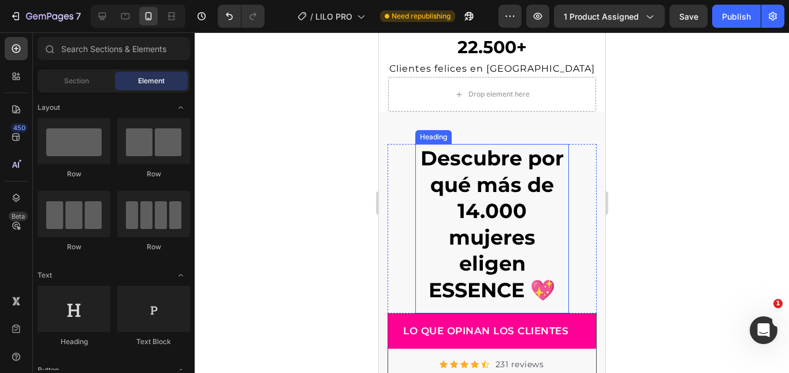
click at [493, 211] on strong "Descubre por qué más de 14.000 mujeres eligen ESSENCE 💖" at bounding box center [491, 224] width 143 height 157
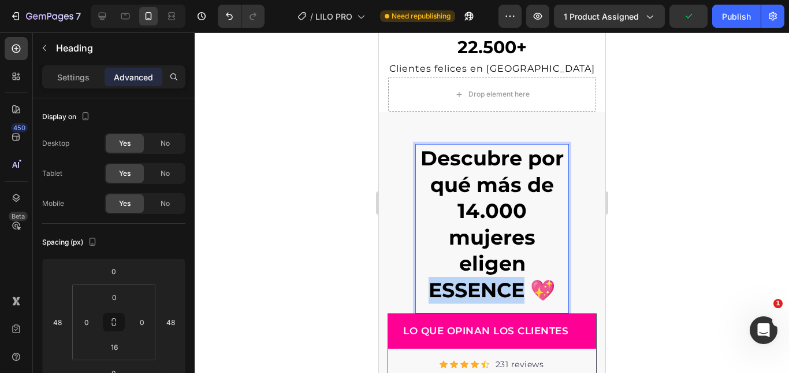
drag, startPoint x: 424, startPoint y: 292, endPoint x: 514, endPoint y: 299, distance: 90.3
click at [514, 299] on strong "Descubre por qué más de 14.000 mujeres eligen ESSENCE 💖" at bounding box center [491, 224] width 143 height 157
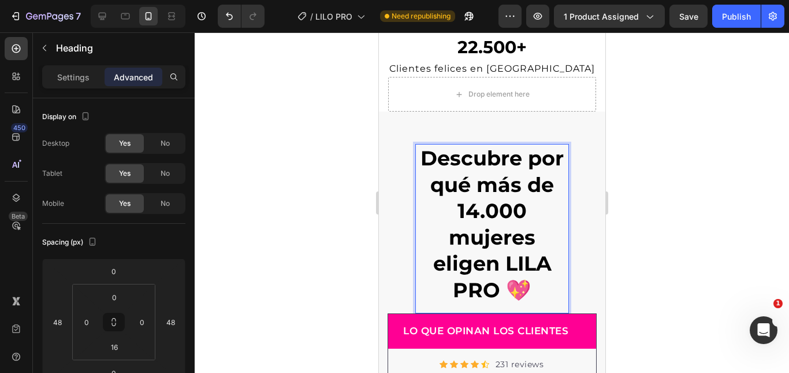
click at [657, 185] on div at bounding box center [492, 202] width 594 height 340
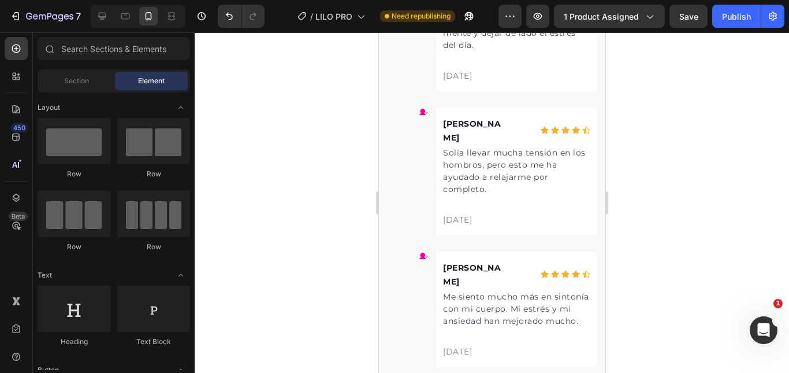
scroll to position [6644, 0]
click at [727, 10] on div "Publish" at bounding box center [736, 16] width 29 height 12
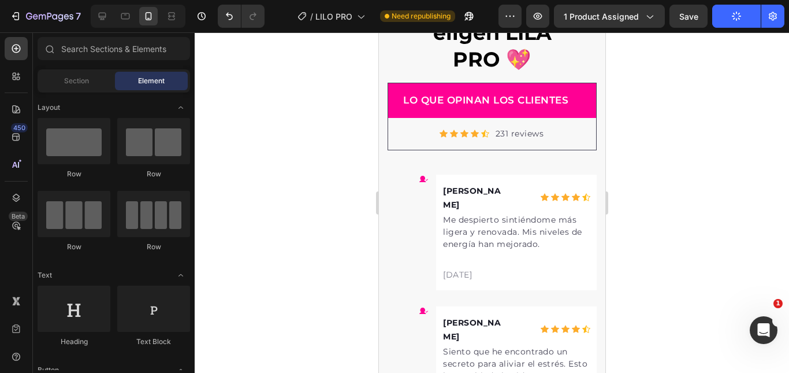
scroll to position [6009, 0]
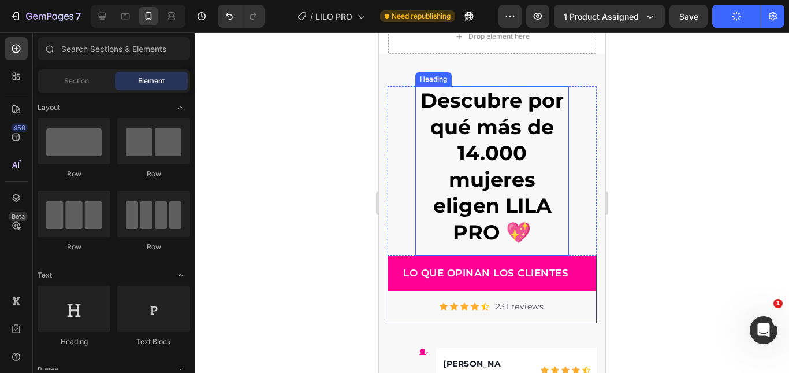
click at [485, 157] on strong "Descubre por qué más de 14.000 mujeres eligen LILA PRO 💖" at bounding box center [491, 166] width 143 height 157
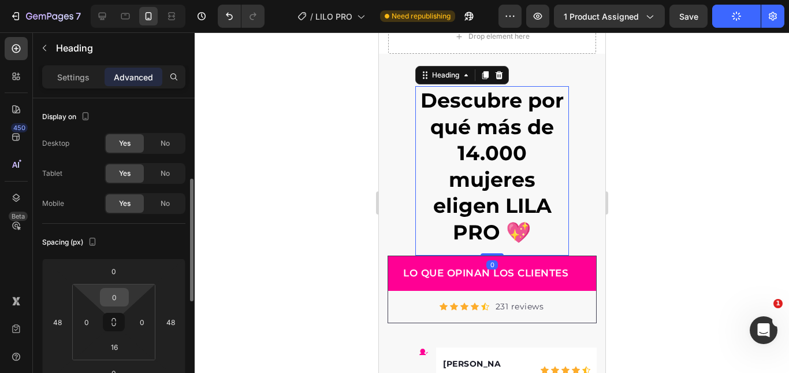
scroll to position [58, 0]
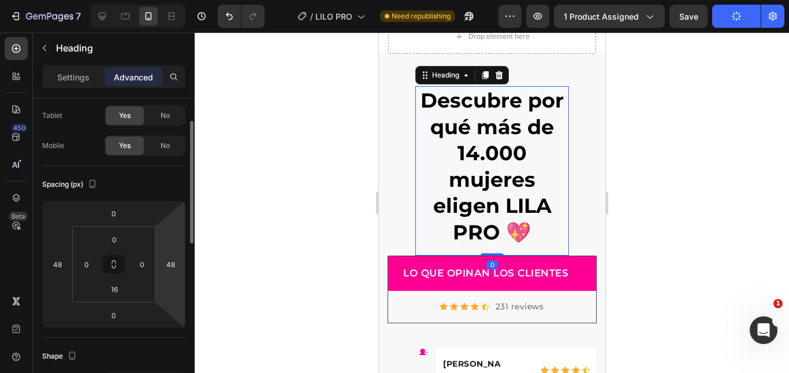
click at [176, 87] on html "7 Version history / LILO PRO Need republishing Preview 1 product assigned Save …" at bounding box center [394, 43] width 789 height 87
click at [169, 262] on input "3" at bounding box center [170, 263] width 17 height 17
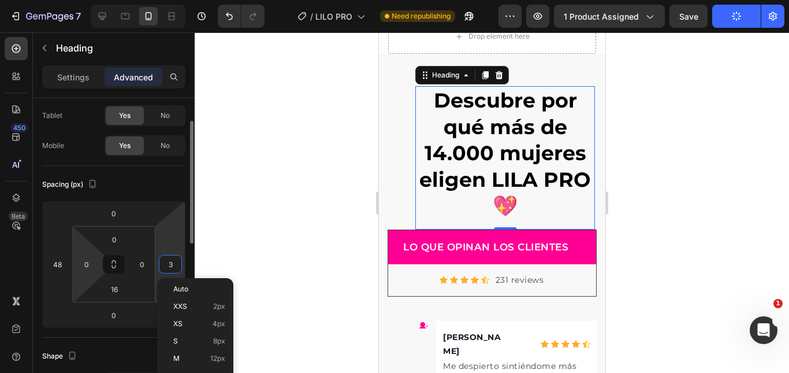
drag, startPoint x: 196, startPoint y: 345, endPoint x: 98, endPoint y: 277, distance: 119.2
click at [196, 345] on div "S 8px" at bounding box center [195, 340] width 72 height 17
type input "8"
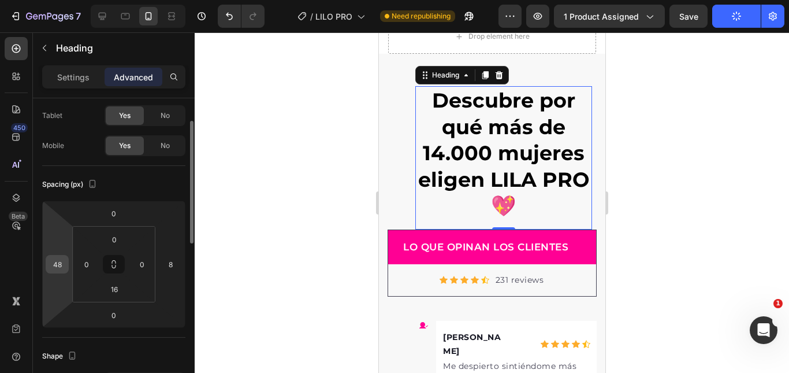
click at [58, 269] on input "48" at bounding box center [57, 263] width 17 height 17
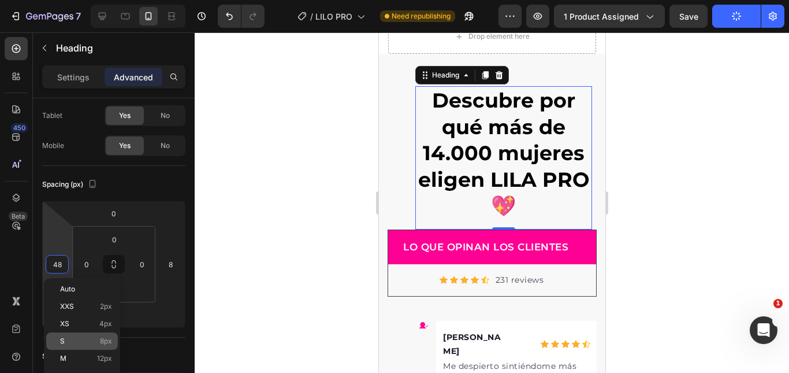
click at [90, 337] on p "S 8px" at bounding box center [86, 341] width 52 height 8
type input "8"
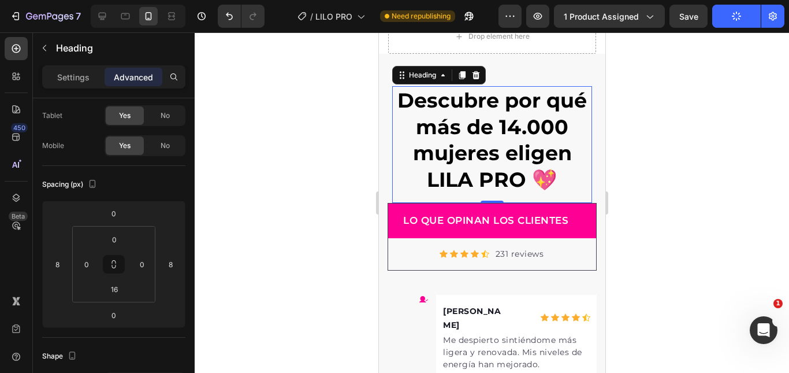
click at [657, 172] on div at bounding box center [492, 202] width 594 height 340
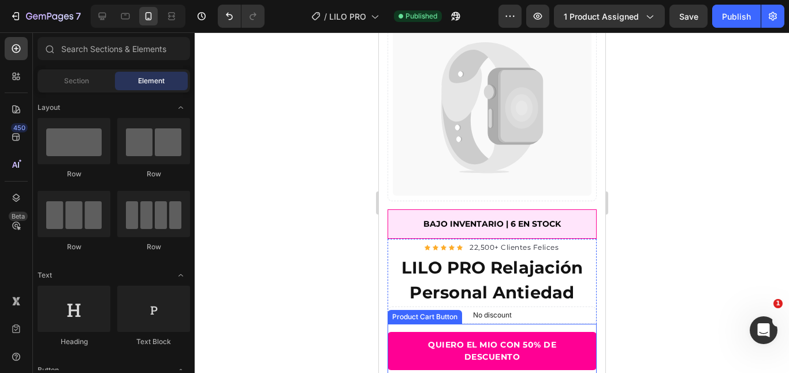
scroll to position [0, 0]
